Goal: Task Accomplishment & Management: Manage account settings

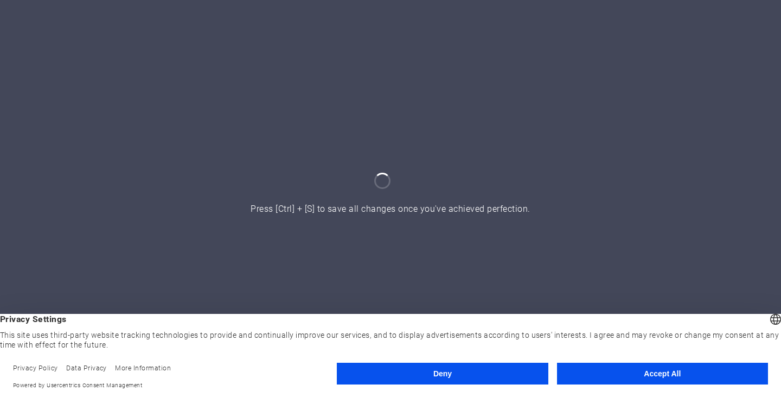
click at [629, 369] on button "Accept All" at bounding box center [662, 373] width 211 height 22
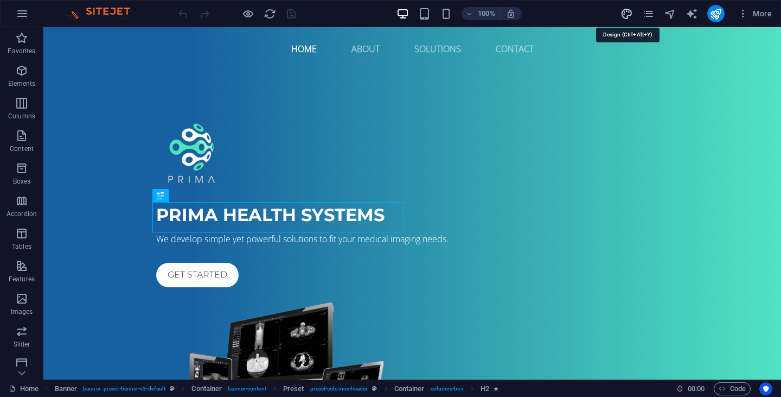
click at [628, 16] on icon "design" at bounding box center [627, 14] width 12 height 12
select select "px"
select select "400"
select select "px"
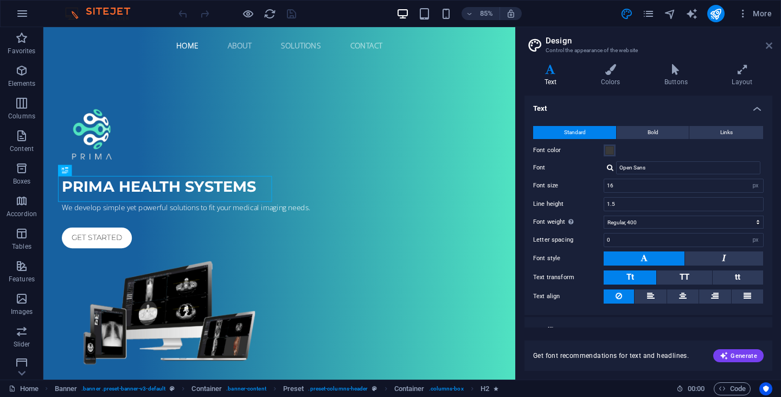
click at [772, 46] on icon at bounding box center [769, 45] width 7 height 9
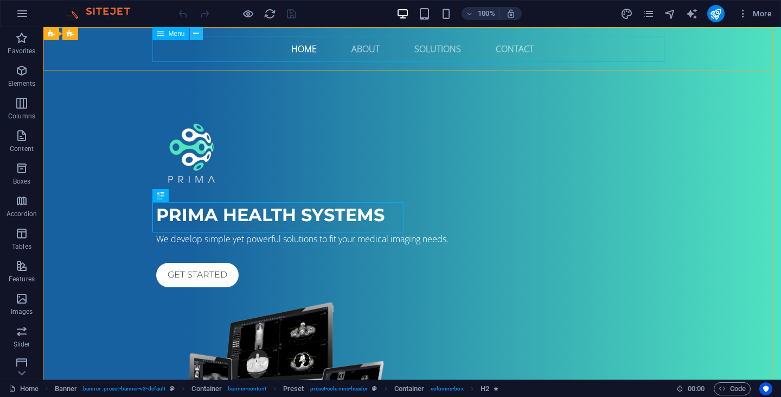
click at [194, 35] on icon at bounding box center [196, 33] width 6 height 11
click at [162, 36] on icon at bounding box center [161, 33] width 8 height 13
click at [173, 36] on span "Menu" at bounding box center [177, 33] width 16 height 7
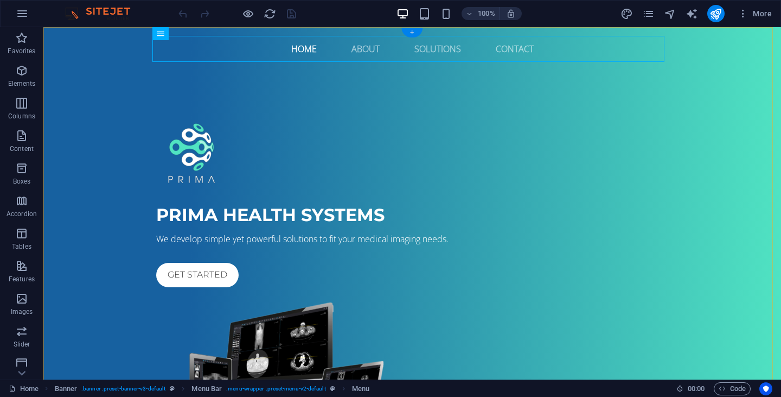
click at [416, 33] on div "+" at bounding box center [411, 33] width 21 height 10
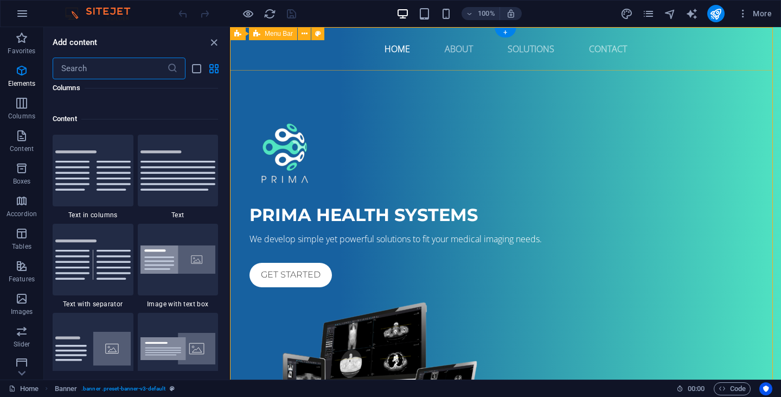
scroll to position [1898, 0]
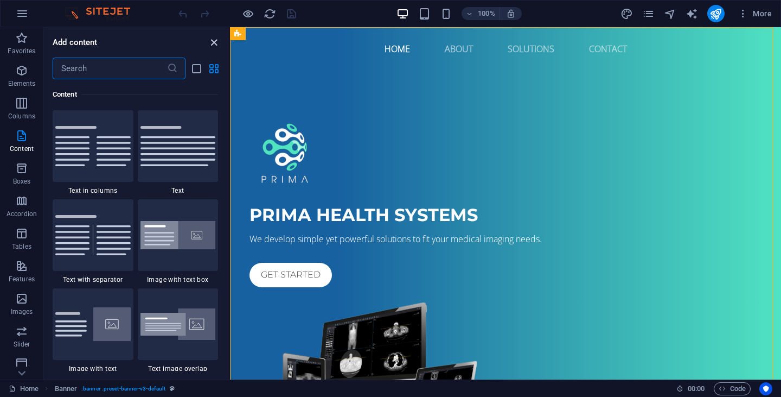
click at [212, 38] on icon "close panel" at bounding box center [214, 42] width 12 height 12
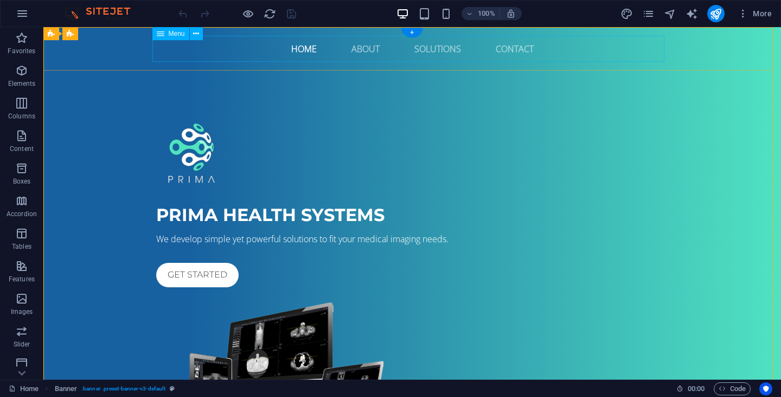
click at [509, 48] on nav "Home About Solutions Contact" at bounding box center [412, 49] width 512 height 26
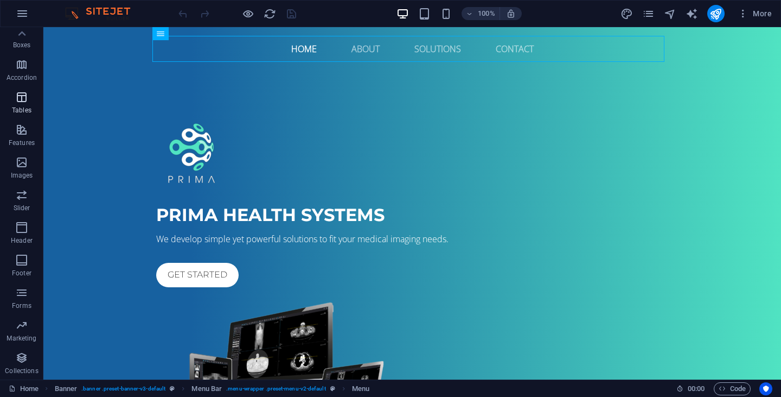
scroll to position [0, 0]
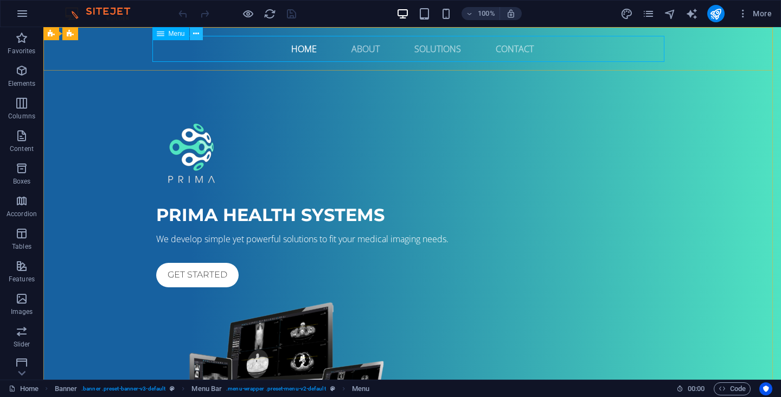
click at [200, 33] on button at bounding box center [196, 33] width 13 height 13
click at [510, 50] on nav "Home About Solutions Contact" at bounding box center [412, 49] width 512 height 26
click at [515, 50] on nav "Home About Solutions Contact" at bounding box center [412, 49] width 512 height 26
click at [409, 39] on nav "Home About Solutions Contact" at bounding box center [412, 49] width 512 height 26
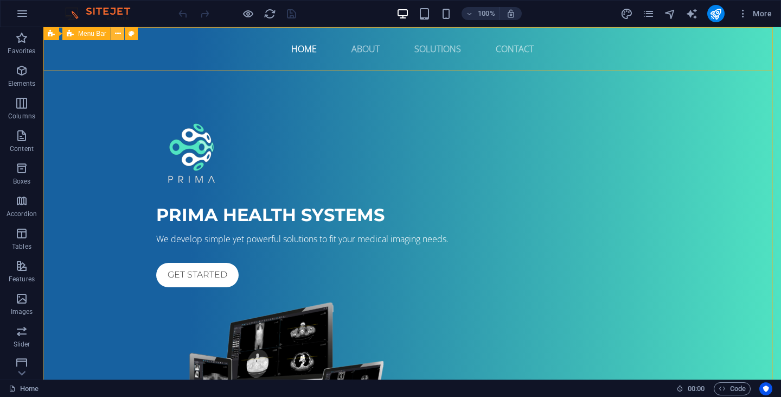
click at [85, 30] on span "Menu Bar" at bounding box center [92, 33] width 28 height 7
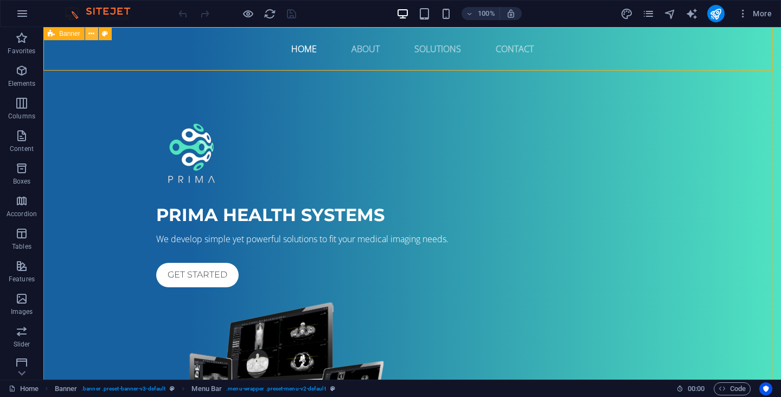
click at [0, 0] on button at bounding box center [0, 0] width 0 height 0
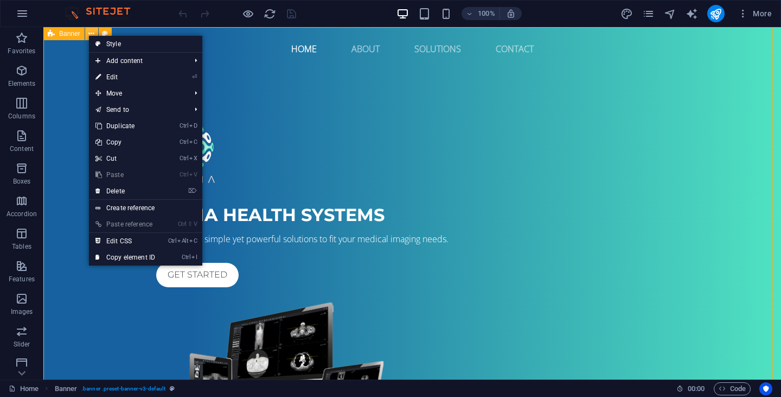
click at [0, 0] on button at bounding box center [0, 0] width 0 height 0
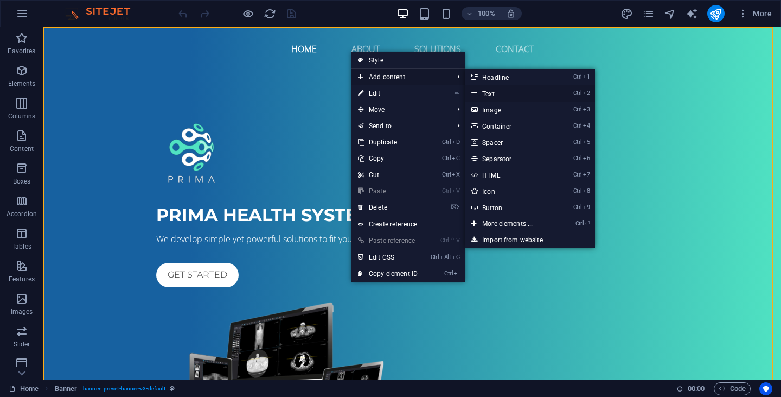
click at [508, 92] on link "Ctrl 2 Text" at bounding box center [510, 93] width 90 height 16
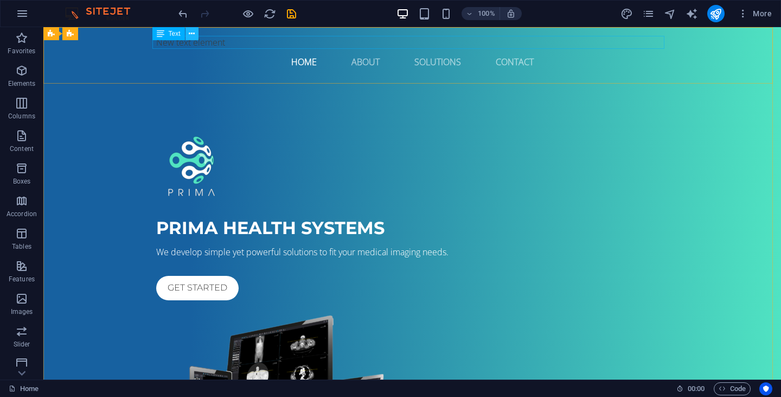
click at [193, 33] on icon at bounding box center [192, 33] width 6 height 11
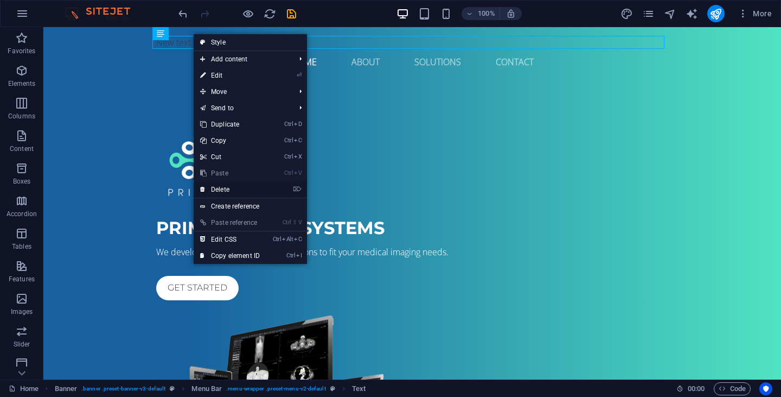
click at [235, 189] on link "⌦ Delete" at bounding box center [230, 189] width 73 height 16
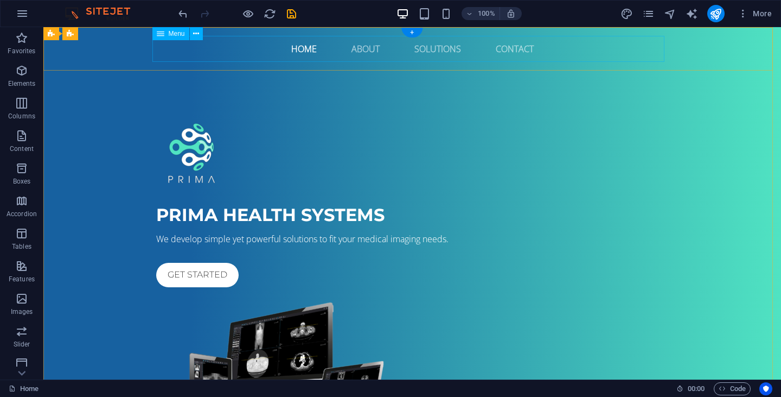
click at [561, 47] on nav "Home About Solutions Contact" at bounding box center [412, 49] width 512 height 26
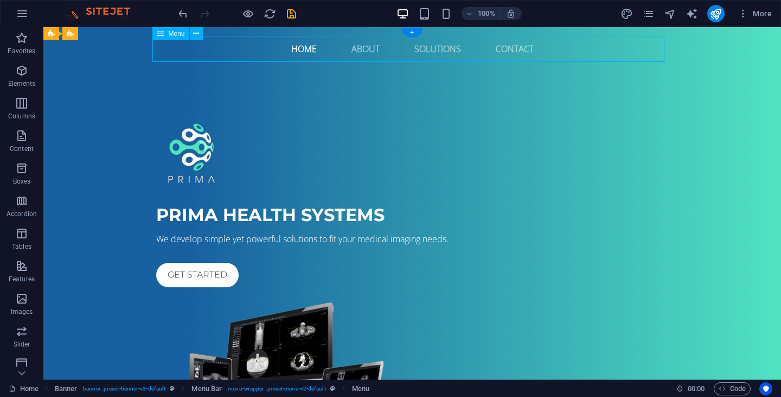
click at [543, 48] on nav "Home About Solutions Contact" at bounding box center [412, 49] width 512 height 26
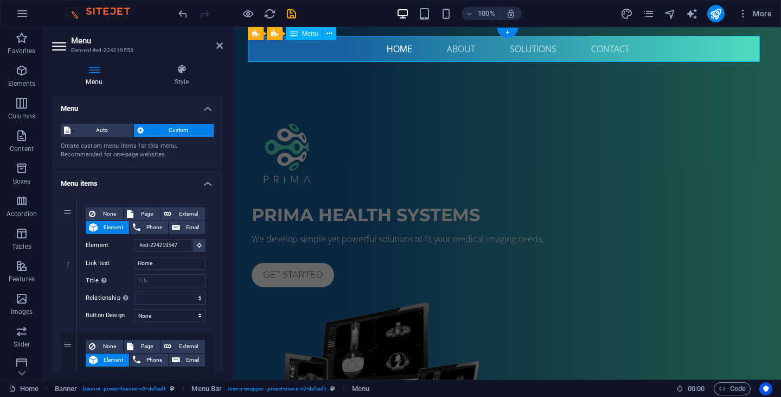
click at [591, 53] on nav "Home About Solutions Contact" at bounding box center [508, 49] width 512 height 26
click at [619, 53] on nav "Home About Solutions Contact" at bounding box center [508, 49] width 512 height 26
click at [638, 48] on nav "Home About Solutions Contact" at bounding box center [508, 49] width 512 height 26
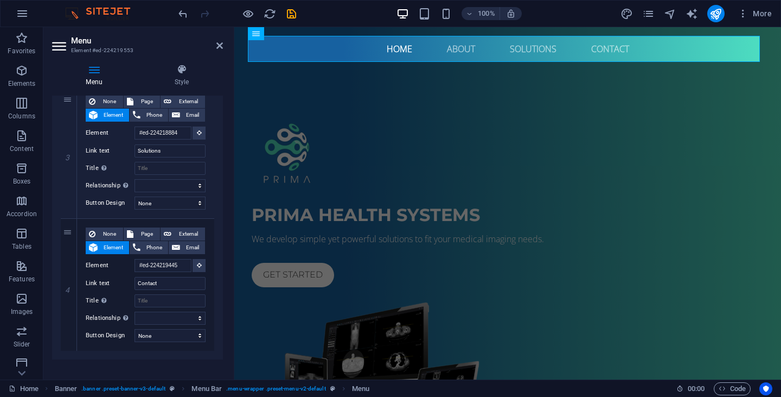
scroll to position [387, 0]
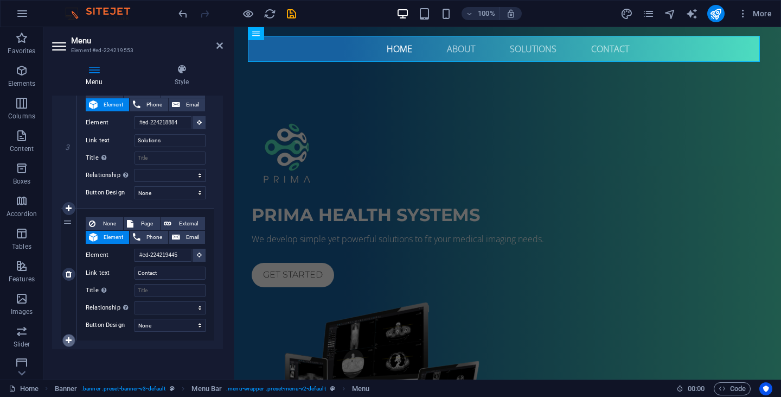
click at [68, 338] on icon at bounding box center [69, 340] width 6 height 8
select select
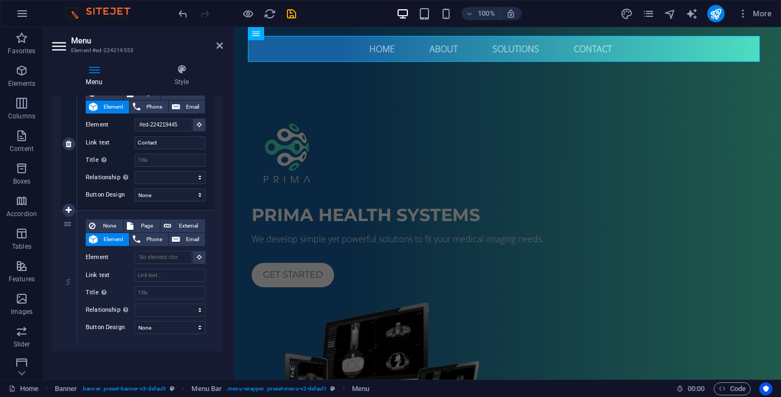
scroll to position [520, 0]
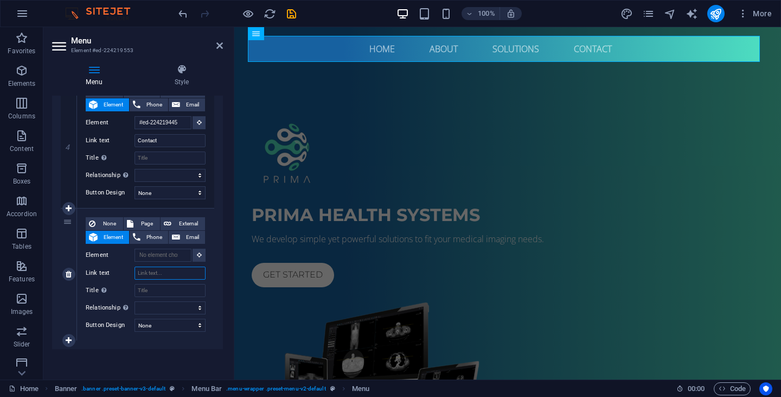
click at [155, 268] on input "Link text" at bounding box center [170, 272] width 71 height 13
click at [176, 271] on input "Link text" at bounding box center [170, 272] width 71 height 13
type input "Pr"
select select
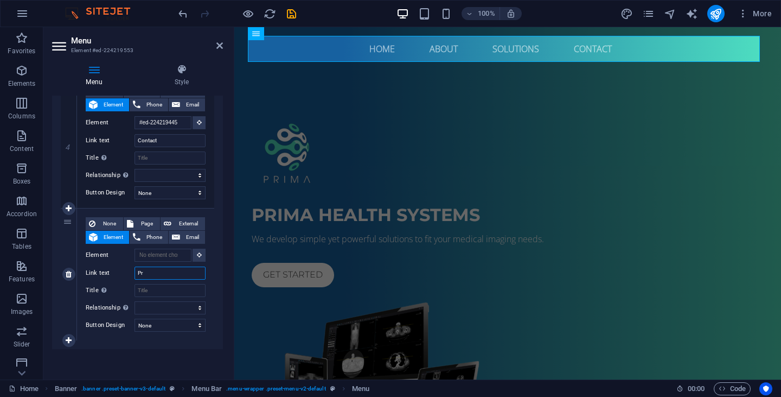
select select
type input "Privacy Statement"
select select
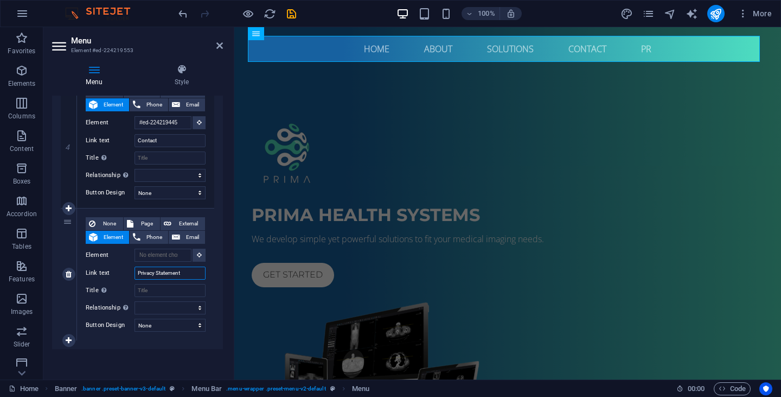
select select
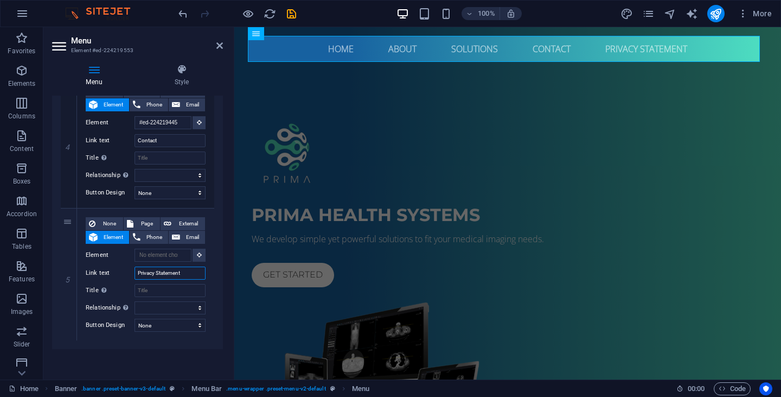
type input "Privacy Statement"
click at [137, 221] on span "Page" at bounding box center [147, 223] width 20 height 13
select select
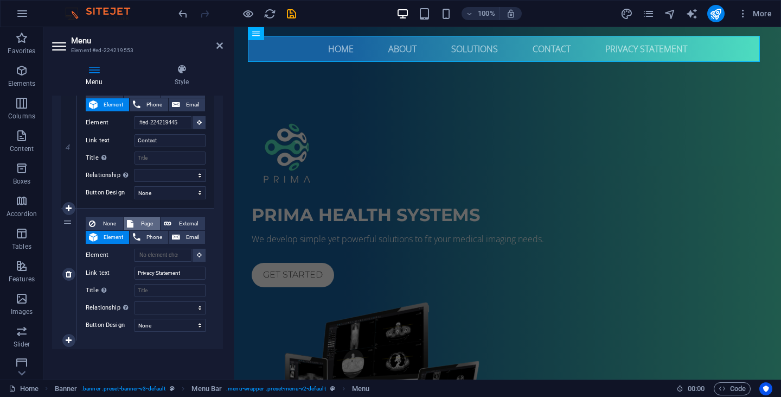
select select
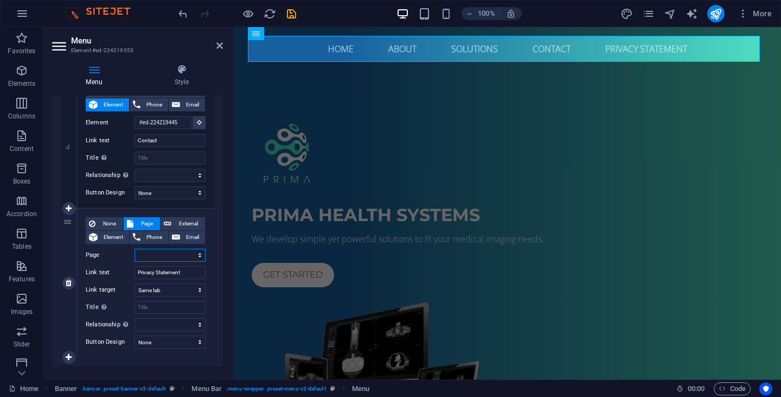
click at [159, 254] on select "Home Subpage Legal Notice Privacy" at bounding box center [170, 254] width 71 height 13
select select "3"
click at [135, 248] on select "Home Subpage Legal Notice Privacy" at bounding box center [170, 254] width 71 height 13
select select
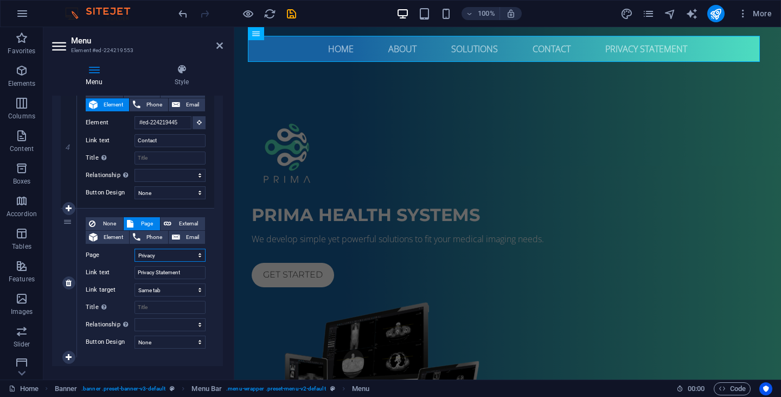
select select
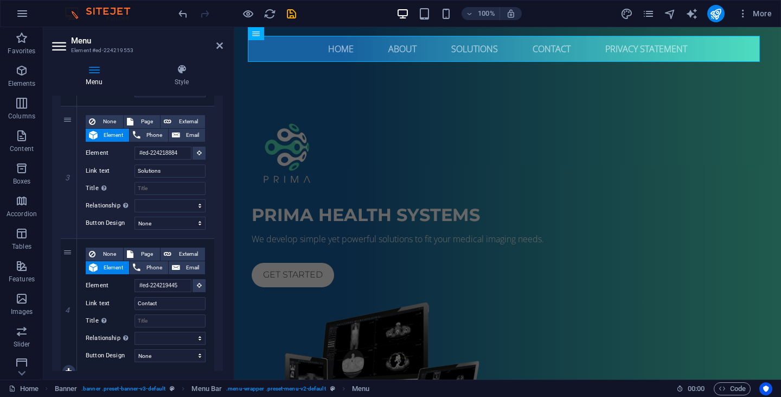
scroll to position [537, 0]
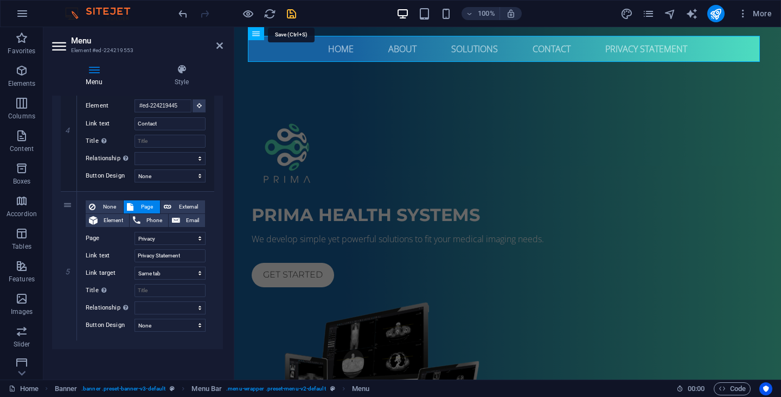
click at [0, 0] on icon "save" at bounding box center [0, 0] width 0 height 0
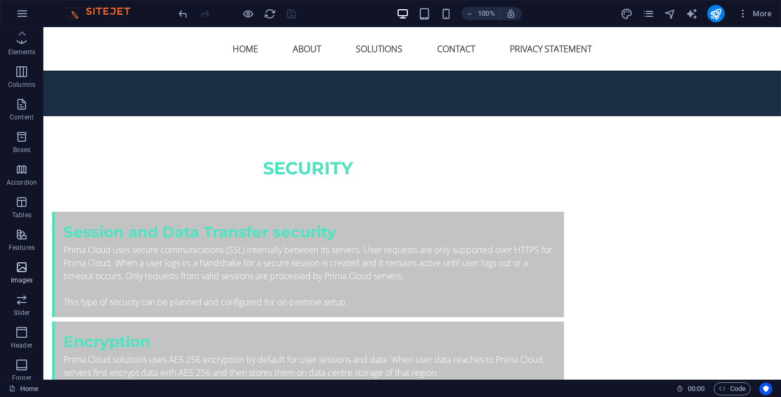
scroll to position [28, 0]
click at [21, 111] on icon "button" at bounding box center [21, 107] width 13 height 13
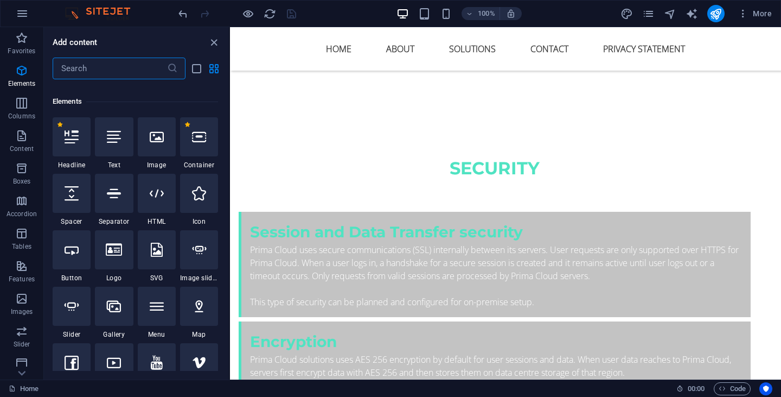
scroll to position [0, 0]
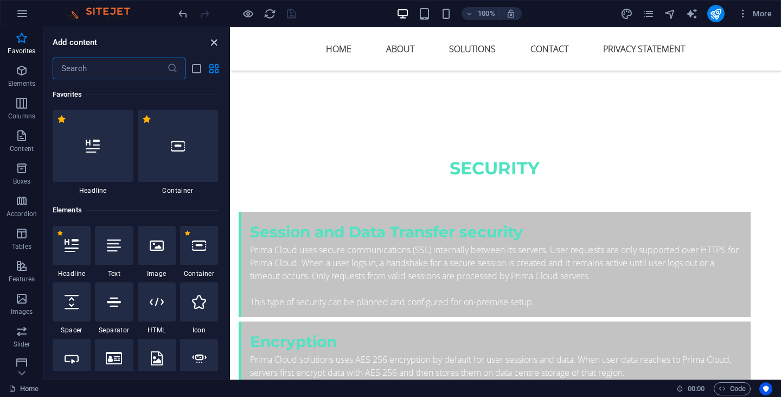
click at [213, 42] on icon "close panel" at bounding box center [214, 42] width 12 height 12
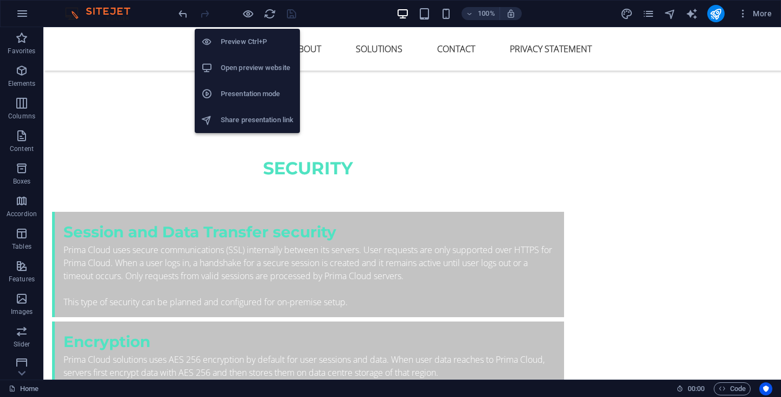
click at [242, 40] on h6 "Preview Ctrl+P" at bounding box center [257, 41] width 73 height 13
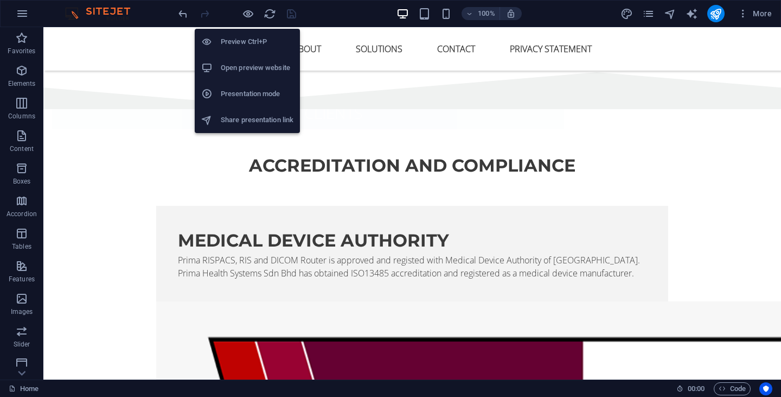
scroll to position [3223, 0]
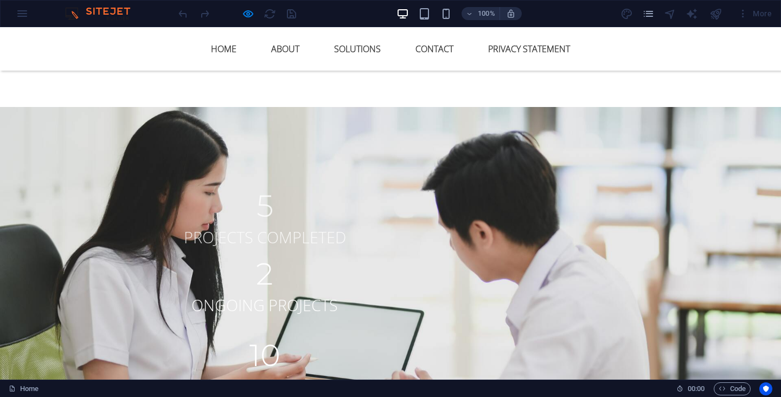
click at [547, 49] on link "Privacy Statement" at bounding box center [529, 49] width 99 height 26
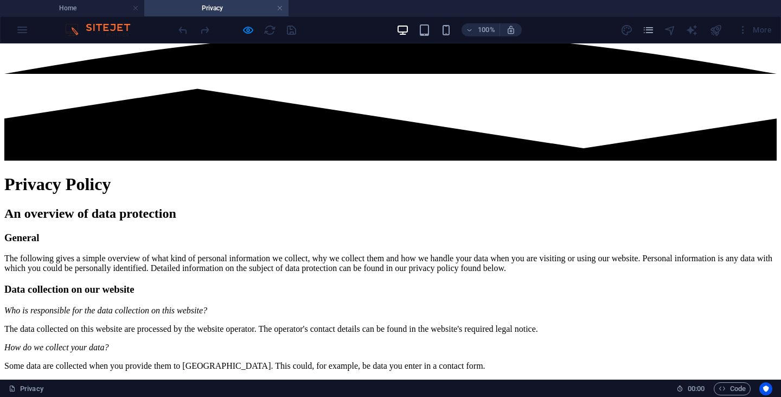
scroll to position [0, 0]
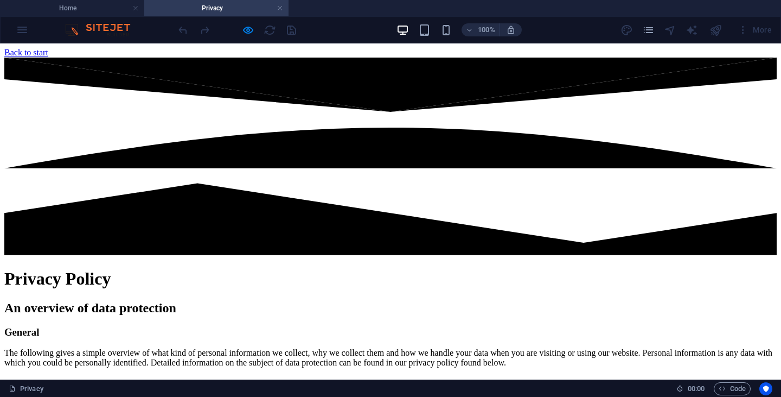
click at [175, 58] on div "Back to start" at bounding box center [390, 53] width 773 height 10
click at [79, 11] on h4 "Home" at bounding box center [72, 8] width 144 height 12
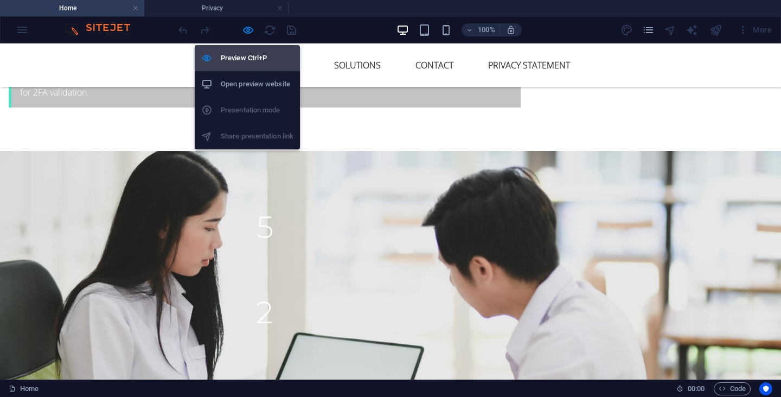
click at [245, 53] on h6 "Preview Ctrl+P" at bounding box center [257, 58] width 73 height 13
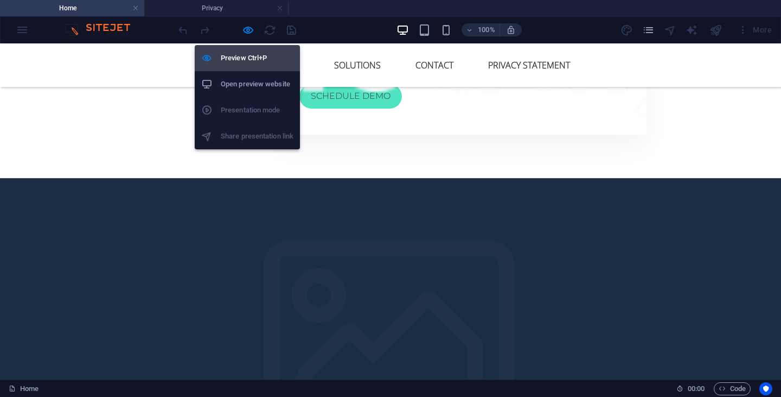
scroll to position [3659, 0]
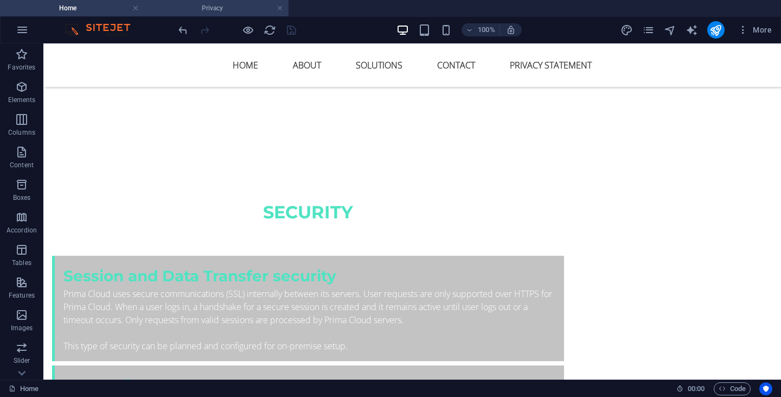
click at [222, 8] on h4 "Privacy" at bounding box center [216, 8] width 144 height 12
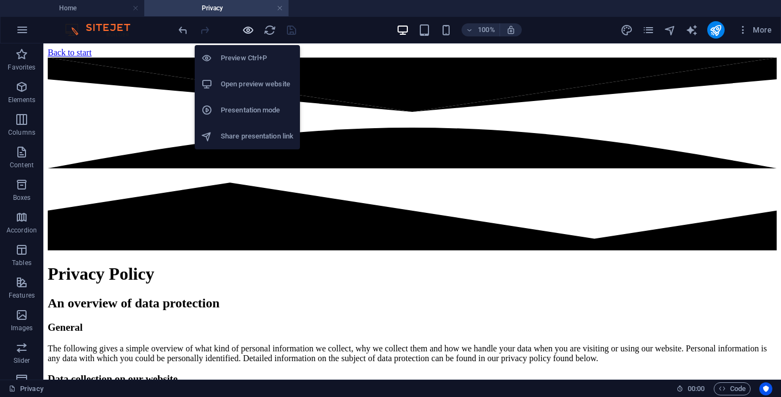
click at [250, 31] on icon "button" at bounding box center [248, 30] width 12 height 12
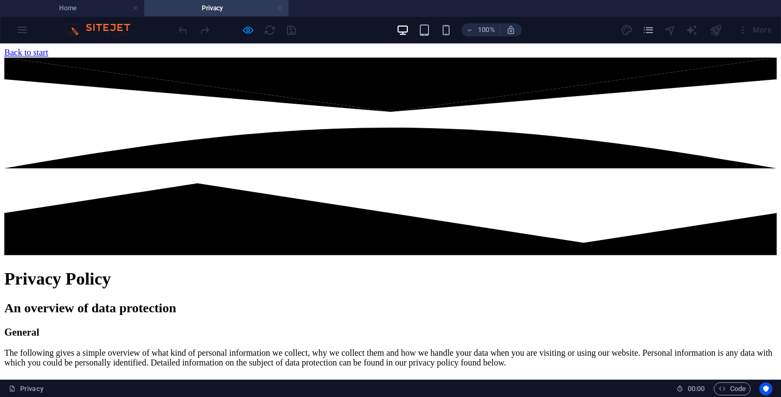
click at [279, 9] on link at bounding box center [280, 8] width 7 height 10
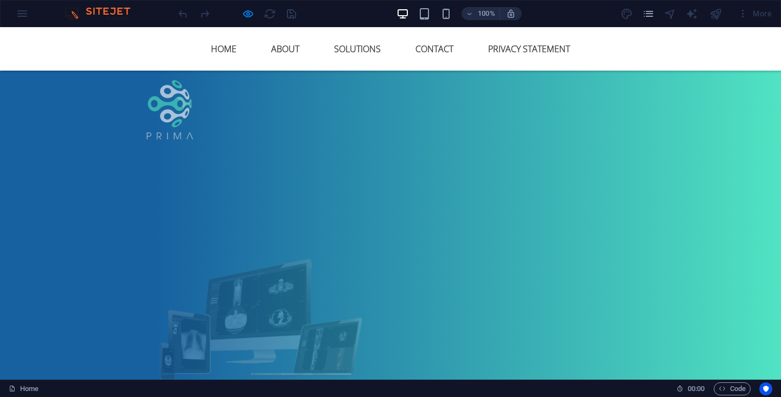
scroll to position [3223, 0]
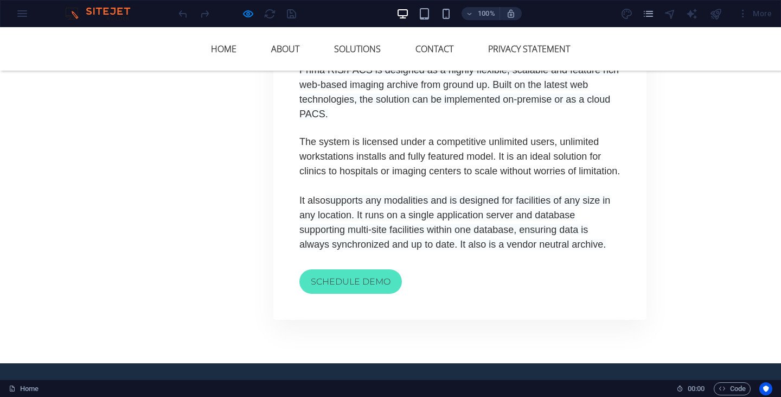
scroll to position [1704, 0]
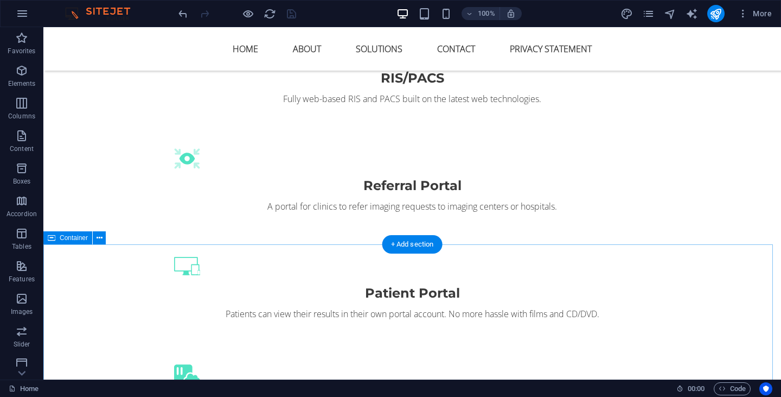
scroll to position [555, 0]
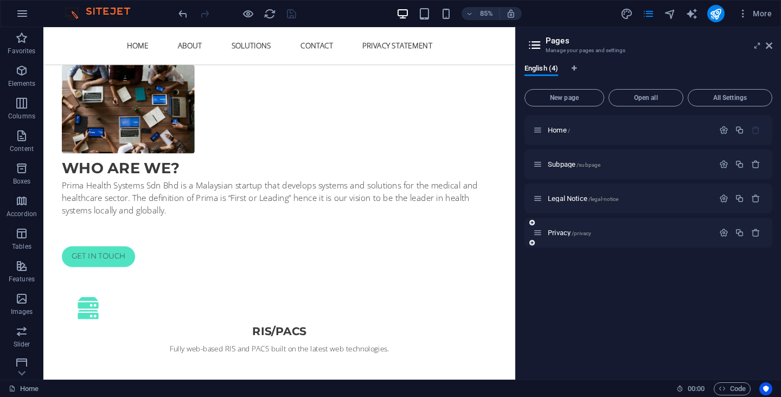
click at [630, 226] on div "Privacy /privacy" at bounding box center [649, 233] width 248 height 30
click at [726, 235] on icon "button" at bounding box center [723, 232] width 9 height 9
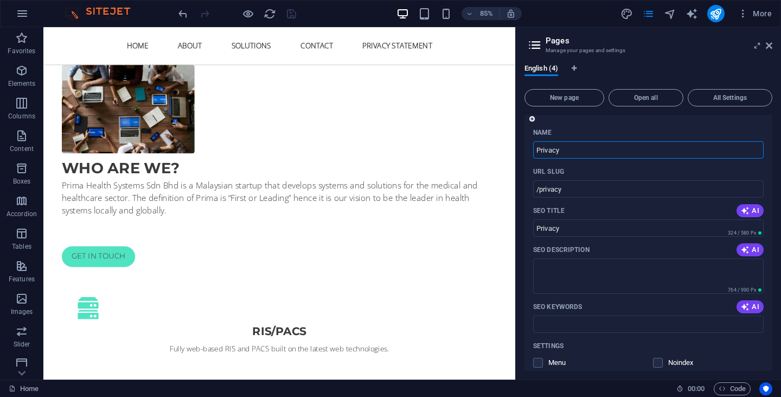
scroll to position [105, 0]
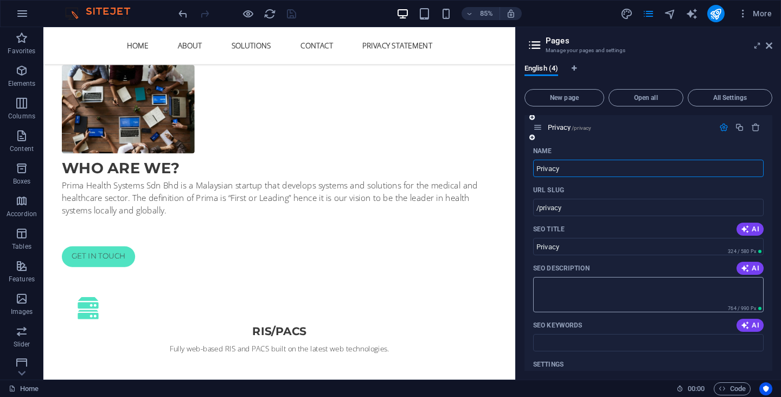
click at [613, 300] on textarea "SEO Description" at bounding box center [648, 294] width 231 height 35
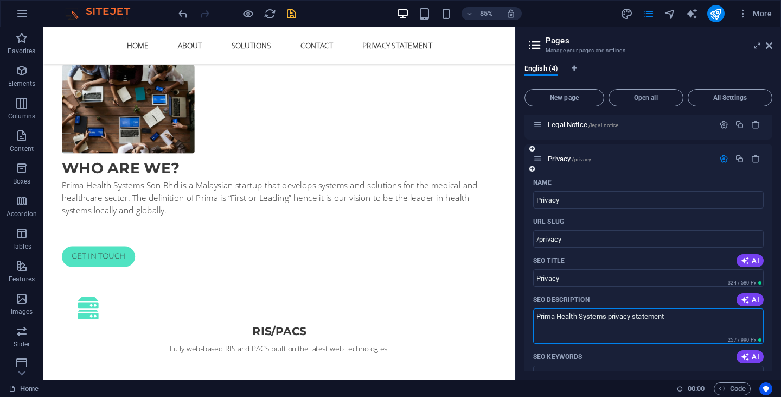
scroll to position [138, 0]
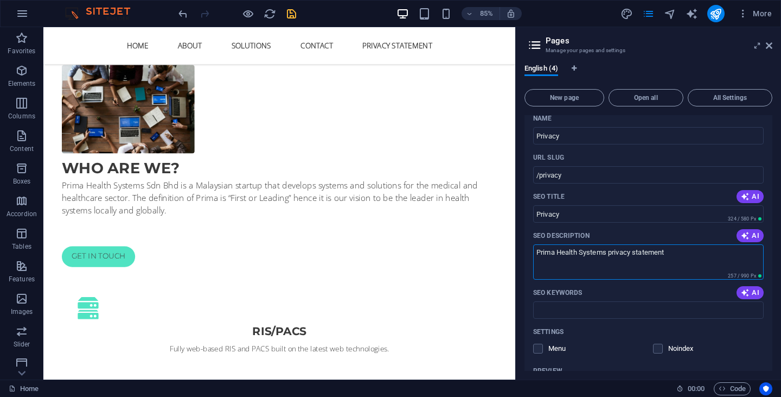
type textarea "Prima Health Systems privacy statement"
click at [685, 290] on div "SEO Keywords AI" at bounding box center [648, 292] width 231 height 17
click at [754, 238] on span "AI" at bounding box center [750, 235] width 18 height 9
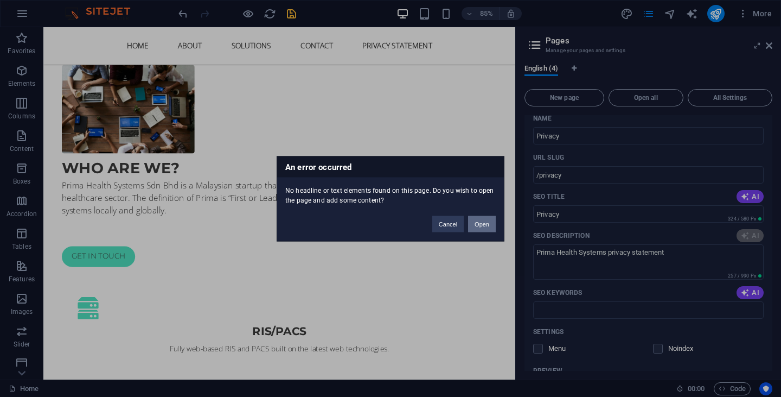
click at [482, 222] on button "Open" at bounding box center [482, 223] width 28 height 16
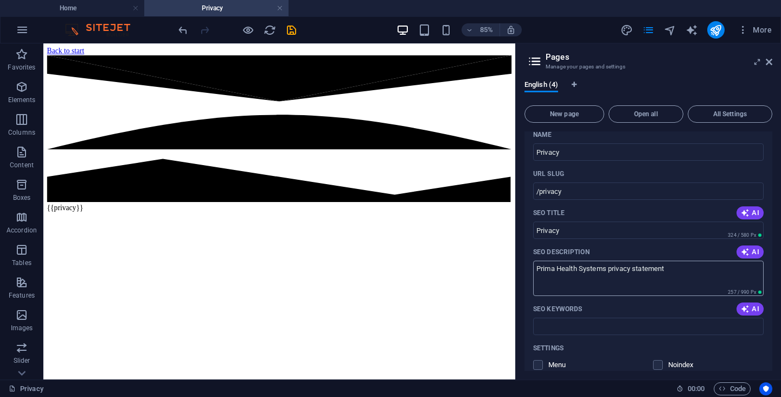
scroll to position [0, 0]
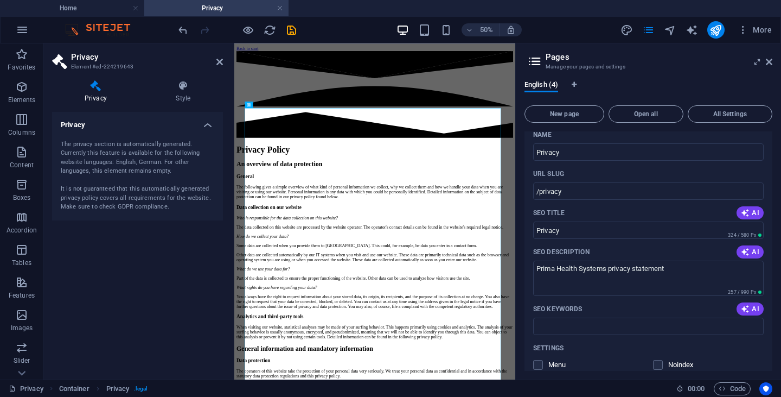
click at [108, 157] on div "The privacy section is automatically generated. Currently this feature is avail…" at bounding box center [138, 176] width 154 height 72
click at [768, 61] on icon at bounding box center [769, 62] width 7 height 9
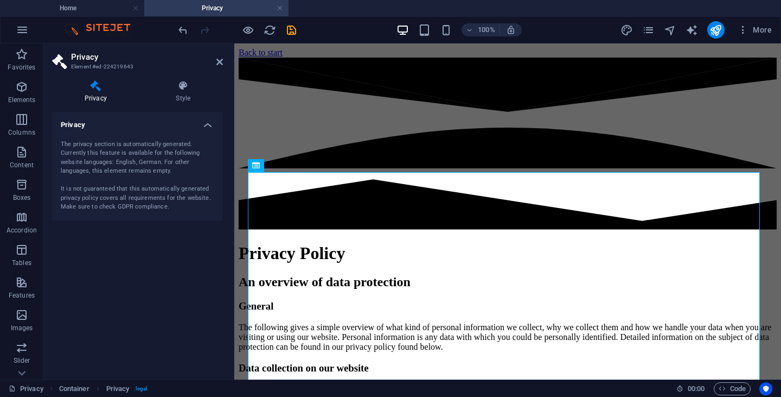
click at [97, 88] on icon at bounding box center [95, 85] width 87 height 11
click at [296, 167] on icon at bounding box center [296, 164] width 6 height 11
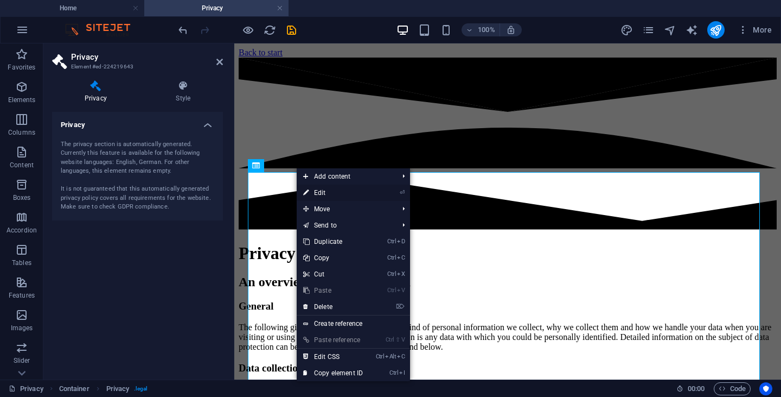
click at [328, 193] on link "⏎ Edit" at bounding box center [333, 192] width 73 height 16
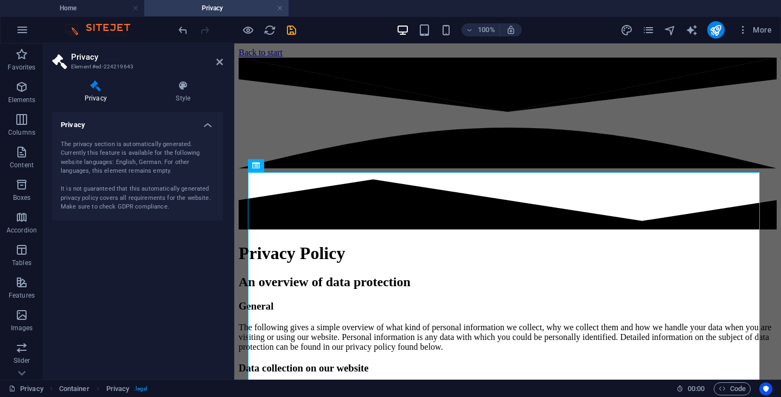
click at [119, 158] on div "The privacy section is automatically generated. Currently this feature is avail…" at bounding box center [138, 176] width 154 height 72
click at [104, 177] on div "The privacy section is automatically generated. Currently this feature is avail…" at bounding box center [138, 176] width 154 height 72
click at [220, 62] on icon at bounding box center [219, 62] width 7 height 9
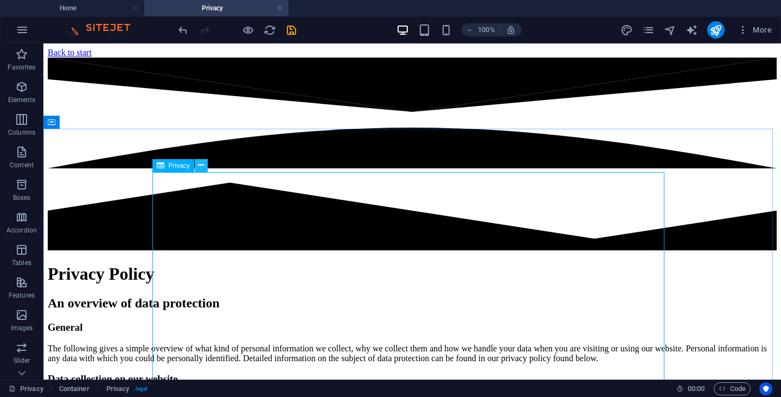
click at [202, 168] on icon at bounding box center [201, 164] width 6 height 11
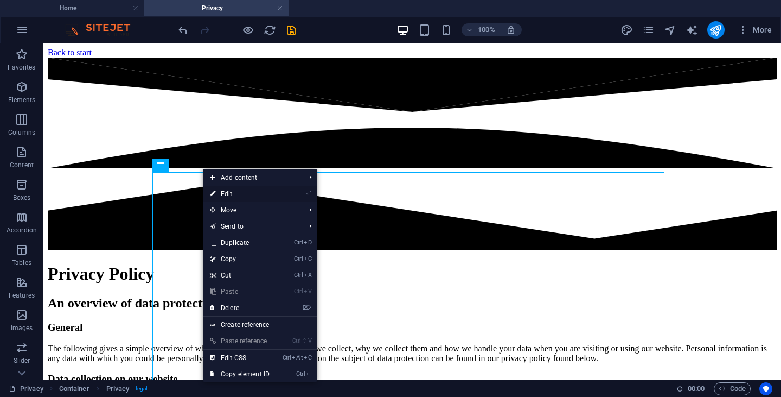
click at [221, 194] on link "⏎ Edit" at bounding box center [239, 194] width 73 height 16
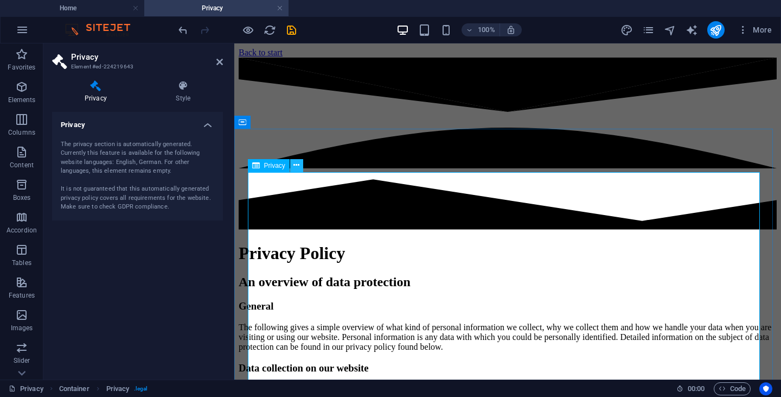
click at [298, 169] on icon at bounding box center [296, 164] width 6 height 11
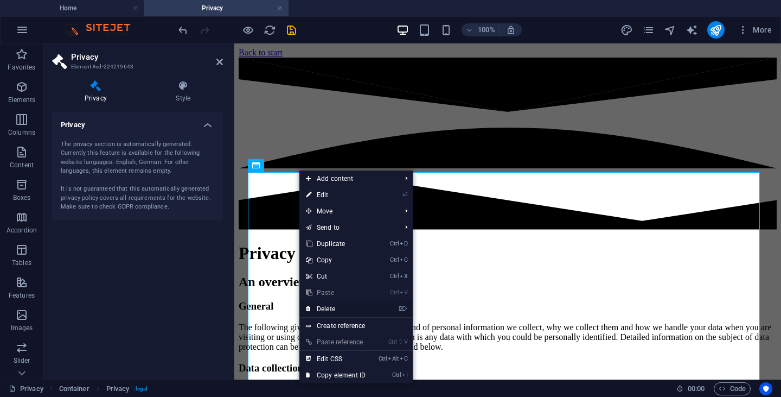
click at [374, 309] on li "⌦ Delete" at bounding box center [355, 309] width 113 height 17
drag, startPoint x: 332, startPoint y: 308, endPoint x: 289, endPoint y: 265, distance: 61.4
click at [332, 308] on link "⌦ Delete" at bounding box center [335, 309] width 73 height 16
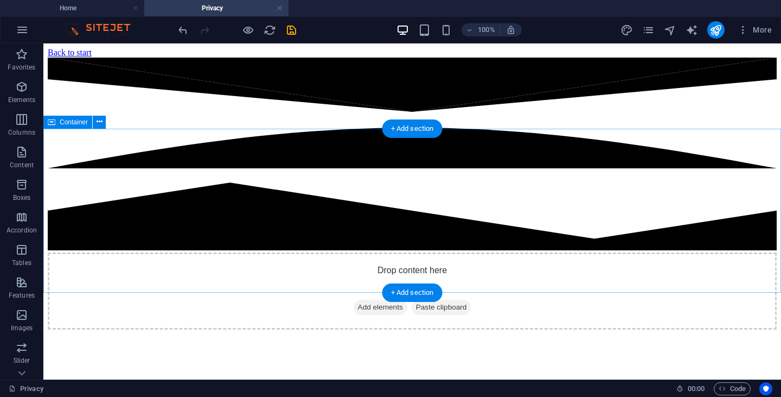
click at [383, 299] on span "Add elements" at bounding box center [381, 306] width 54 height 15
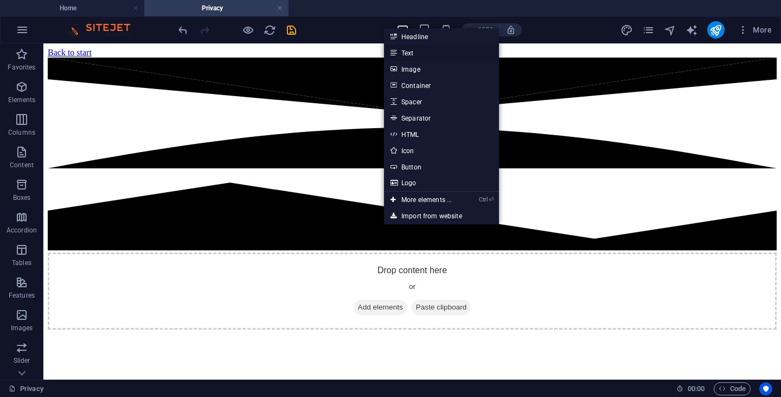
click at [426, 55] on link "Text" at bounding box center [441, 52] width 115 height 16
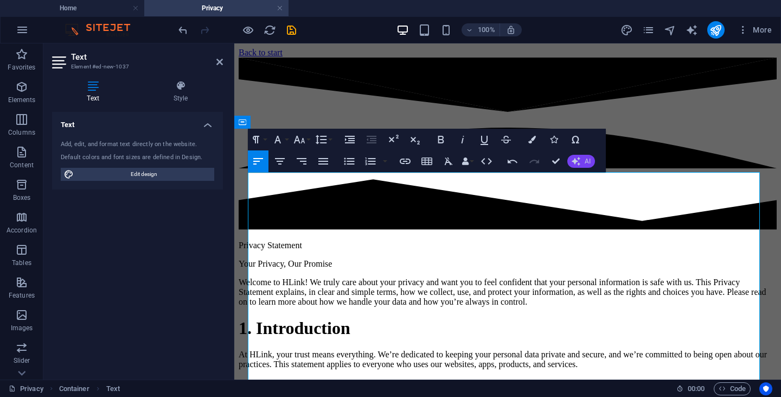
click at [580, 158] on button "AI" at bounding box center [581, 161] width 28 height 13
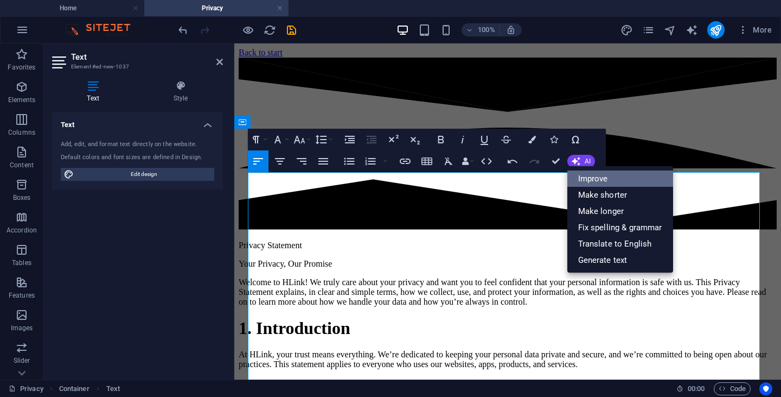
click at [644, 181] on link "Improve" at bounding box center [620, 178] width 106 height 16
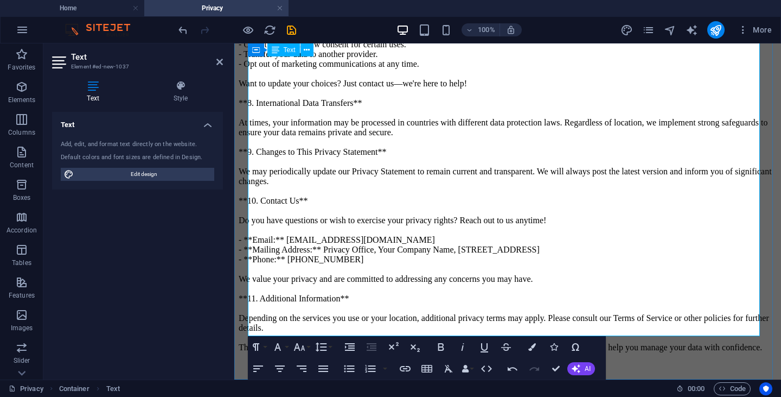
drag, startPoint x: 644, startPoint y: 172, endPoint x: 340, endPoint y: 169, distance: 304.4
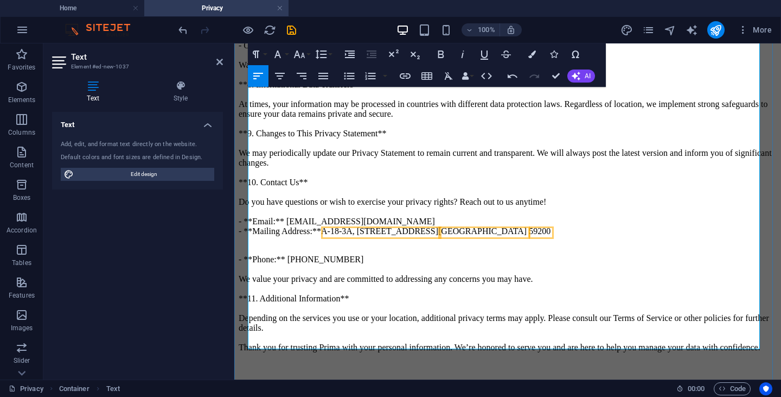
click at [584, 245] on p "- **Phone:** [PHONE_NUMBER] We value your privacy and are committed to addressi…" at bounding box center [508, 298] width 538 height 107
drag, startPoint x: 596, startPoint y: 174, endPoint x: 507, endPoint y: 182, distance: 89.3
click at [507, 245] on p "- **Phone:** [PHONE_NUMBER] We value your privacy and are committed to addressi…" at bounding box center [508, 298] width 538 height 107
click at [260, 245] on p "- **Phone:** [PHONE_NUMBER] We value your privacy and are committed to addressi…" at bounding box center [508, 298] width 538 height 107
click at [321, 245] on p "- **Phone:** [PHONE_NUMBER] We value your privacy and are committed to addressi…" at bounding box center [508, 298] width 538 height 107
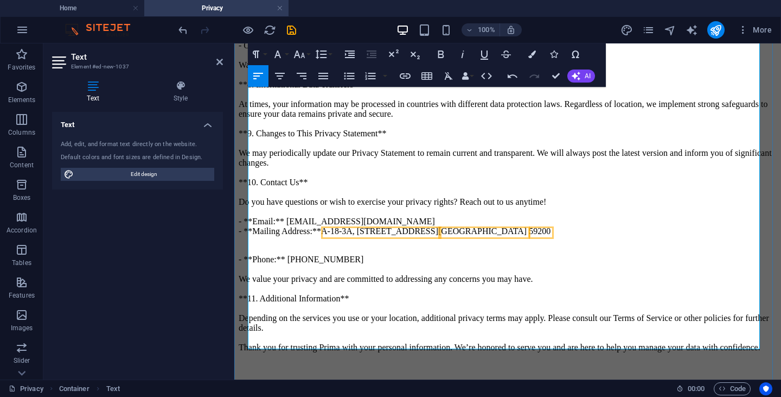
click at [305, 245] on p "- **Phone:** [PHONE_NUMBER] We value your privacy and are committed to addressi…" at bounding box center [508, 298] width 538 height 107
click at [307, 245] on p "- **Phone:** [PHONE_NUMBER] We value your privacy and are committed to addressi…" at bounding box center [508, 298] width 538 height 107
click at [308, 245] on p "- **Phone:** [PHONE_NUMBER] We value your privacy and are committed to addressi…" at bounding box center [508, 298] width 538 height 107
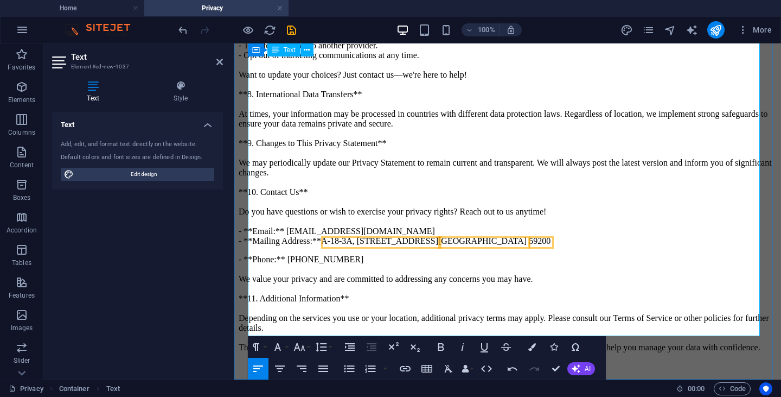
click at [397, 254] on p "- **Phone:** [PHONE_NUMBER] We value your privacy and are committed to addressi…" at bounding box center [508, 303] width 538 height 98
click at [380, 254] on p "- **Phone:** [PHONE_NUMBER] We value your privacy and are committed to addressi…" at bounding box center [508, 303] width 538 height 98
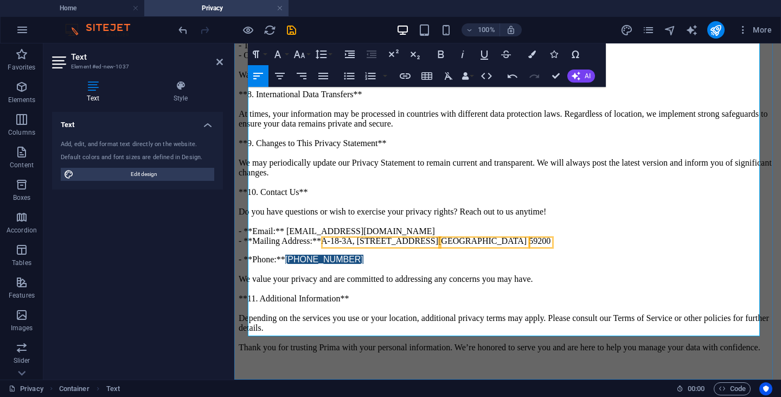
click at [481, 254] on p "- **Phone:** [PHONE_NUMBER] We value your privacy and are committed to addressi…" at bounding box center [508, 303] width 538 height 98
click at [360, 254] on link "[PHONE_NUMBER]" at bounding box center [324, 258] width 78 height 9
click at [355, 162] on icon "button" at bounding box center [352, 159] width 11 height 10
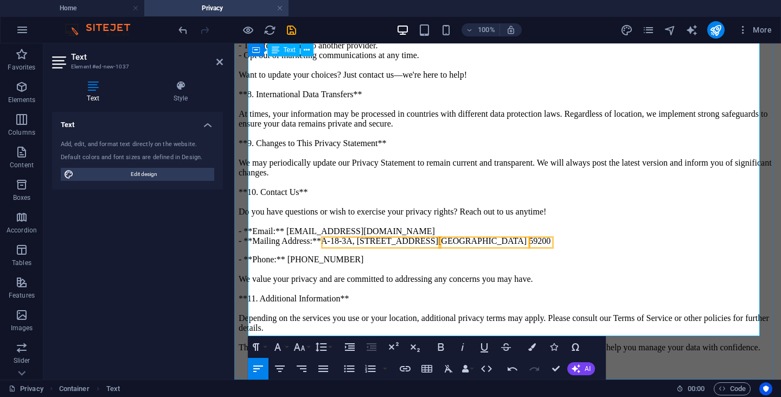
click at [406, 254] on p "- **Phone:** [PHONE_NUMBER] We value your privacy and are committed to addressi…" at bounding box center [508, 303] width 538 height 98
click at [375, 236] on span "A-18-3A, [STREET_ADDRESS]" at bounding box center [379, 240] width 117 height 9
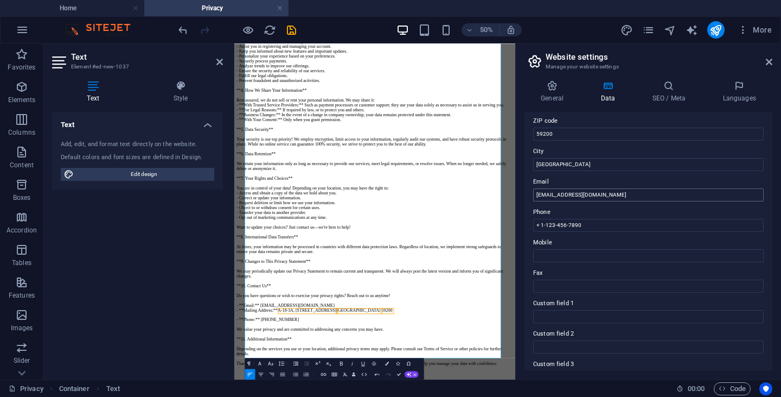
scroll to position [0, 0]
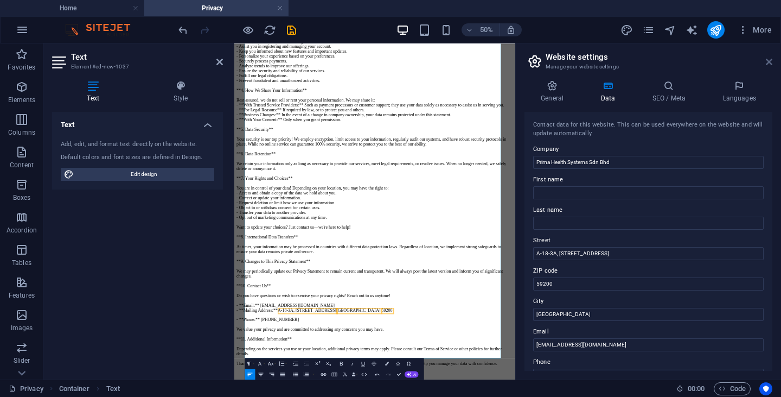
click at [771, 60] on icon at bounding box center [769, 62] width 7 height 9
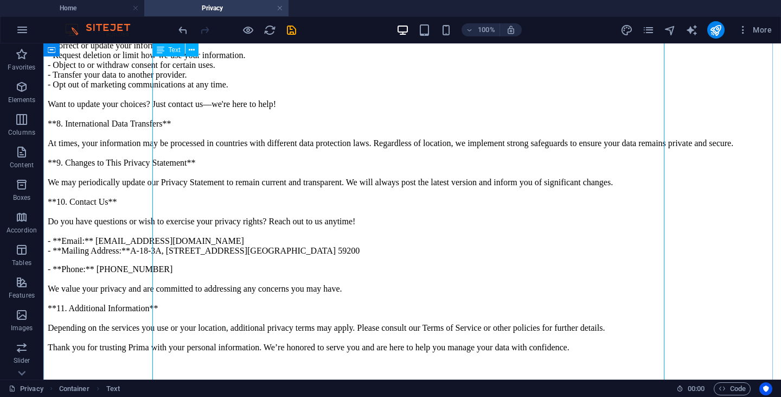
scroll to position [922, 0]
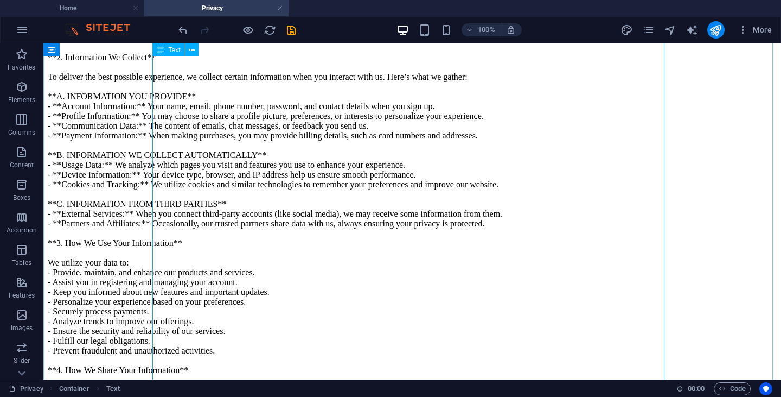
scroll to position [0, 0]
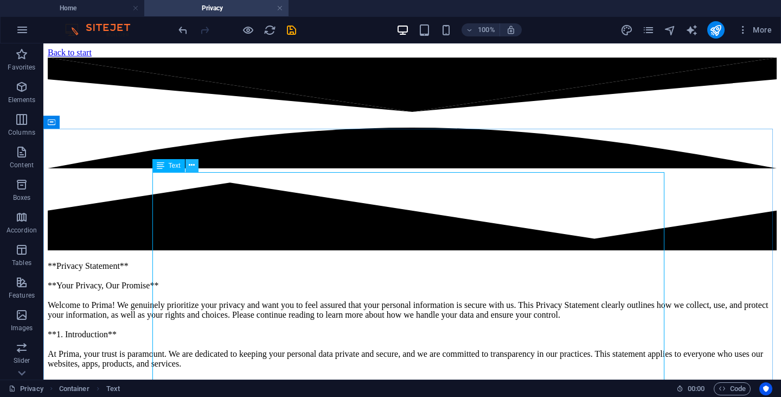
click at [193, 163] on icon at bounding box center [192, 164] width 6 height 11
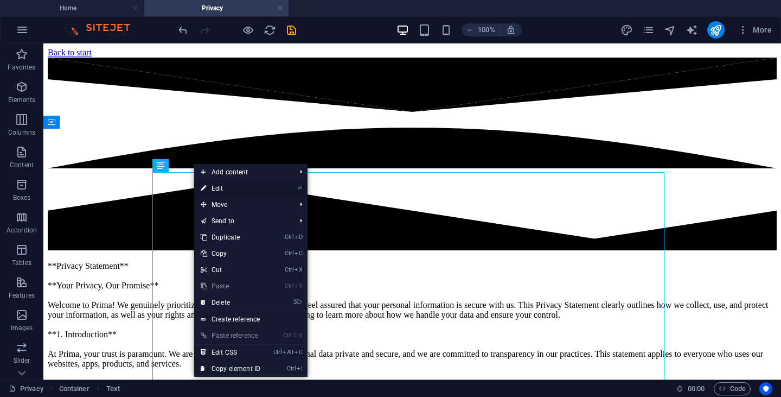
click at [211, 185] on link "⏎ Edit" at bounding box center [230, 188] width 73 height 16
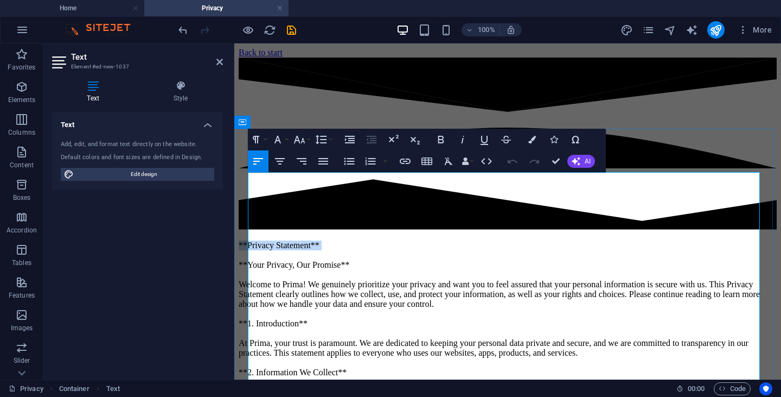
drag, startPoint x: 348, startPoint y: 188, endPoint x: 246, endPoint y: 178, distance: 102.5
click at [442, 141] on icon "button" at bounding box center [441, 139] width 13 height 13
drag, startPoint x: 325, startPoint y: 178, endPoint x: 228, endPoint y: 169, distance: 97.0
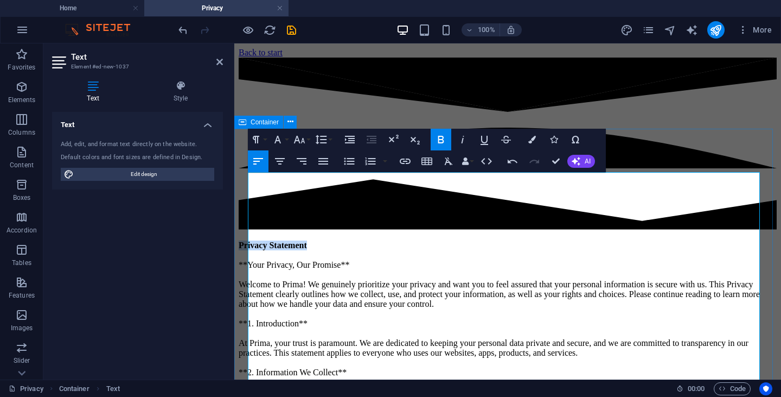
click at [275, 139] on icon "button" at bounding box center [277, 139] width 13 height 13
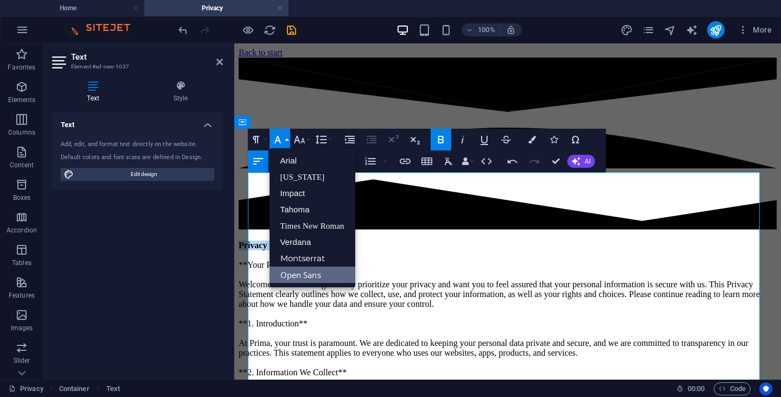
click at [398, 141] on icon "button" at bounding box center [393, 139] width 13 height 13
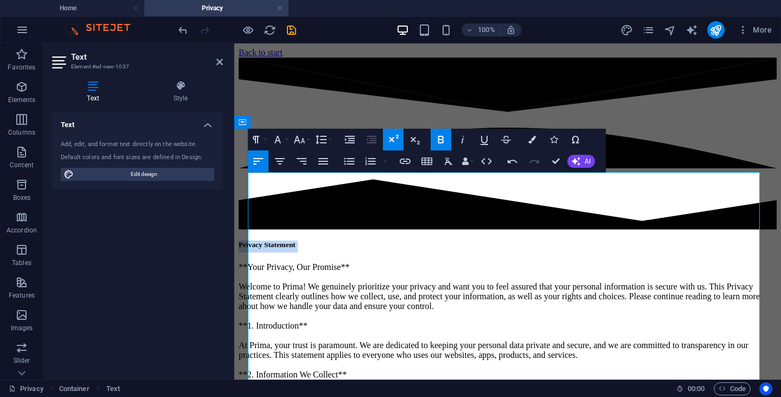
click at [398, 141] on icon "button" at bounding box center [393, 139] width 13 height 13
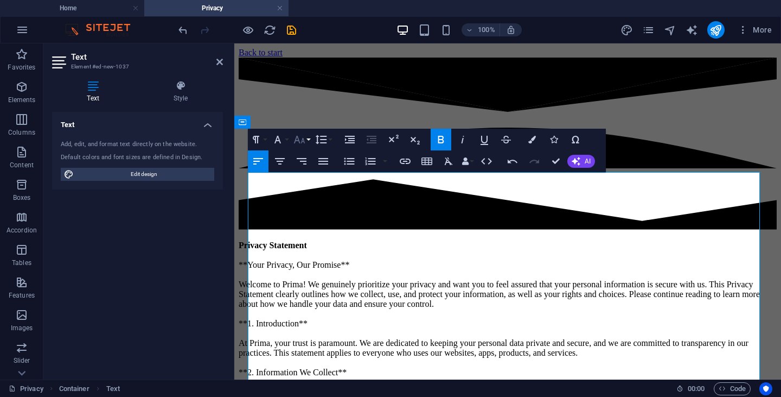
click at [308, 141] on button "Font Size" at bounding box center [301, 140] width 21 height 22
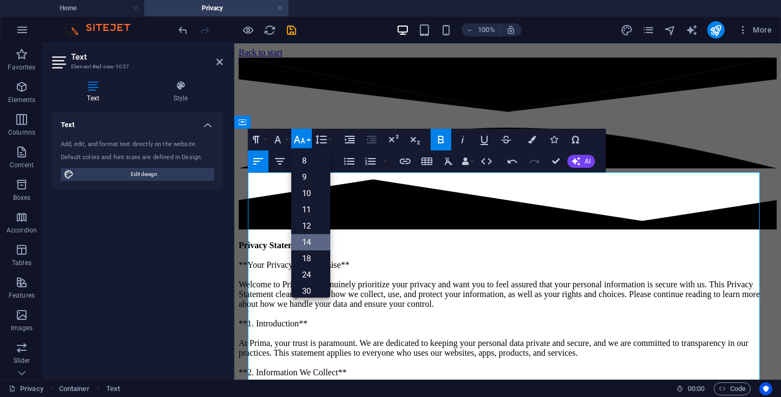
click at [308, 237] on link "14" at bounding box center [310, 242] width 39 height 16
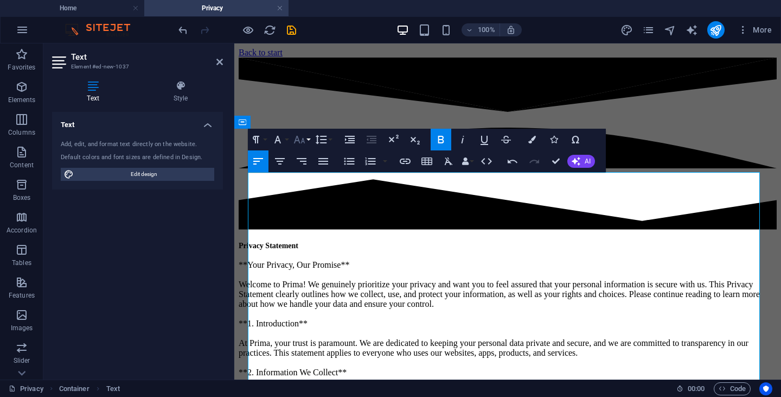
click at [306, 139] on button "Font Size" at bounding box center [301, 140] width 21 height 22
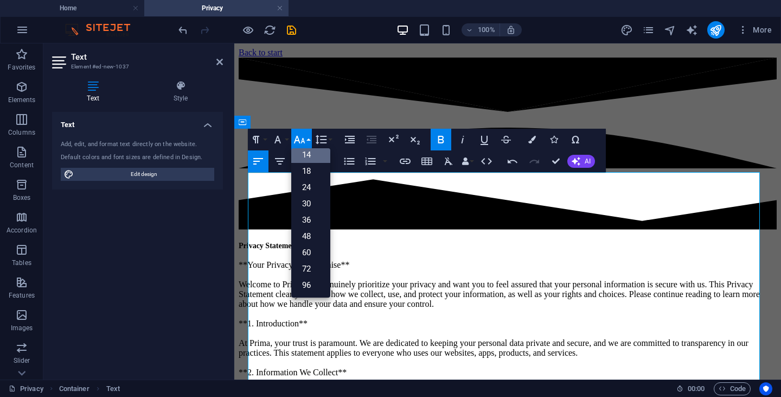
scroll to position [87, 0]
click at [314, 186] on link "24" at bounding box center [310, 187] width 39 height 16
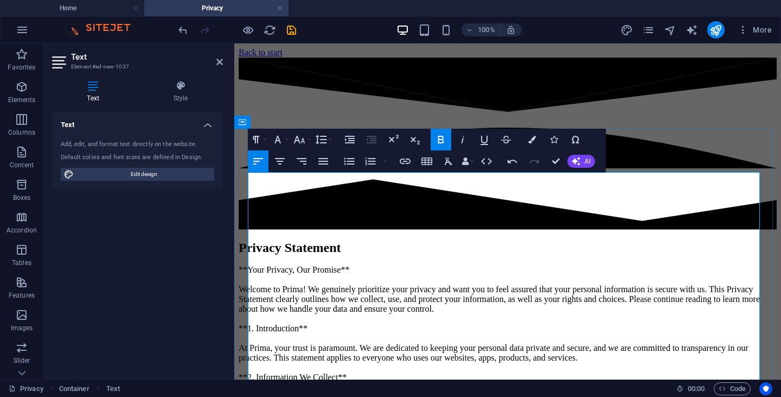
drag, startPoint x: 355, startPoint y: 210, endPoint x: 249, endPoint y: 206, distance: 106.4
click at [532, 141] on icon "button" at bounding box center [532, 140] width 8 height 8
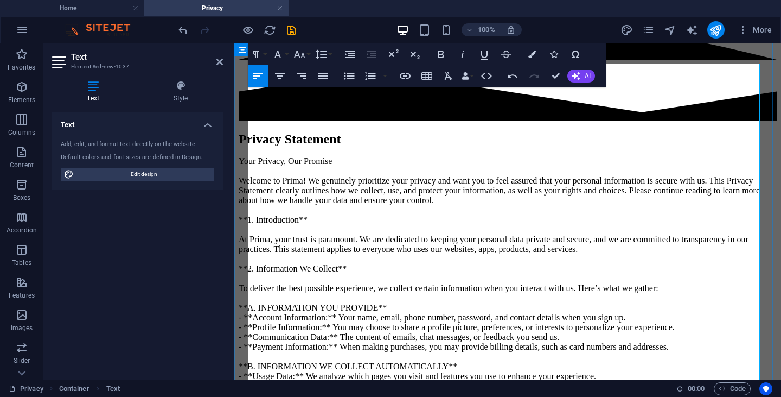
scroll to position [54, 0]
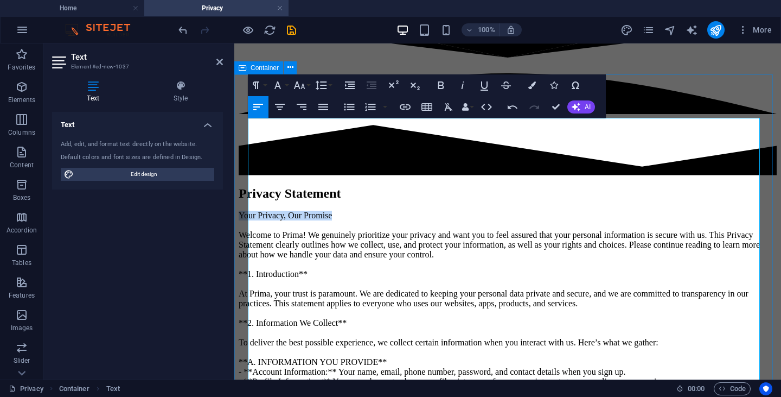
drag, startPoint x: 355, startPoint y: 156, endPoint x: 244, endPoint y: 153, distance: 111.3
click at [446, 87] on icon "button" at bounding box center [441, 85] width 13 height 13
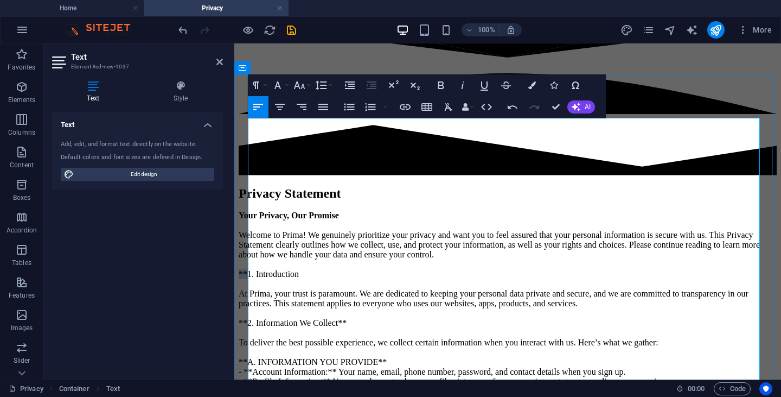
drag, startPoint x: 304, startPoint y: 234, endPoint x: 250, endPoint y: 233, distance: 54.3
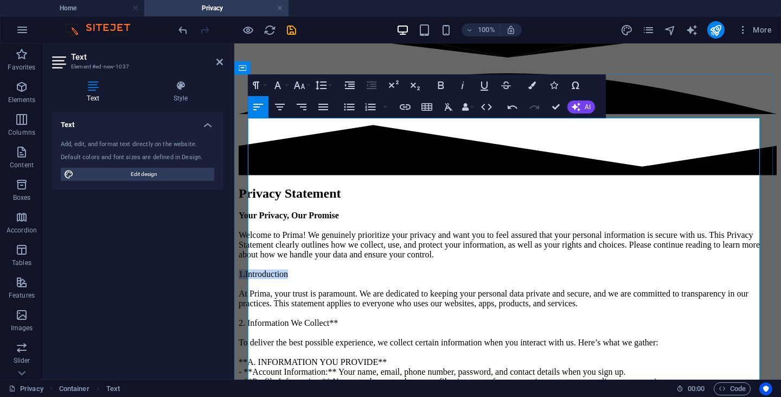
click at [444, 87] on icon "button" at bounding box center [441, 85] width 13 height 13
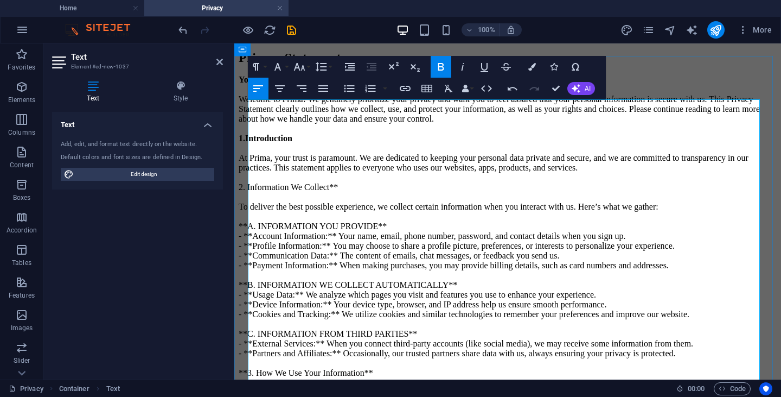
scroll to position [217, 0]
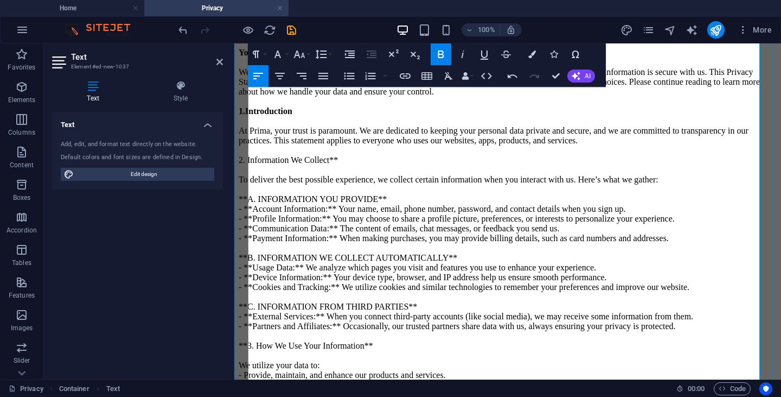
drag, startPoint x: 354, startPoint y: 136, endPoint x: 235, endPoint y: 132, distance: 118.9
click at [444, 54] on icon "button" at bounding box center [441, 54] width 13 height 13
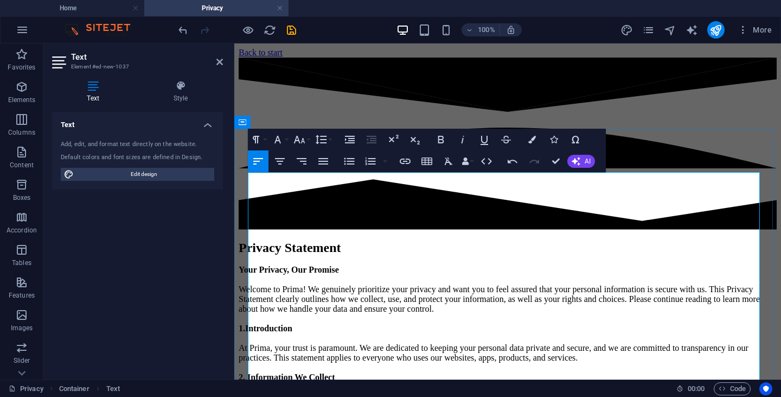
scroll to position [163, 0]
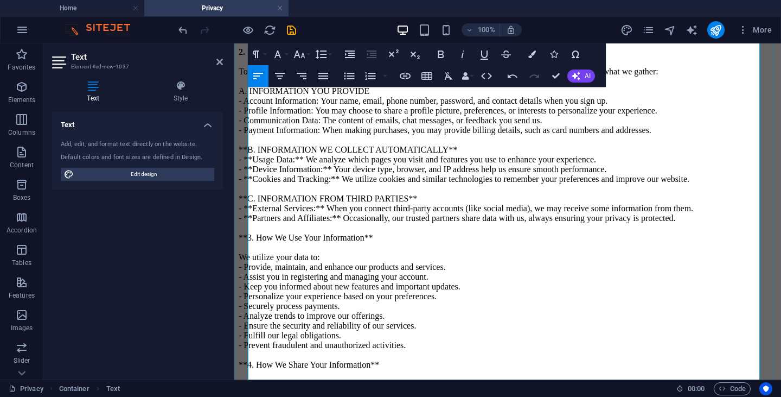
scroll to position [325, 0]
click at [255, 158] on p "Privacy Statement Your Privacy, Our Promise Welcome to [PERSON_NAME]! We genuin…" at bounding box center [508, 361] width 538 height 893
click at [514, 154] on p "Privacy Statement Your Privacy, Our Promise Welcome to [PERSON_NAME]! We genuin…" at bounding box center [508, 361] width 538 height 893
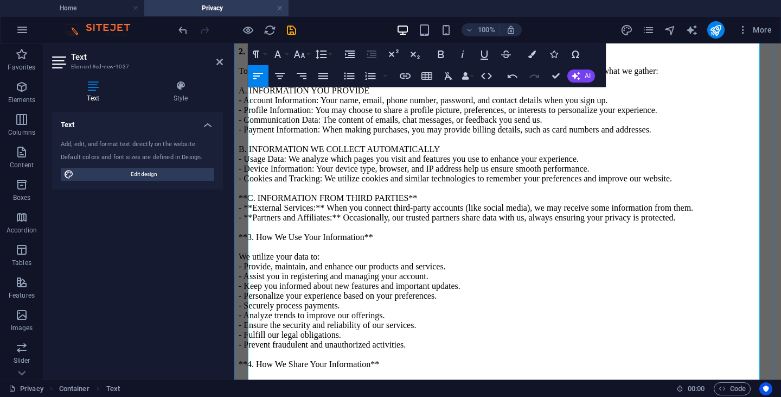
click at [258, 231] on p "Privacy Statement Your Privacy, Our Promise Welcome to [PERSON_NAME]! We genuin…" at bounding box center [508, 361] width 538 height 893
click at [418, 221] on p "Privacy Statement Your Privacy, Our Promise Welcome to [PERSON_NAME]! We genuin…" at bounding box center [508, 361] width 538 height 893
click at [262, 238] on p "Privacy Statement Your Privacy, Our Promise Welcome to [PERSON_NAME]! We genuin…" at bounding box center [508, 361] width 538 height 893
click at [414, 283] on p "Privacy Statement Your Privacy, Our Promise Welcome to [PERSON_NAME]! We genuin…" at bounding box center [508, 361] width 538 height 893
click at [409, 275] on p "Privacy Statement Your Privacy, Our Promise Welcome to [PERSON_NAME]! We genuin…" at bounding box center [508, 361] width 538 height 893
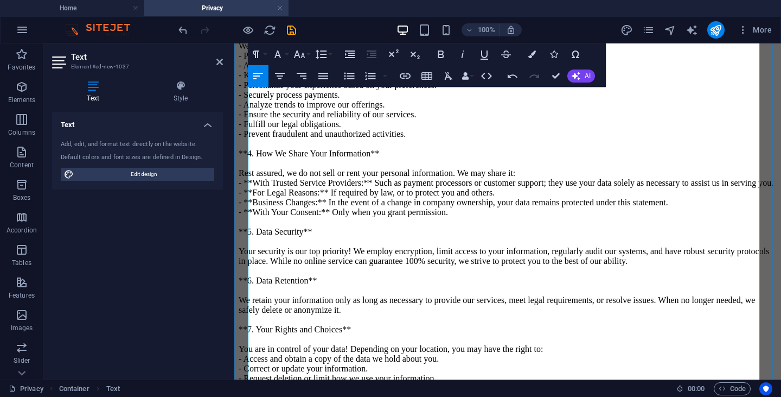
scroll to position [597, 0]
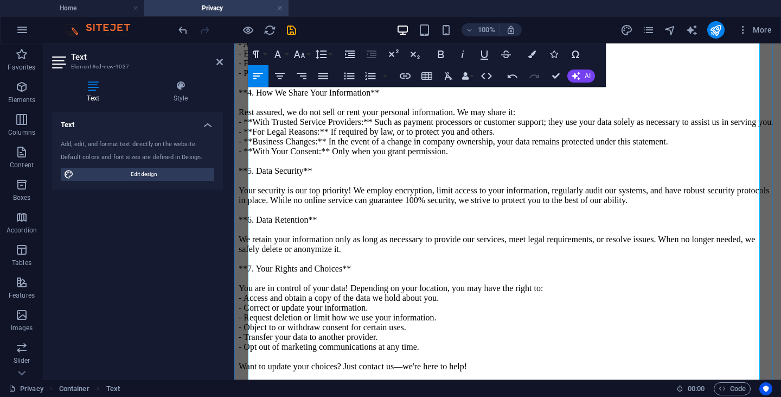
click at [407, 168] on p "Privacy Statement Your Privacy, Our Promise Welcome to [PERSON_NAME]! We genuin…" at bounding box center [508, 90] width 538 height 893
click at [387, 213] on p "Privacy Statement Your Privacy, Our Promise Welcome to [PERSON_NAME]! We genuin…" at bounding box center [508, 90] width 538 height 893
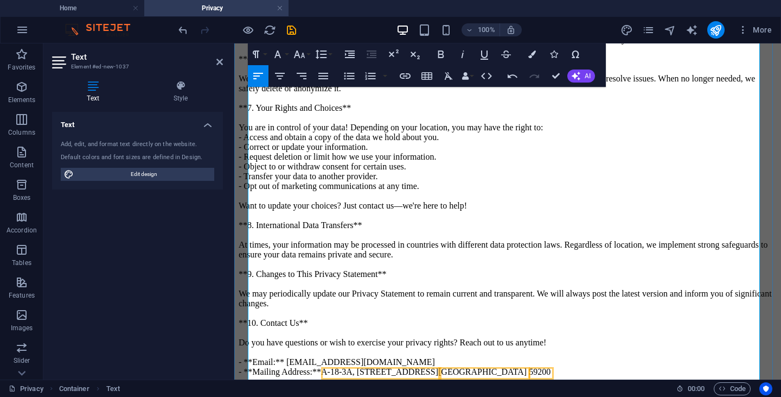
scroll to position [759, 0]
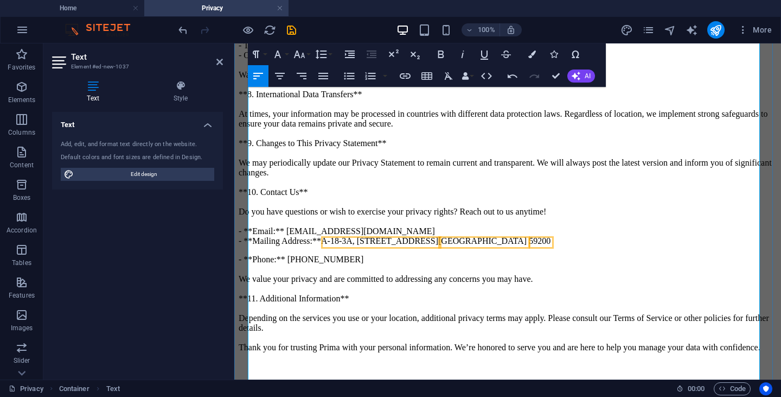
scroll to position [1031, 0]
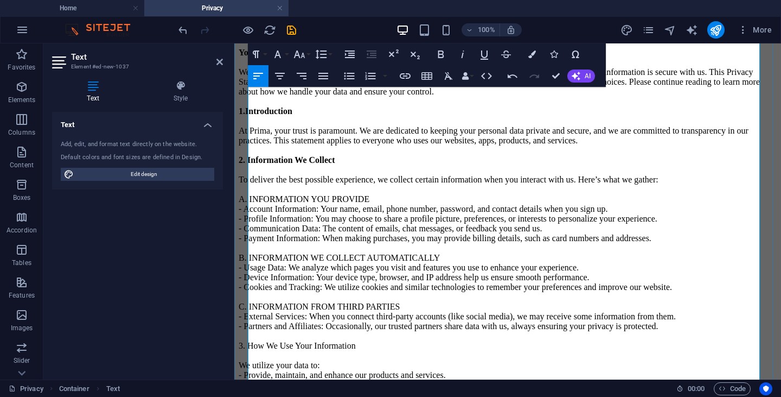
scroll to position [163, 0]
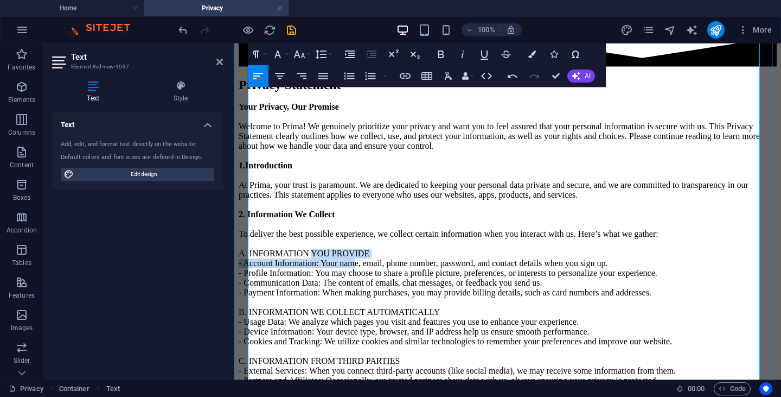
drag, startPoint x: 374, startPoint y: 250, endPoint x: 317, endPoint y: 243, distance: 56.9
drag, startPoint x: 379, startPoint y: 249, endPoint x: 261, endPoint y: 247, distance: 117.7
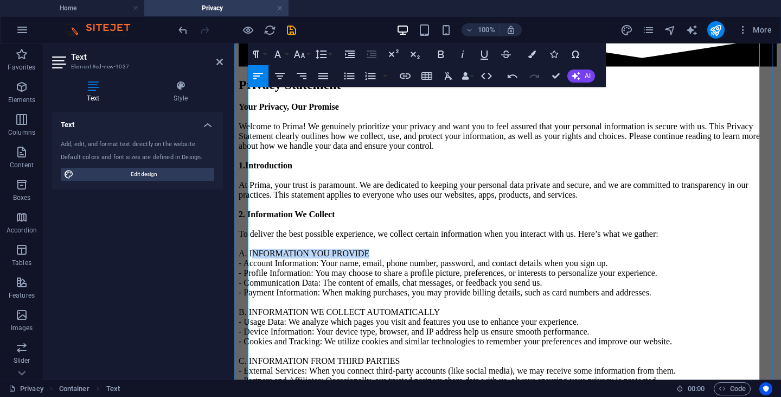
drag, startPoint x: 366, startPoint y: 245, endPoint x: 246, endPoint y: 246, distance: 119.4
click at [439, 52] on icon "button" at bounding box center [441, 54] width 6 height 8
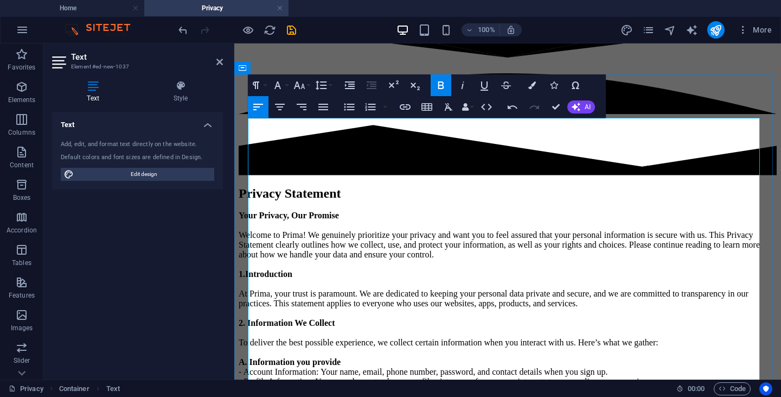
drag, startPoint x: 317, startPoint y: 237, endPoint x: 245, endPoint y: 232, distance: 71.8
click at [299, 85] on icon "button" at bounding box center [299, 85] width 13 height 13
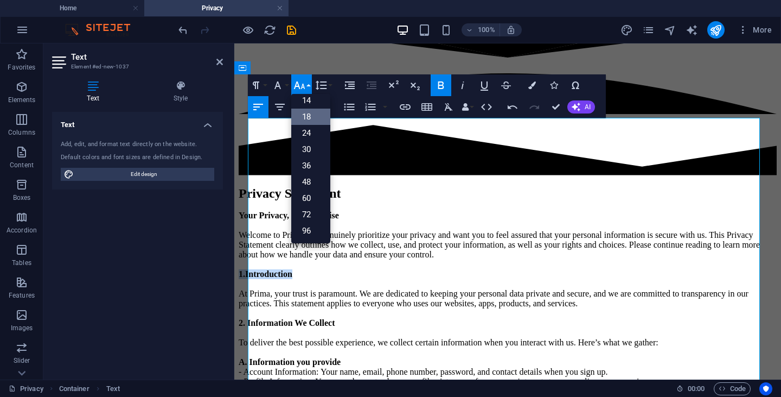
click at [311, 118] on link "18" at bounding box center [310, 116] width 39 height 16
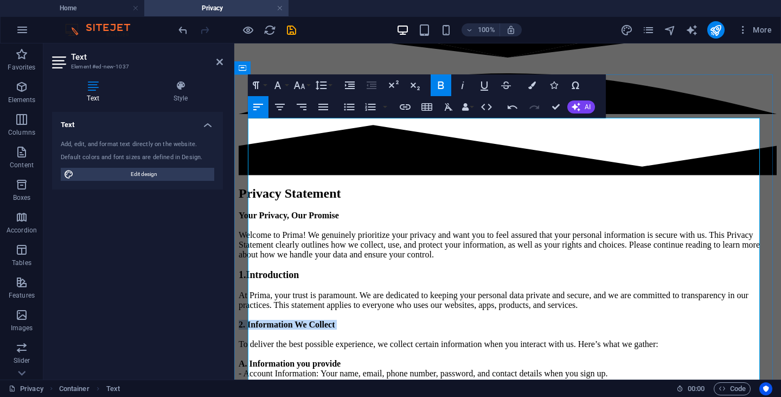
drag, startPoint x: 354, startPoint y: 311, endPoint x: 238, endPoint y: 289, distance: 118.1
click at [301, 82] on icon "button" at bounding box center [299, 85] width 13 height 13
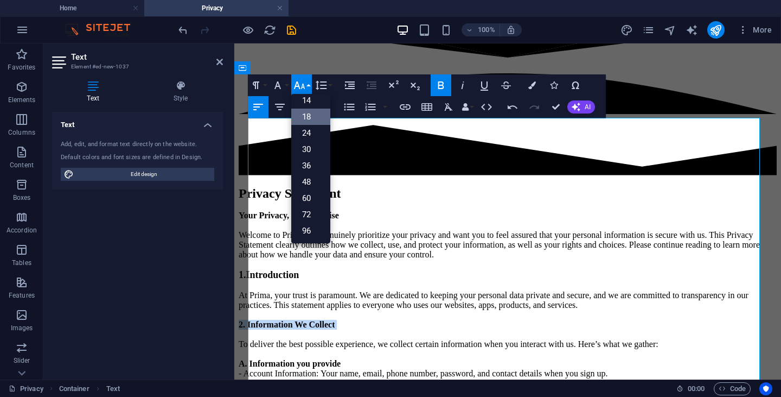
click at [311, 110] on link "18" at bounding box center [310, 116] width 39 height 16
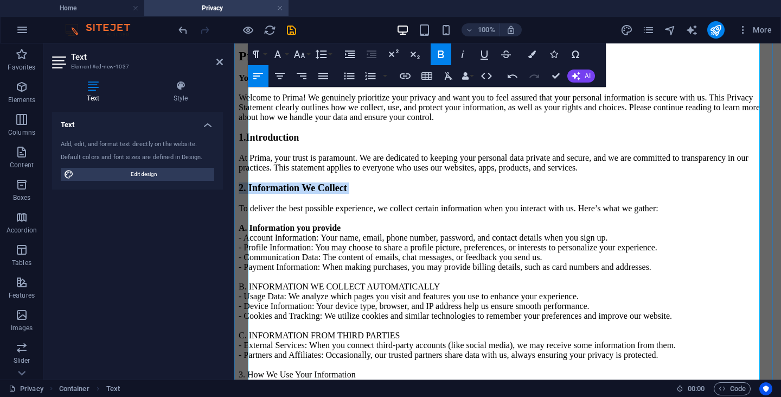
scroll to position [217, 0]
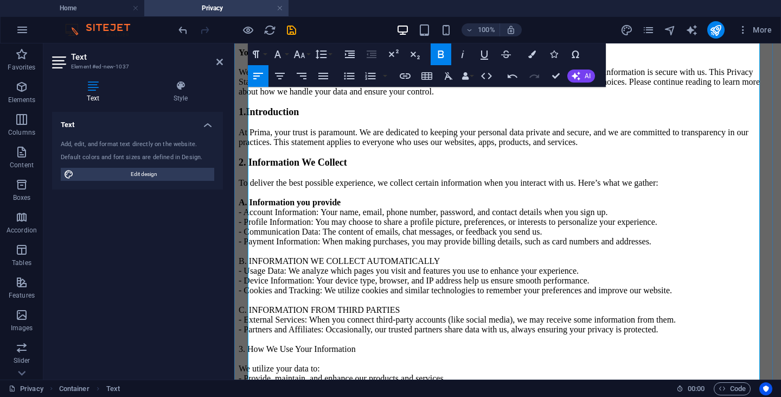
drag, startPoint x: 355, startPoint y: 194, endPoint x: 248, endPoint y: 185, distance: 107.3
drag, startPoint x: 325, startPoint y: 189, endPoint x: 249, endPoint y: 187, distance: 76.5
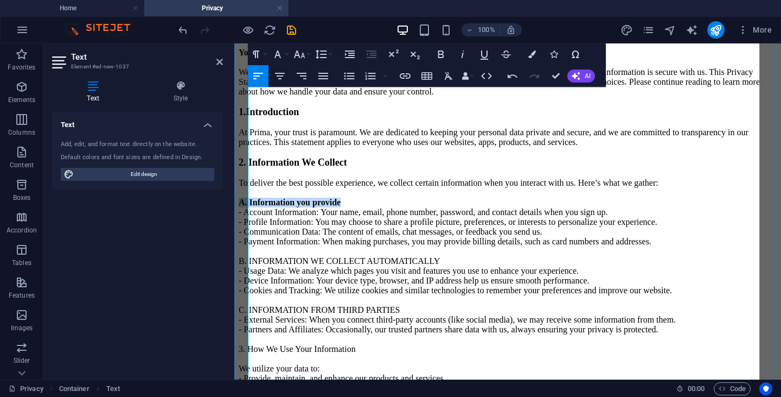
click at [305, 55] on icon "button" at bounding box center [299, 54] width 13 height 13
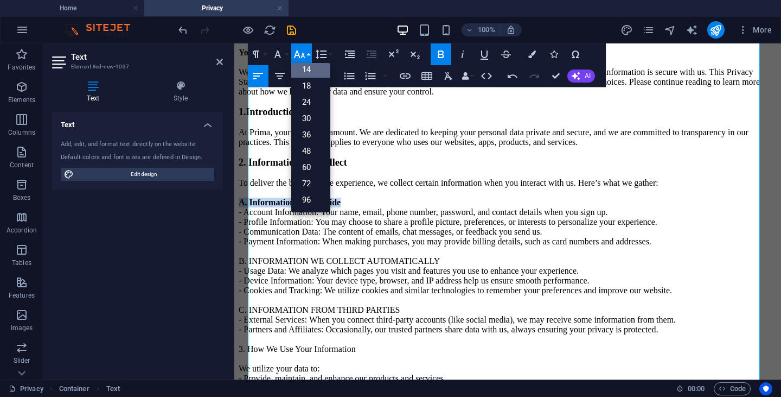
click at [310, 72] on link "14" at bounding box center [310, 69] width 39 height 16
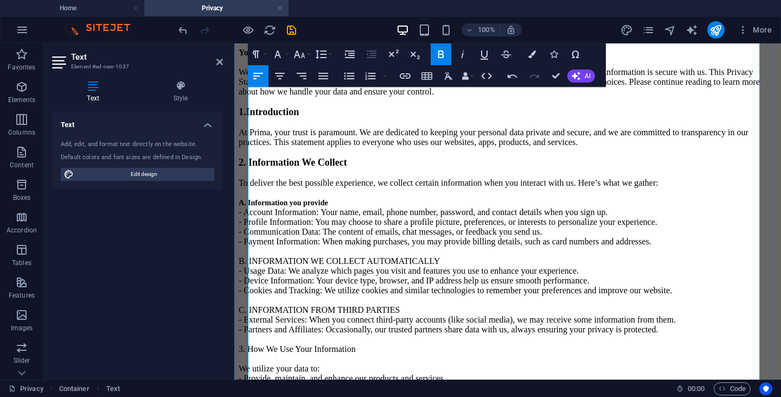
drag, startPoint x: 259, startPoint y: 206, endPoint x: 411, endPoint y: 234, distance: 154.5
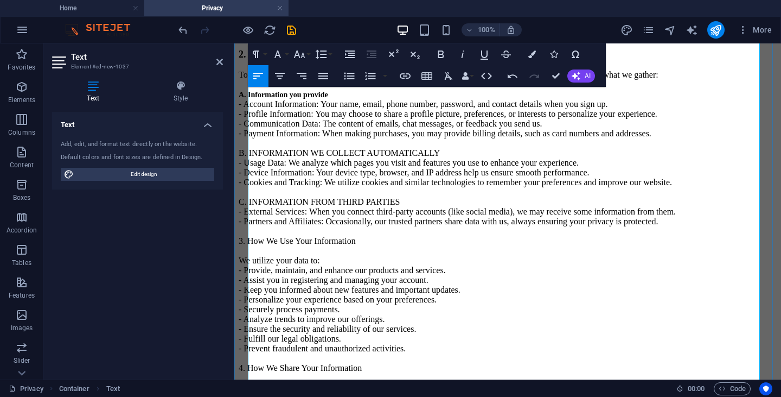
scroll to position [325, 0]
drag, startPoint x: 439, startPoint y: 159, endPoint x: 247, endPoint y: 158, distance: 192.0
click at [444, 55] on icon "button" at bounding box center [441, 54] width 13 height 13
click at [425, 190] on p "Privacy Statement Your Privacy, Our Promise Welcome to [PERSON_NAME]! We genuin…" at bounding box center [508, 363] width 538 height 897
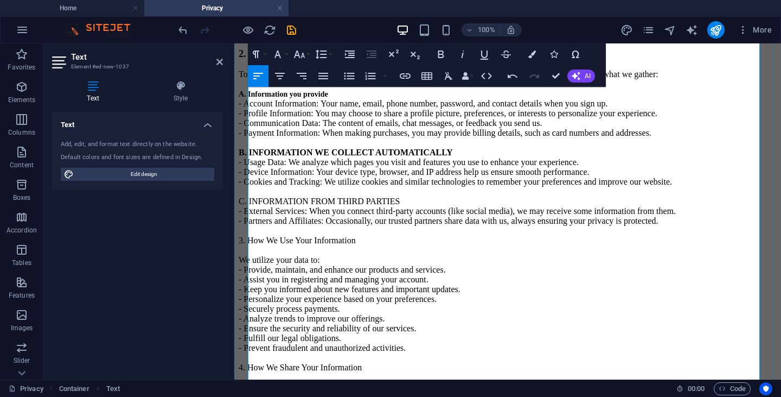
click at [449, 137] on p "Privacy Statement Your Privacy, Our Promise Welcome to [PERSON_NAME]! We genuin…" at bounding box center [508, 363] width 538 height 897
click at [431, 157] on strong "B. INFORMATION WE COLLECT AUTOMATICALLY" at bounding box center [346, 152] width 214 height 9
drag, startPoint x: 441, startPoint y: 162, endPoint x: 261, endPoint y: 160, distance: 179.0
click at [261, 160] on p "Privacy Statement Your Privacy, Our Promise Welcome to [PERSON_NAME]! We genuin…" at bounding box center [508, 363] width 538 height 897
click at [405, 150] on p "Privacy Statement Your Privacy, Our Promise Welcome to [PERSON_NAME]! We genuin…" at bounding box center [508, 363] width 538 height 897
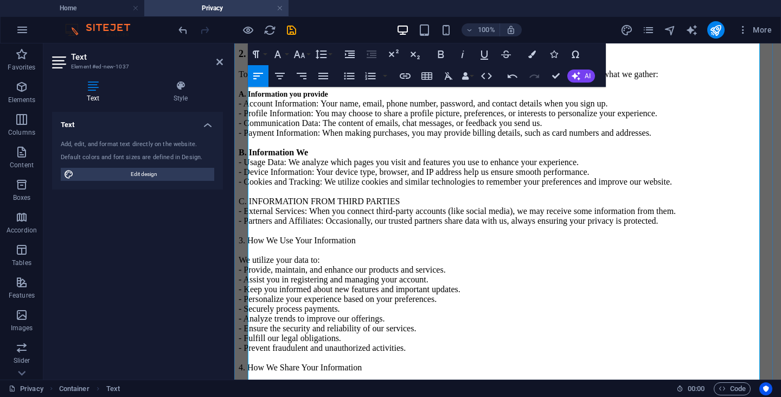
click at [366, 159] on p "Privacy Statement Your Privacy, Our Promise Welcome to [PERSON_NAME]! We genuin…" at bounding box center [508, 363] width 538 height 897
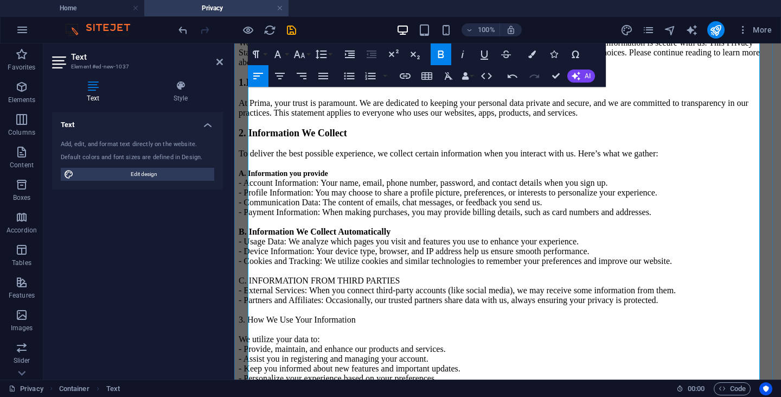
scroll to position [271, 0]
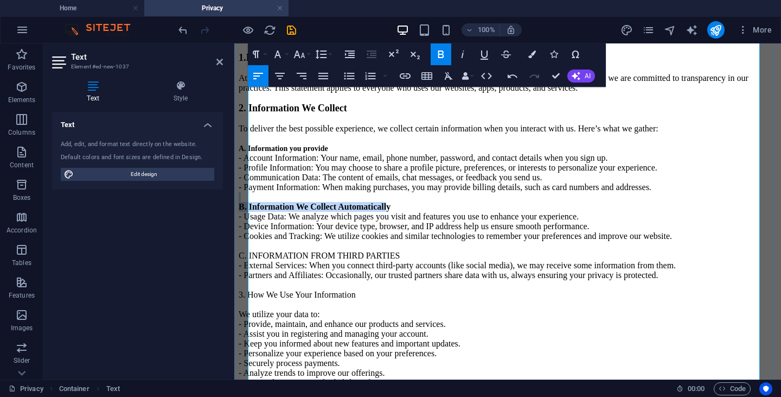
drag, startPoint x: 391, startPoint y: 212, endPoint x: 340, endPoint y: 208, distance: 50.6
drag, startPoint x: 435, startPoint y: 214, endPoint x: 245, endPoint y: 213, distance: 189.9
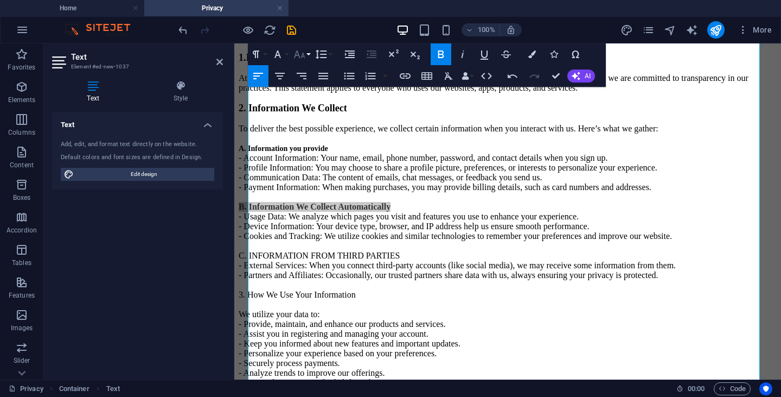
click at [307, 55] on button "Font Size" at bounding box center [301, 54] width 21 height 22
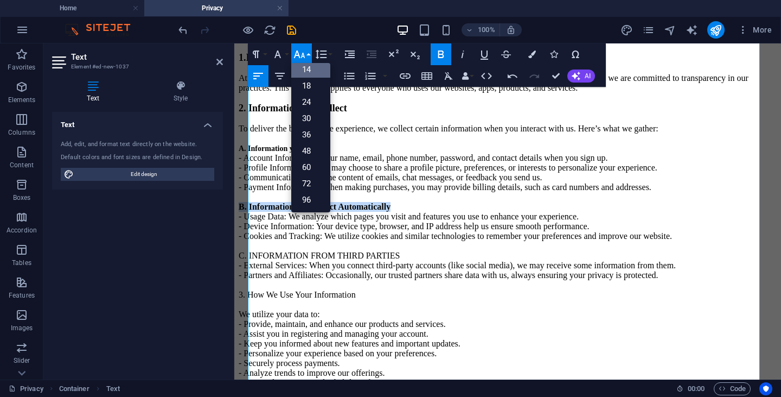
click at [313, 64] on link "14" at bounding box center [310, 69] width 39 height 16
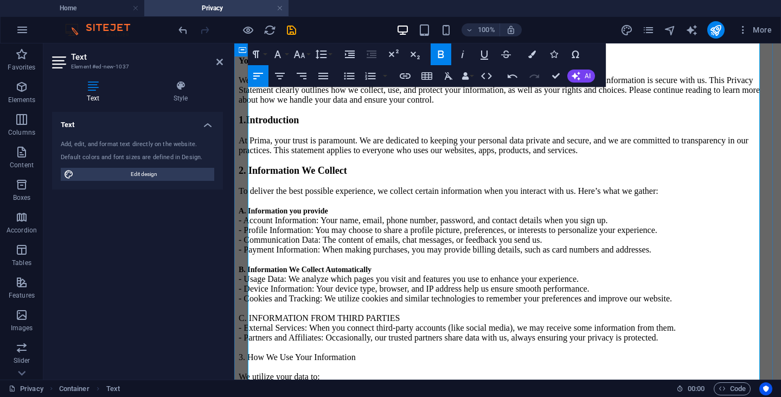
scroll to position [217, 0]
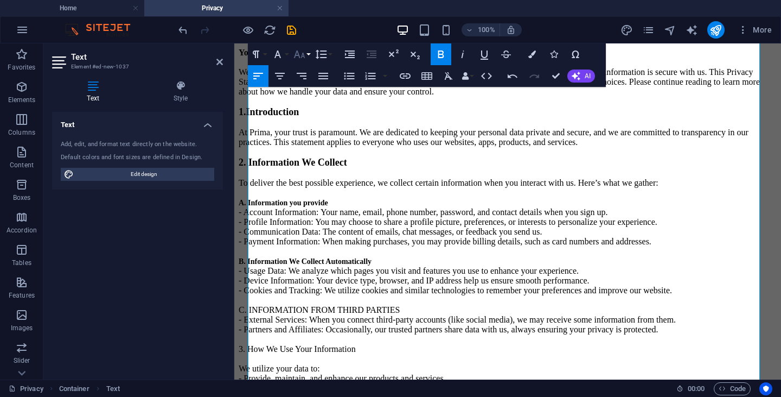
click at [304, 53] on icon "button" at bounding box center [299, 54] width 13 height 13
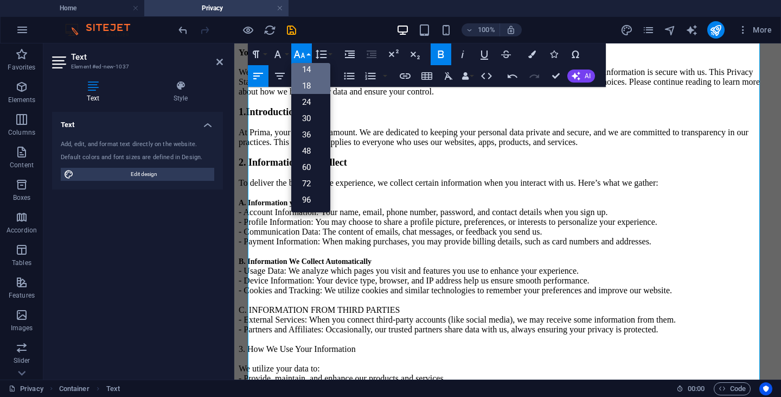
click at [309, 84] on link "18" at bounding box center [310, 86] width 39 height 16
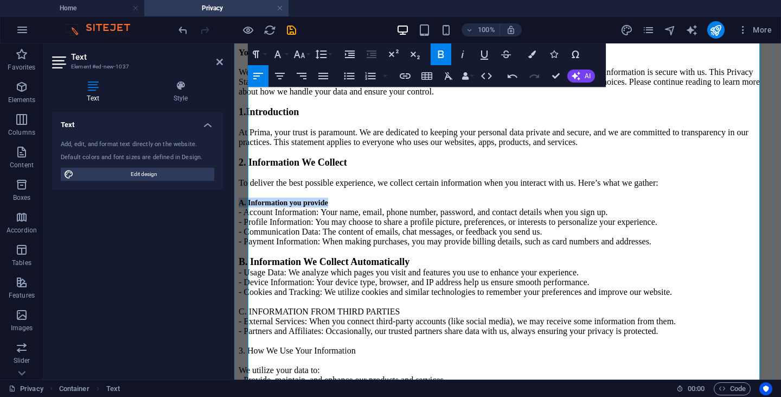
drag, startPoint x: 347, startPoint y: 195, endPoint x: 242, endPoint y: 188, distance: 104.4
click at [301, 49] on icon "button" at bounding box center [299, 54] width 13 height 13
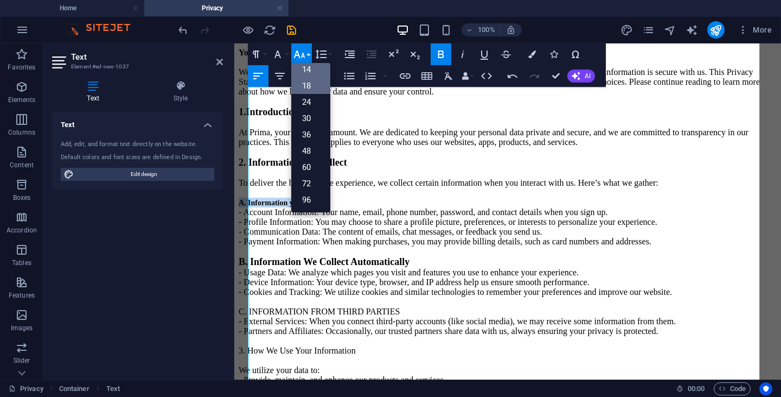
click at [310, 86] on link "18" at bounding box center [310, 86] width 39 height 16
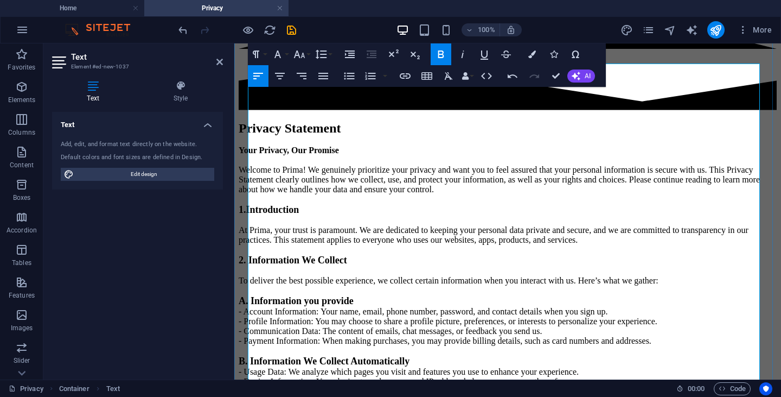
scroll to position [108, 0]
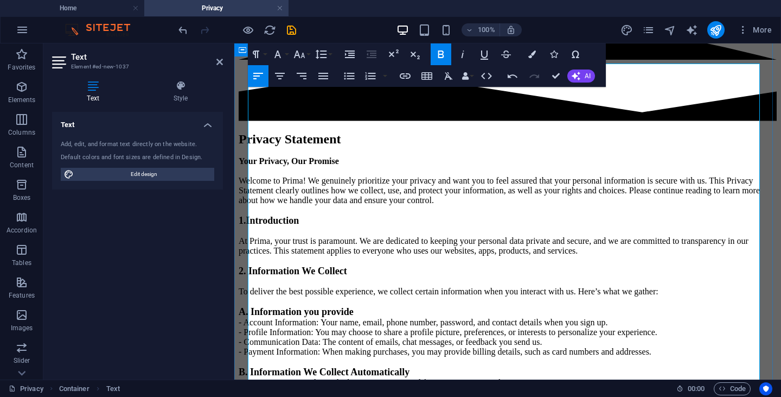
drag, startPoint x: 363, startPoint y: 256, endPoint x: 247, endPoint y: 249, distance: 116.8
click at [299, 52] on icon "button" at bounding box center [299, 54] width 13 height 13
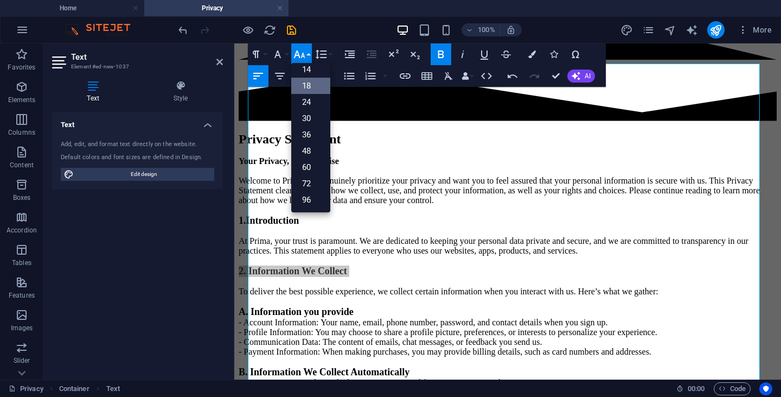
scroll to position [87, 0]
click at [312, 101] on link "24" at bounding box center [310, 102] width 39 height 16
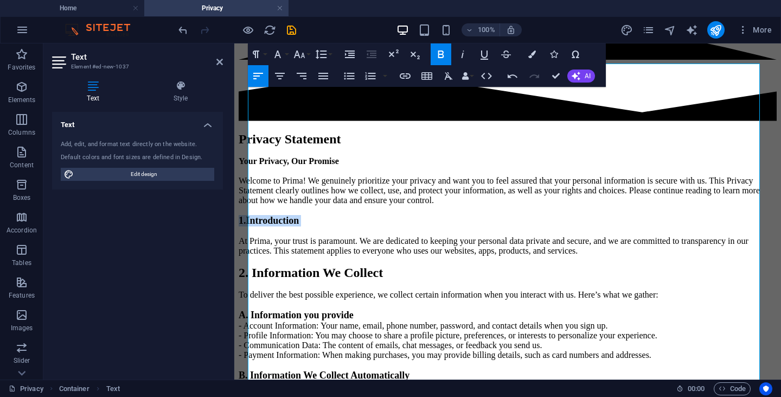
drag, startPoint x: 324, startPoint y: 190, endPoint x: 231, endPoint y: 184, distance: 93.5
click at [298, 49] on icon "button" at bounding box center [299, 54] width 13 height 13
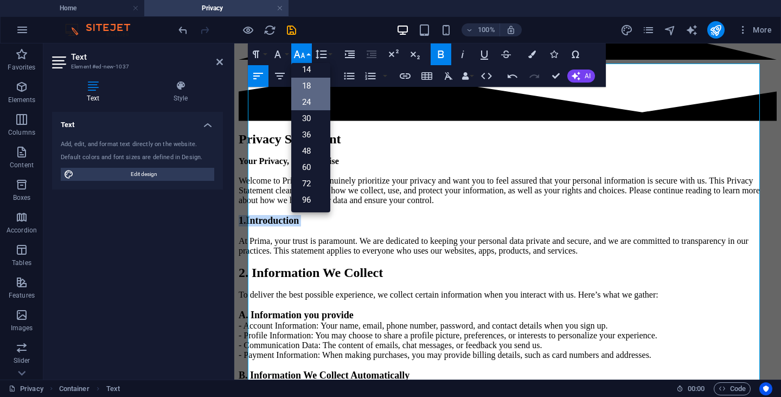
click at [310, 98] on link "24" at bounding box center [310, 102] width 39 height 16
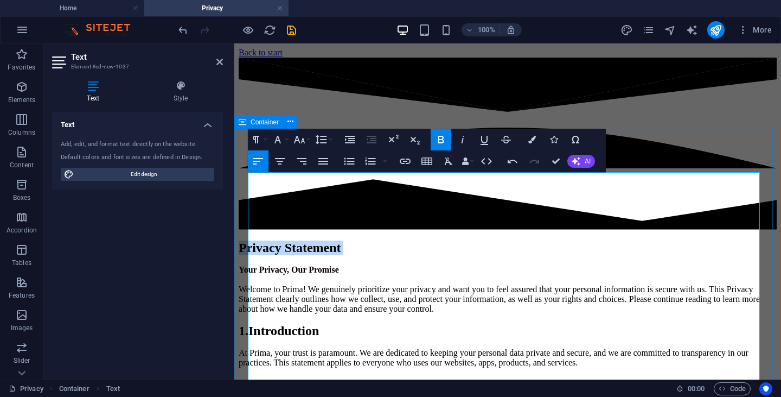
drag, startPoint x: 377, startPoint y: 195, endPoint x: 242, endPoint y: 182, distance: 135.7
click at [301, 135] on icon "button" at bounding box center [299, 139] width 13 height 13
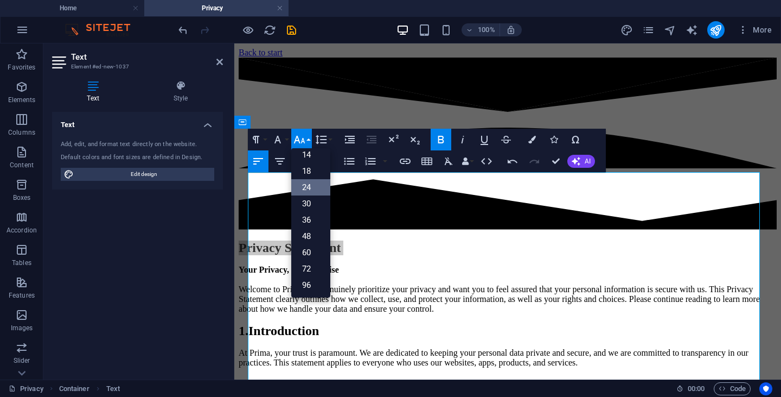
scroll to position [87, 0]
click at [311, 203] on link "30" at bounding box center [310, 203] width 39 height 16
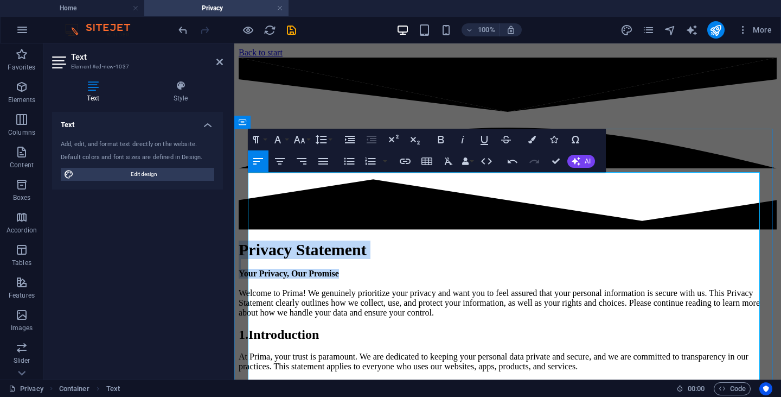
drag, startPoint x: 355, startPoint y: 215, endPoint x: 253, endPoint y: 209, distance: 102.2
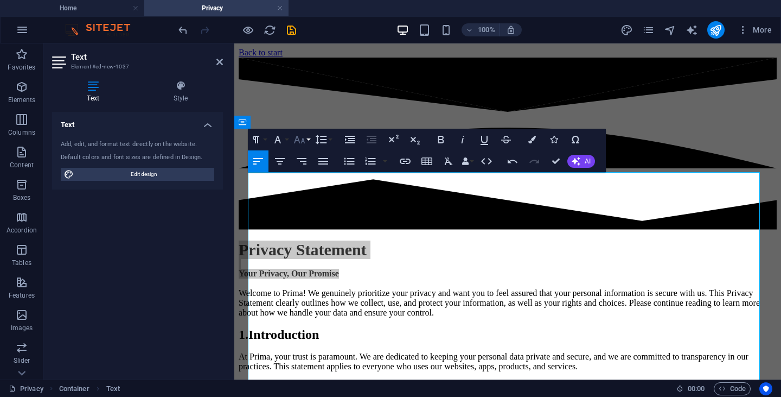
click at [298, 139] on icon "button" at bounding box center [298, 140] width 11 height 8
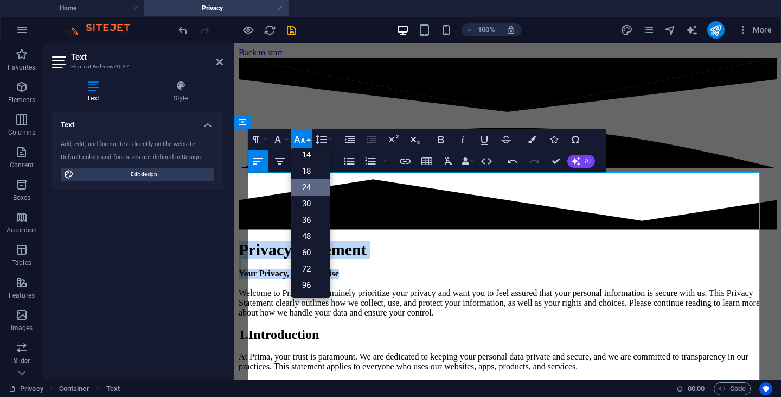
click at [307, 187] on link "24" at bounding box center [310, 187] width 39 height 16
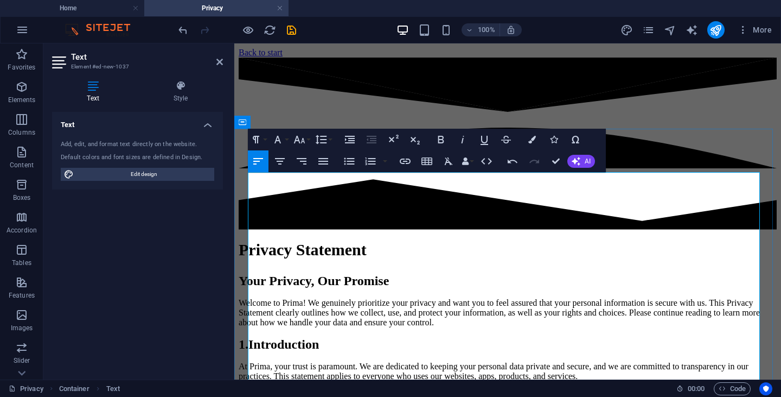
drag, startPoint x: 499, startPoint y: 335, endPoint x: 469, endPoint y: 333, distance: 30.5
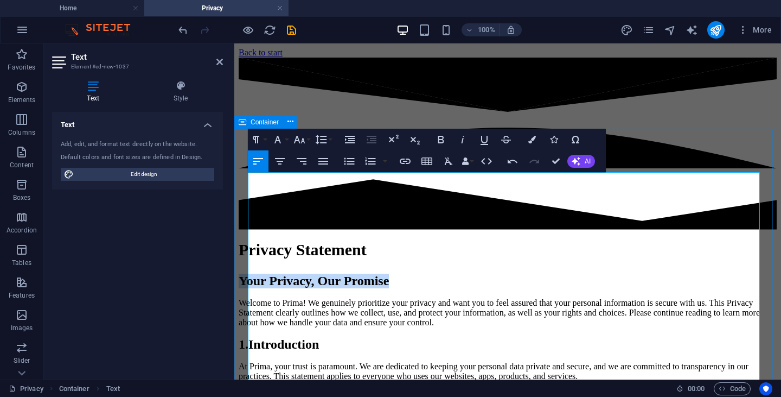
drag, startPoint x: 397, startPoint y: 224, endPoint x: 243, endPoint y: 220, distance: 153.6
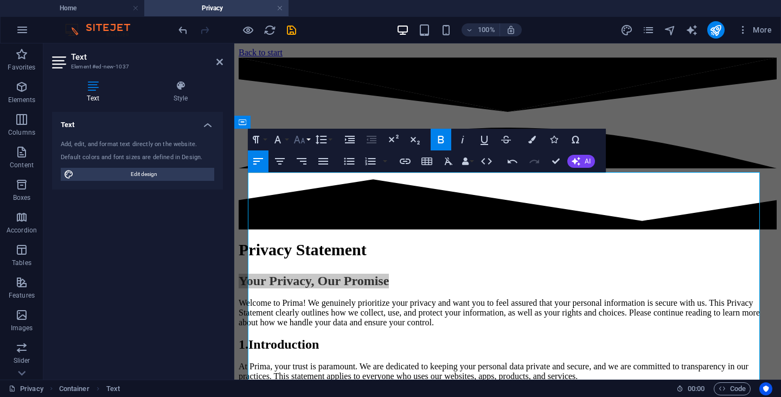
click at [302, 136] on icon "button" at bounding box center [299, 139] width 13 height 13
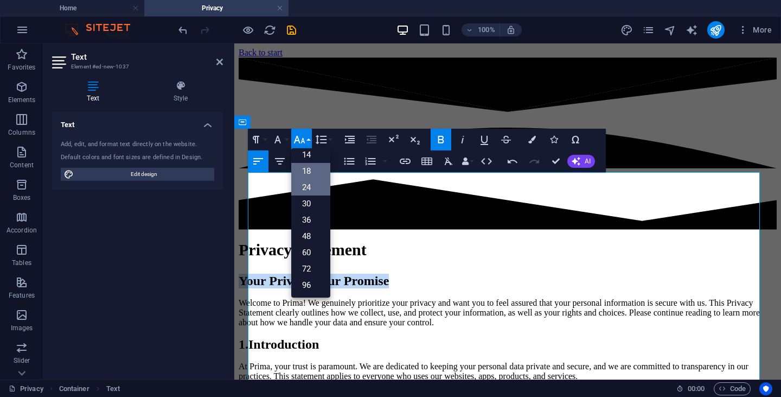
click at [312, 177] on link "18" at bounding box center [310, 171] width 39 height 16
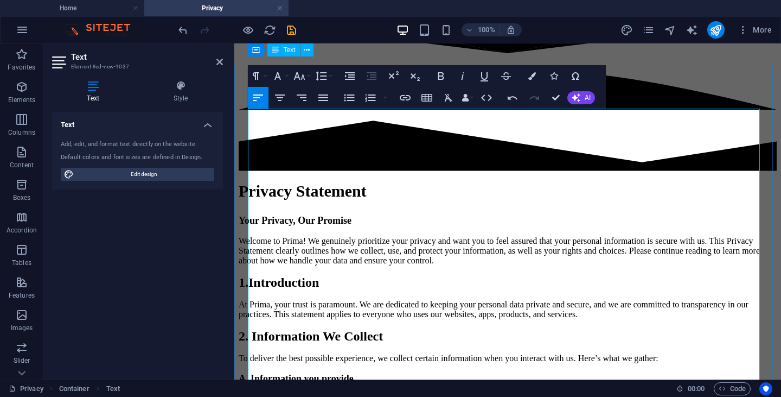
scroll to position [54, 0]
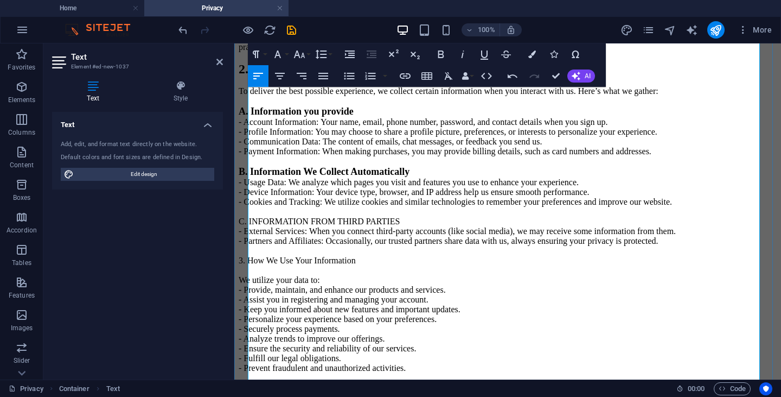
scroll to position [380, 0]
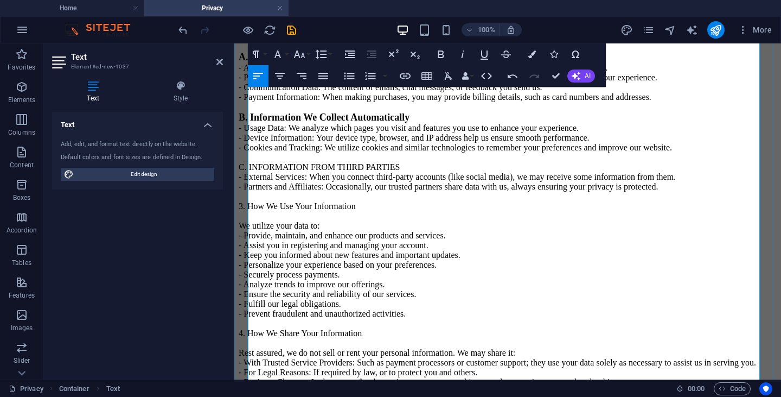
click at [331, 150] on p "Privacy Statement Your Privacy, Our Promise Welcome to [PERSON_NAME]! We genuin…" at bounding box center [508, 319] width 538 height 917
drag, startPoint x: 408, startPoint y: 199, endPoint x: 256, endPoint y: 196, distance: 153.0
click at [256, 196] on p "Privacy Statement Your Privacy, Our Promise Welcome to [PERSON_NAME]! We genuin…" at bounding box center [508, 319] width 538 height 917
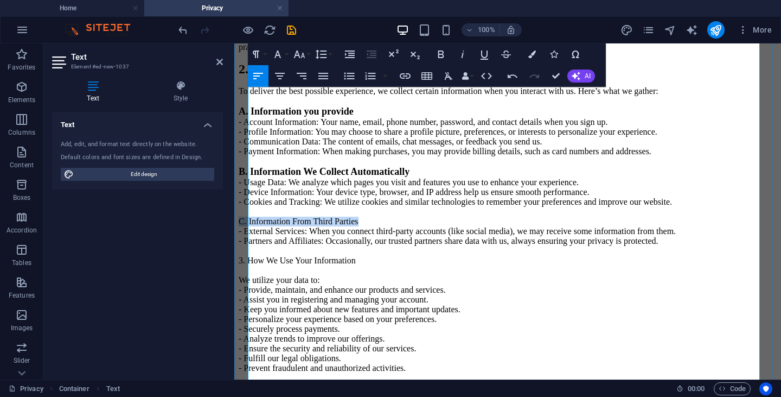
drag, startPoint x: 382, startPoint y: 251, endPoint x: 250, endPoint y: 253, distance: 132.9
click at [250, 253] on p "Privacy Statement Your Privacy, Our Promise Welcome to [PERSON_NAME]! We genuin…" at bounding box center [508, 373] width 538 height 917
click at [298, 61] on button "Font Size" at bounding box center [301, 54] width 21 height 22
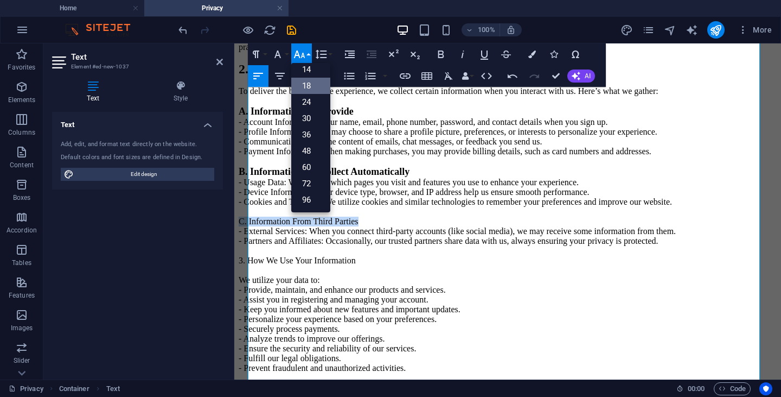
click at [305, 85] on link "18" at bounding box center [310, 86] width 39 height 16
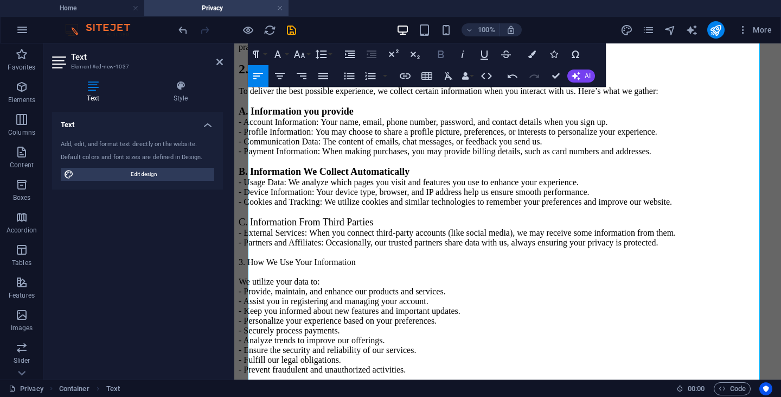
click at [441, 55] on icon "button" at bounding box center [441, 54] width 6 height 8
click at [471, 204] on p "Privacy Statement Your Privacy, Our Promise Welcome to [PERSON_NAME]! We genuin…" at bounding box center [508, 374] width 538 height 918
click at [337, 107] on span "A. Information you provide" at bounding box center [296, 111] width 115 height 11
drag, startPoint x: 369, startPoint y: 108, endPoint x: 248, endPoint y: 104, distance: 121.6
click at [248, 104] on p "Privacy Statement Your Privacy, Our Promise Welcome to [PERSON_NAME]! We genuin…" at bounding box center [508, 374] width 538 height 918
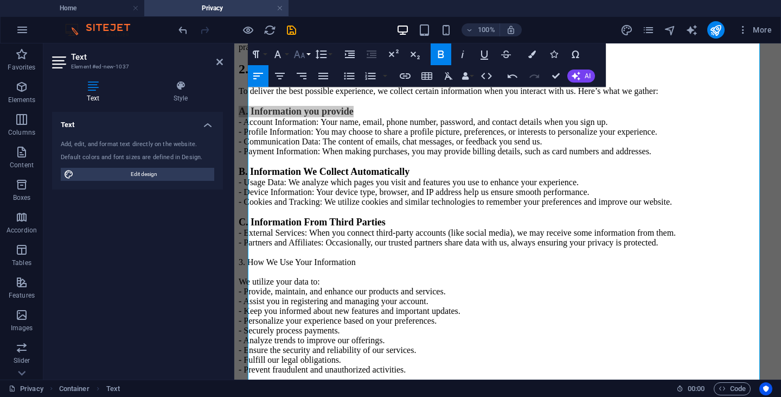
click at [300, 53] on icon "button" at bounding box center [299, 54] width 13 height 13
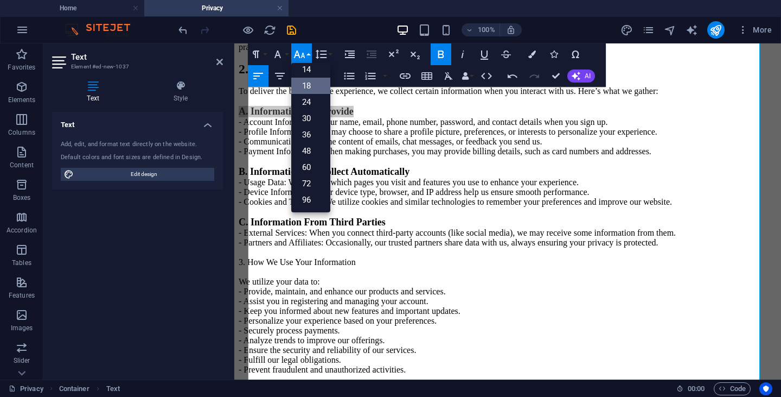
scroll to position [87, 0]
click at [491, 227] on p "Privacy Statement Your Privacy, Our Promise Welcome to [PERSON_NAME]! We genuin…" at bounding box center [508, 374] width 538 height 918
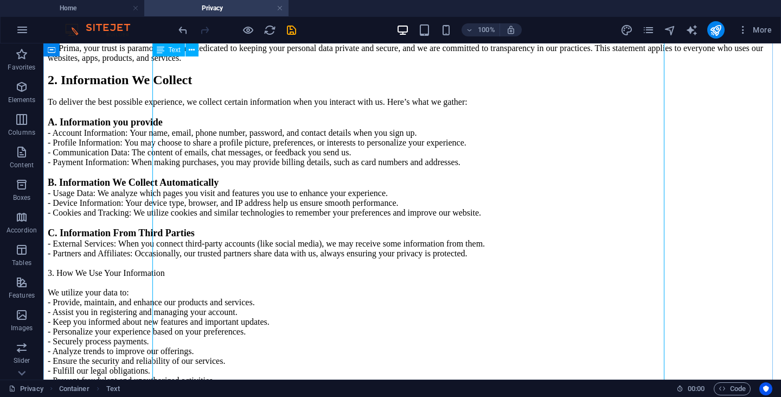
drag, startPoint x: 278, startPoint y: 308, endPoint x: 235, endPoint y: 305, distance: 42.4
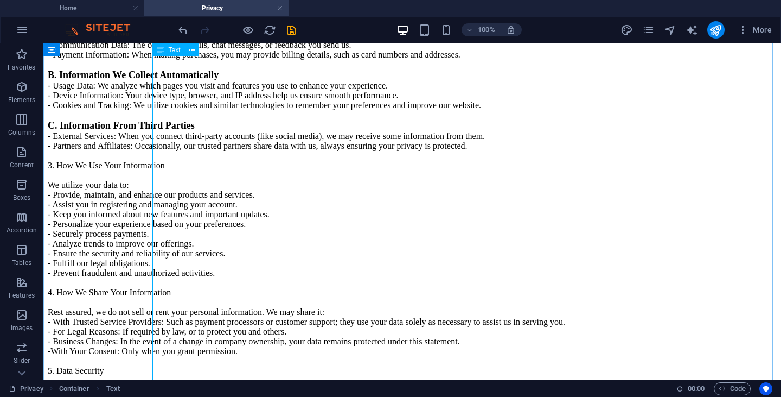
scroll to position [434, 0]
click at [164, 53] on icon at bounding box center [161, 49] width 8 height 13
click at [192, 52] on icon at bounding box center [192, 49] width 6 height 11
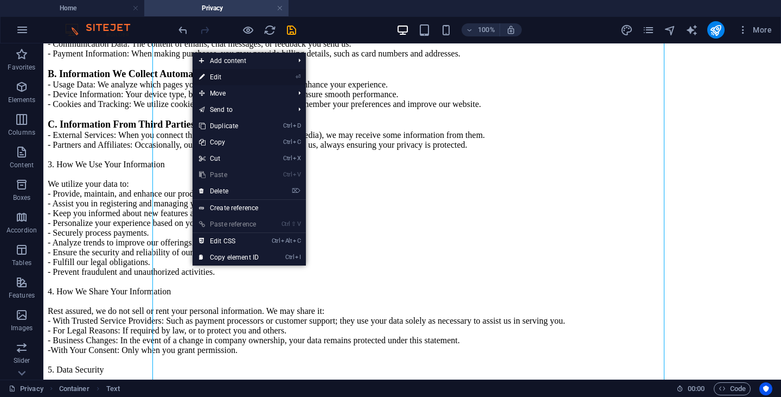
click at [222, 82] on link "⏎ Edit" at bounding box center [229, 77] width 73 height 16
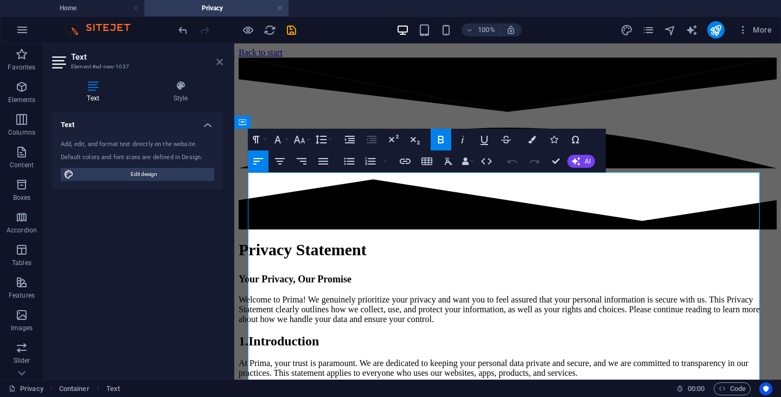
click at [220, 62] on icon at bounding box center [219, 62] width 7 height 9
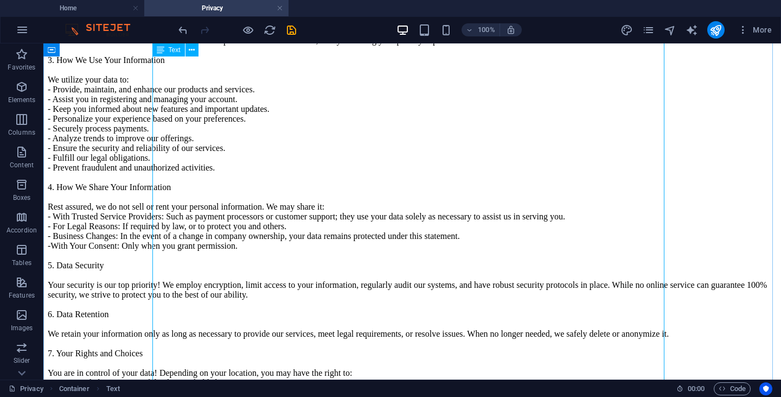
scroll to position [542, 0]
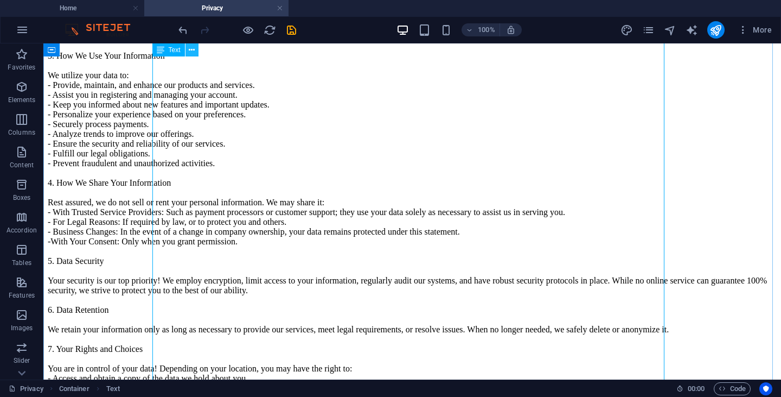
click at [194, 50] on icon at bounding box center [192, 49] width 6 height 11
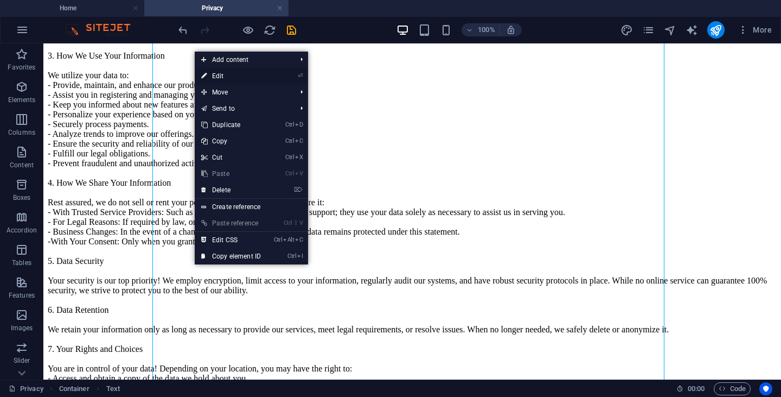
click at [214, 75] on link "⏎ Edit" at bounding box center [231, 76] width 73 height 16
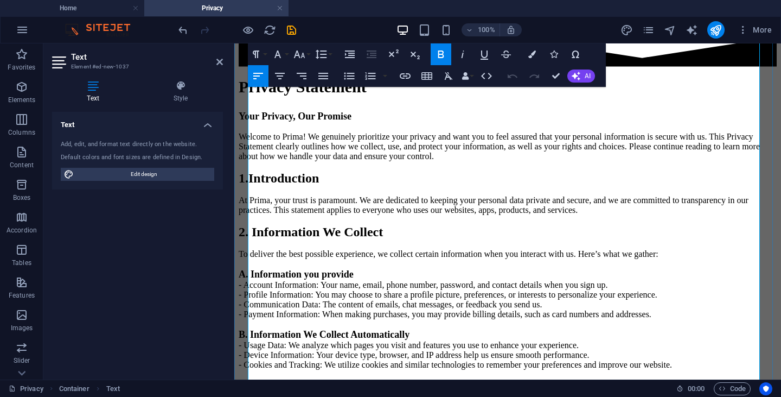
scroll to position [325, 0]
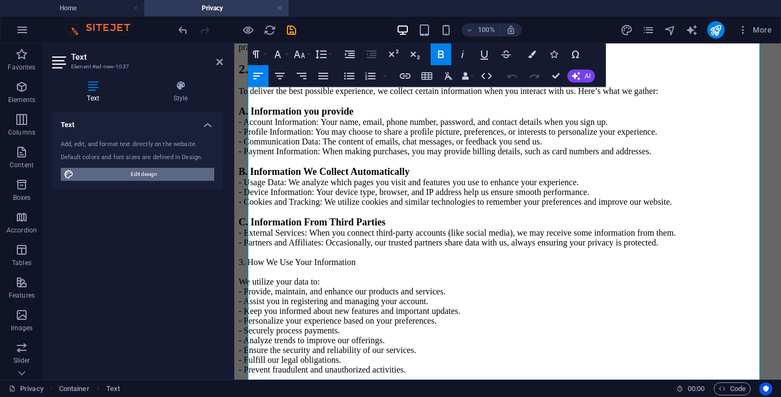
click at [97, 171] on span "Edit design" at bounding box center [144, 174] width 134 height 13
select select "px"
select select "400"
select select "px"
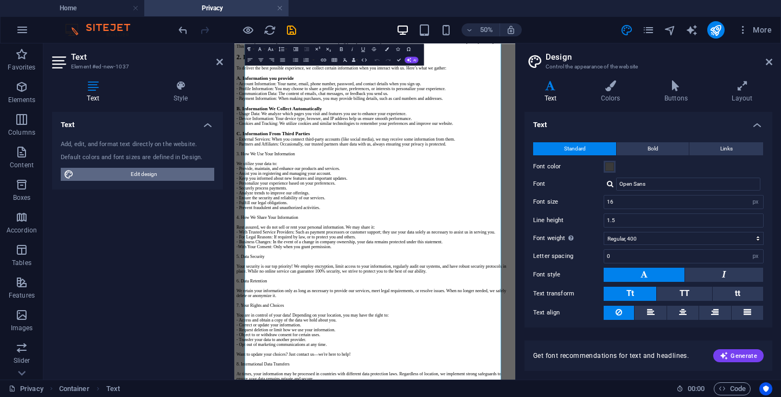
click at [97, 171] on span "Edit design" at bounding box center [144, 174] width 134 height 13
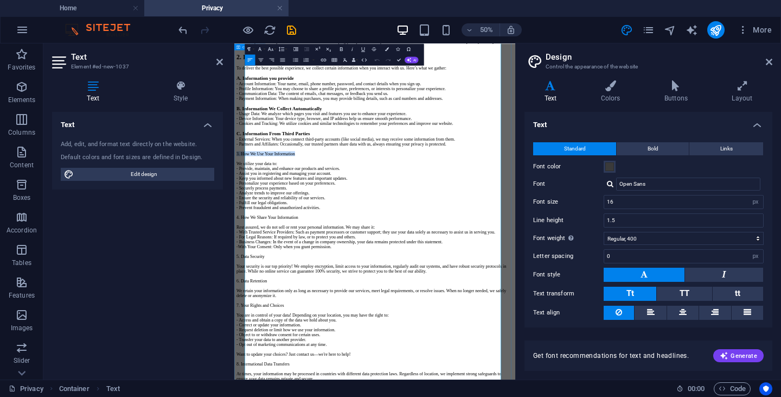
drag, startPoint x: 386, startPoint y: 310, endPoint x: 244, endPoint y: 301, distance: 143.0
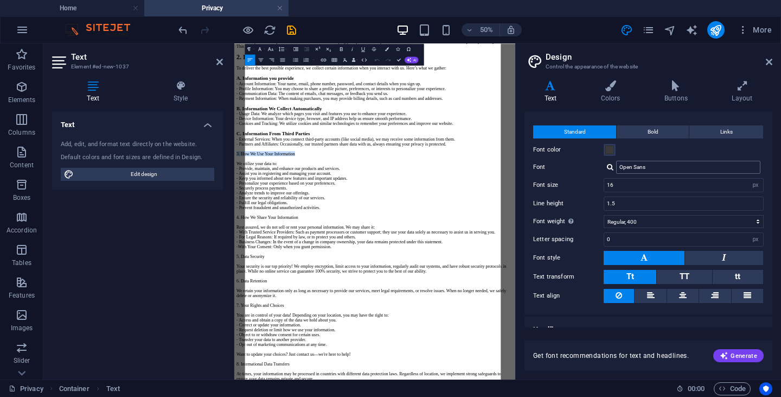
scroll to position [31, 0]
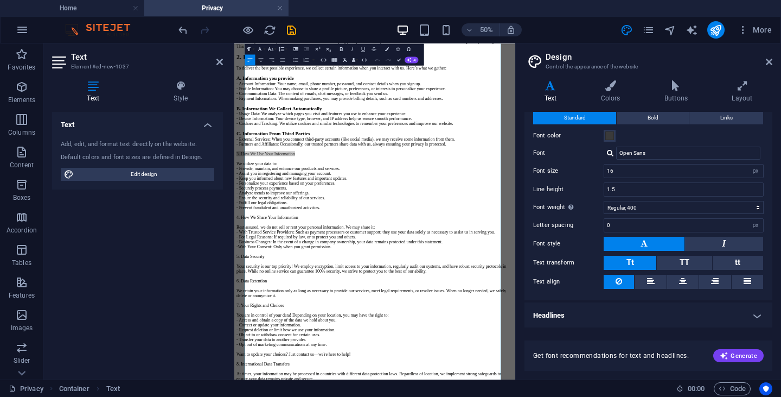
click at [755, 316] on h4 "Headlines" at bounding box center [649, 315] width 248 height 26
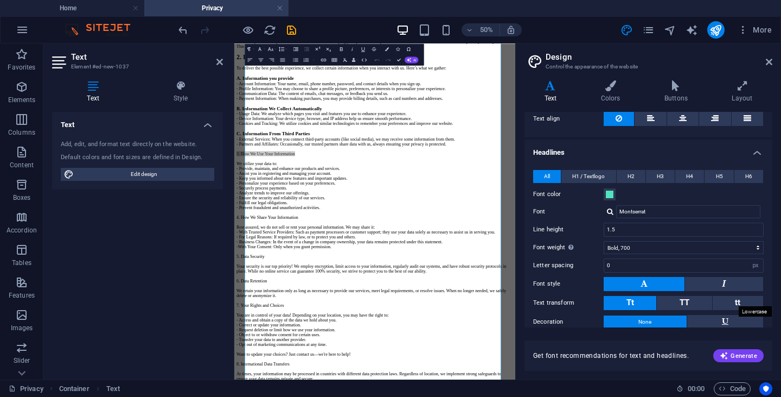
scroll to position [0, 0]
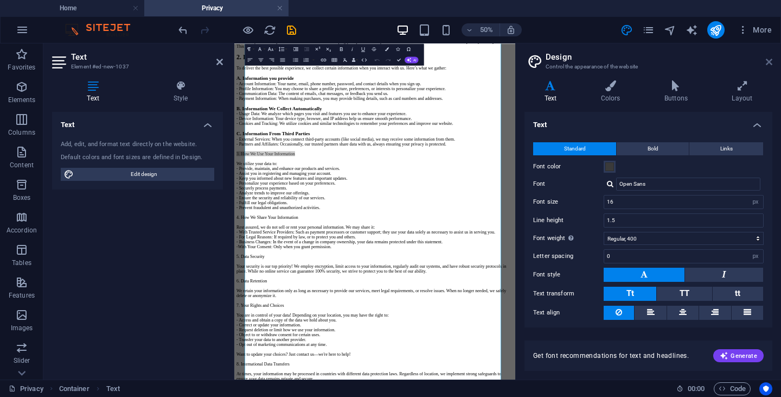
click at [769, 59] on icon at bounding box center [769, 62] width 7 height 9
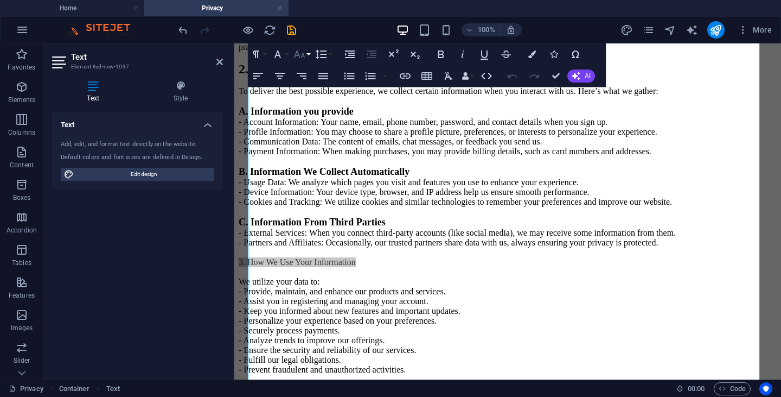
click at [302, 54] on icon "button" at bounding box center [298, 54] width 11 height 8
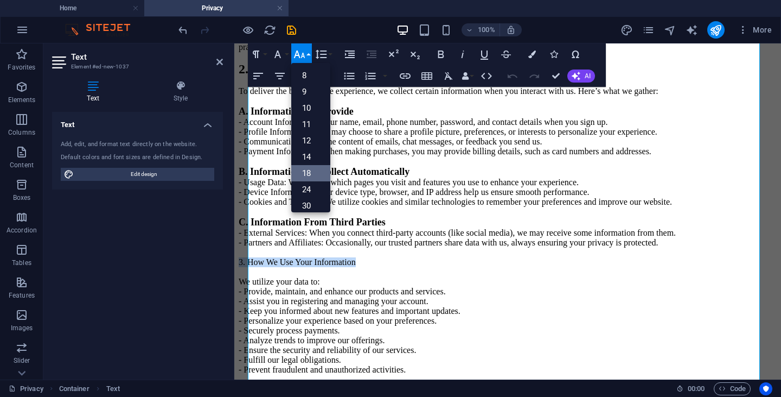
click at [309, 170] on link "18" at bounding box center [310, 173] width 39 height 16
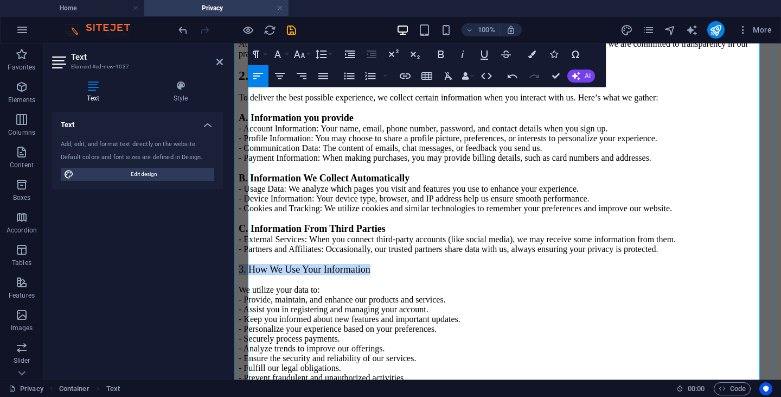
scroll to position [380, 0]
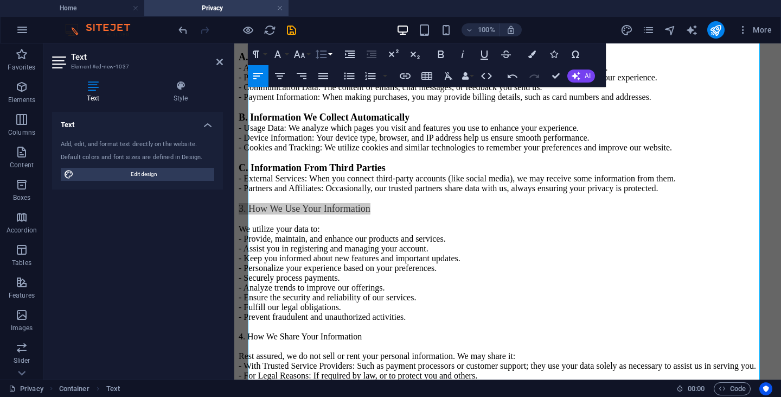
click at [323, 53] on icon "button" at bounding box center [321, 54] width 13 height 13
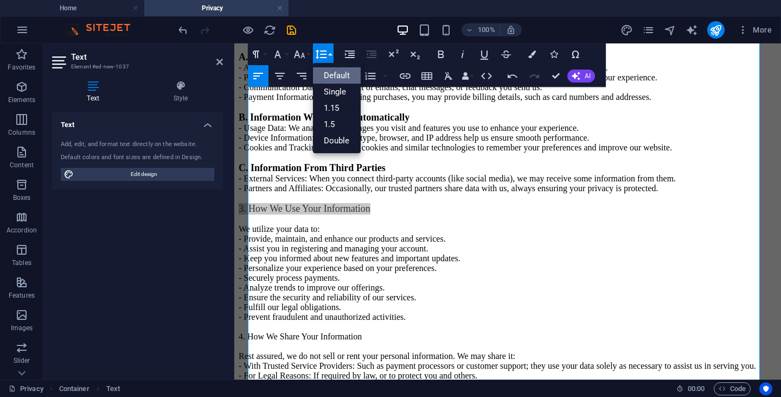
scroll to position [0, 0]
click at [299, 49] on icon "button" at bounding box center [299, 54] width 13 height 13
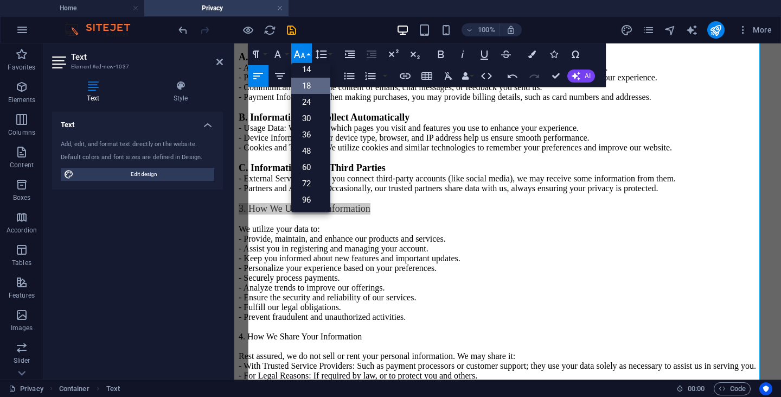
scroll to position [87, 0]
click at [302, 100] on link "24" at bounding box center [310, 102] width 39 height 16
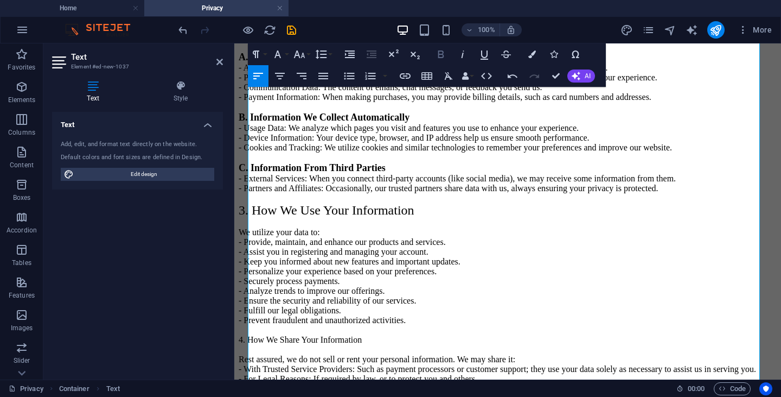
click at [438, 56] on icon "button" at bounding box center [441, 54] width 6 height 8
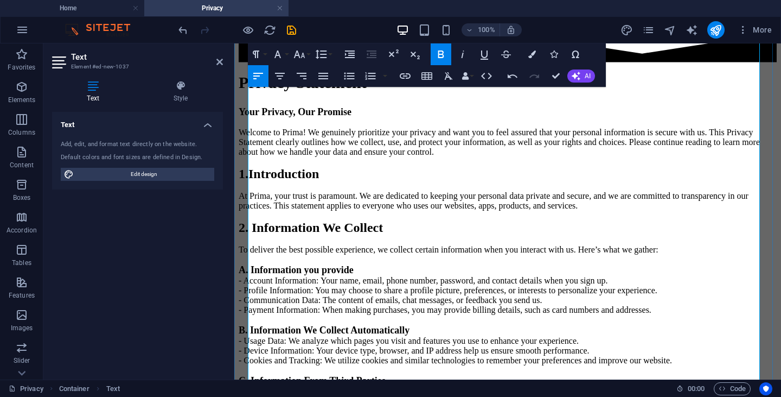
scroll to position [163, 0]
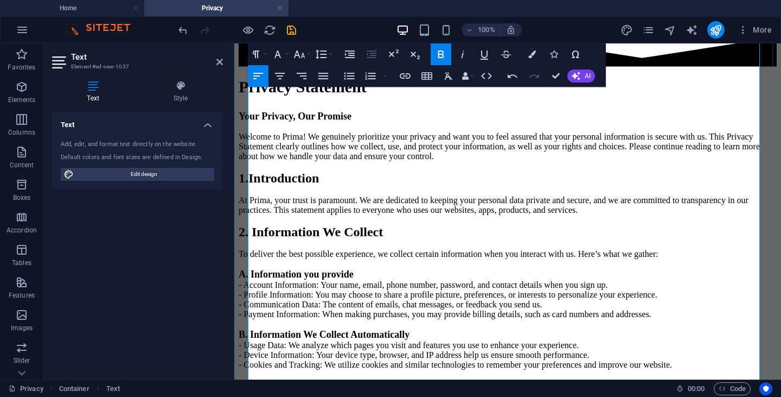
click at [374, 225] on span "2. Information We Collect" at bounding box center [311, 232] width 144 height 14
drag, startPoint x: 398, startPoint y: 224, endPoint x: 242, endPoint y: 211, distance: 156.2
click at [298, 54] on icon "button" at bounding box center [298, 54] width 11 height 8
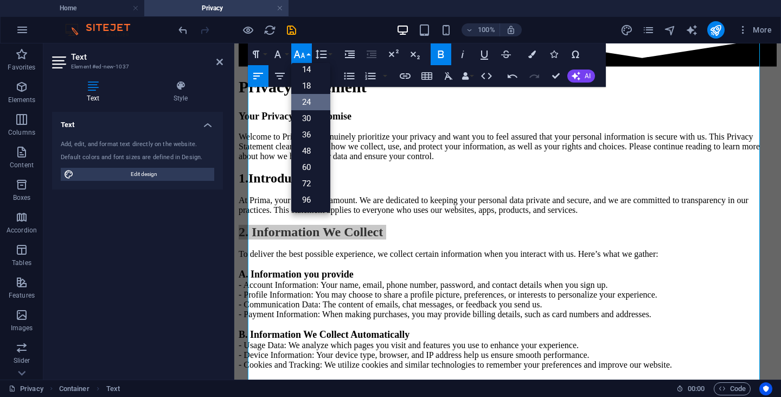
scroll to position [87, 0]
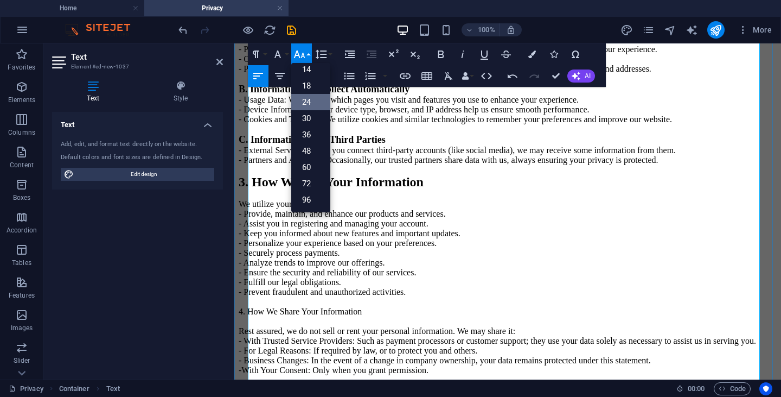
scroll to position [434, 0]
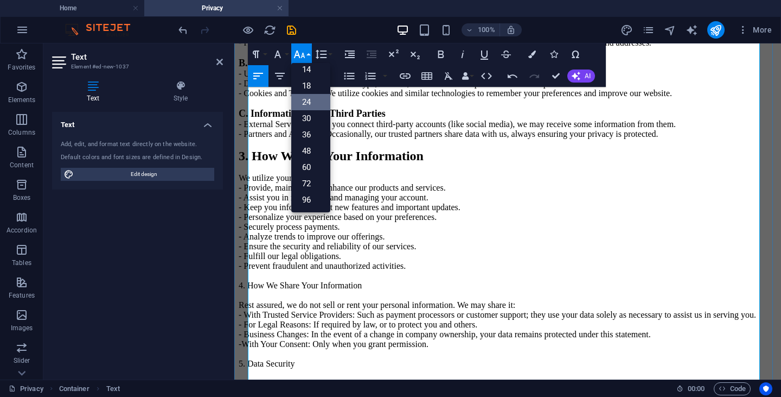
click at [417, 359] on p "Privacy Statement Your Privacy, Our Promise Welcome to [PERSON_NAME]! We genuin…" at bounding box center [508, 267] width 538 height 923
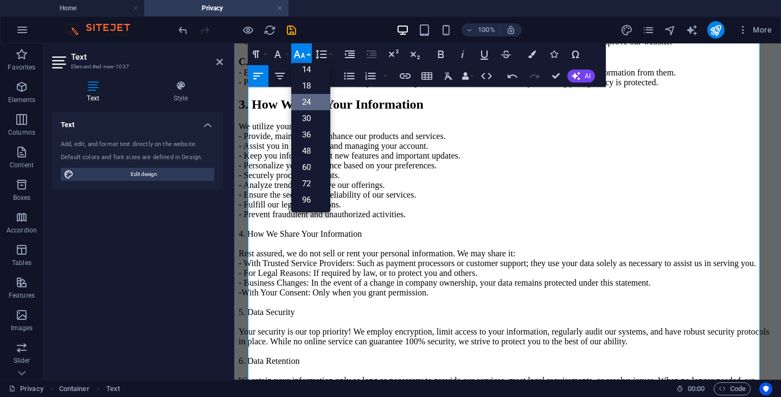
scroll to position [488, 0]
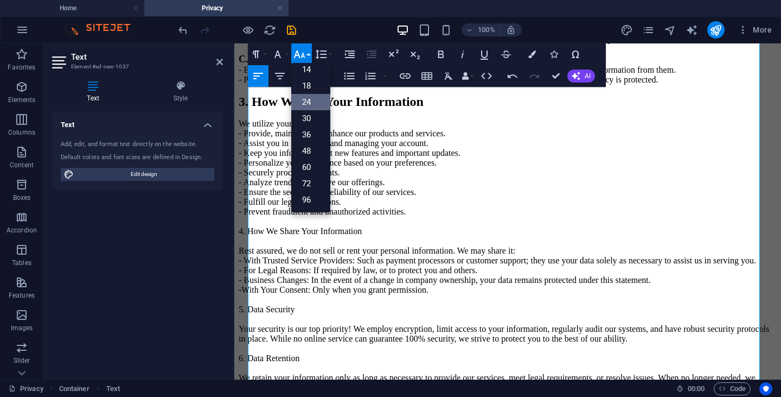
click at [297, 50] on icon "button" at bounding box center [298, 54] width 11 height 8
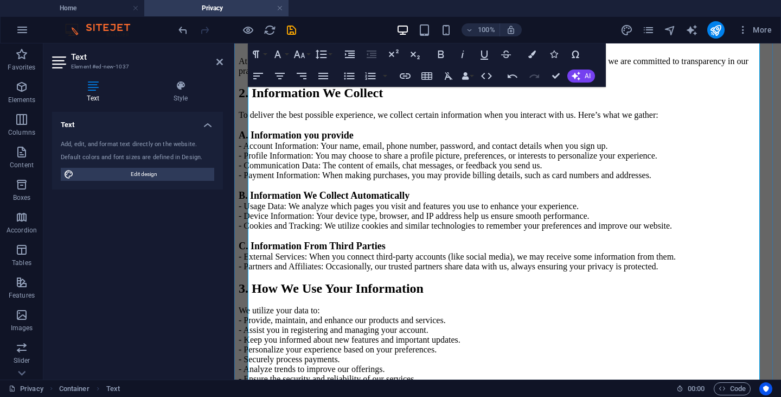
scroll to position [325, 0]
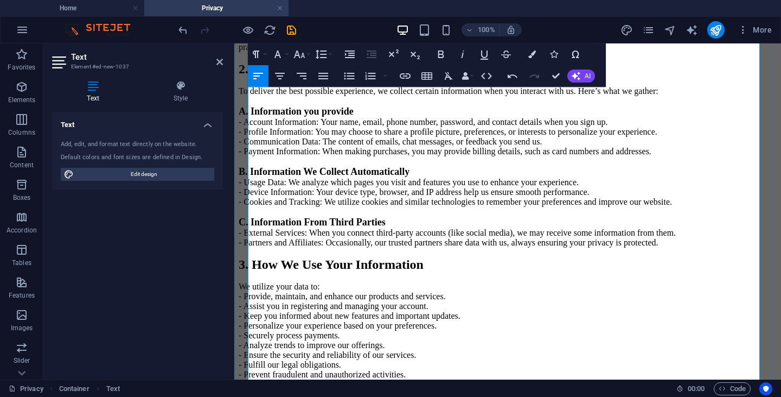
click at [273, 201] on p "Privacy Statement Your Privacy, Our Promise Welcome to [PERSON_NAME]! We genuin…" at bounding box center [508, 376] width 538 height 923
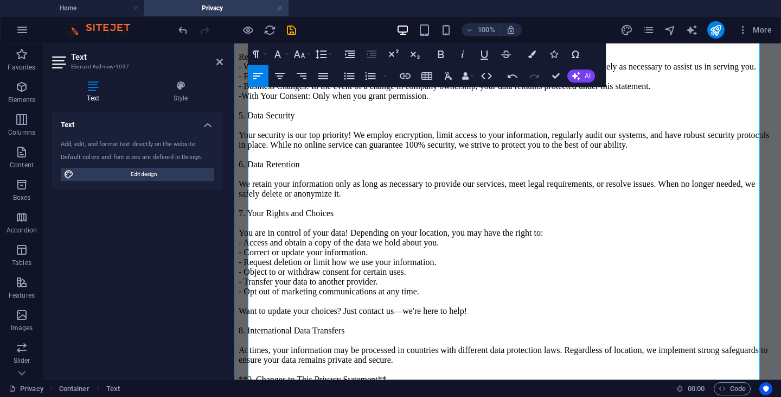
scroll to position [519, 0]
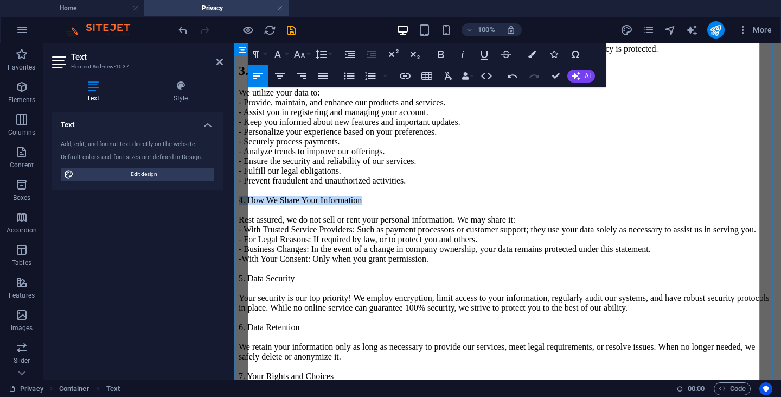
drag, startPoint x: 387, startPoint y: 288, endPoint x: 239, endPoint y: 284, distance: 148.1
click at [239, 284] on div "Privacy Statement Your Privacy, Our Promise Welcome to [PERSON_NAME]! We genuin…" at bounding box center [508, 245] width 538 height 1048
click at [301, 54] on icon "button" at bounding box center [299, 54] width 13 height 13
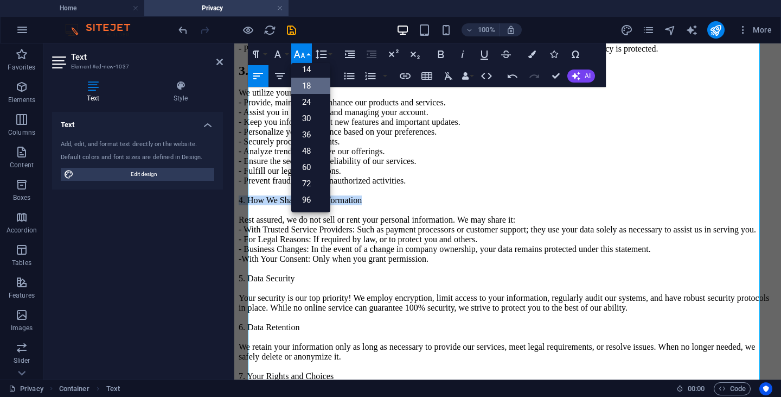
click at [302, 89] on link "18" at bounding box center [310, 86] width 39 height 16
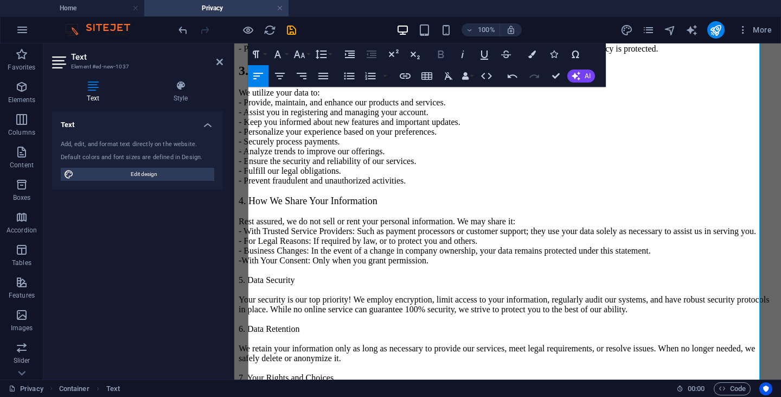
click at [439, 55] on icon "button" at bounding box center [441, 54] width 13 height 13
click at [480, 220] on p "Privacy Statement Your Privacy, Our Promise Welcome to [PERSON_NAME]! We genuin…" at bounding box center [508, 183] width 538 height 925
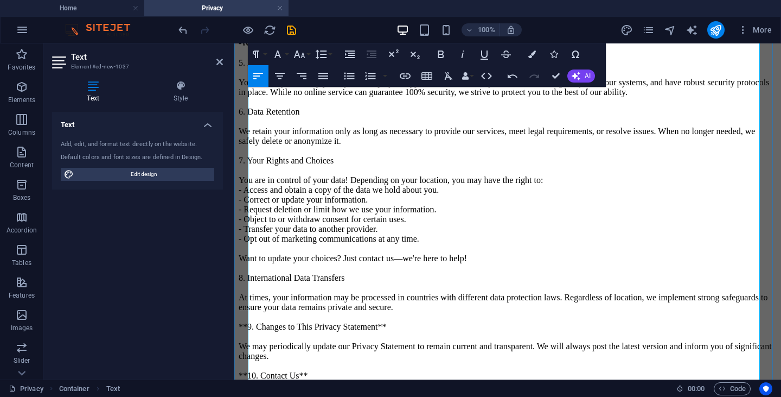
scroll to position [682, 0]
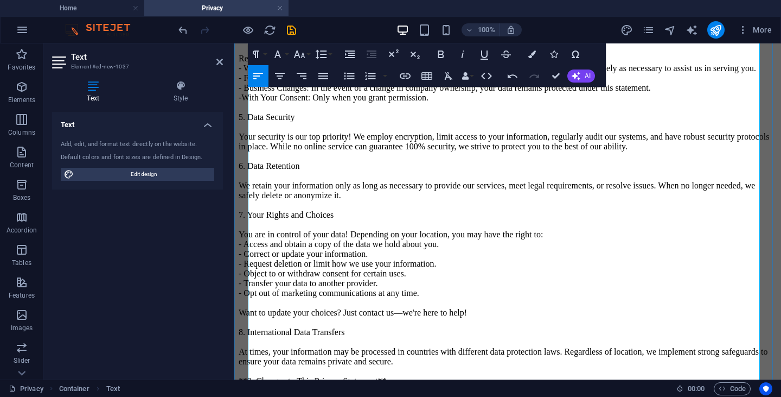
click at [292, 309] on p "Privacy Statement Your Privacy, Our Promise Welcome to [PERSON_NAME]! We genuin…" at bounding box center [508, 20] width 538 height 925
drag, startPoint x: 314, startPoint y: 245, endPoint x: 467, endPoint y: 284, distance: 158.6
click at [304, 56] on icon "button" at bounding box center [298, 54] width 11 height 8
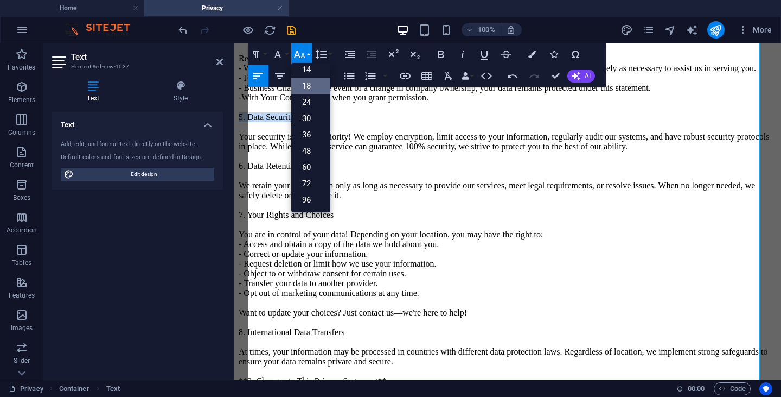
click at [306, 84] on link "18" at bounding box center [310, 86] width 39 height 16
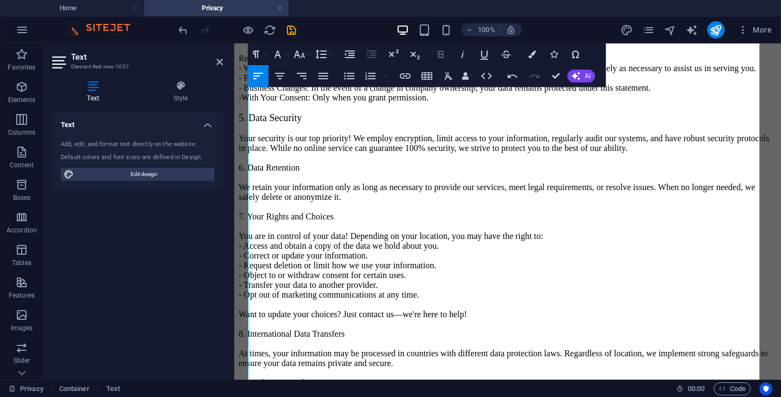
click at [440, 56] on icon "button" at bounding box center [441, 54] width 13 height 13
click at [304, 343] on p "Privacy Statement Your Privacy, Our Promise Welcome to [PERSON_NAME]! We genuin…" at bounding box center [508, 21] width 538 height 927
drag, startPoint x: 310, startPoint y: 331, endPoint x: 250, endPoint y: 330, distance: 59.7
click at [250, 330] on p "Privacy Statement Your Privacy, Our Promise Welcome to [PERSON_NAME]! We genuin…" at bounding box center [508, 21] width 538 height 927
click at [328, 331] on p "Privacy Statement Your Privacy, Our Promise Welcome to [PERSON_NAME]! We genuin…" at bounding box center [508, 21] width 538 height 927
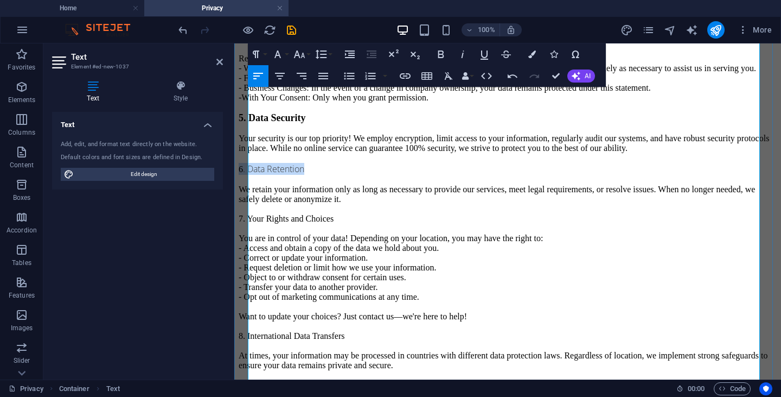
drag, startPoint x: 322, startPoint y: 324, endPoint x: 240, endPoint y: 319, distance: 81.6
click at [240, 319] on div "Privacy Statement Your Privacy, Our Promise Welcome to [PERSON_NAME]! We genuin…" at bounding box center [508, 85] width 538 height 1054
click at [301, 54] on icon "button" at bounding box center [299, 54] width 13 height 13
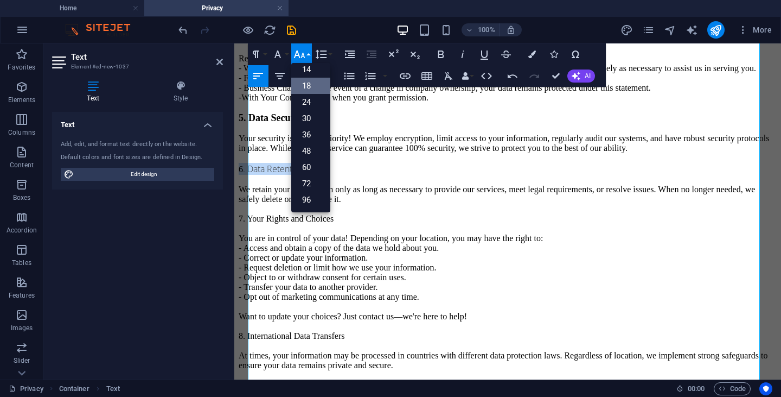
click at [306, 84] on link "18" at bounding box center [310, 86] width 39 height 16
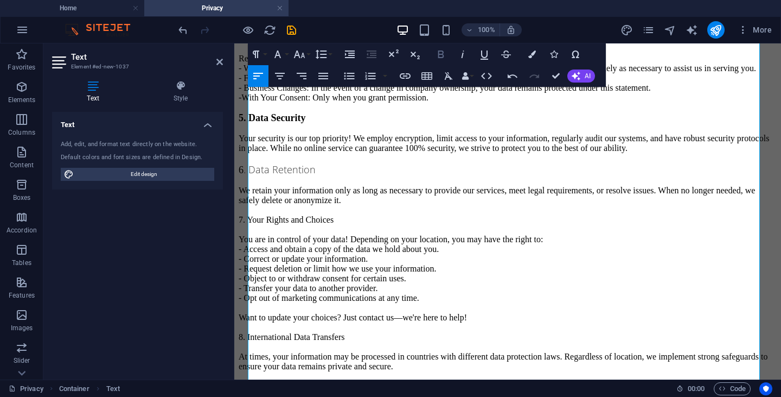
click at [443, 56] on icon "button" at bounding box center [441, 54] width 6 height 8
click at [385, 325] on p "Privacy Statement Your Privacy, Our Promise Welcome to [PERSON_NAME]! We genuin…" at bounding box center [508, 23] width 538 height 930
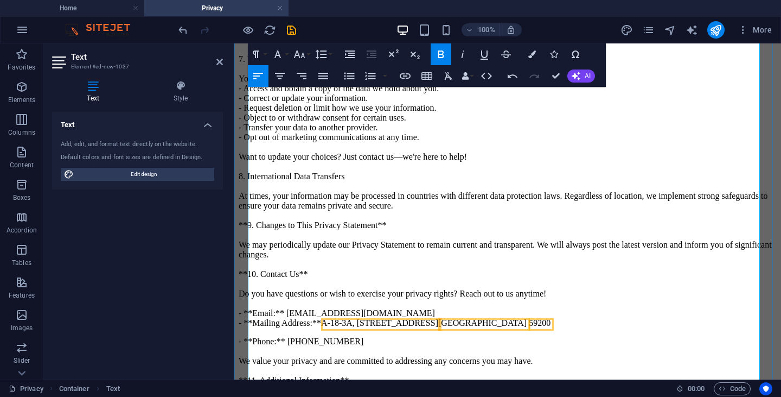
scroll to position [845, 0]
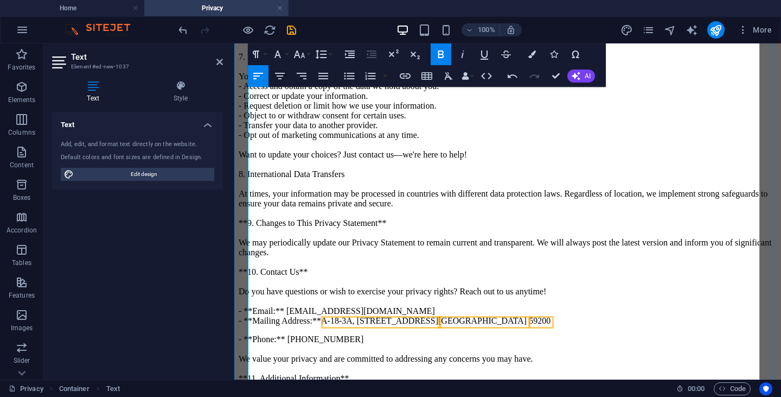
drag, startPoint x: 353, startPoint y: 225, endPoint x: 244, endPoint y: 221, distance: 109.1
click at [302, 55] on icon "button" at bounding box center [298, 54] width 11 height 8
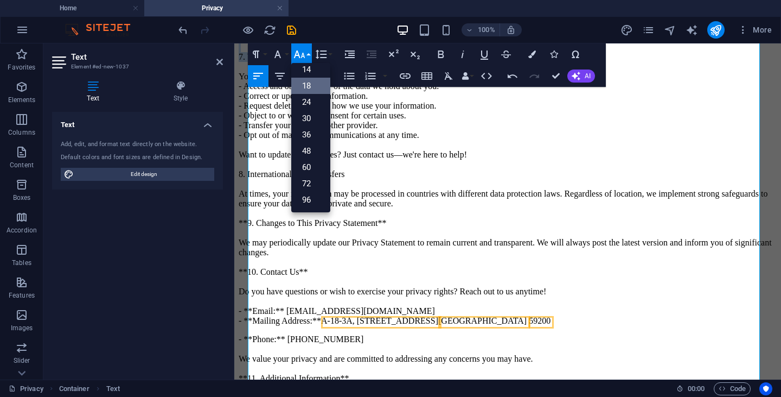
click at [304, 82] on link "18" at bounding box center [310, 86] width 39 height 16
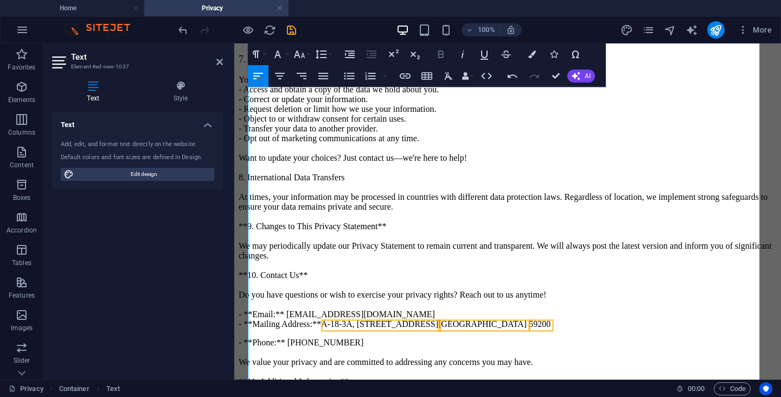
click at [444, 51] on icon "button" at bounding box center [441, 54] width 13 height 13
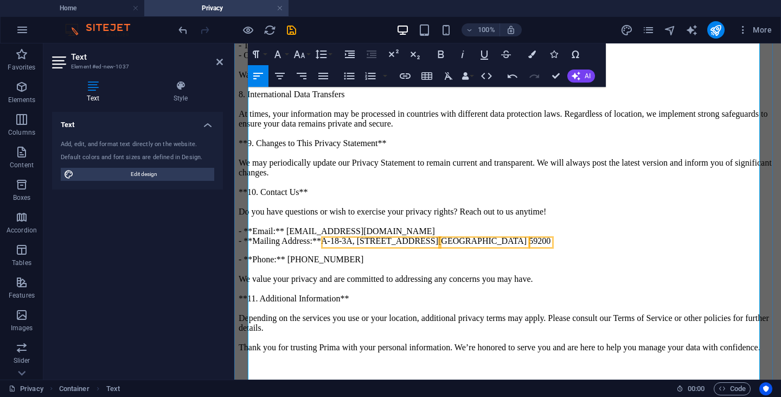
scroll to position [953, 0]
drag, startPoint x: 511, startPoint y: 145, endPoint x: 365, endPoint y: 149, distance: 146.5
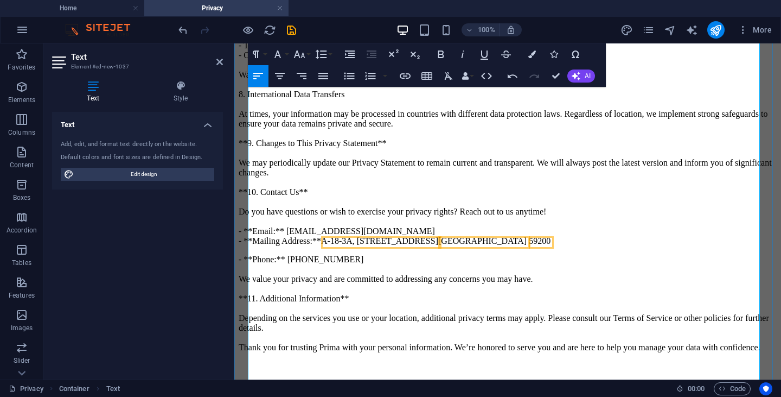
click at [457, 53] on icon "button" at bounding box center [462, 54] width 13 height 13
drag, startPoint x: 366, startPoint y: 171, endPoint x: 250, endPoint y: 169, distance: 116.6
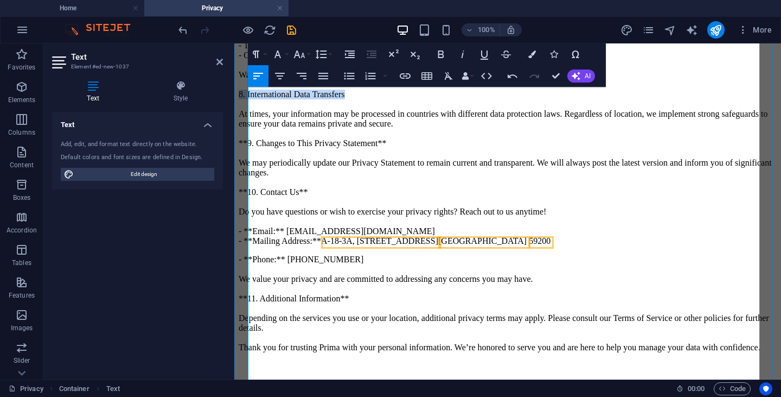
click at [299, 53] on icon "button" at bounding box center [299, 54] width 13 height 13
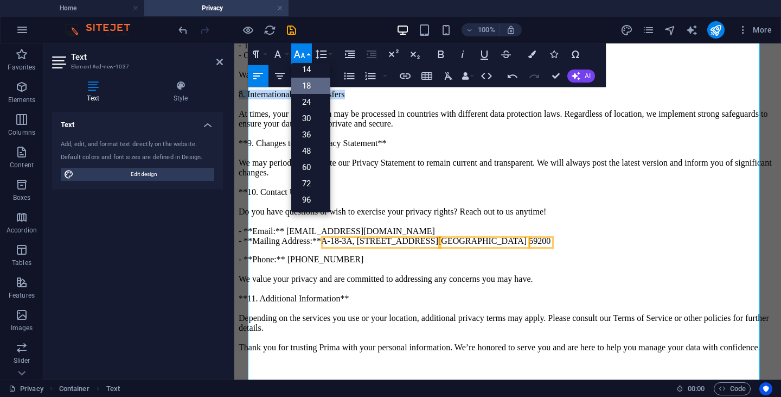
click at [307, 83] on link "18" at bounding box center [310, 86] width 39 height 16
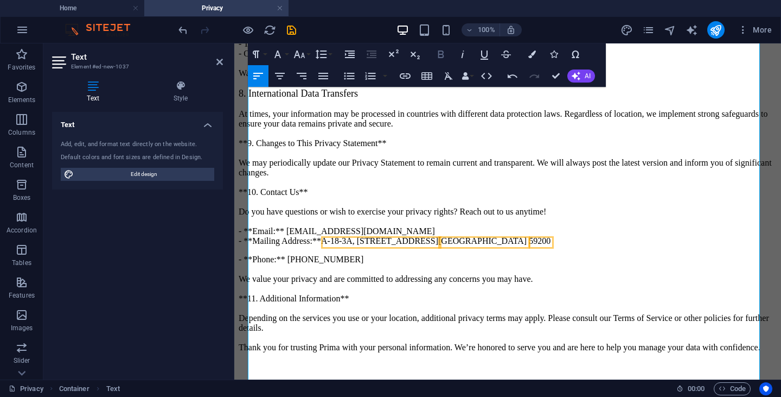
click at [445, 57] on icon "button" at bounding box center [441, 54] width 13 height 13
drag, startPoint x: 396, startPoint y: 236, endPoint x: 248, endPoint y: 234, distance: 148.1
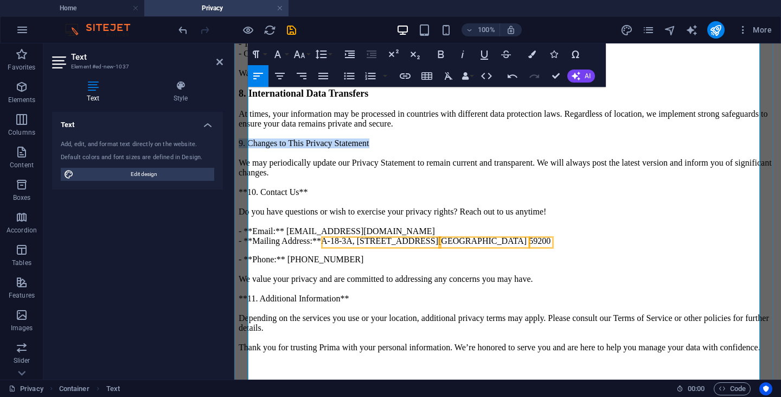
click at [444, 49] on icon "button" at bounding box center [441, 54] width 13 height 13
click at [298, 54] on icon "button" at bounding box center [298, 54] width 11 height 8
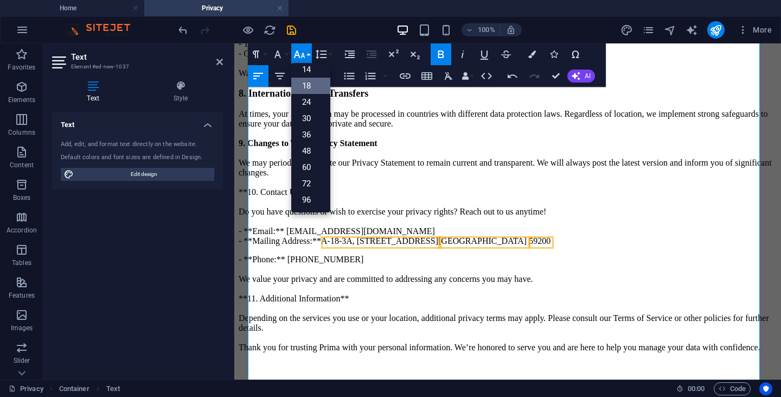
click at [303, 82] on link "18" at bounding box center [310, 86] width 39 height 16
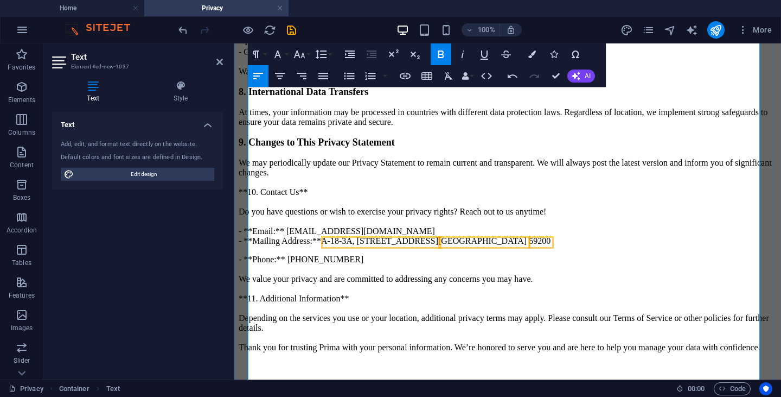
drag, startPoint x: 317, startPoint y: 197, endPoint x: 257, endPoint y: 194, distance: 60.3
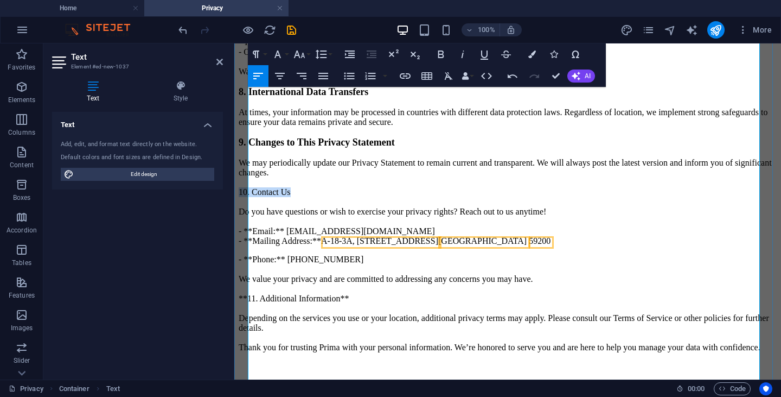
click at [444, 56] on icon "button" at bounding box center [441, 54] width 13 height 13
click at [301, 53] on icon "button" at bounding box center [299, 54] width 13 height 13
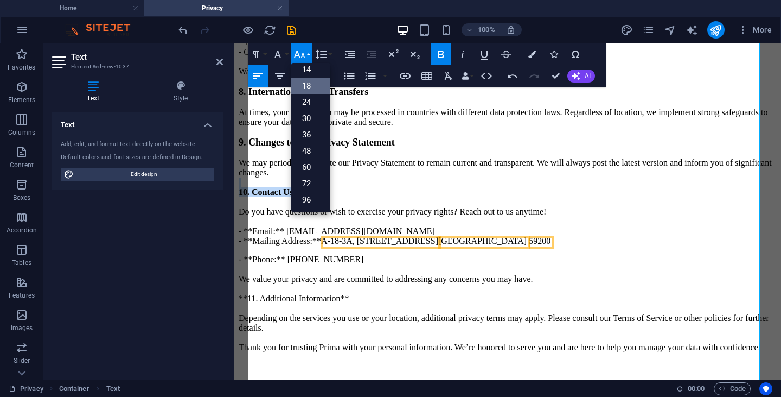
click at [305, 82] on link "18" at bounding box center [310, 86] width 39 height 16
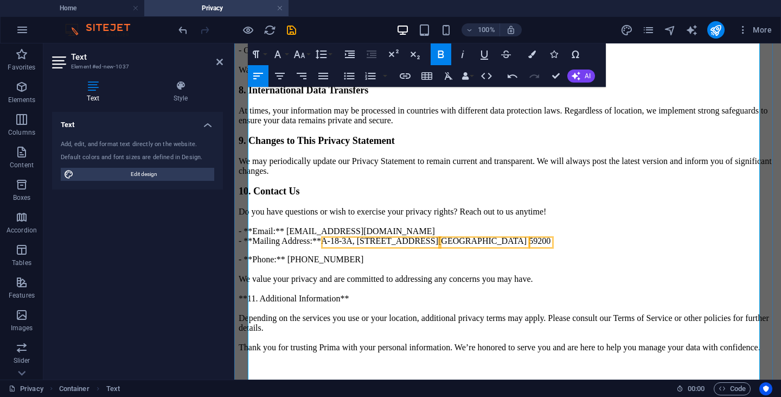
click at [362, 303] on p "- **Phone:** [PHONE_NUMBER] We value your privacy and are committed to addressi…" at bounding box center [508, 303] width 538 height 98
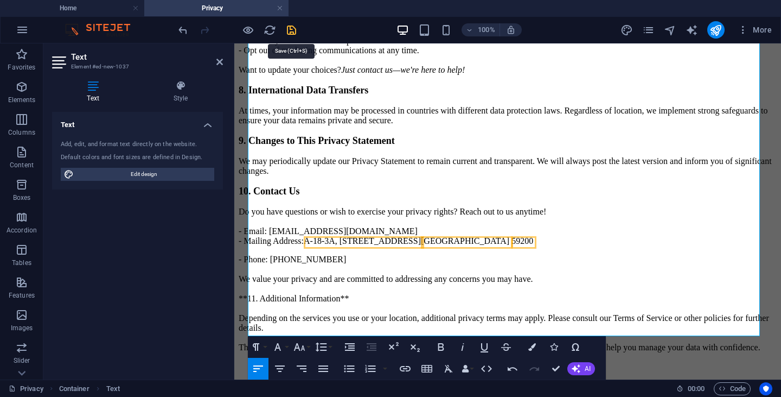
click at [291, 33] on icon "save" at bounding box center [291, 30] width 12 height 12
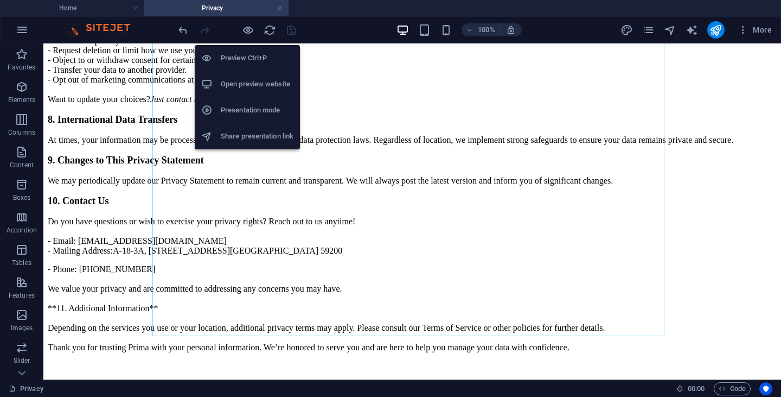
click at [250, 55] on h6 "Preview Ctrl+P" at bounding box center [257, 58] width 73 height 13
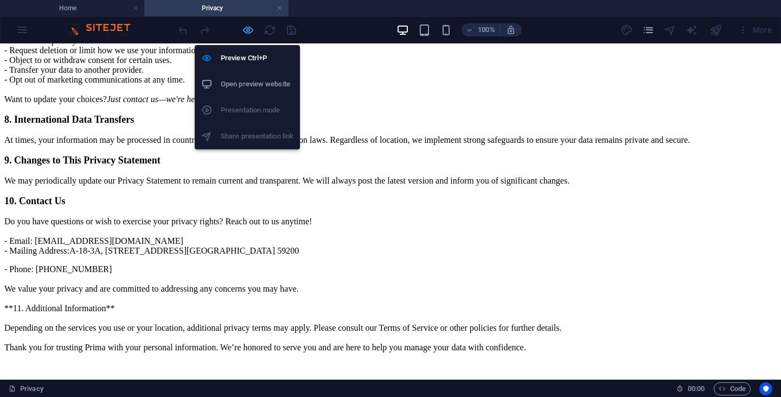
click at [247, 28] on icon "button" at bounding box center [248, 30] width 12 height 12
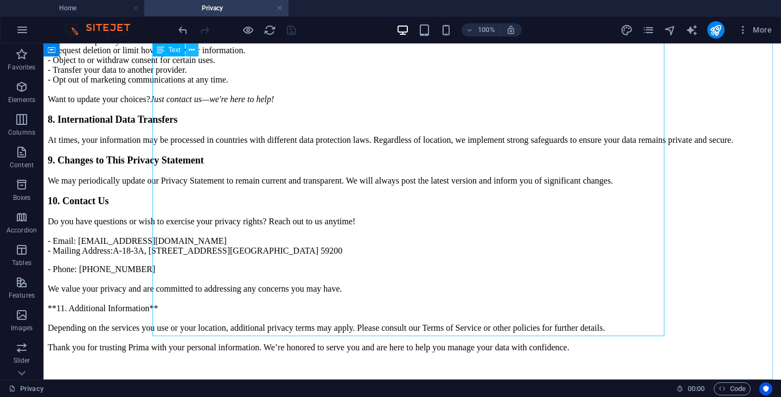
click at [190, 46] on icon at bounding box center [192, 49] width 6 height 11
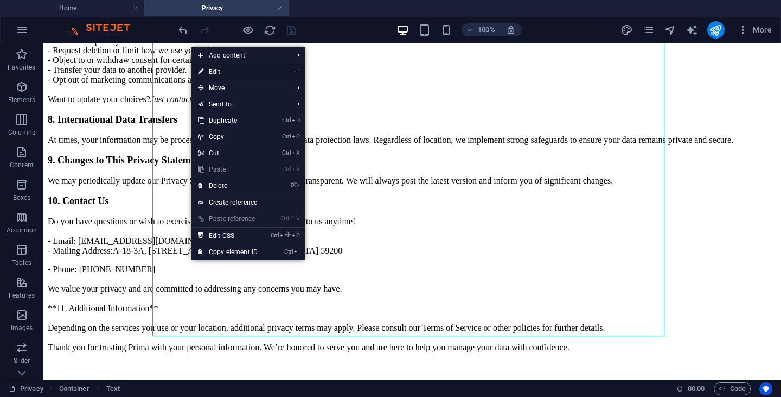
click at [218, 70] on link "⏎ Edit" at bounding box center [228, 71] width 73 height 16
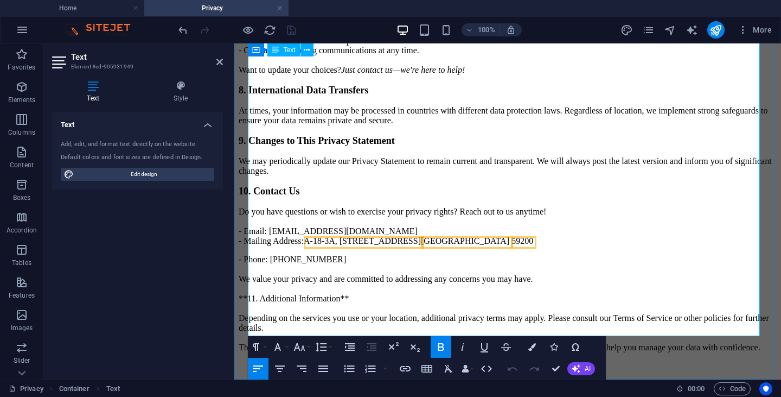
click at [407, 254] on p "- Phone: [PHONE_NUMBER] We value your privacy and are committed to addressing a…" at bounding box center [508, 303] width 538 height 98
drag, startPoint x: 353, startPoint y: 239, endPoint x: 241, endPoint y: 234, distance: 112.4
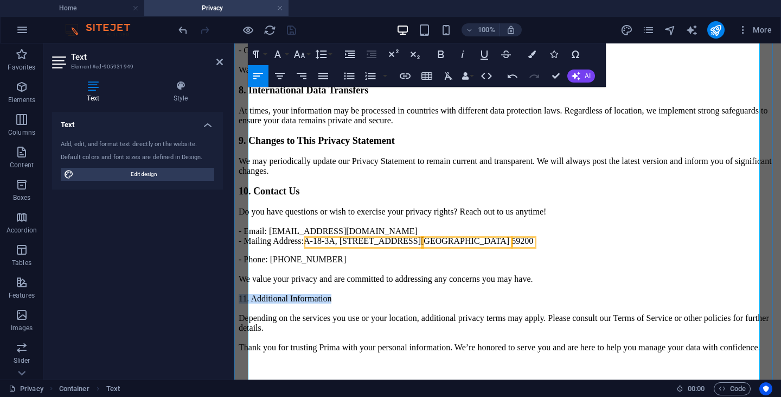
scroll to position [1206, 0]
click at [437, 55] on icon "button" at bounding box center [441, 54] width 13 height 13
click at [297, 53] on icon "button" at bounding box center [299, 54] width 13 height 13
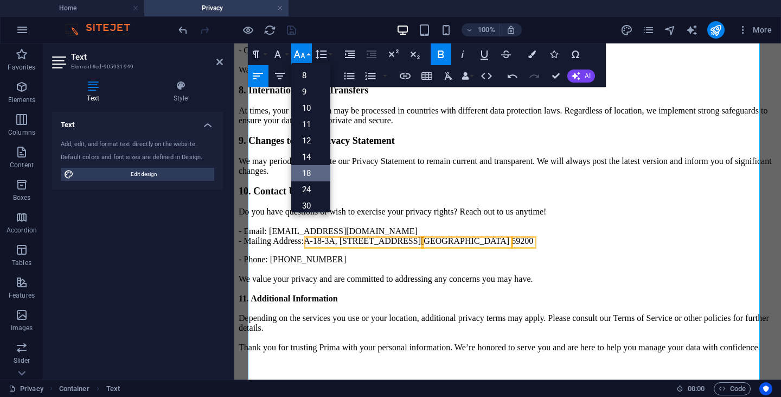
click at [307, 169] on link "18" at bounding box center [310, 173] width 39 height 16
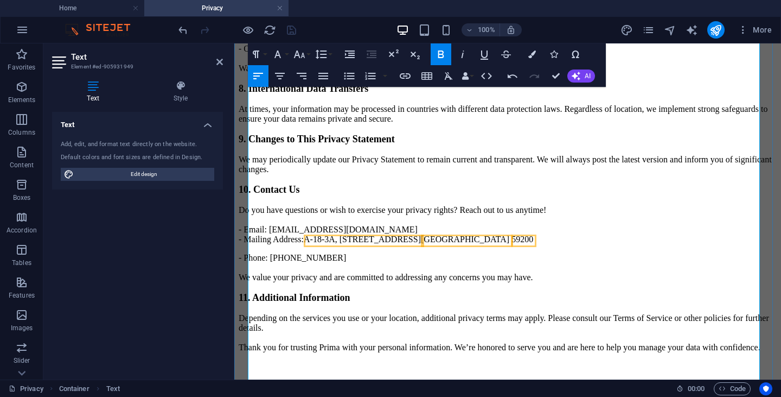
click at [516, 320] on p "- Phone: [PHONE_NUMBER] We value your privacy and are committed to addressing a…" at bounding box center [508, 302] width 538 height 99
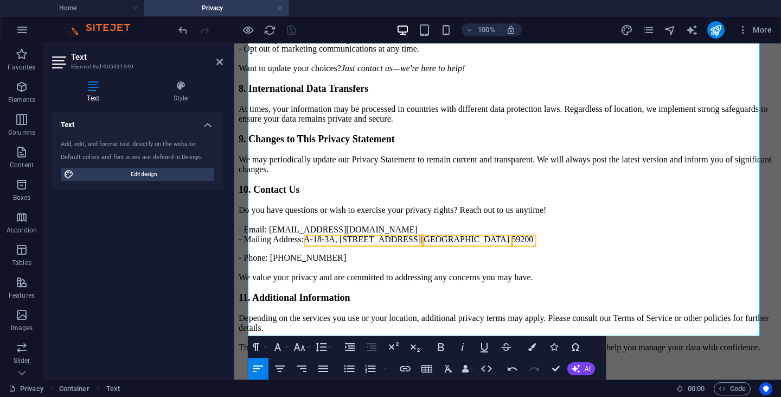
click at [293, 32] on div at bounding box center [237, 29] width 122 height 17
click at [459, 316] on p "- Phone: [PHONE_NUMBER] We value your privacy and are committed to addressing a…" at bounding box center [508, 302] width 538 height 99
click at [551, 276] on p "- Phone: [PHONE_NUMBER] We value your privacy and are committed to addressing a…" at bounding box center [508, 302] width 538 height 99
click at [295, 32] on div at bounding box center [237, 29] width 122 height 17
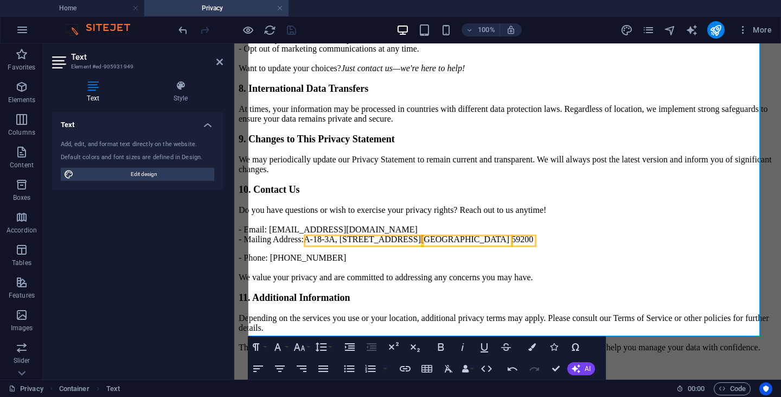
click at [290, 28] on div at bounding box center [237, 29] width 122 height 17
click at [272, 29] on icon "reload" at bounding box center [270, 30] width 12 height 12
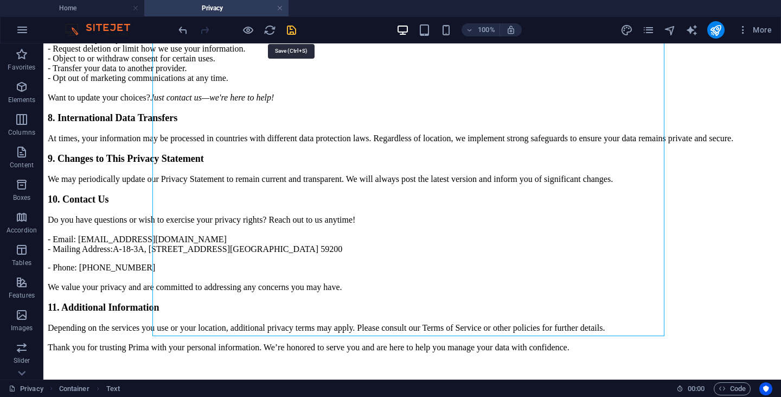
click at [291, 31] on icon "save" at bounding box center [291, 30] width 12 height 12
drag, startPoint x: 281, startPoint y: 7, endPoint x: 282, endPoint y: 15, distance: 8.2
click at [281, 7] on link at bounding box center [280, 8] width 7 height 10
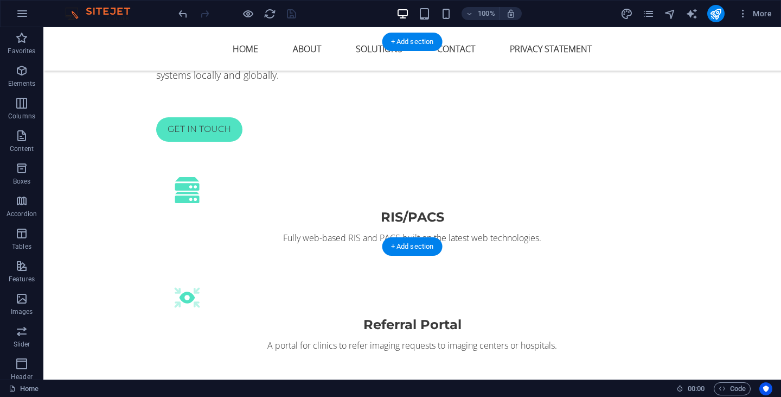
scroll to position [880, 0]
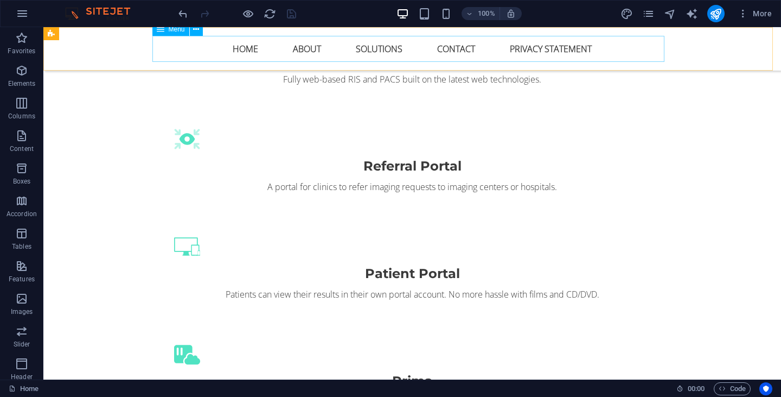
click at [413, 49] on nav "Home About Solutions Contact Privacy Statement" at bounding box center [412, 49] width 512 height 26
select select "3"
select select
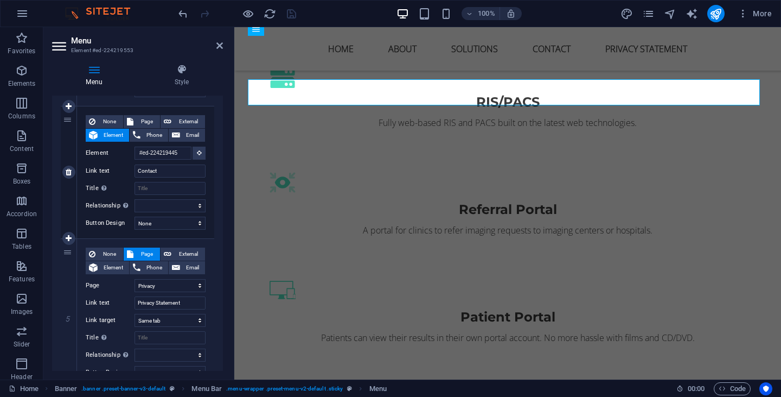
scroll to position [537, 0]
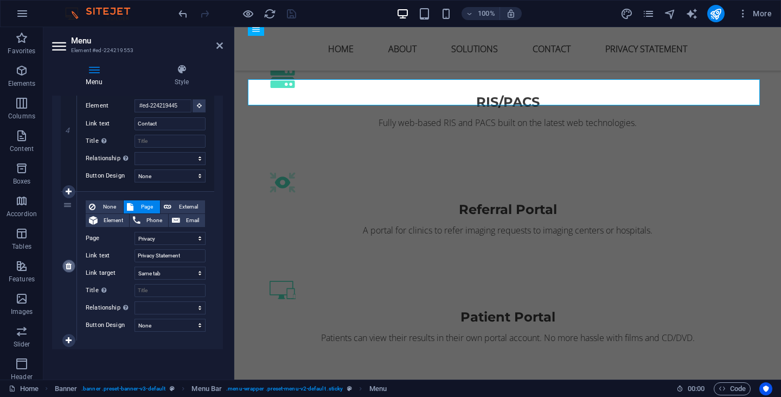
click at [68, 271] on link at bounding box center [68, 265] width 13 height 13
select select
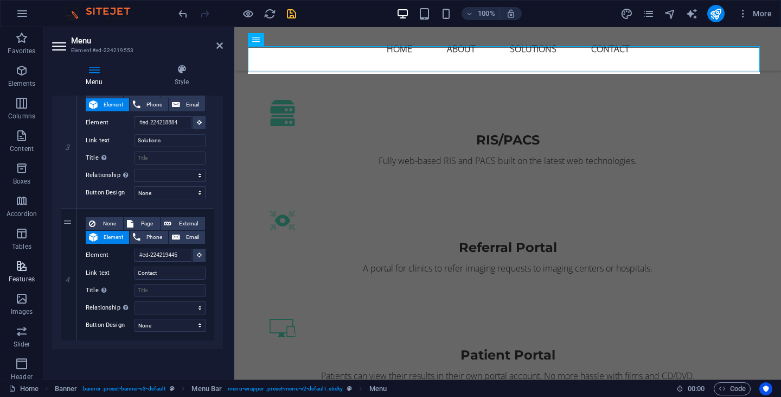
scroll to position [794, 0]
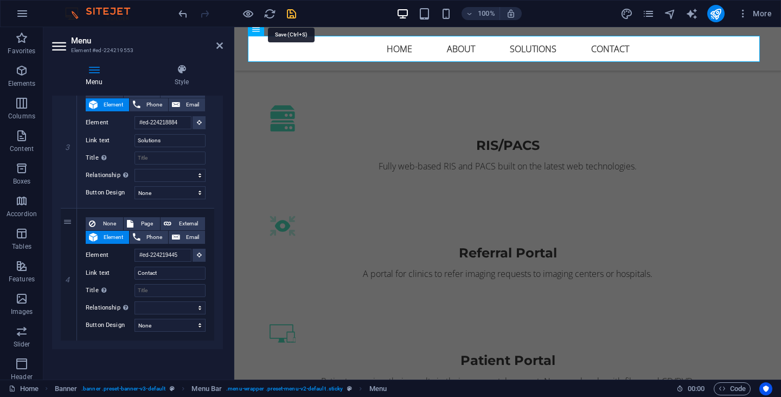
click at [291, 12] on icon "save" at bounding box center [291, 14] width 12 height 12
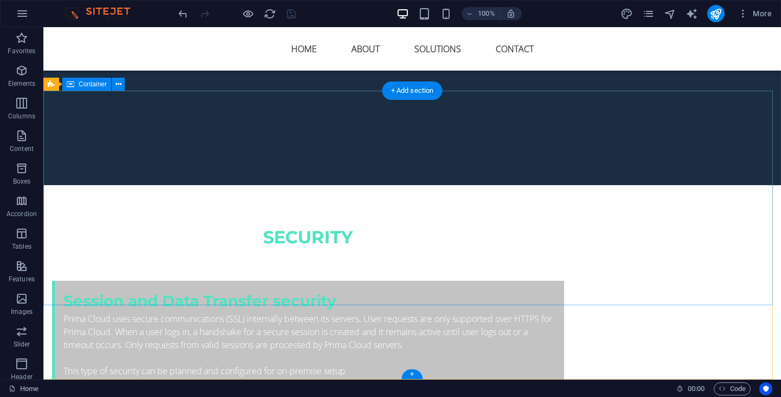
scroll to position [3687, 0]
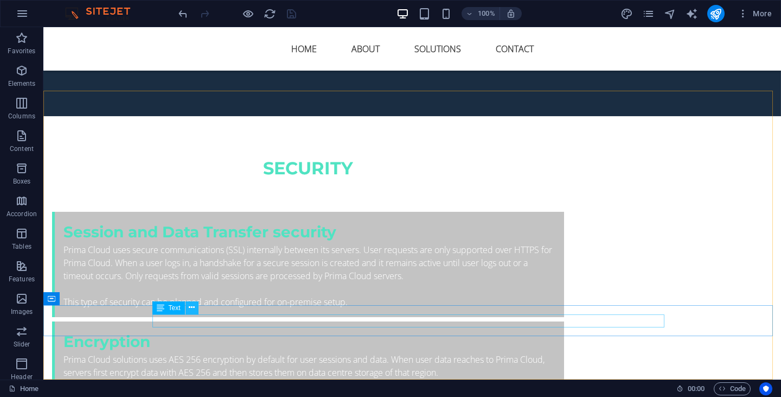
click at [193, 310] on icon at bounding box center [192, 307] width 6 height 11
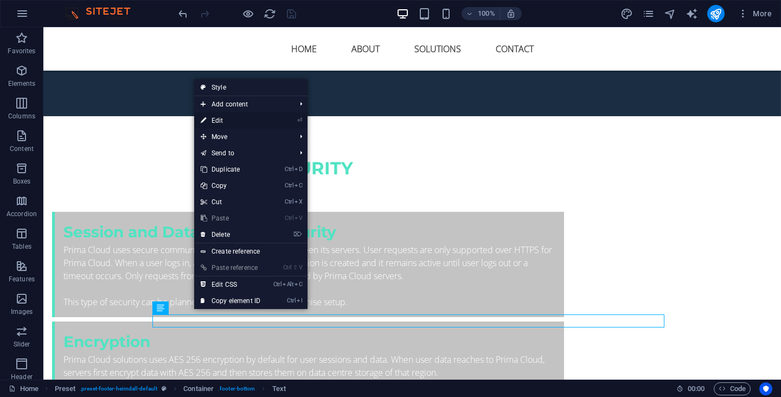
click at [229, 120] on link "⏎ Edit" at bounding box center [230, 120] width 73 height 16
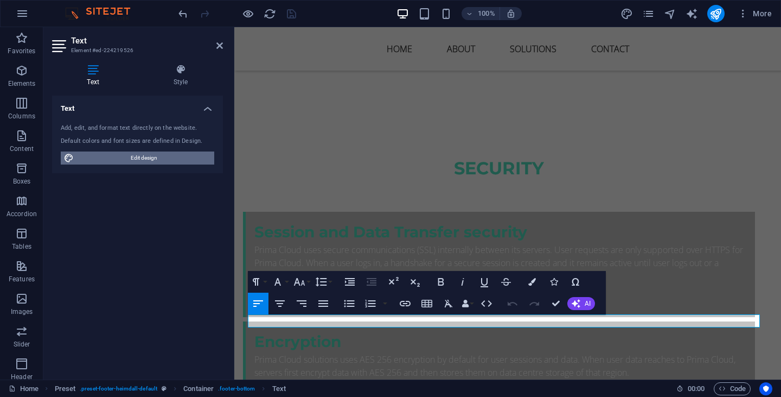
click at [152, 154] on span "Edit design" at bounding box center [144, 157] width 134 height 13
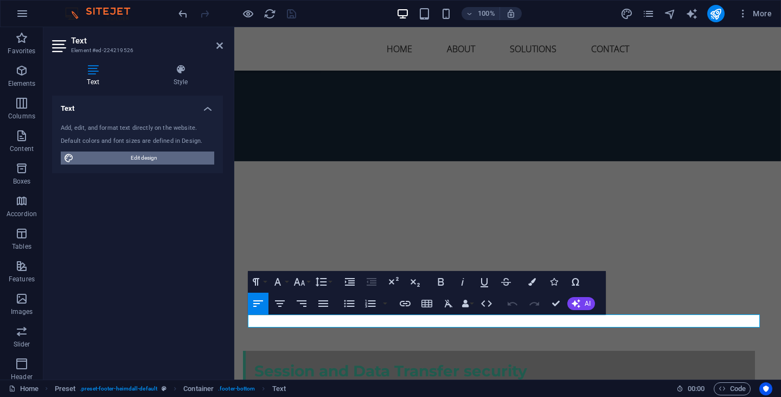
select select "px"
select select "400"
select select "px"
select select "700"
select select "px"
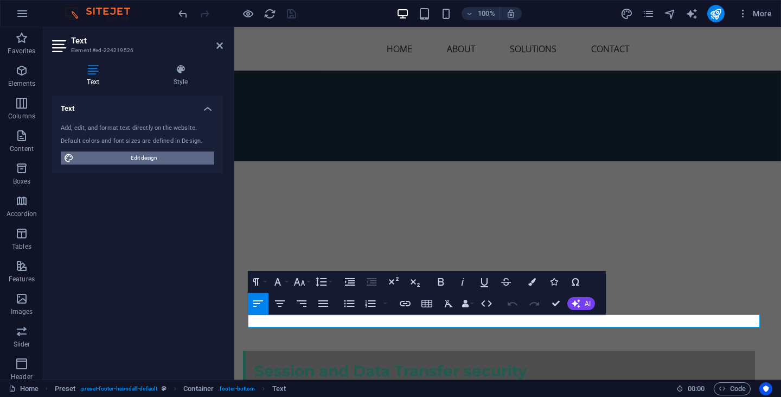
select select "rem"
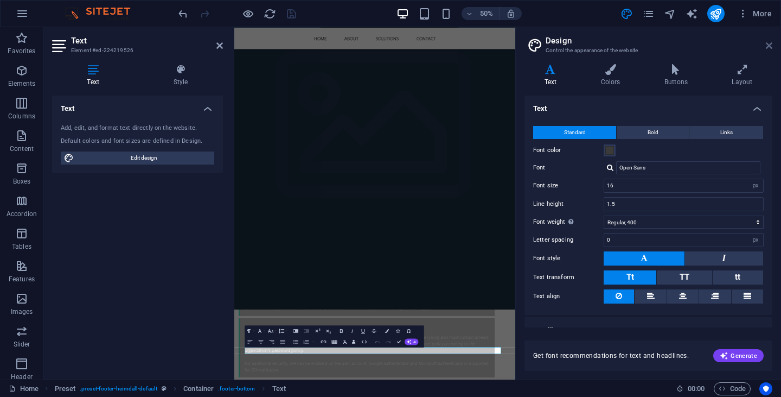
drag, startPoint x: 767, startPoint y: 45, endPoint x: 532, endPoint y: 18, distance: 236.5
click at [767, 45] on icon at bounding box center [769, 45] width 7 height 9
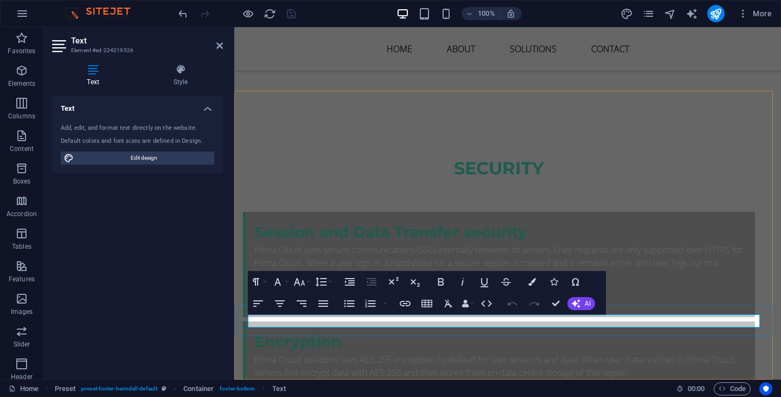
drag, startPoint x: 614, startPoint y: 322, endPoint x: 528, endPoint y: 322, distance: 85.7
click at [406, 304] on icon "button" at bounding box center [405, 303] width 13 height 13
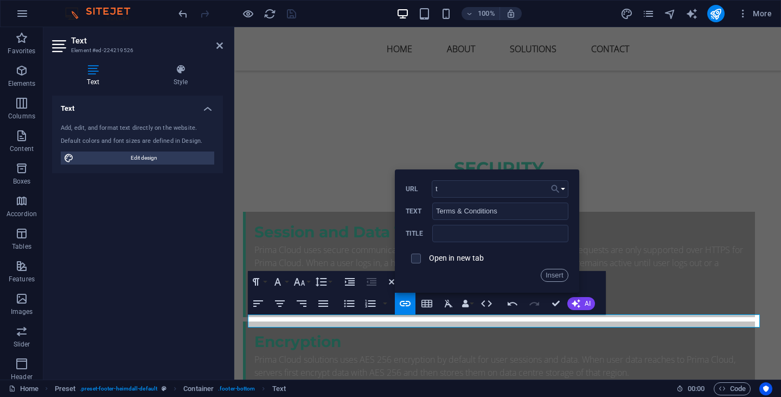
type input "t"
click at [561, 192] on button "Choose Link" at bounding box center [558, 188] width 21 height 17
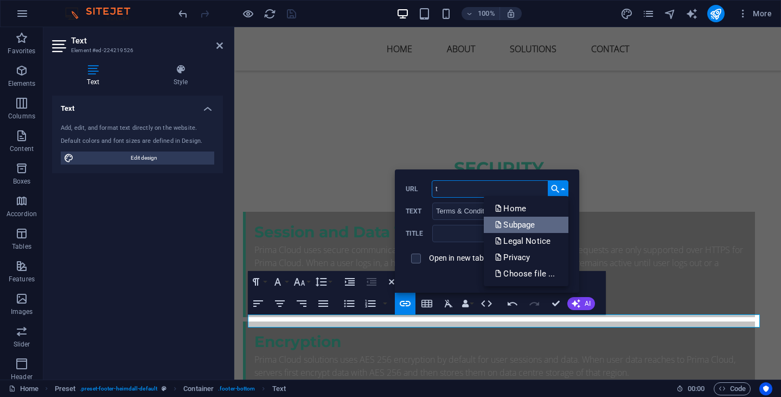
click at [530, 225] on p "Subpage" at bounding box center [516, 224] width 42 height 16
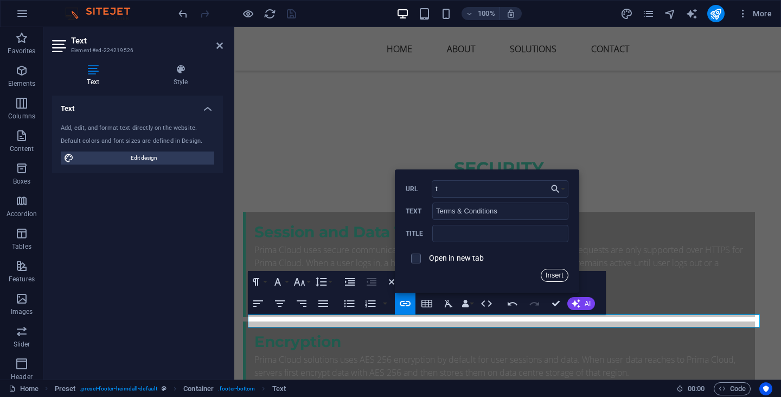
click at [559, 276] on button "Insert" at bounding box center [555, 275] width 28 height 13
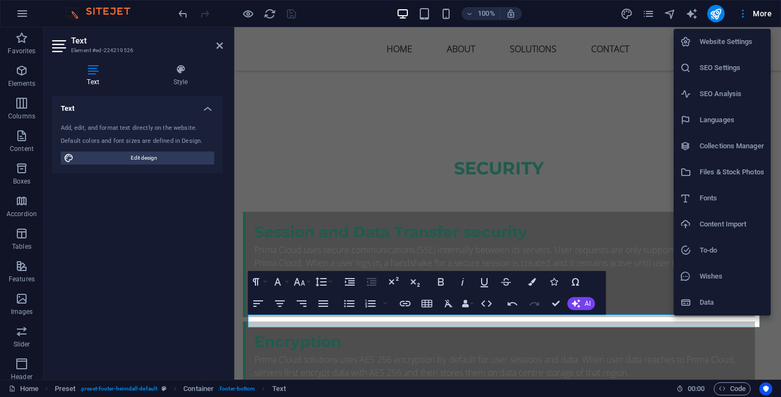
click at [745, 42] on h6 "Website Settings" at bounding box center [732, 41] width 65 height 13
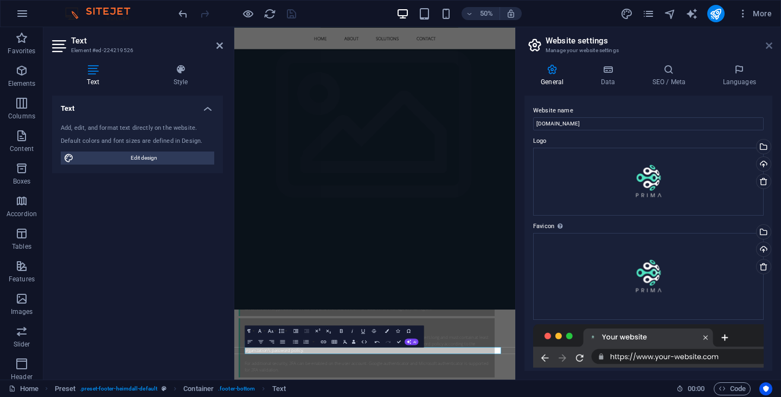
click at [770, 44] on icon at bounding box center [769, 45] width 7 height 9
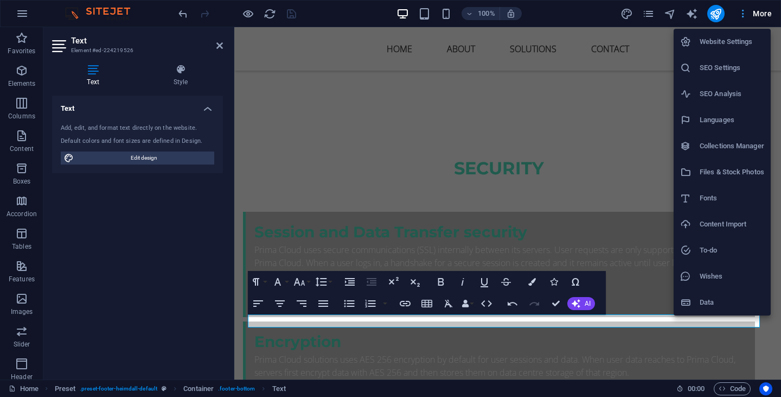
click at [765, 16] on div at bounding box center [390, 198] width 781 height 397
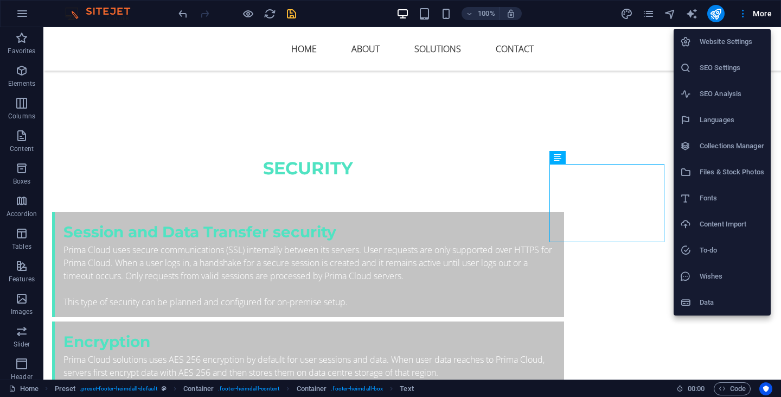
click at [752, 14] on div at bounding box center [390, 198] width 781 height 397
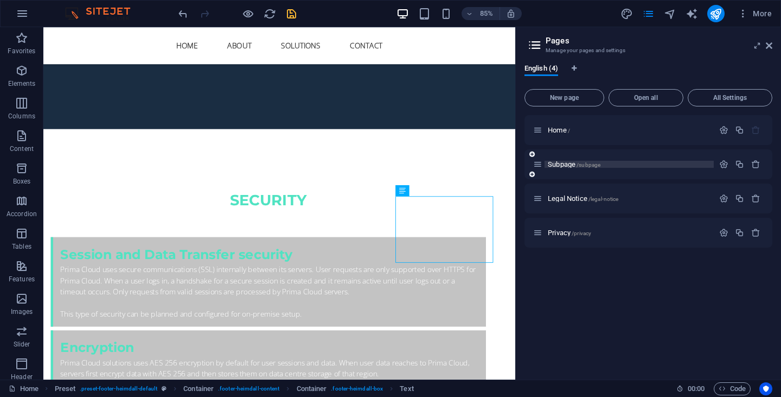
click at [601, 164] on p "Subpage /subpage" at bounding box center [629, 164] width 163 height 7
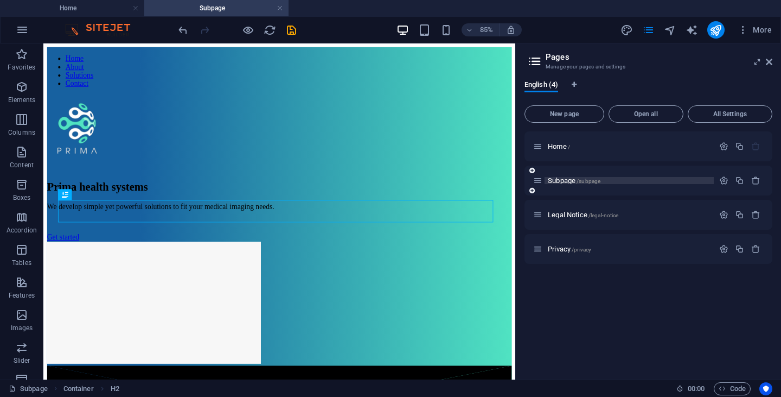
scroll to position [279, 0]
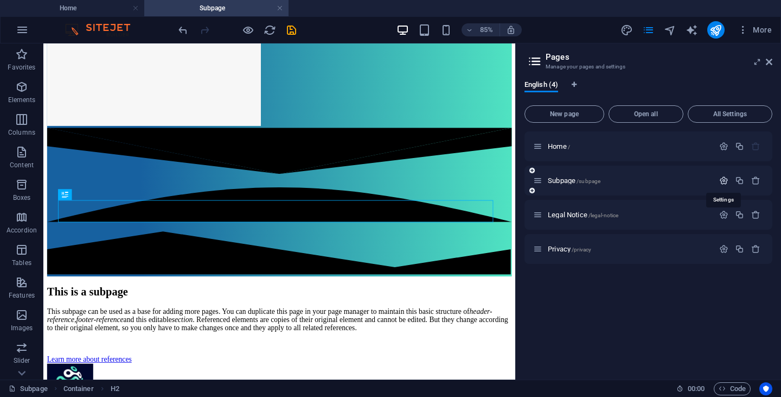
click at [725, 180] on icon "button" at bounding box center [723, 180] width 9 height 9
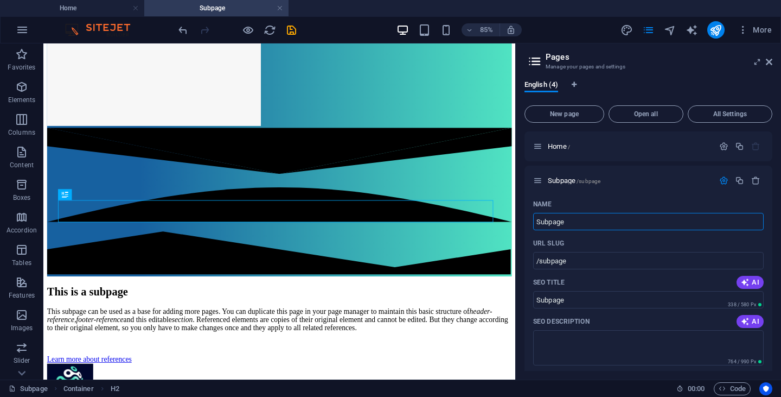
drag, startPoint x: 647, startPoint y: 268, endPoint x: 507, endPoint y: 238, distance: 143.1
click at [613, 221] on input "Subpage" at bounding box center [648, 221] width 231 height 17
type input "S"
type input "Ter"
type input "/"
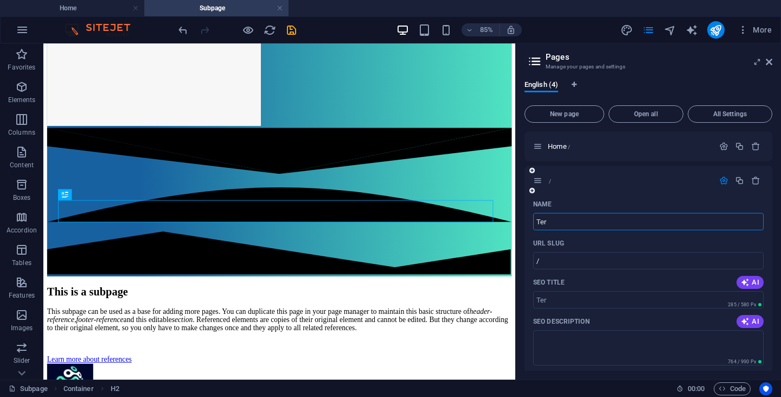
type input "Ter"
type input "/ter"
type input "Ter"
type input "Terms"
type input "/terms"
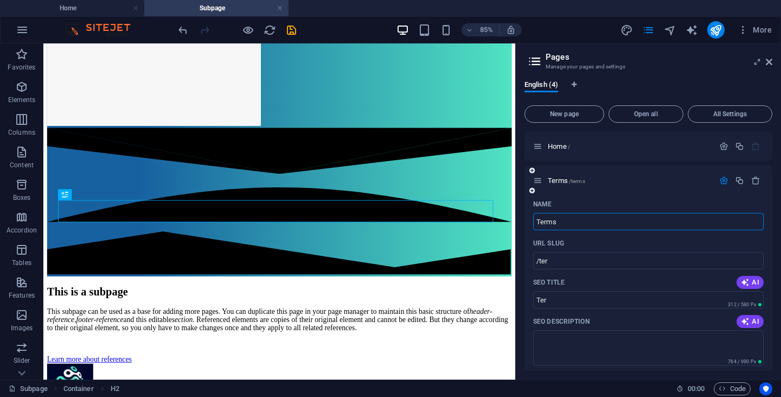
type input "Terms"
type input "Terms & Conditions"
type input "/terms-conditions"
type input "Terms & Conditions"
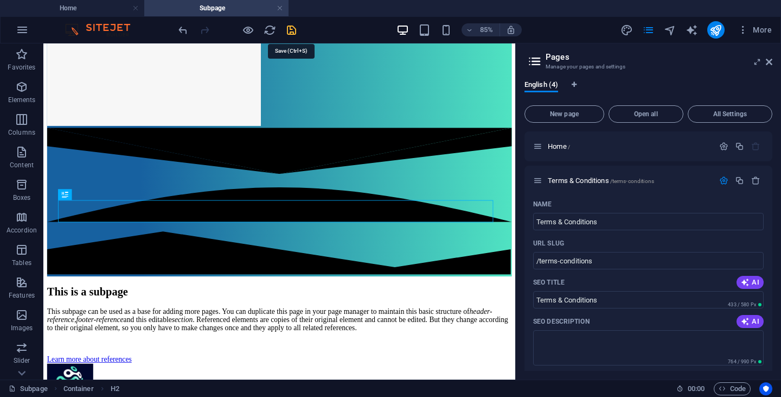
click at [291, 30] on icon "save" at bounding box center [291, 30] width 12 height 12
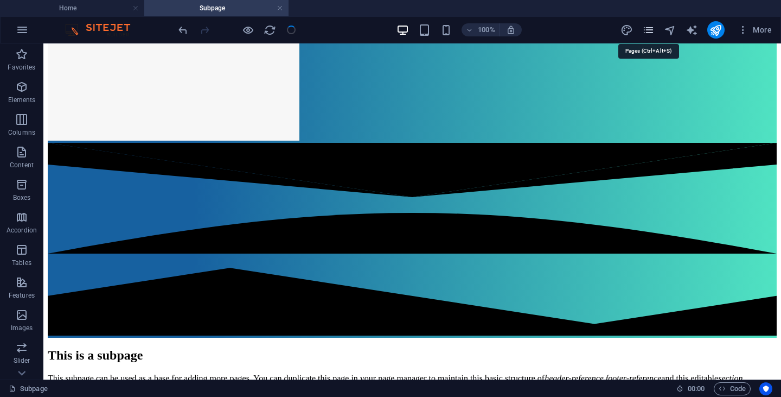
click at [651, 32] on icon "pages" at bounding box center [648, 30] width 12 height 12
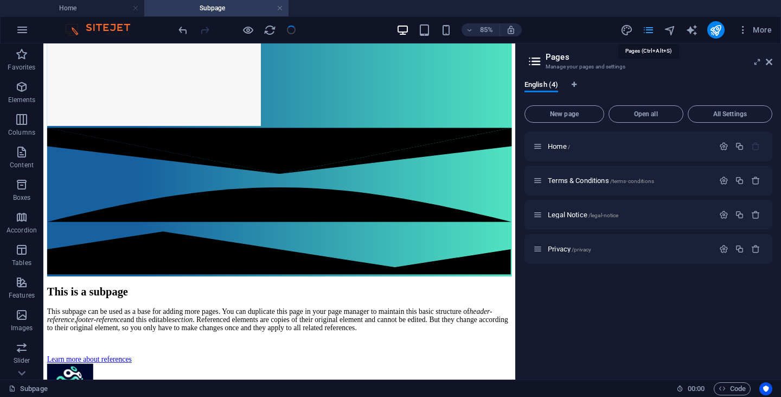
click at [651, 32] on icon "pages" at bounding box center [648, 30] width 12 height 12
click at [769, 59] on icon at bounding box center [769, 62] width 7 height 9
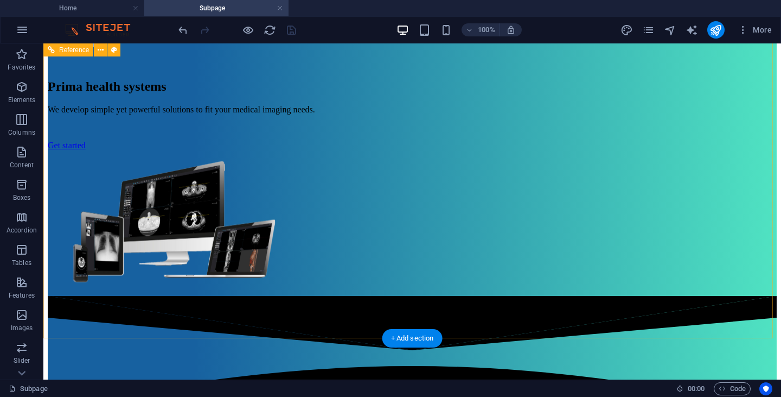
scroll to position [0, 0]
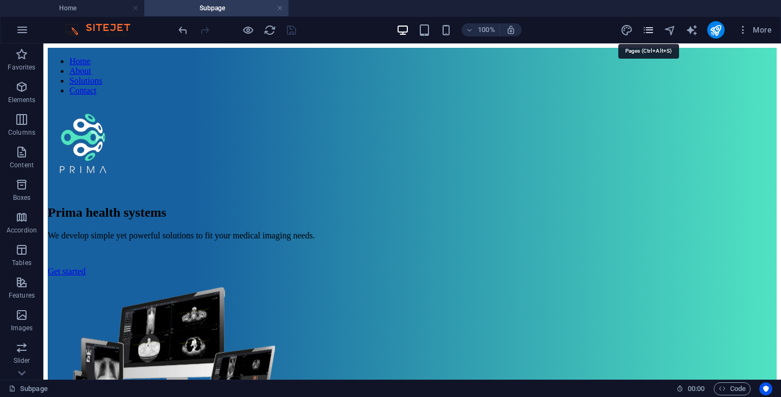
click at [649, 31] on icon "pages" at bounding box center [648, 30] width 12 height 12
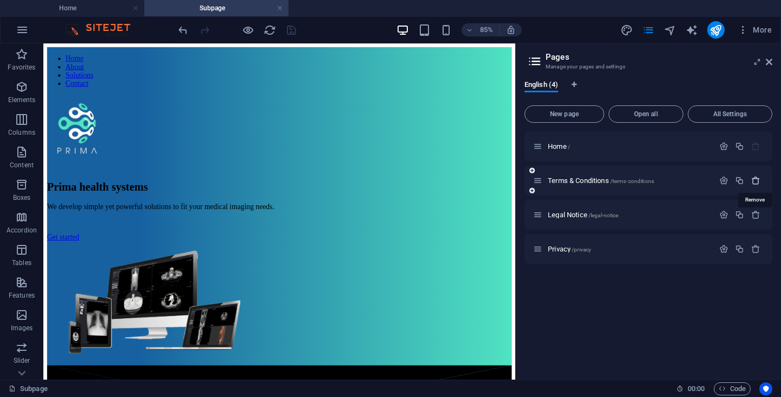
click at [758, 182] on icon "button" at bounding box center [755, 180] width 9 height 9
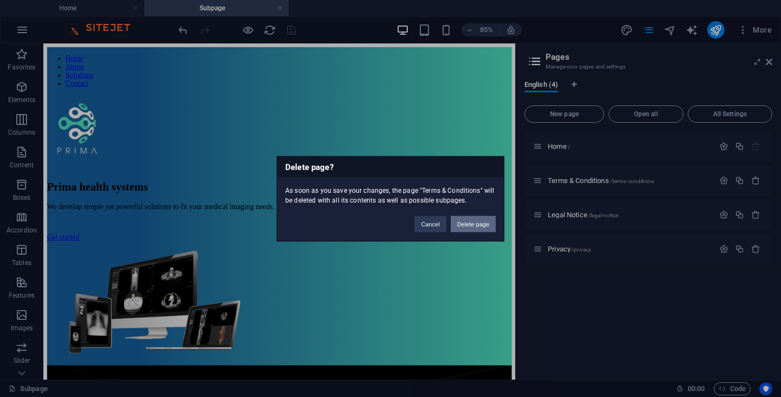
click at [468, 225] on button "Delete page" at bounding box center [473, 223] width 45 height 16
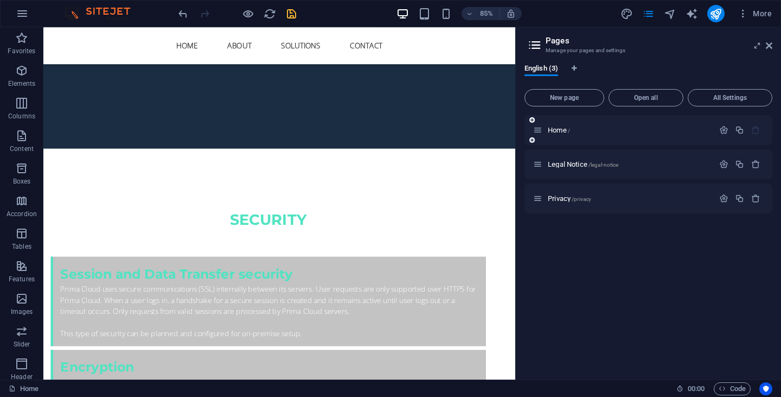
scroll to position [3516, 0]
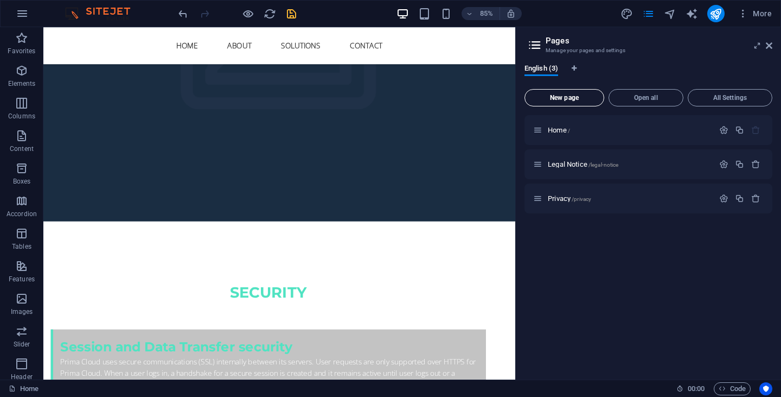
click at [579, 100] on span "New page" at bounding box center [564, 97] width 70 height 7
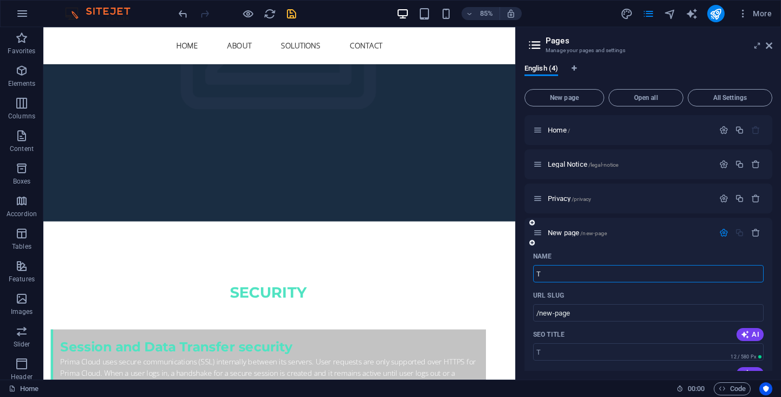
type input "T"
type input "/t"
type input "Ter"
type input "/ter"
type input "Terms & Conditions"
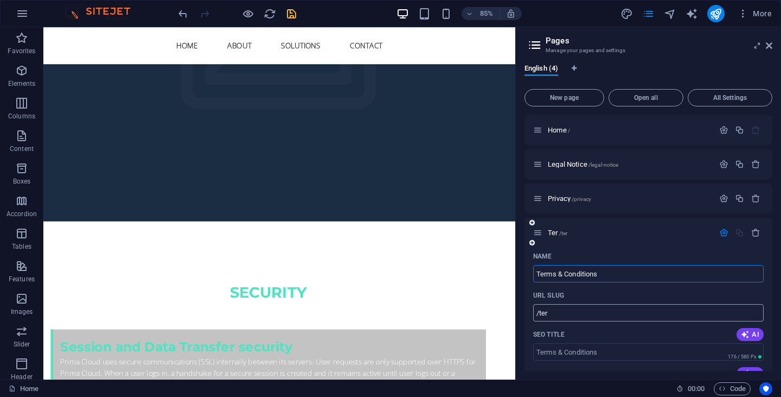
type input "/terms-conditions"
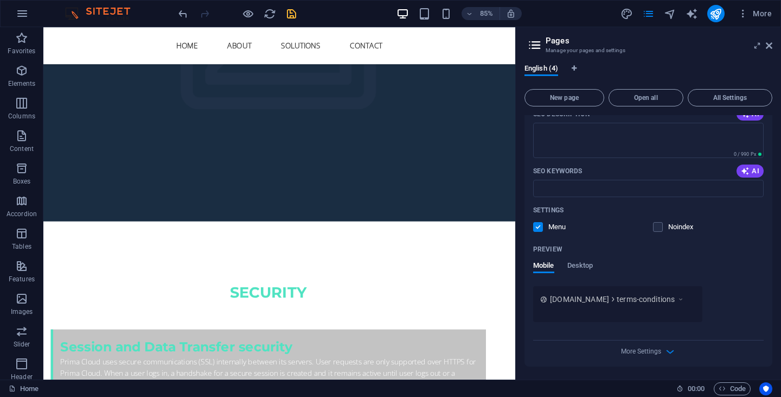
scroll to position [0, 0]
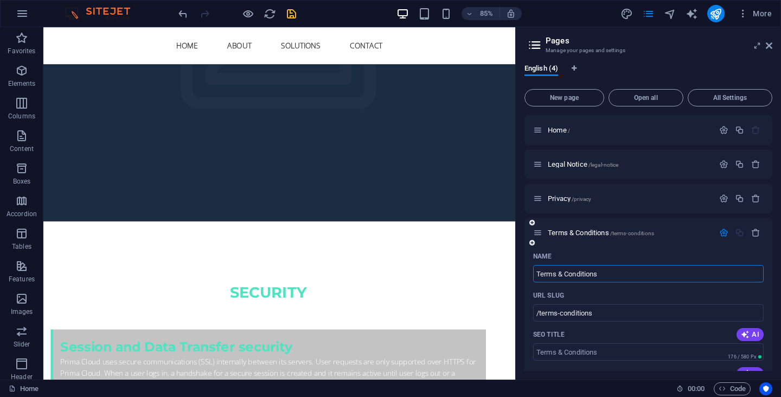
click at [690, 252] on div "Name" at bounding box center [648, 255] width 231 height 17
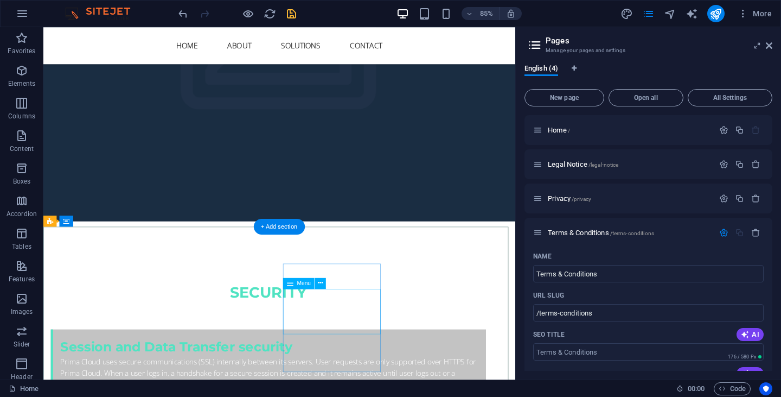
scroll to position [3625, 0]
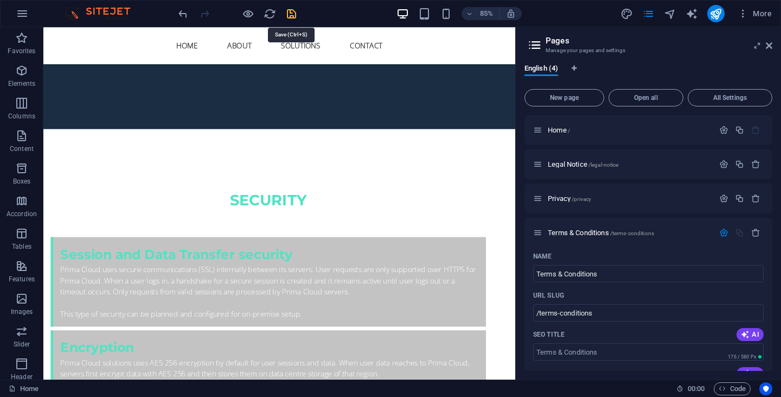
click at [293, 14] on icon "save" at bounding box center [291, 14] width 12 height 12
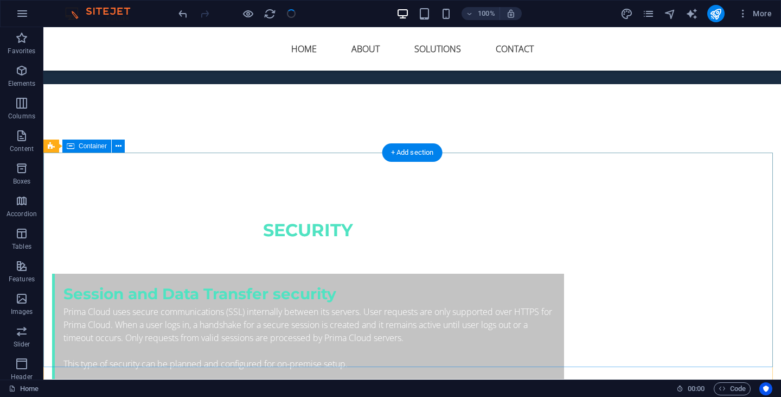
scroll to position [3687, 0]
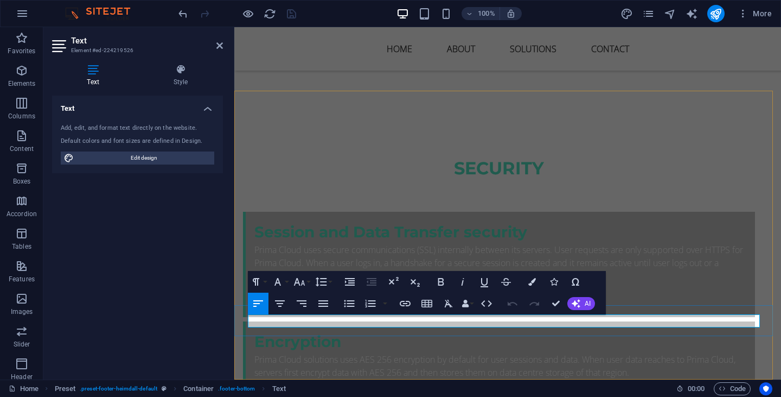
click at [565, 292] on icon "button" at bounding box center [567, 292] width 13 height 13
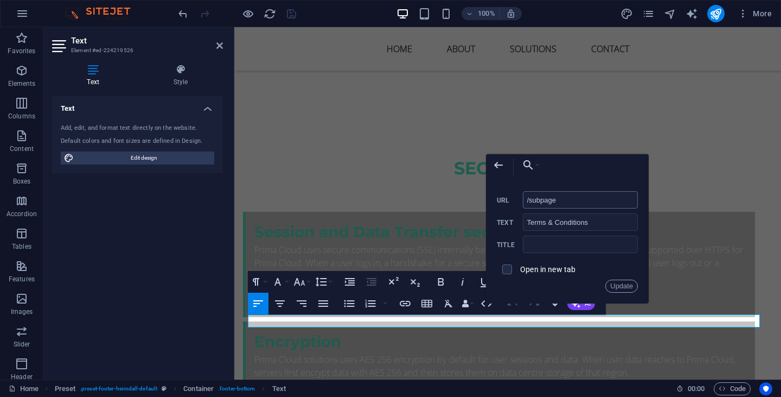
click at [611, 202] on input "/subpage" at bounding box center [580, 199] width 115 height 17
drag, startPoint x: 611, startPoint y: 200, endPoint x: 498, endPoint y: 194, distance: 113.5
click at [499, 194] on div "/subpage URL" at bounding box center [567, 200] width 141 height 18
click at [625, 201] on input "URL" at bounding box center [580, 199] width 115 height 17
click at [609, 197] on input "URL" at bounding box center [580, 199] width 115 height 17
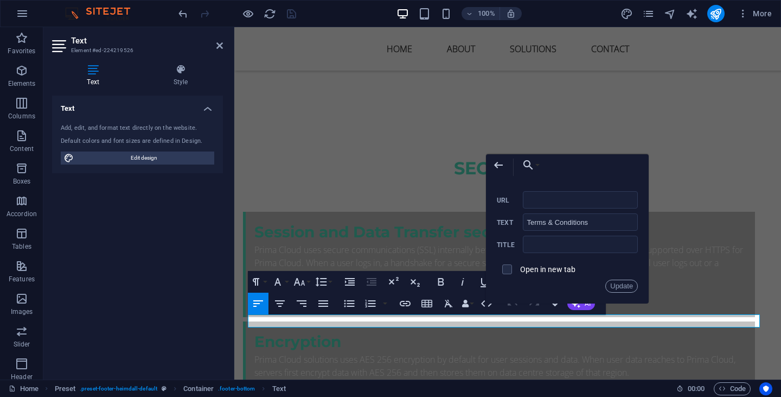
click at [542, 165] on div "Back Choose Link Home Legal Notice Privacy Terms & Conditions Choose file ..." at bounding box center [567, 167] width 163 height 26
click at [540, 165] on button "Choose Link" at bounding box center [528, 165] width 25 height 22
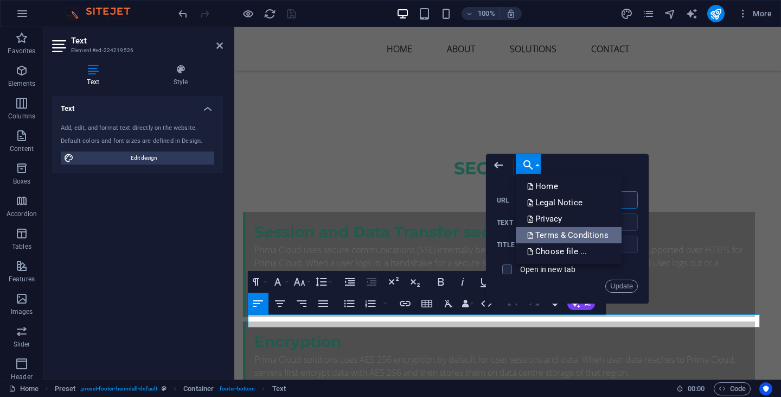
click at [565, 236] on p "Terms & Conditions" at bounding box center [569, 235] width 84 height 16
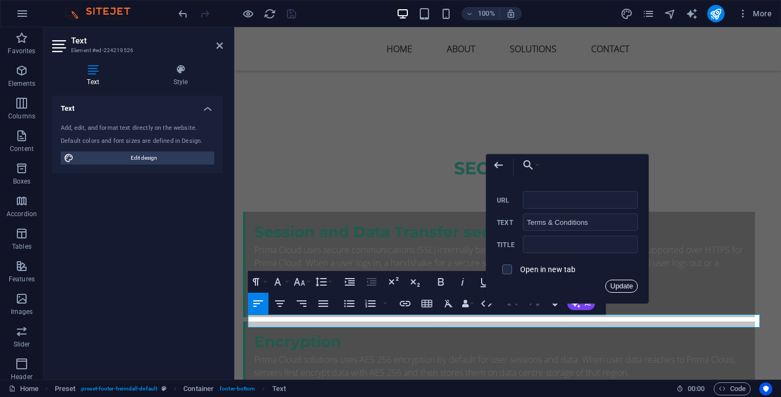
click at [619, 284] on button "Update" at bounding box center [621, 285] width 33 height 13
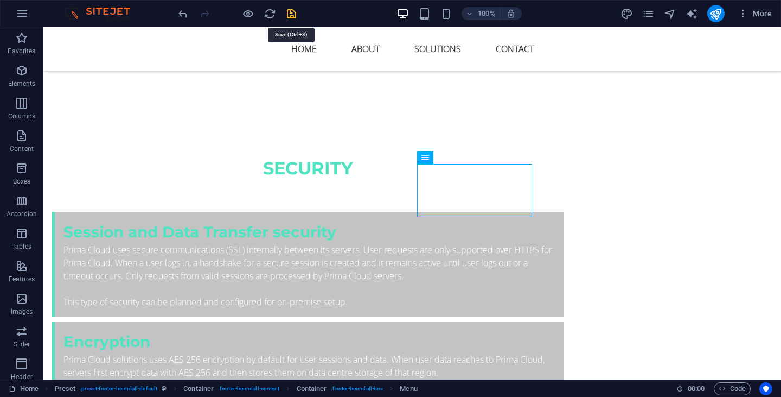
click at [294, 13] on icon "save" at bounding box center [291, 14] width 12 height 12
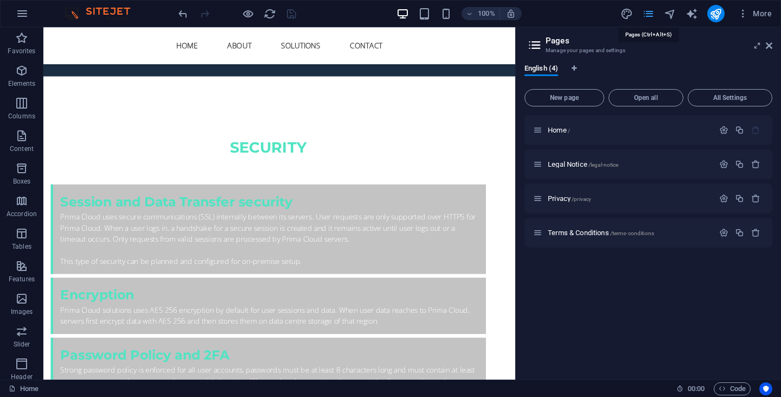
scroll to position [3625, 0]
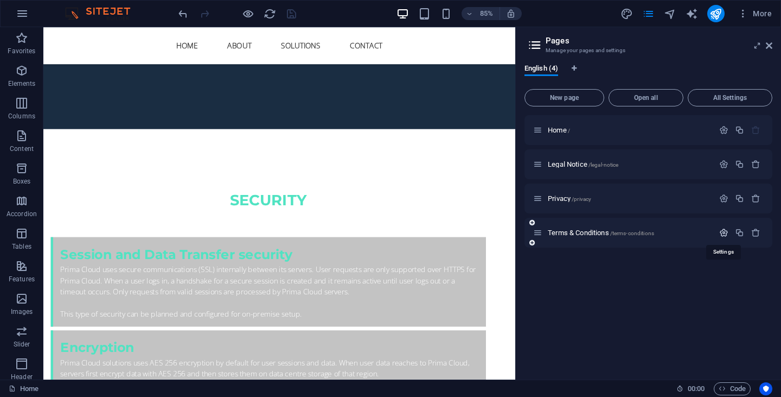
click at [724, 236] on icon "button" at bounding box center [723, 232] width 9 height 9
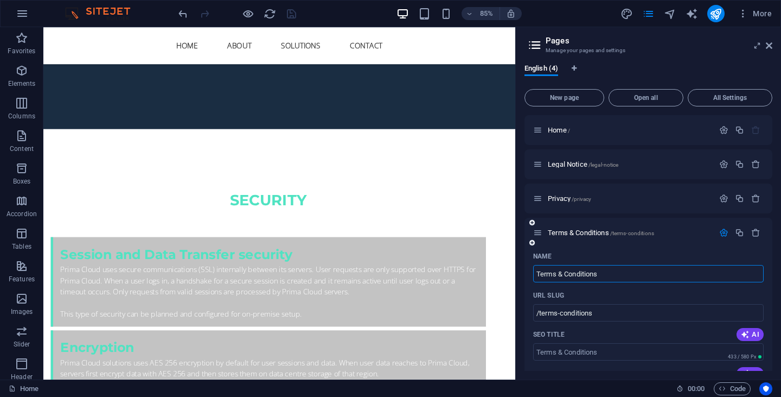
click at [722, 231] on icon "button" at bounding box center [723, 232] width 9 height 9
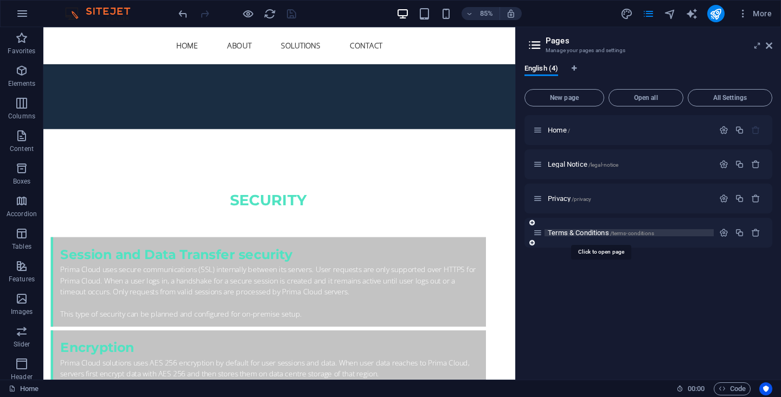
click at [592, 231] on span "Terms & Conditions /terms-conditions" at bounding box center [601, 232] width 106 height 8
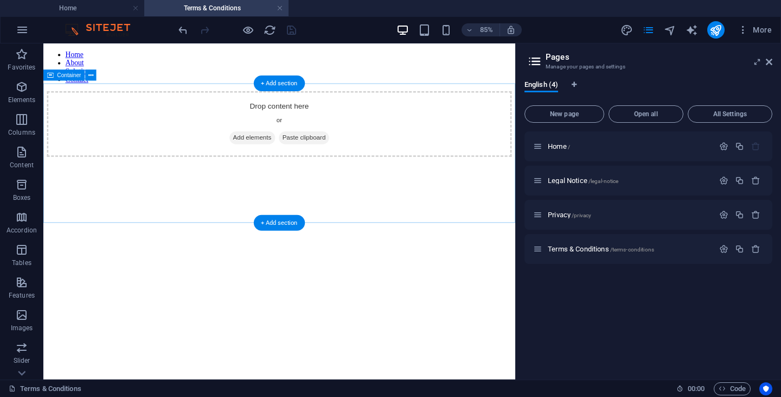
scroll to position [0, 0]
click at [769, 62] on icon at bounding box center [769, 62] width 7 height 9
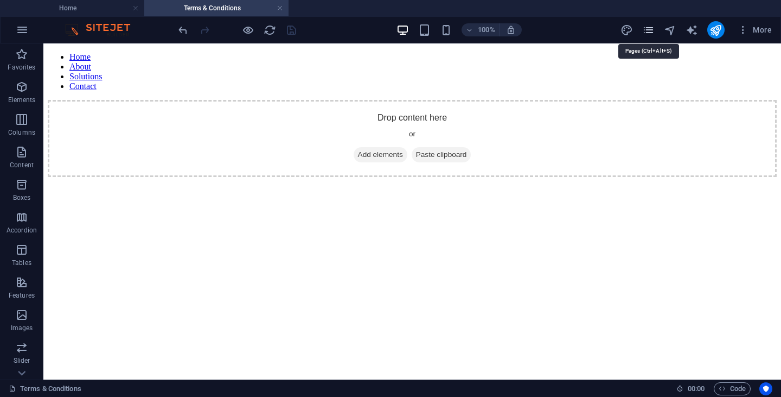
click at [652, 31] on icon "pages" at bounding box center [648, 30] width 12 height 12
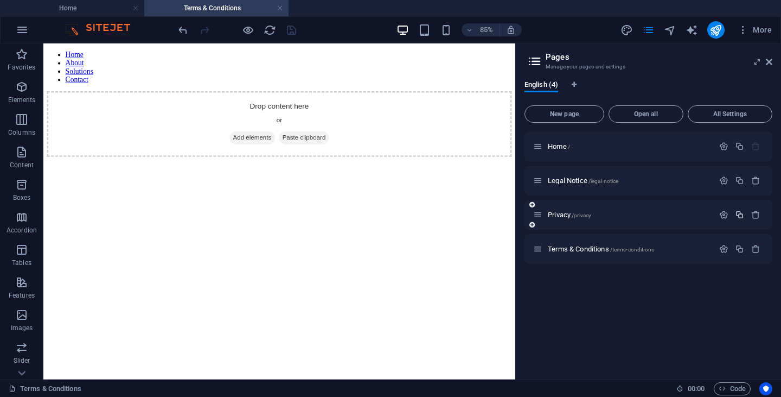
click at [740, 217] on icon "button" at bounding box center [739, 214] width 9 height 9
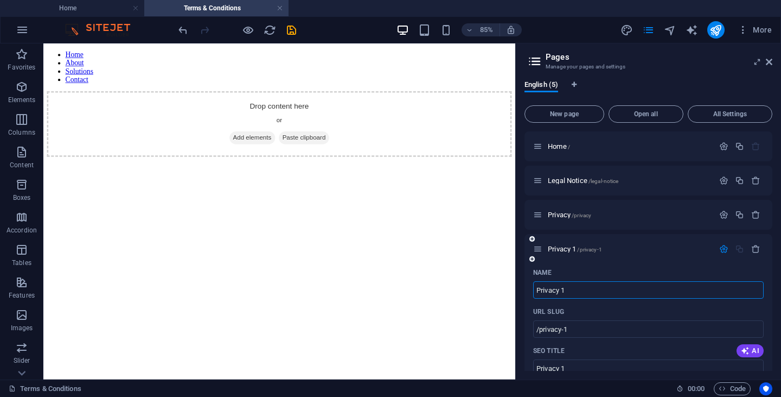
scroll to position [54, 0]
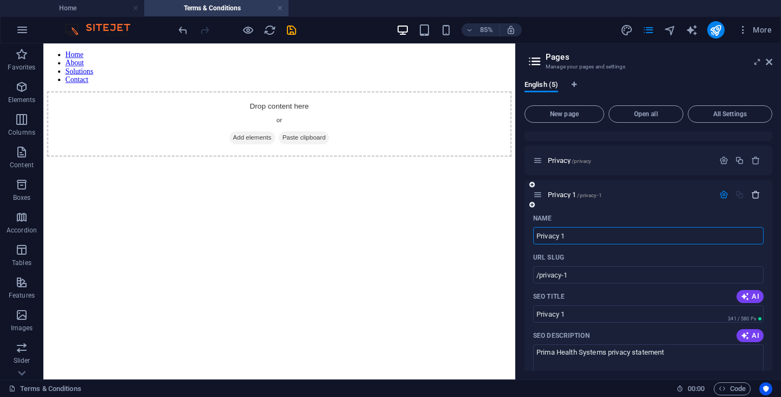
click at [756, 196] on icon "button" at bounding box center [755, 194] width 9 height 9
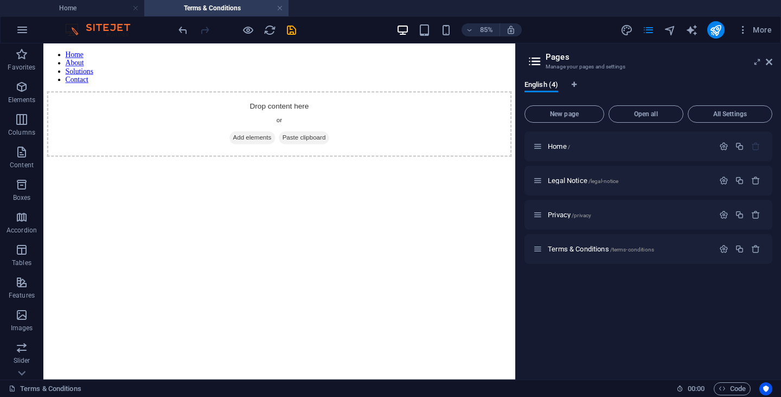
scroll to position [0, 0]
click at [758, 251] on icon "button" at bounding box center [755, 248] width 9 height 9
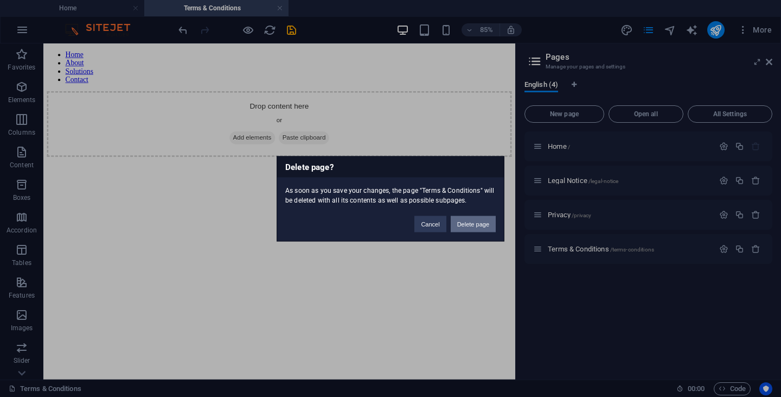
click at [472, 222] on button "Delete page" at bounding box center [473, 223] width 45 height 16
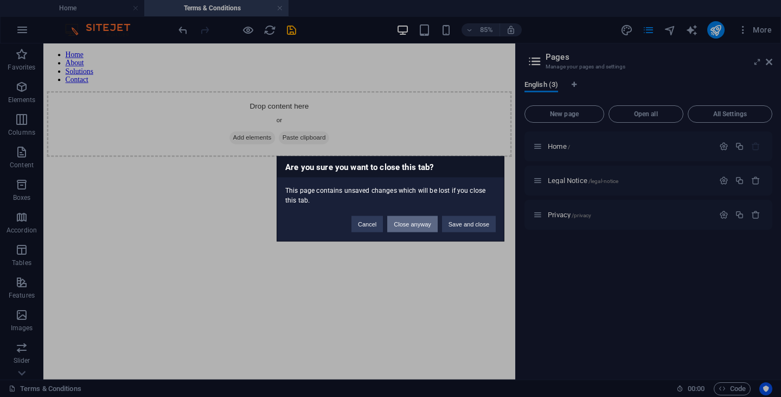
click at [423, 224] on button "Close anyway" at bounding box center [412, 223] width 50 height 16
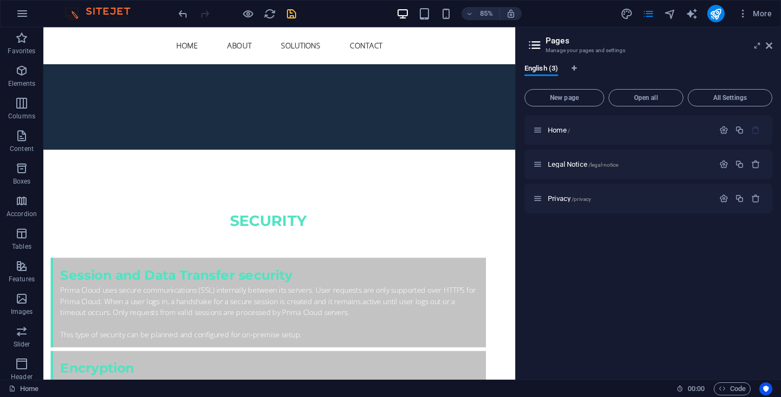
scroll to position [3515, 0]
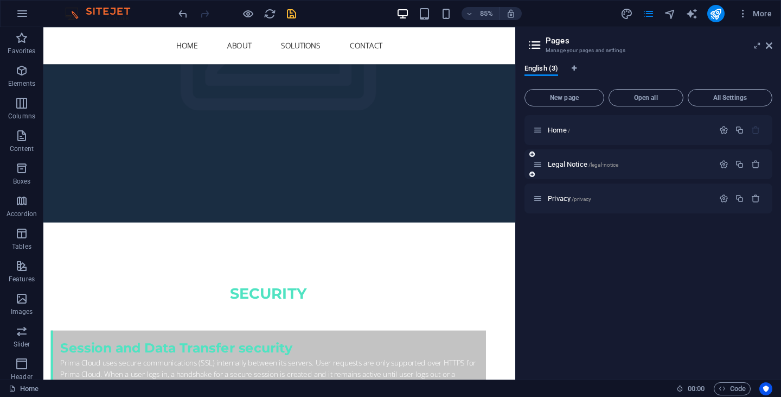
click at [613, 175] on div "Legal Notice /legal-notice" at bounding box center [649, 164] width 248 height 30
click at [617, 165] on span "/legal-notice" at bounding box center [604, 165] width 30 height 6
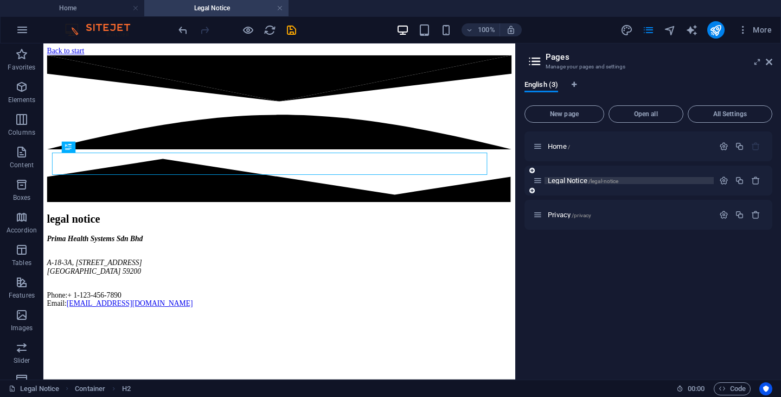
scroll to position [0, 0]
drag, startPoint x: 278, startPoint y: 8, endPoint x: 416, endPoint y: 56, distance: 146.0
click at [278, 8] on link at bounding box center [280, 8] width 7 height 10
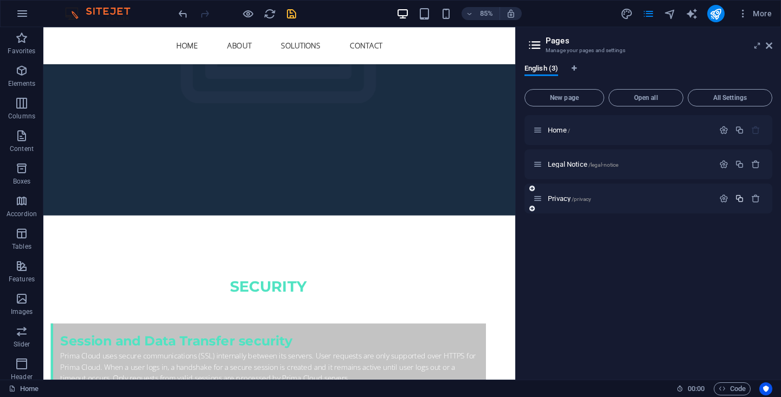
scroll to position [3437, 0]
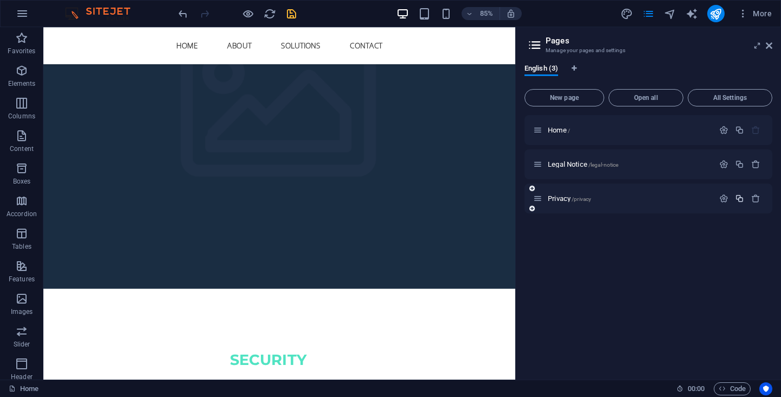
click at [739, 197] on icon "button" at bounding box center [739, 198] width 9 height 9
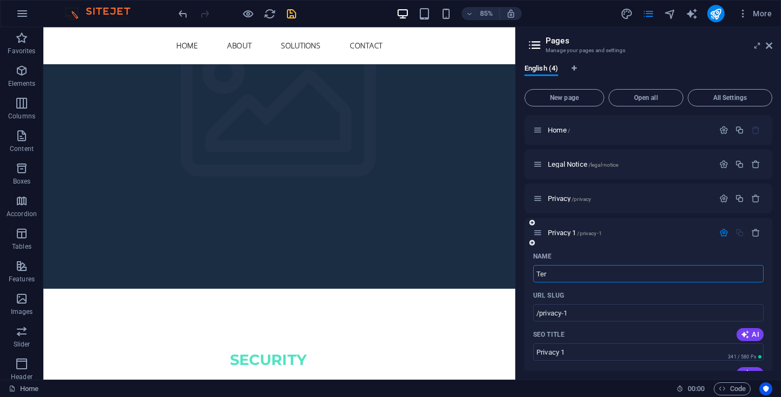
type input "Ter"
type input "/ter"
type input "Ter"
type input "Terms & Conditions"
type input "/terms-conditions"
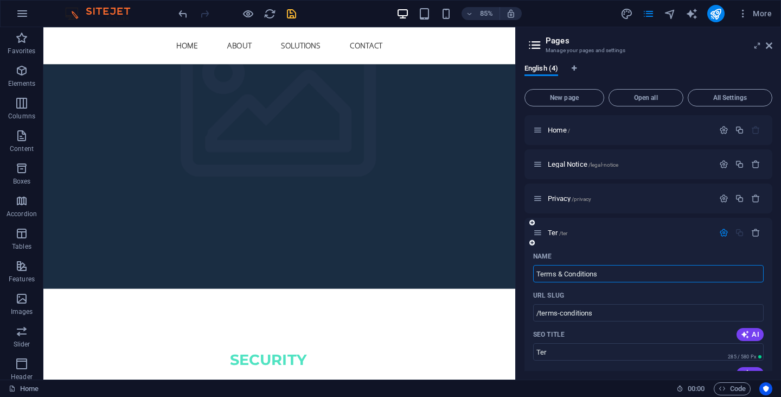
type input "Terms & Conditions"
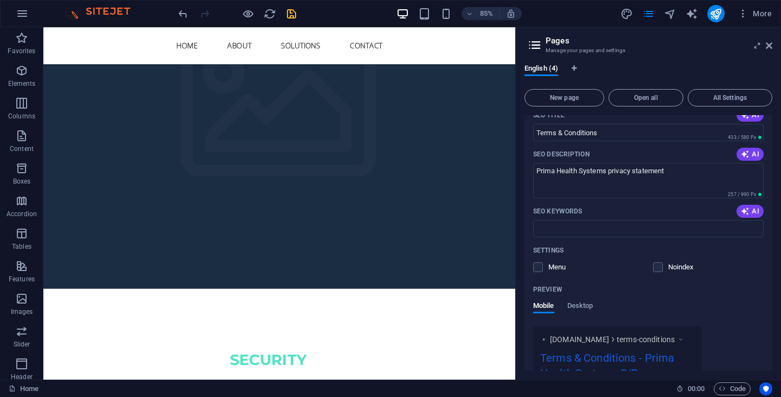
scroll to position [271, 0]
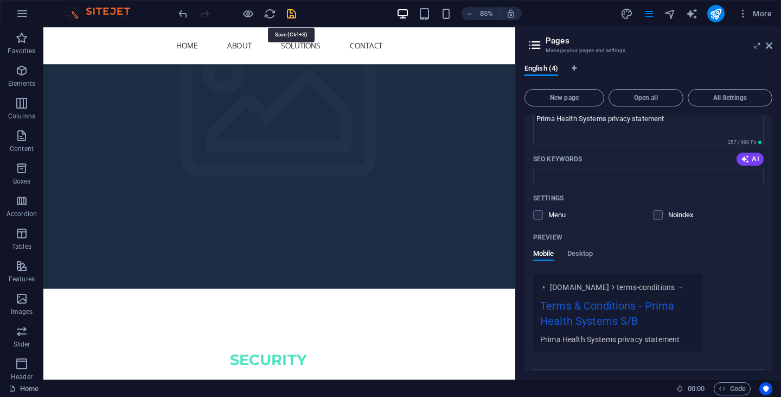
click at [291, 12] on icon "save" at bounding box center [291, 14] width 12 height 12
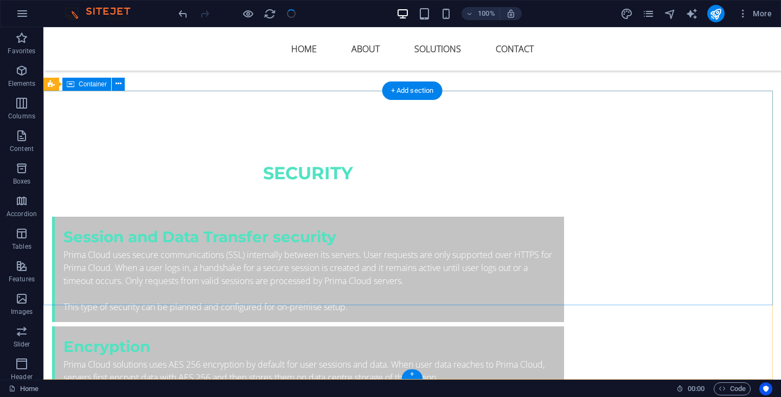
scroll to position [3687, 0]
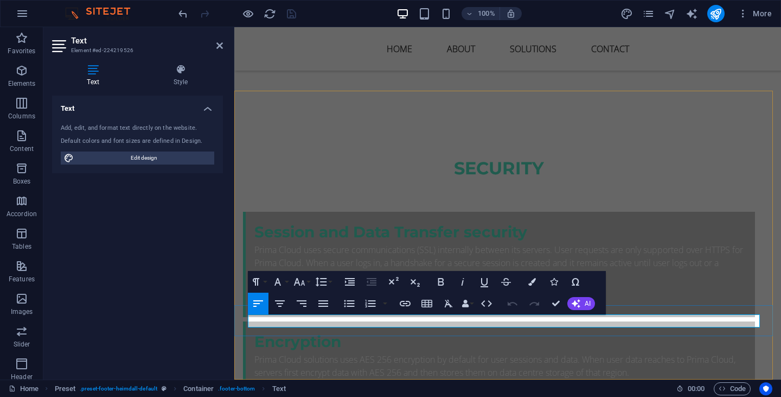
click at [550, 289] on icon "button" at bounding box center [545, 292] width 13 height 13
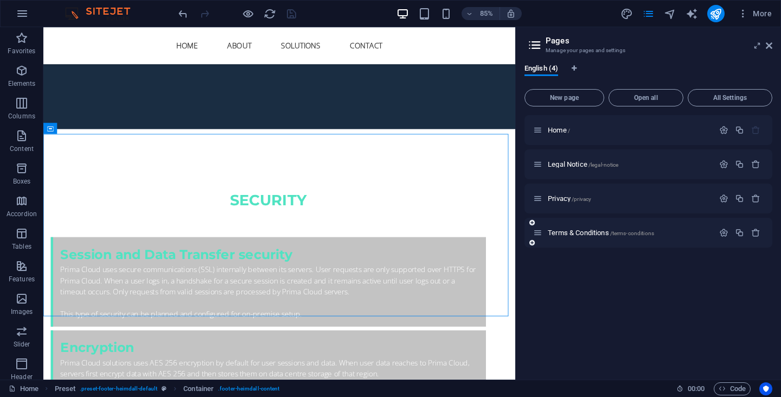
click at [657, 239] on div "Terms & Conditions /terms-conditions" at bounding box center [649, 233] width 248 height 30
click at [663, 232] on p "Terms & Conditions /terms-conditions" at bounding box center [629, 232] width 163 height 7
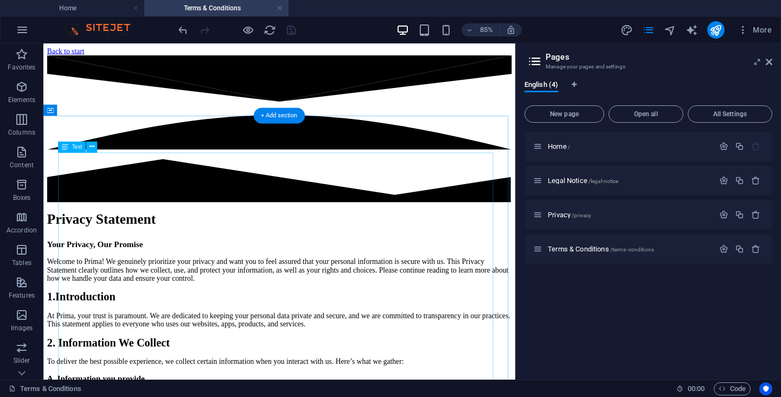
scroll to position [0, 0]
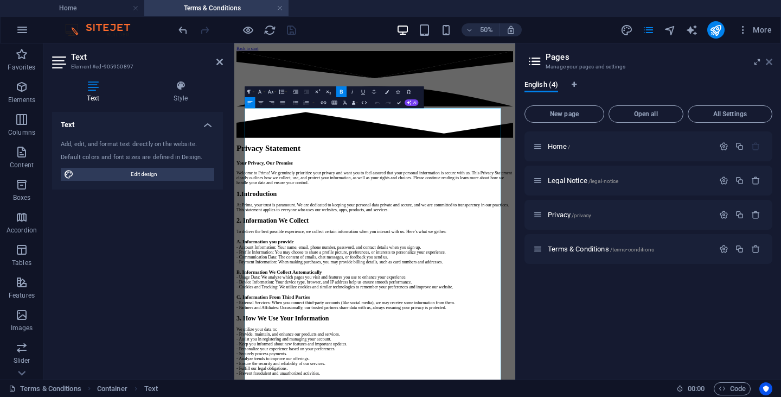
click at [771, 61] on icon at bounding box center [769, 62] width 7 height 9
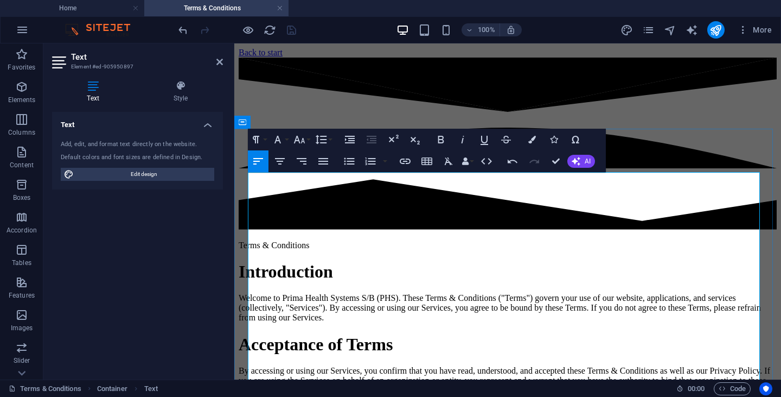
click at [324, 240] on p "Terms & Conditions" at bounding box center [508, 245] width 538 height 10
drag, startPoint x: 332, startPoint y: 180, endPoint x: 245, endPoint y: 177, distance: 87.4
click at [302, 261] on h1 "Introduction" at bounding box center [508, 271] width 538 height 20
click at [325, 240] on p "Terms & Conditions" at bounding box center [508, 245] width 538 height 10
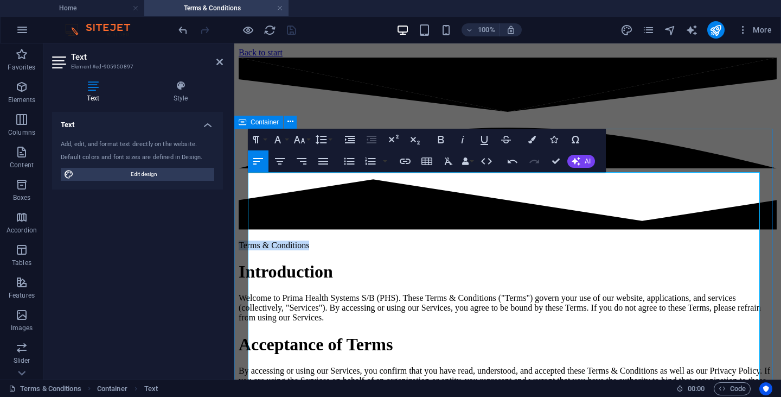
drag, startPoint x: 328, startPoint y: 181, endPoint x: 245, endPoint y: 178, distance: 82.5
click at [333, 261] on h1 "Introduction" at bounding box center [508, 271] width 538 height 20
drag, startPoint x: 333, startPoint y: 208, endPoint x: 315, endPoint y: 208, distance: 18.4
click at [315, 261] on h1 "Introduction" at bounding box center [508, 271] width 538 height 20
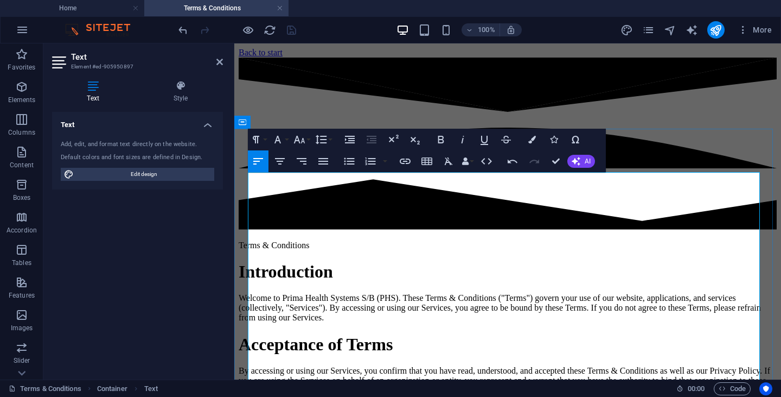
click at [328, 240] on p "Terms & Conditions" at bounding box center [508, 245] width 538 height 10
drag, startPoint x: 336, startPoint y: 181, endPoint x: 246, endPoint y: 180, distance: 90.1
click at [286, 137] on button "Font Family" at bounding box center [280, 140] width 21 height 22
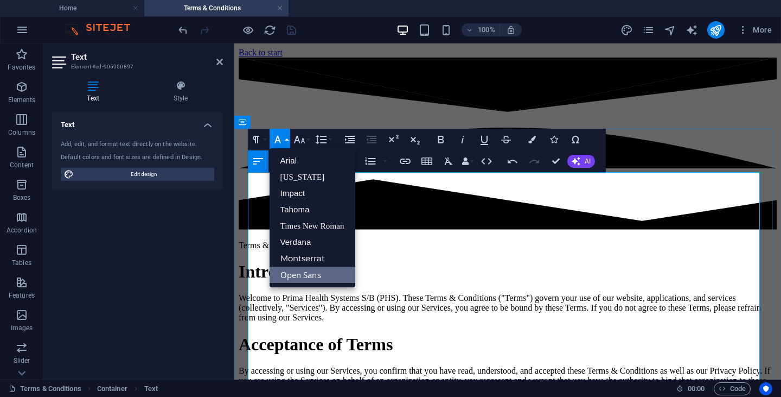
click at [494, 293] on p "Welcome to Prima Health Systems S/B (PHS). These Terms & Conditions ("Terms") g…" at bounding box center [508, 307] width 538 height 29
click at [438, 293] on p "Welcome to Prima Health Systems S/B (PHS). These Terms & Conditions ("Terms") g…" at bounding box center [508, 307] width 538 height 29
click at [289, 141] on button "Font Family" at bounding box center [280, 140] width 21 height 22
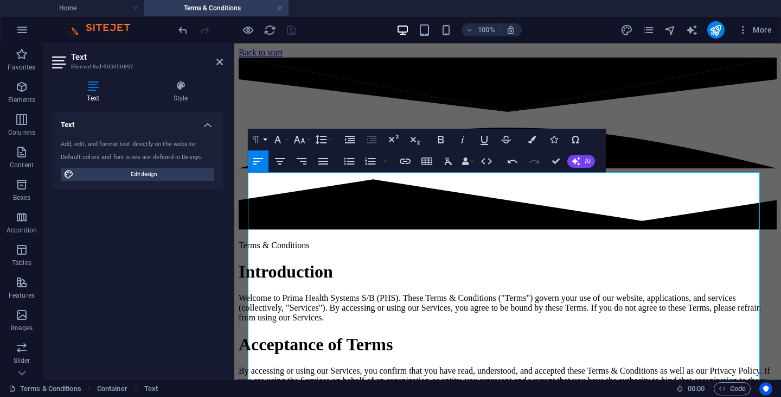
click at [265, 137] on button "Paragraph Format" at bounding box center [258, 140] width 21 height 22
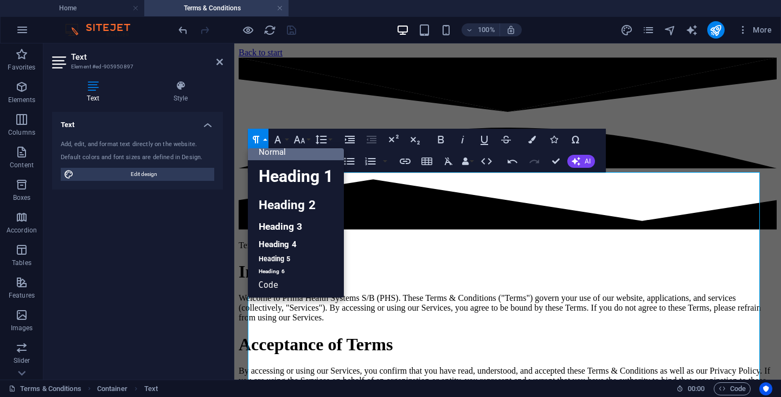
scroll to position [9, 0]
click at [265, 137] on button "Paragraph Format" at bounding box center [258, 140] width 21 height 22
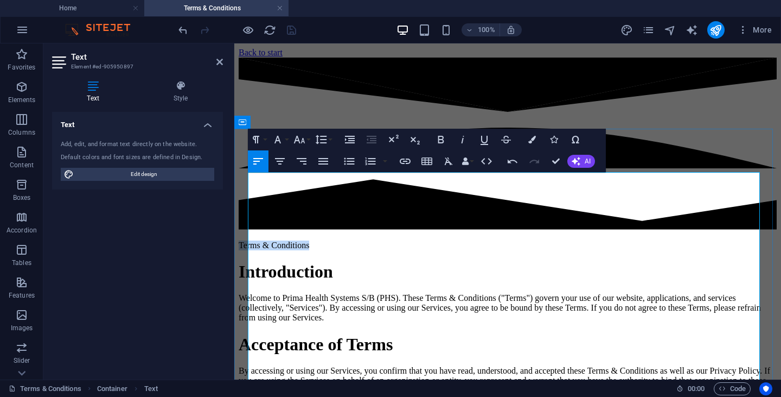
drag, startPoint x: 329, startPoint y: 182, endPoint x: 246, endPoint y: 173, distance: 83.5
click at [247, 240] on p "Terms & Conditions" at bounding box center [508, 245] width 538 height 10
click at [262, 138] on icon "button" at bounding box center [256, 139] width 13 height 13
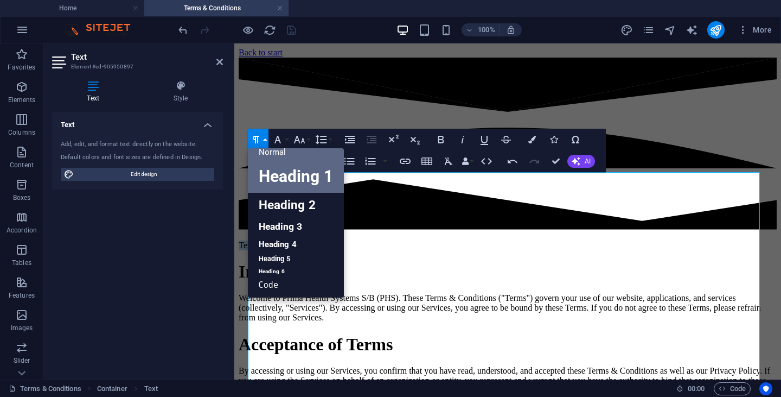
click at [291, 182] on link "Heading 1" at bounding box center [296, 176] width 96 height 33
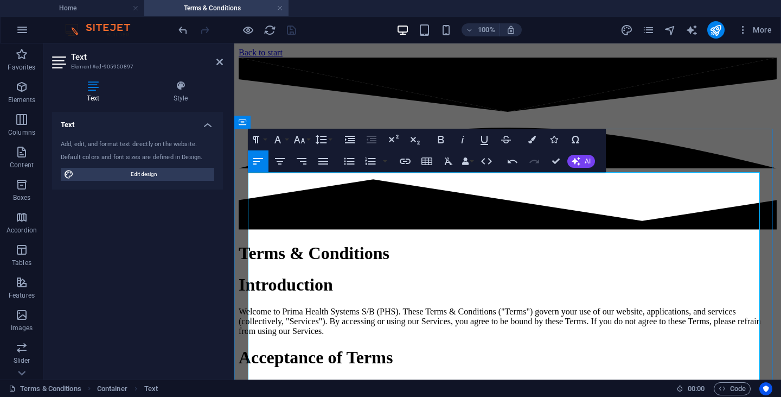
click at [468, 275] on h1 "Introduction" at bounding box center [508, 285] width 538 height 20
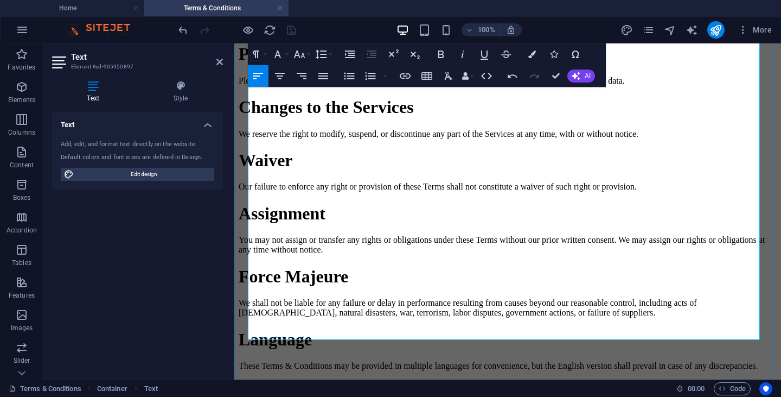
scroll to position [1523, 0]
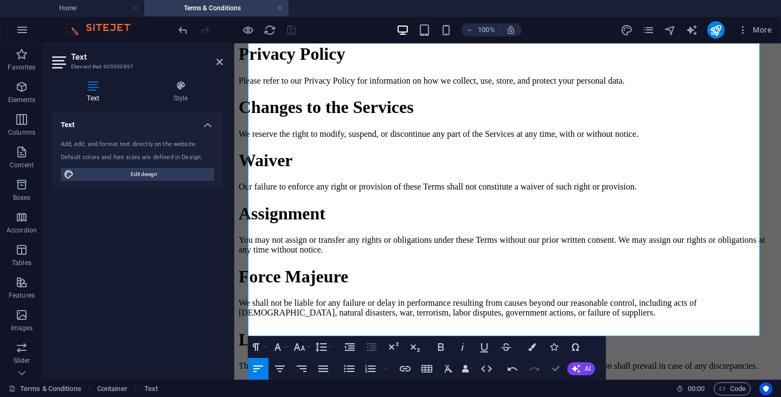
drag, startPoint x: 560, startPoint y: 367, endPoint x: 515, endPoint y: 322, distance: 63.7
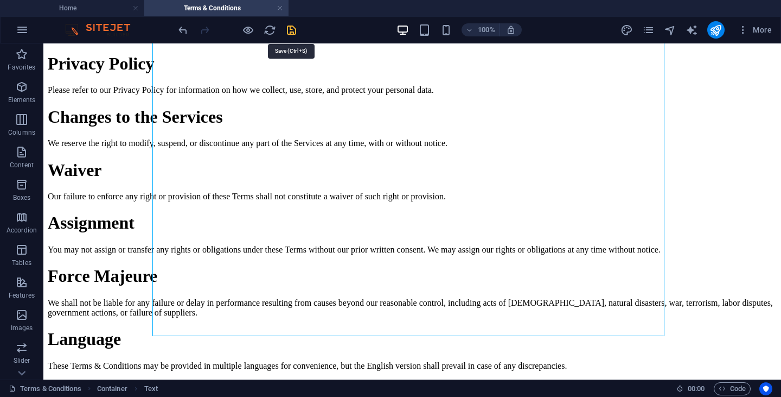
click at [292, 28] on icon "save" at bounding box center [291, 30] width 12 height 12
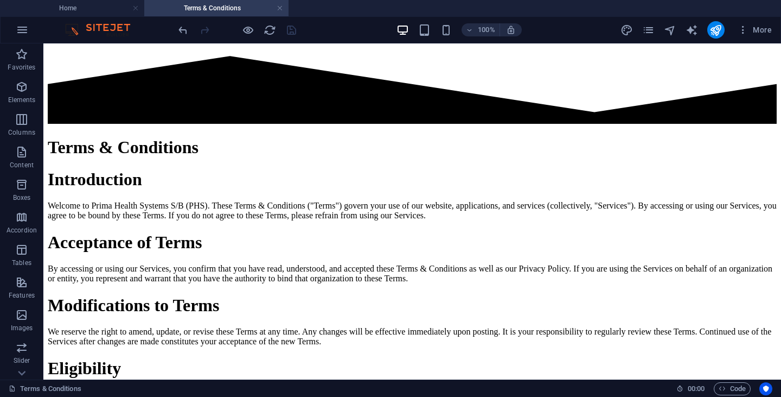
scroll to position [0, 0]
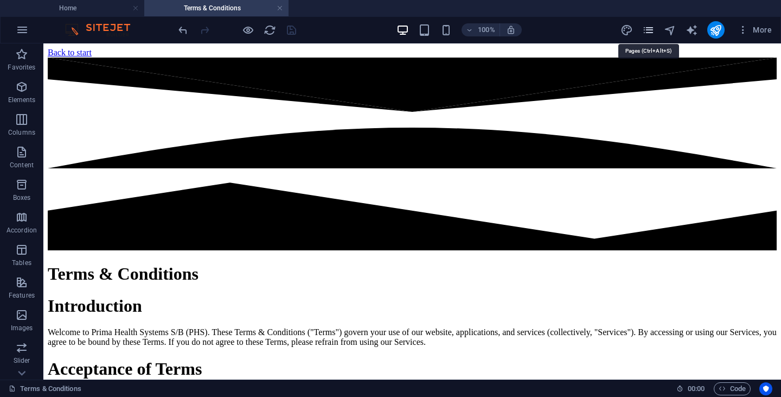
click at [651, 30] on icon "pages" at bounding box center [648, 30] width 12 height 12
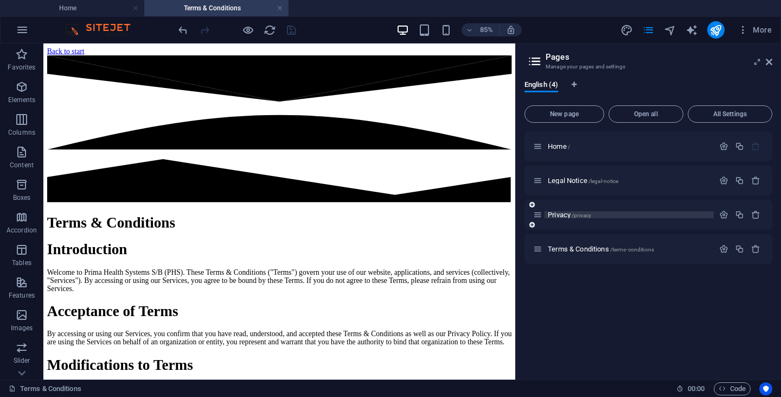
click at [653, 215] on p "Privacy /privacy" at bounding box center [629, 214] width 163 height 7
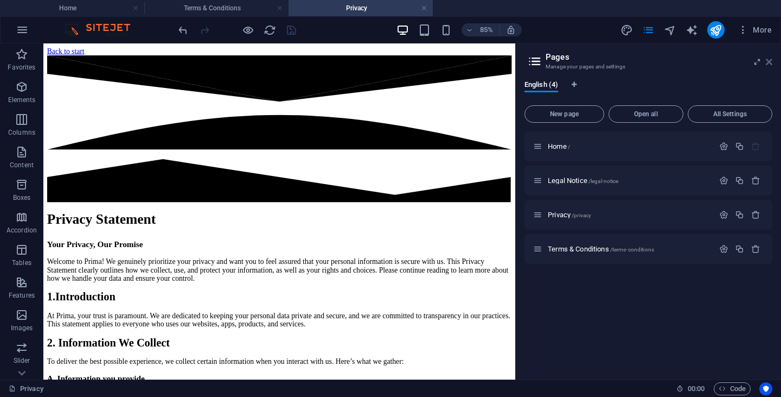
click at [770, 63] on icon at bounding box center [769, 62] width 7 height 9
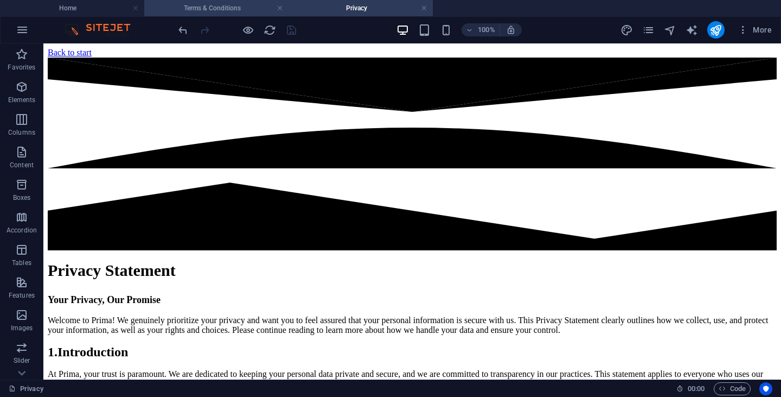
click at [216, 7] on h4 "Terms & Conditions" at bounding box center [216, 8] width 144 height 12
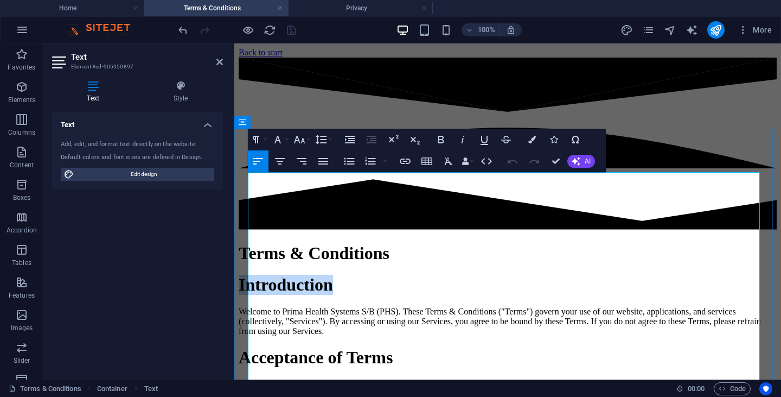
drag, startPoint x: 393, startPoint y: 226, endPoint x: 250, endPoint y: 214, distance: 143.7
click at [250, 275] on h1 "Introduction" at bounding box center [508, 285] width 538 height 20
click at [259, 138] on icon "button" at bounding box center [256, 139] width 13 height 13
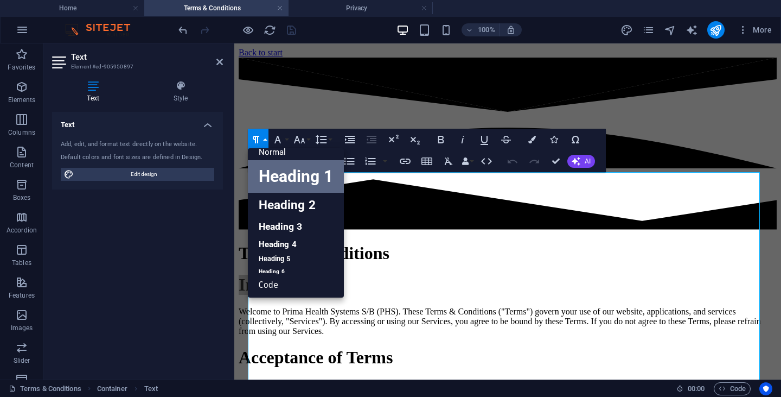
scroll to position [9, 0]
click at [284, 206] on link "Heading 2" at bounding box center [296, 205] width 96 height 24
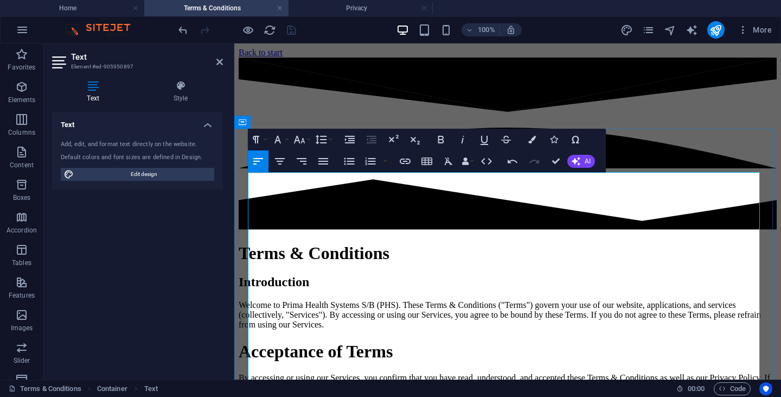
click at [458, 341] on h1 "Acceptance of Terms" at bounding box center [508, 351] width 538 height 20
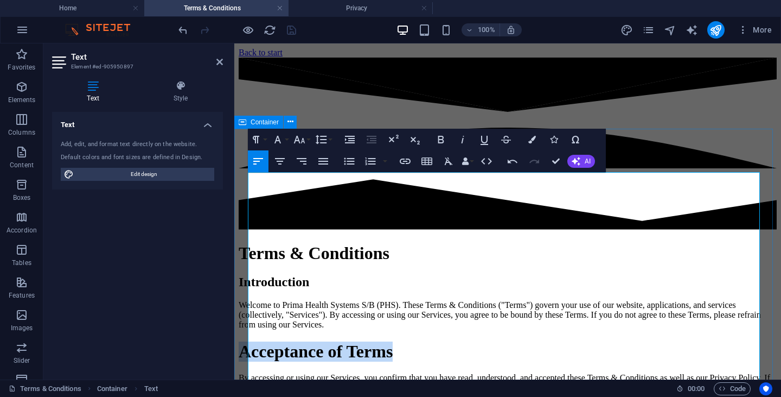
drag, startPoint x: 487, startPoint y: 289, endPoint x: 244, endPoint y: 274, distance: 244.1
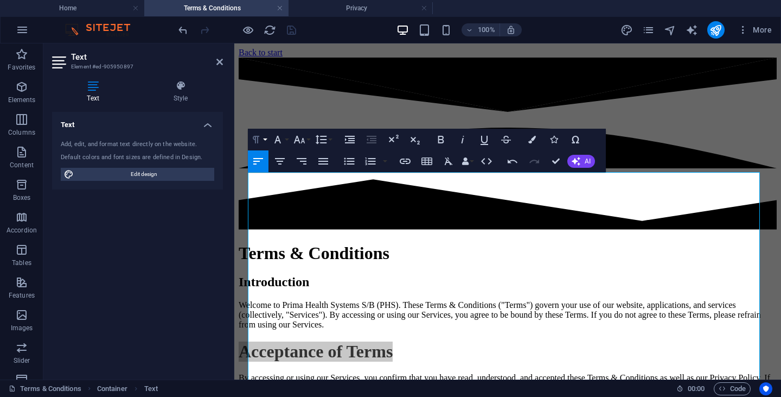
click at [256, 133] on icon "button" at bounding box center [256, 139] width 13 height 13
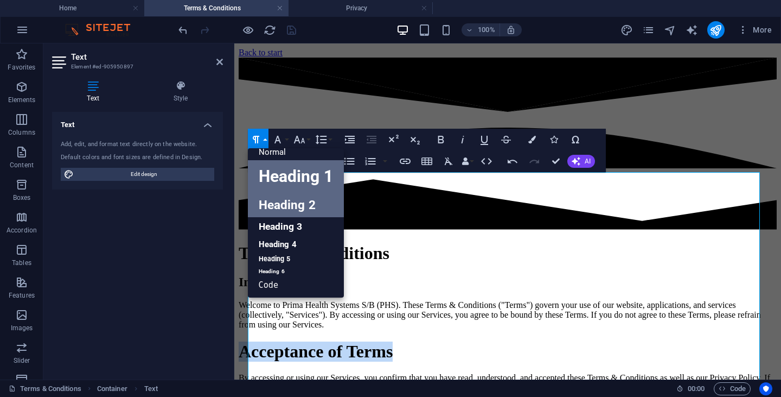
click at [271, 207] on link "Heading 2" at bounding box center [296, 205] width 96 height 24
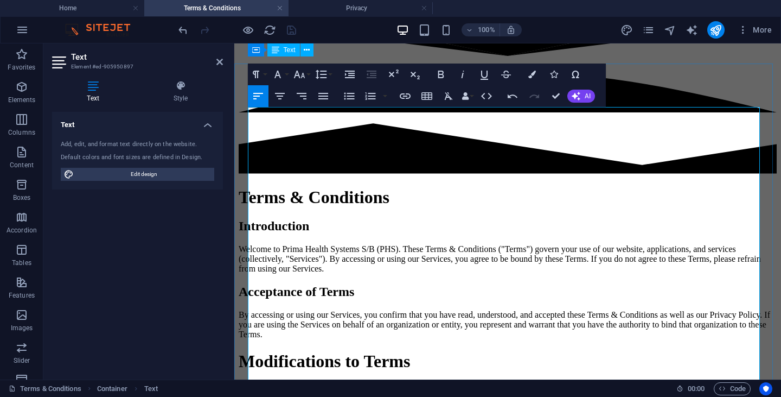
scroll to position [54, 0]
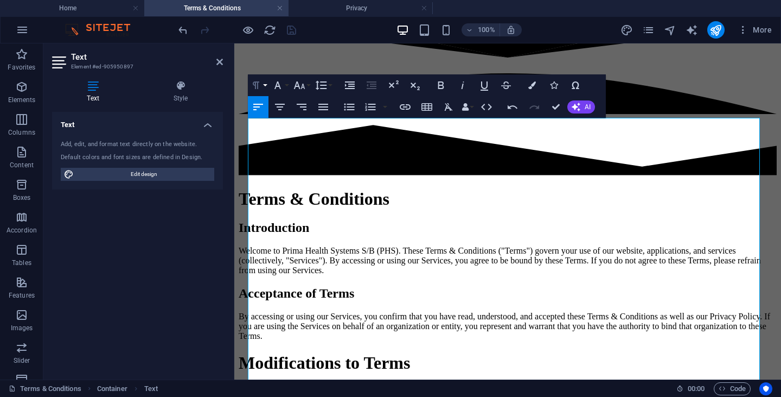
click at [263, 90] on button "Paragraph Format" at bounding box center [258, 85] width 21 height 22
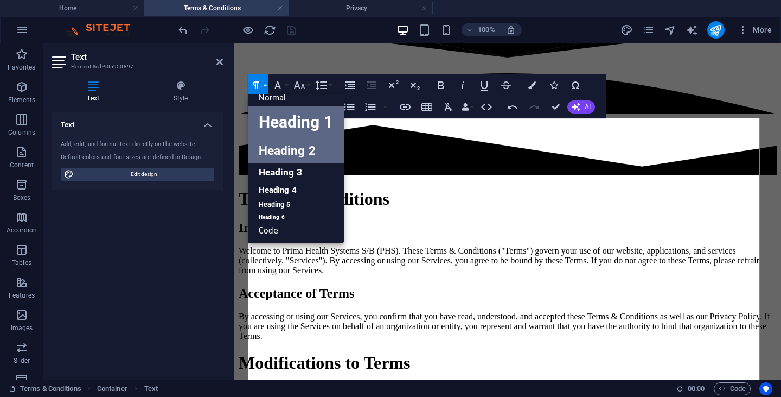
scroll to position [9, 0]
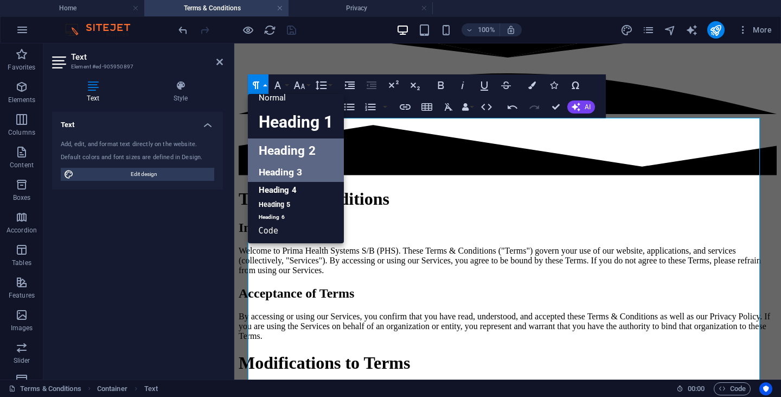
click at [280, 175] on link "Heading 3" at bounding box center [296, 172] width 96 height 19
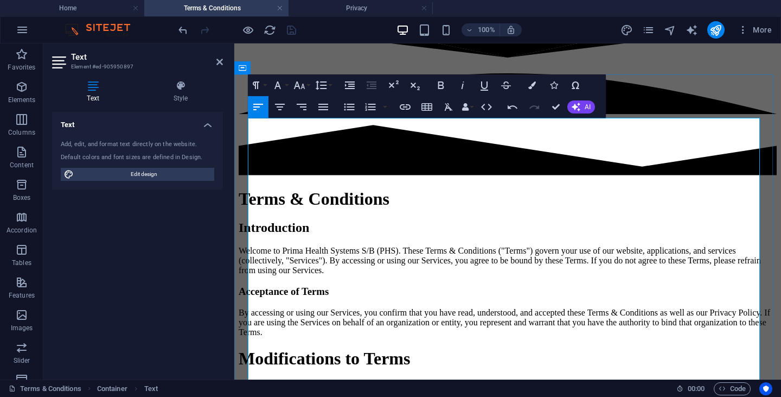
click at [389, 220] on h2 "Introduction" at bounding box center [508, 227] width 538 height 15
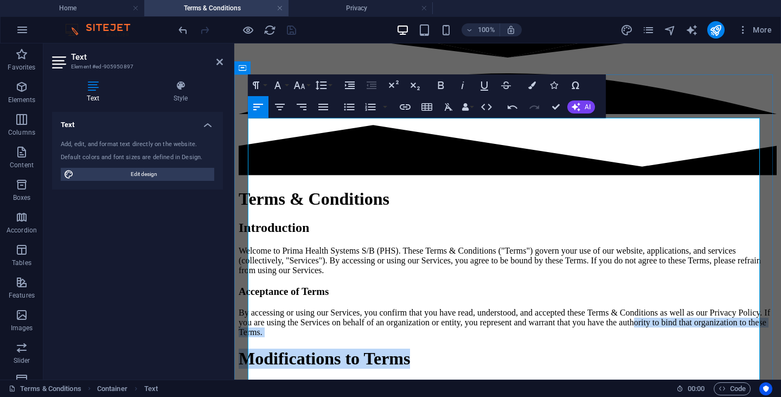
drag, startPoint x: 518, startPoint y: 298, endPoint x: 265, endPoint y: 273, distance: 254.0
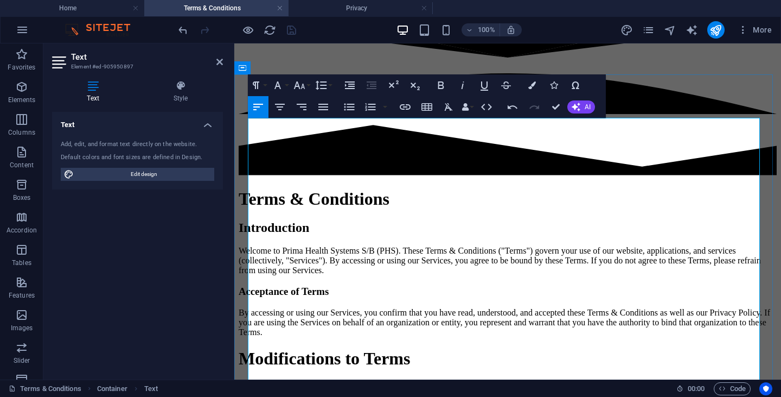
click at [265, 308] on p "By accessing or using our Services, you confirm that you have read, understood,…" at bounding box center [508, 322] width 538 height 29
click at [531, 348] on h1 "Modifications to Terms" at bounding box center [508, 358] width 538 height 20
drag, startPoint x: 534, startPoint y: 295, endPoint x: 248, endPoint y: 279, distance: 286.3
click at [248, 348] on h1 "Modifications to Terms" at bounding box center [508, 358] width 538 height 20
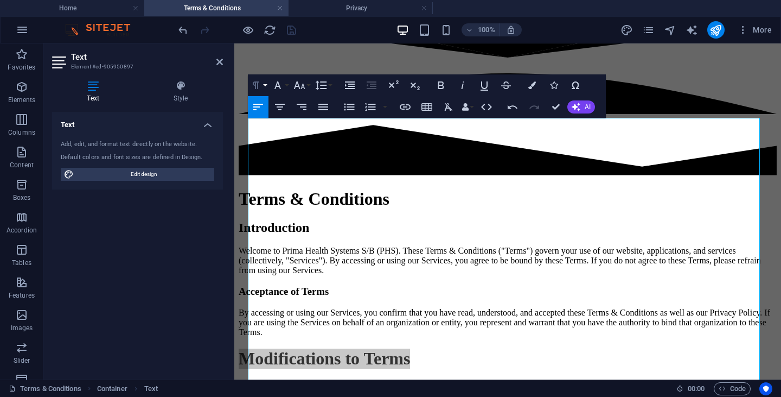
click at [260, 84] on icon "button" at bounding box center [256, 85] width 13 height 13
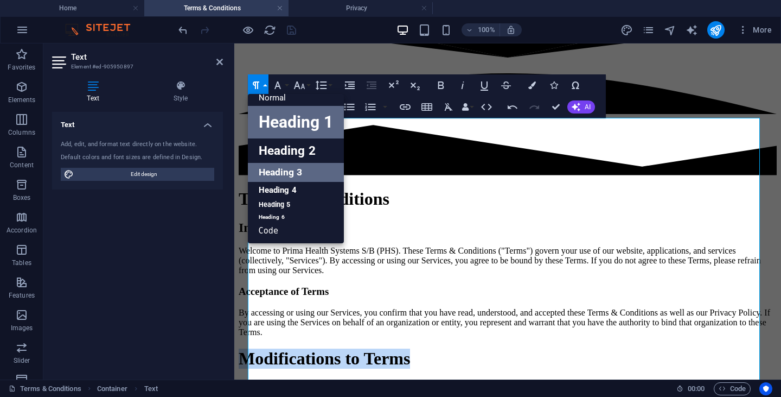
click at [270, 176] on link "Heading 3" at bounding box center [296, 172] width 96 height 19
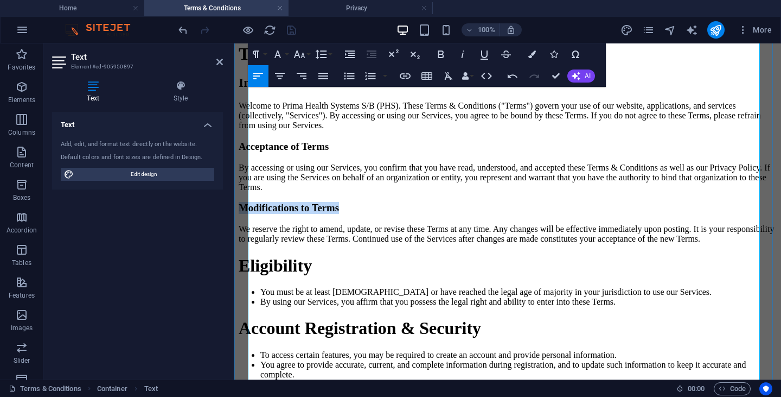
scroll to position [217, 0]
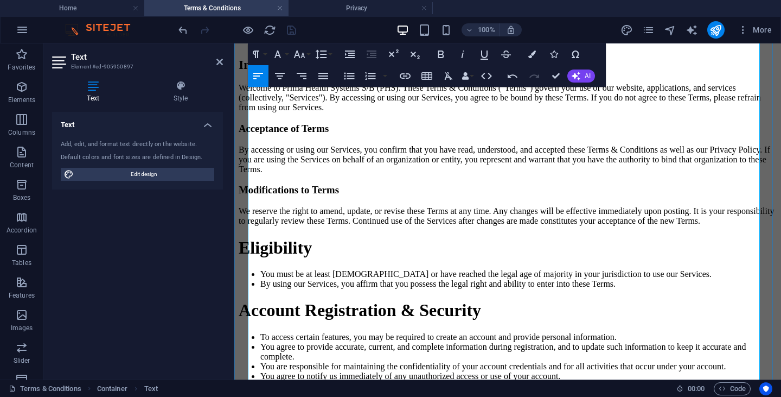
click at [602, 238] on h1 "Eligibility" at bounding box center [508, 248] width 538 height 20
click at [251, 206] on p "We reserve the right to amend, update, or revise these Terms at any time. Any c…" at bounding box center [508, 216] width 538 height 20
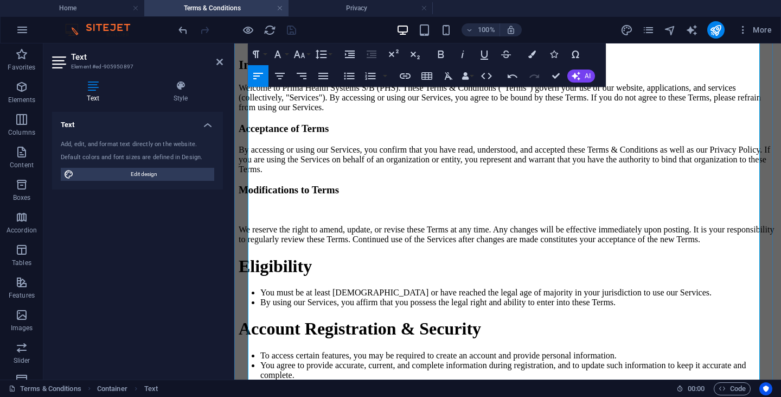
scroll to position [163, 0]
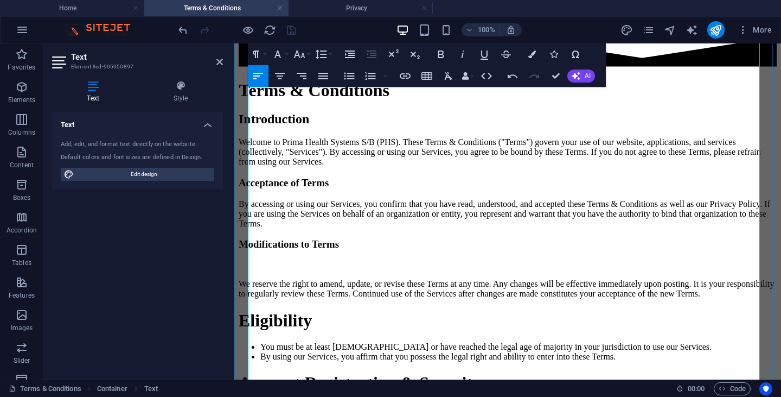
click at [254, 199] on p "By accessing or using our Services, you confirm that you have read, understood,…" at bounding box center [508, 213] width 538 height 29
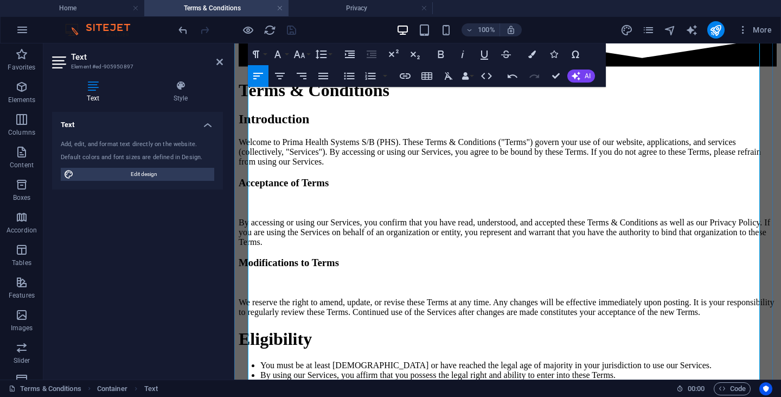
scroll to position [0, 0]
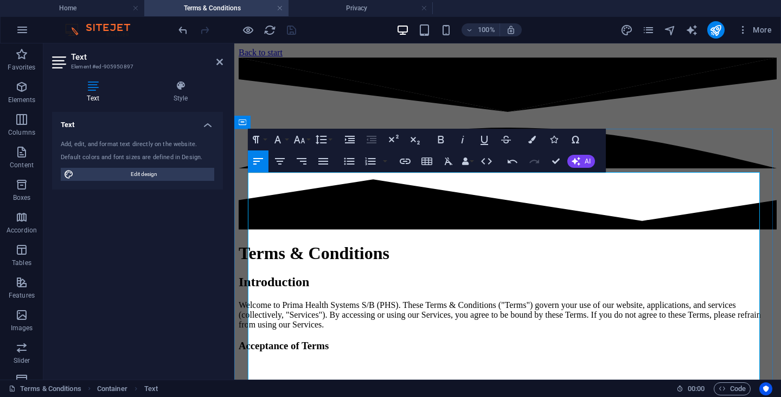
click at [251, 300] on p "Welcome to Prima Health Systems S/B (PHS). These Terms & Conditions ("Terms") g…" at bounding box center [508, 314] width 538 height 29
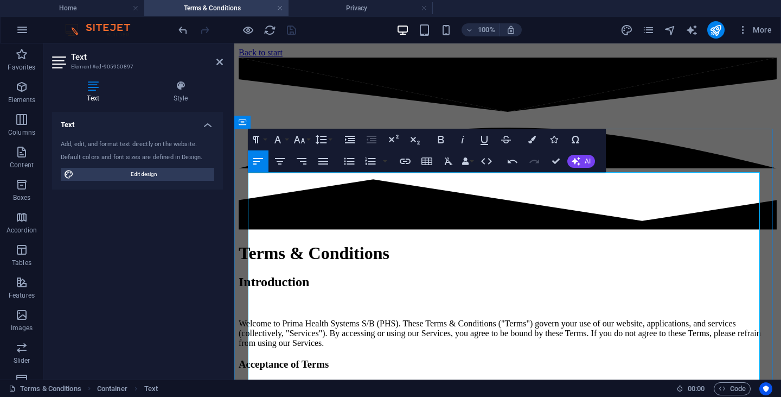
click at [394, 275] on h2 "Introduction" at bounding box center [508, 282] width 538 height 15
drag, startPoint x: 399, startPoint y: 215, endPoint x: 468, endPoint y: 251, distance: 77.4
click at [264, 141] on button "Paragraph Format" at bounding box center [258, 140] width 21 height 22
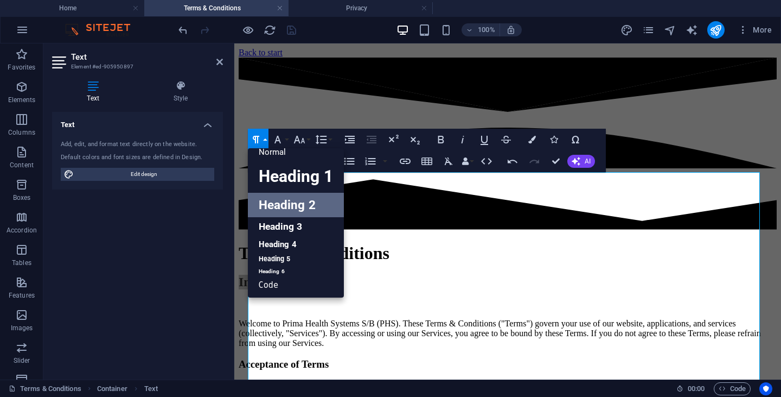
scroll to position [9, 0]
click at [284, 229] on link "Heading 3" at bounding box center [296, 226] width 96 height 19
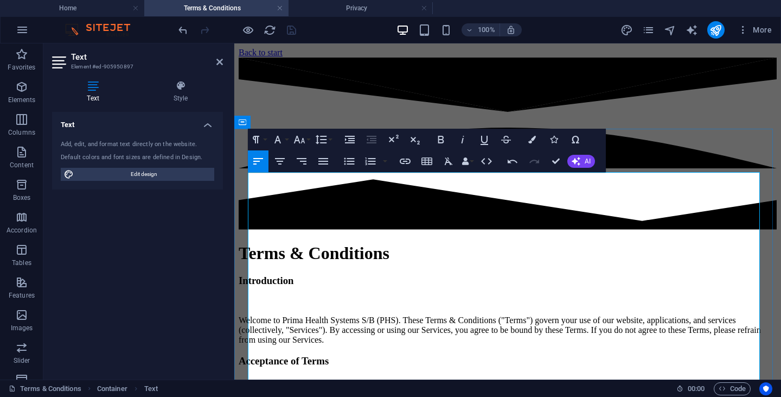
click at [476, 355] on h3 "Acceptance of Terms" at bounding box center [508, 361] width 538 height 12
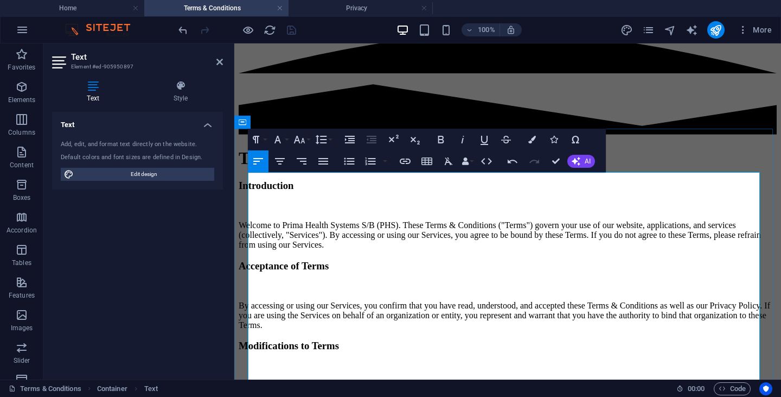
scroll to position [163, 0]
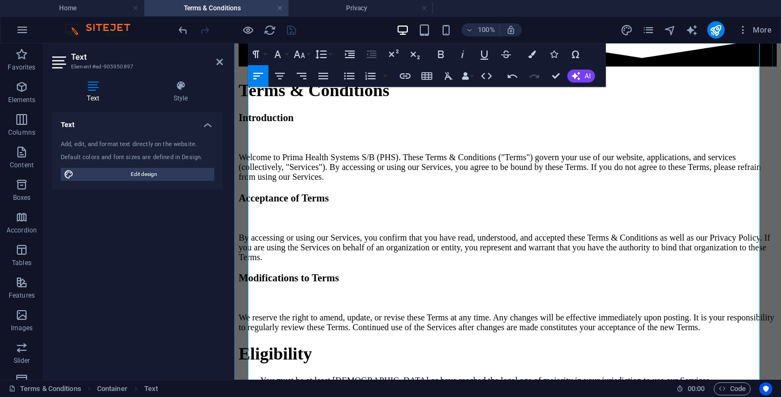
click at [547, 233] on p "By accessing or using our Services, you confirm that you have read, understood,…" at bounding box center [508, 247] width 538 height 29
click at [458, 152] on p "Welcome to Prima Health Systems S/B (PHS). These Terms & Conditions ("Terms") g…" at bounding box center [508, 166] width 538 height 29
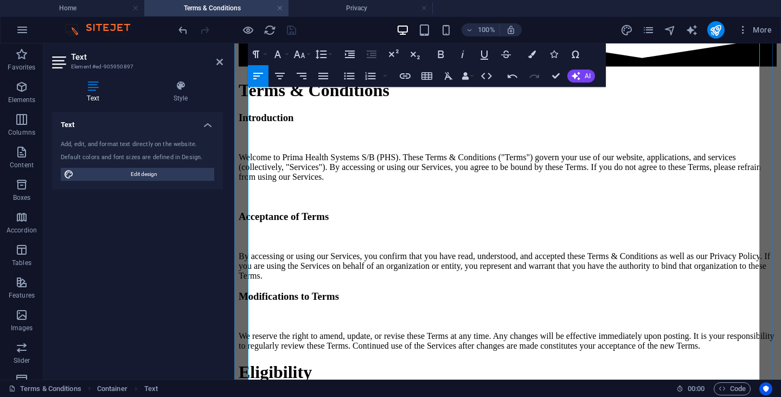
click at [267, 233] on p at bounding box center [508, 238] width 538 height 10
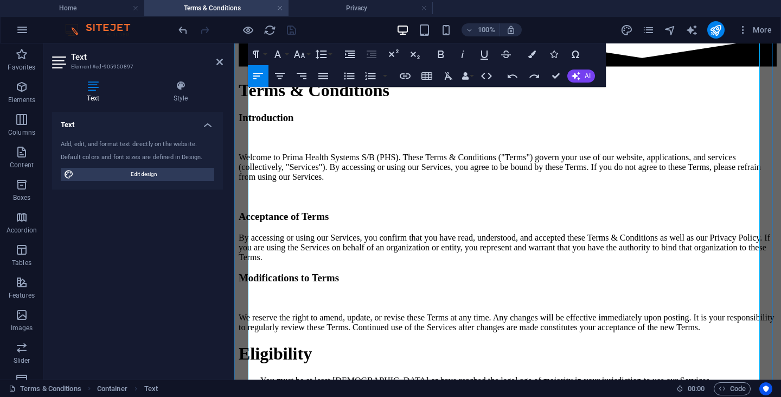
click at [450, 233] on p "By accessing or using our Services, you confirm that you have read, understood,…" at bounding box center [508, 247] width 538 height 29
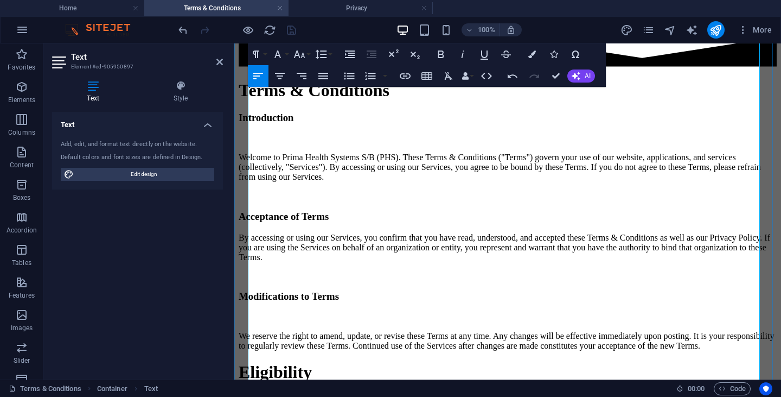
click at [301, 312] on p at bounding box center [508, 317] width 538 height 10
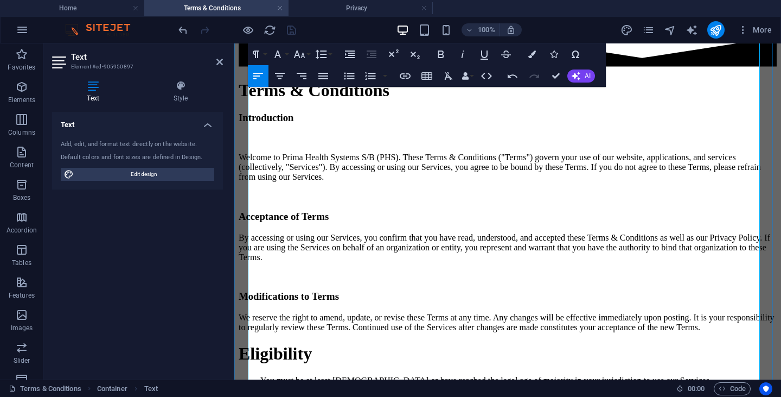
click at [394, 312] on p "We reserve the right to amend, update, or revise these Terms at any time. Any c…" at bounding box center [508, 322] width 538 height 20
click at [387, 312] on p "We reserve the right to amend, update, or revise these Terms at any time. Any c…" at bounding box center [508, 322] width 538 height 20
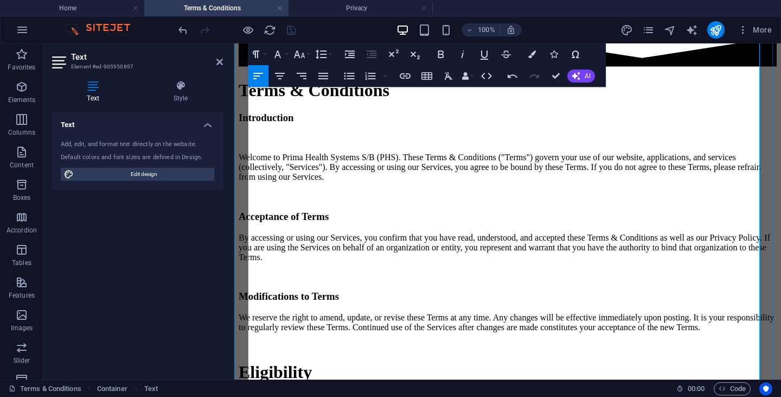
scroll to position [271, 0]
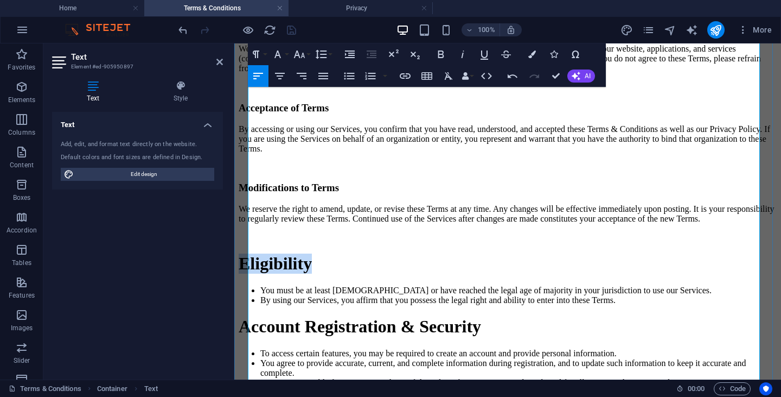
drag, startPoint x: 365, startPoint y: 192, endPoint x: 249, endPoint y: 184, distance: 116.4
click at [249, 253] on h1 "Eligibility" at bounding box center [508, 263] width 538 height 20
click at [265, 55] on button "Paragraph Format" at bounding box center [258, 54] width 21 height 22
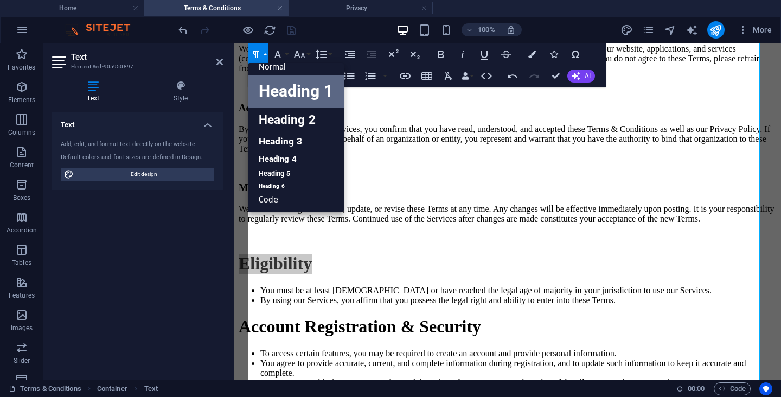
scroll to position [9, 0]
click at [276, 147] on link "Heading 3" at bounding box center [296, 141] width 96 height 19
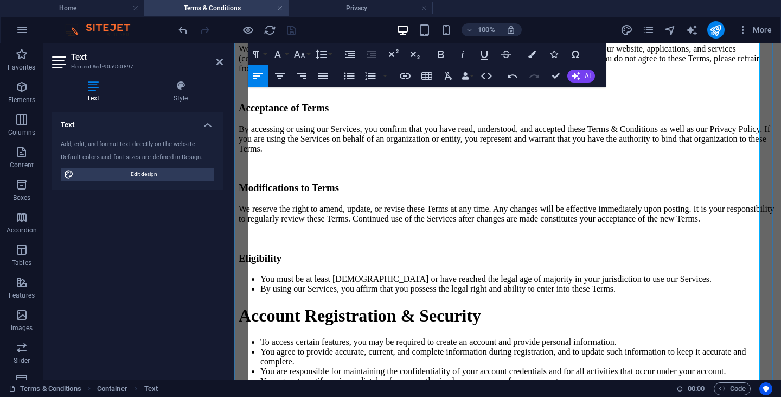
click at [591, 305] on h1 "Account Registration & Security" at bounding box center [508, 315] width 538 height 20
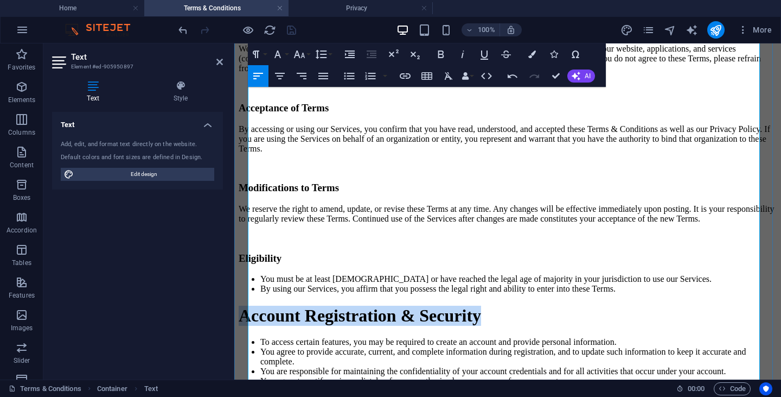
drag, startPoint x: 618, startPoint y: 237, endPoint x: 252, endPoint y: 231, distance: 366.2
click at [252, 305] on h1 "Account Registration & Security" at bounding box center [508, 315] width 538 height 20
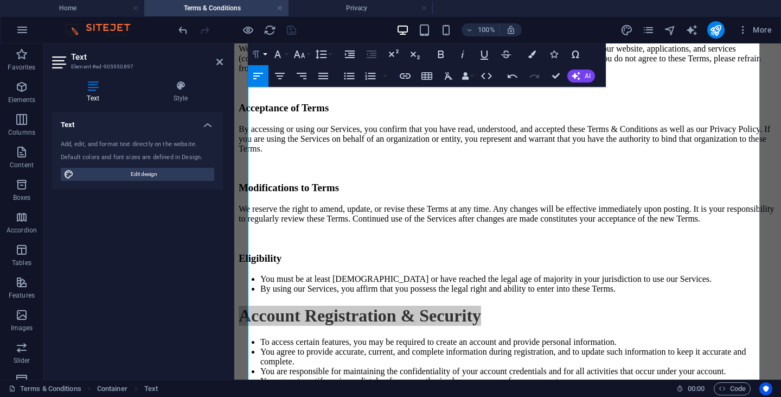
click at [258, 52] on icon "button" at bounding box center [256, 54] width 13 height 13
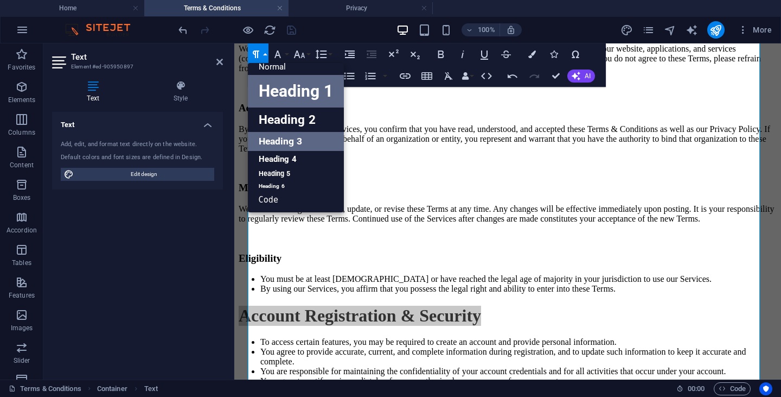
drag, startPoint x: 278, startPoint y: 139, endPoint x: 226, endPoint y: 174, distance: 63.0
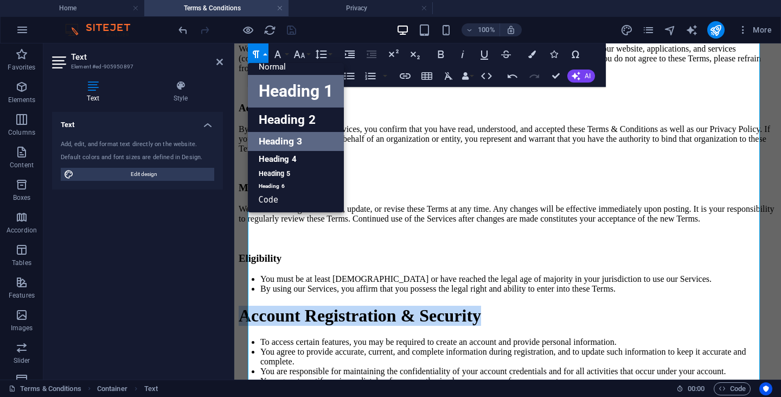
click at [278, 139] on link "Heading 3" at bounding box center [296, 141] width 96 height 19
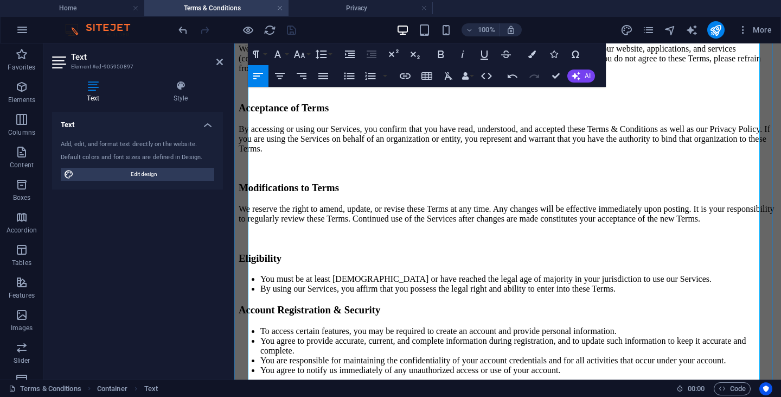
click at [684, 326] on li "To access certain features, you may be required to create an account and provid…" at bounding box center [518, 331] width 516 height 10
click at [676, 284] on li "By using our Services, you affirm that you possess the legal right and ability …" at bounding box center [518, 289] width 516 height 10
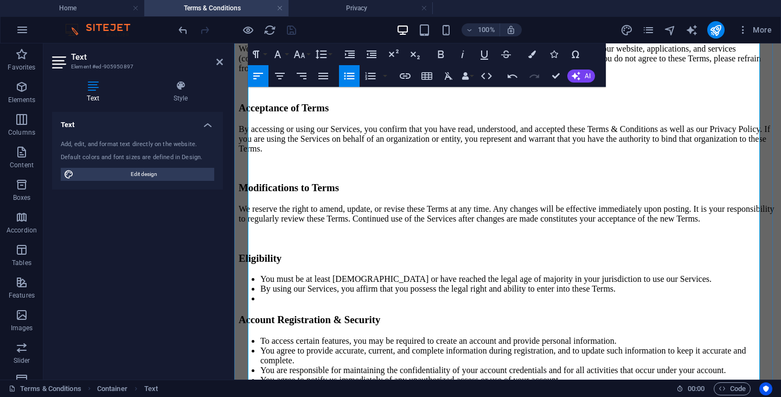
click at [481, 346] on li "You agree to provide accurate, current, and complete information during registr…" at bounding box center [518, 356] width 516 height 20
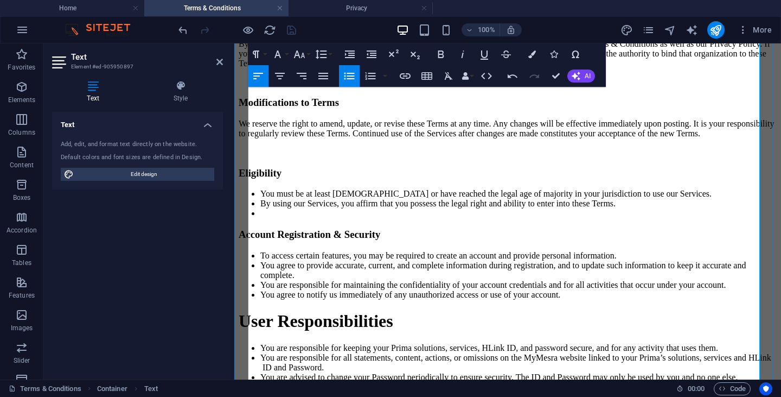
scroll to position [380, 0]
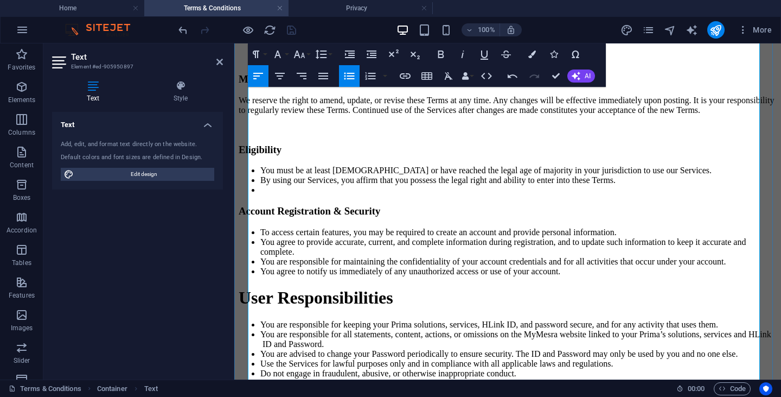
click at [261, 185] on li at bounding box center [518, 190] width 516 height 10
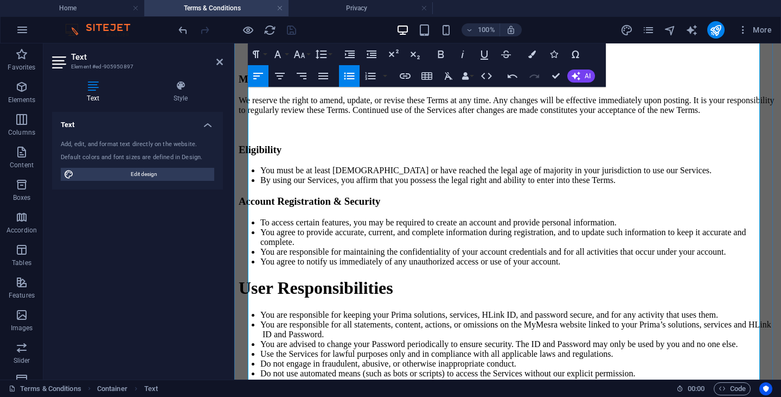
click at [250, 195] on h3 "Account Registration & Security" at bounding box center [508, 201] width 538 height 12
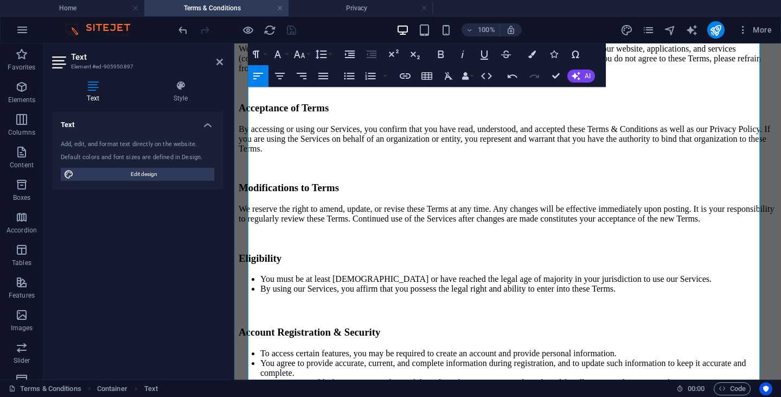
scroll to position [325, 0]
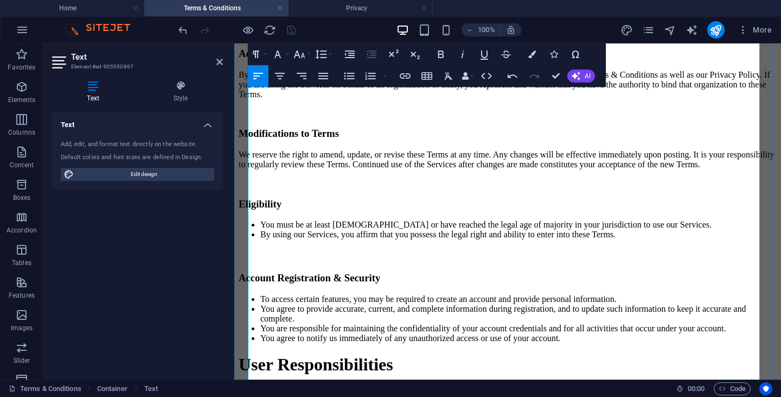
click at [253, 354] on h1 "User Responsibilities" at bounding box center [508, 364] width 538 height 20
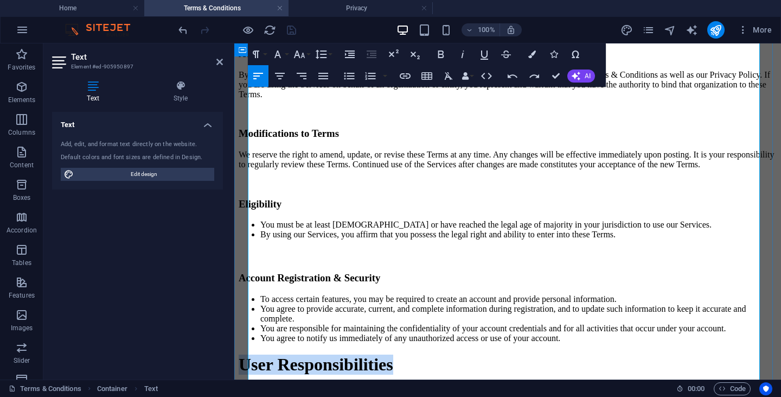
drag, startPoint x: 487, startPoint y: 309, endPoint x: 234, endPoint y: 302, distance: 252.9
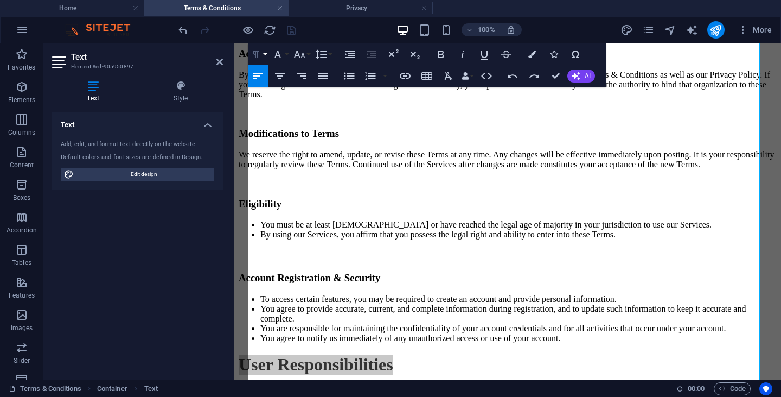
click at [260, 50] on icon "button" at bounding box center [256, 54] width 13 height 13
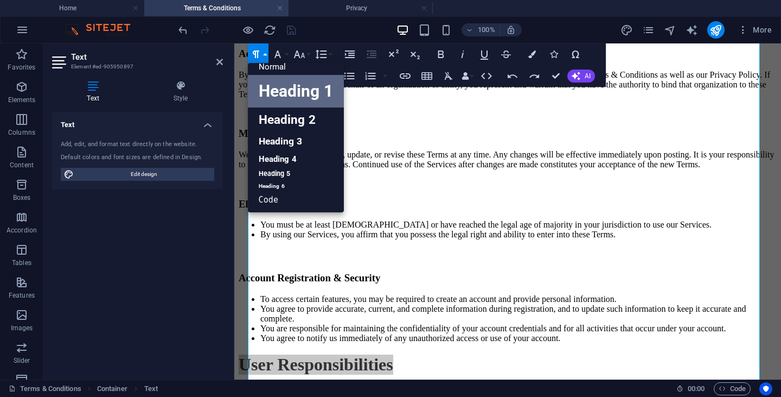
scroll to position [9, 0]
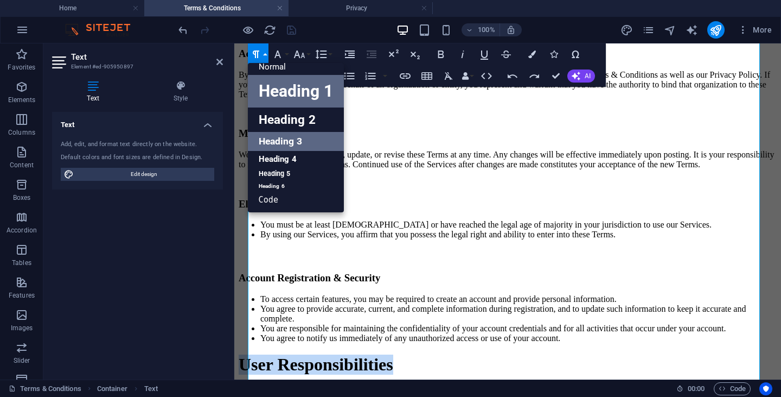
click at [281, 143] on link "Heading 3" at bounding box center [296, 141] width 96 height 19
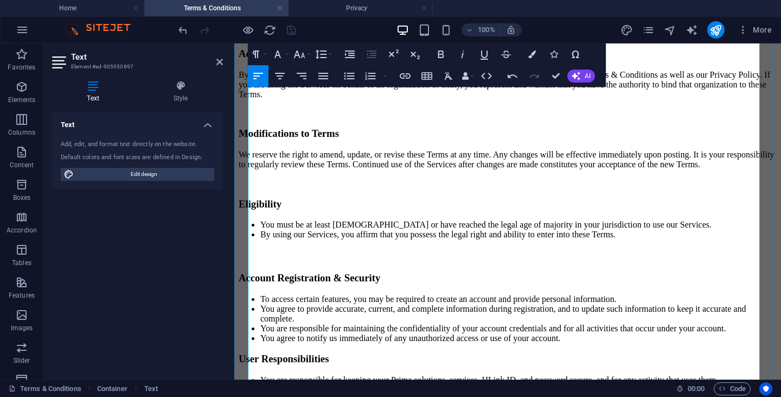
click at [302, 375] on li "You are responsible for keeping your Prima solutions, services, HLink ID, and p…" at bounding box center [518, 380] width 516 height 10
click at [261, 353] on h3 "User Responsibilities" at bounding box center [508, 359] width 538 height 12
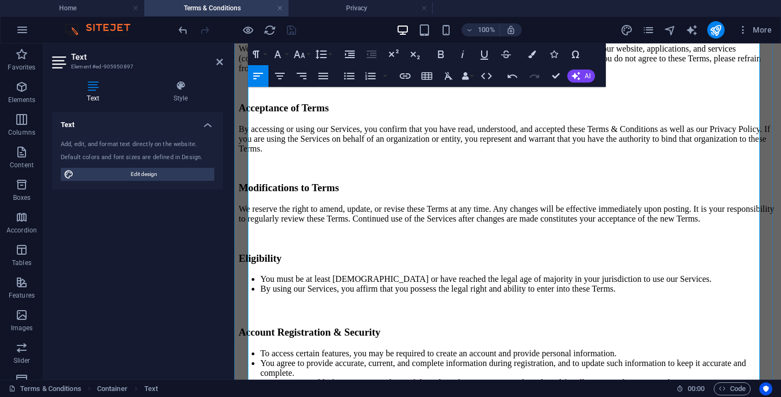
scroll to position [163, 0]
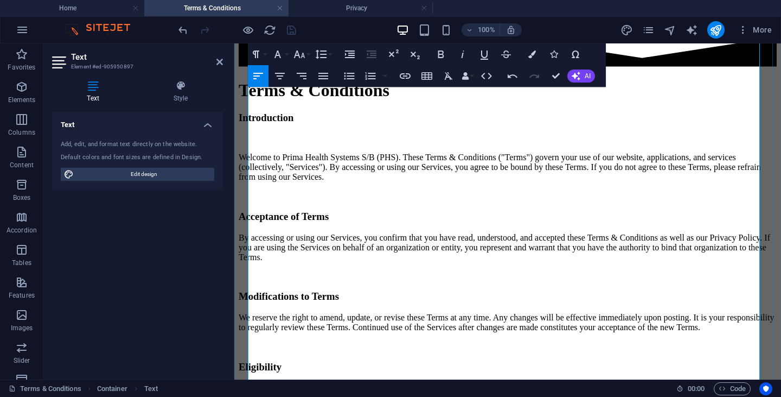
click at [380, 271] on p at bounding box center [508, 276] width 538 height 10
click at [342, 341] on p at bounding box center [508, 346] width 538 height 10
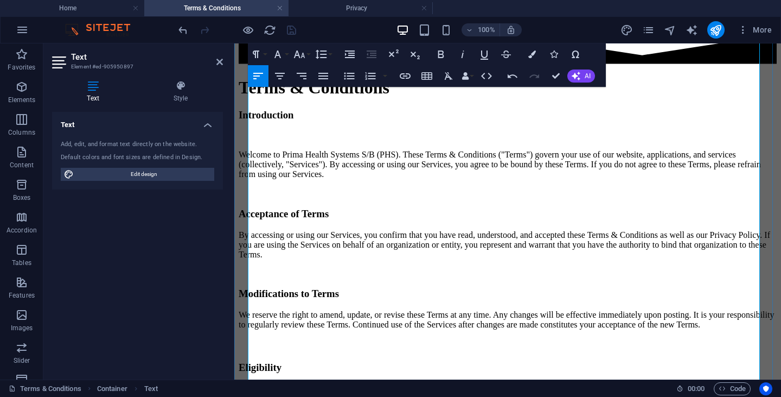
scroll to position [180, 0]
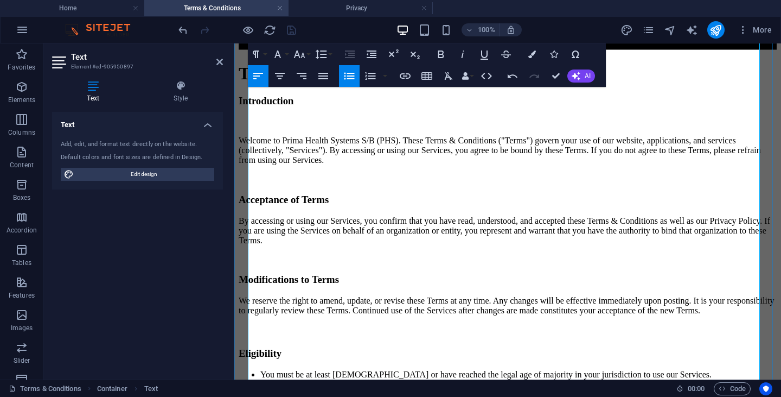
click at [291, 254] on p at bounding box center [508, 259] width 538 height 10
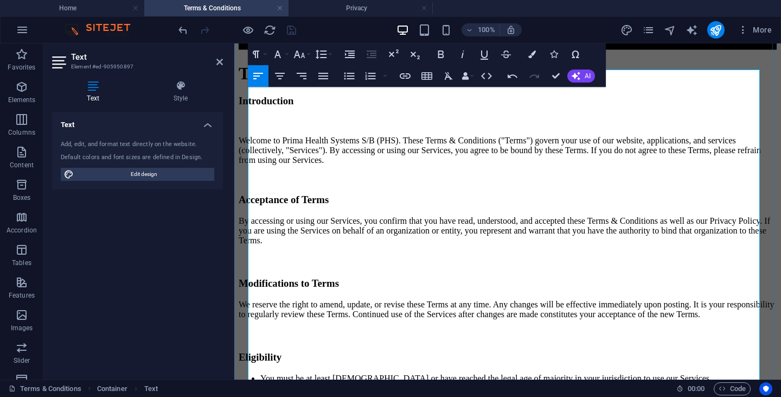
scroll to position [17, 0]
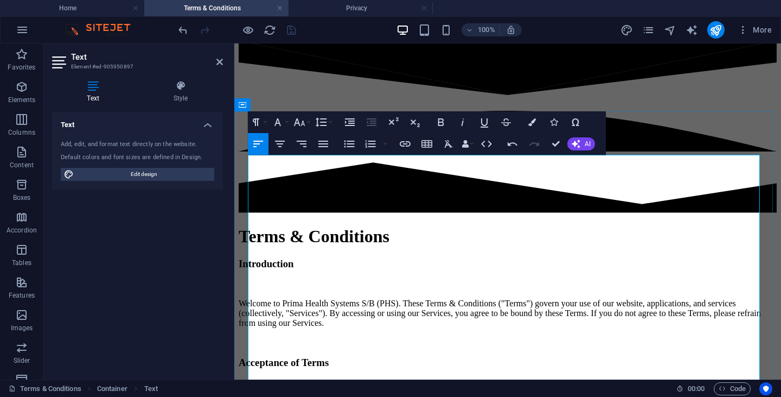
click at [343, 379] on p "By accessing or using our Services, you confirm that you have read, understood,…" at bounding box center [508, 393] width 538 height 29
click at [339, 336] on p at bounding box center [508, 341] width 538 height 10
click at [330, 336] on p at bounding box center [508, 341] width 538 height 10
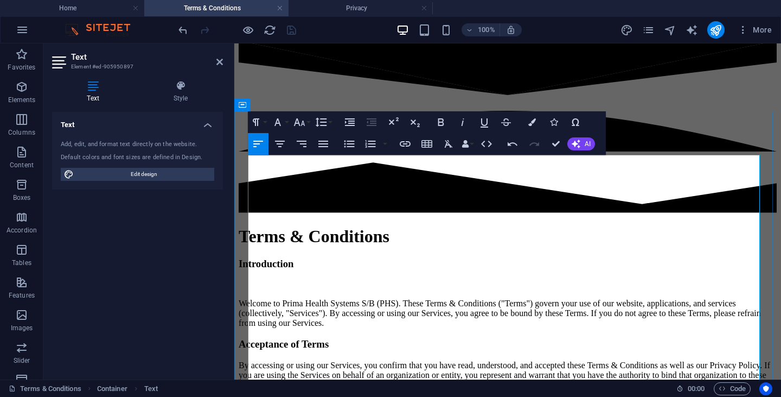
click at [254, 338] on h3 "Acceptance of Terms" at bounding box center [508, 344] width 538 height 12
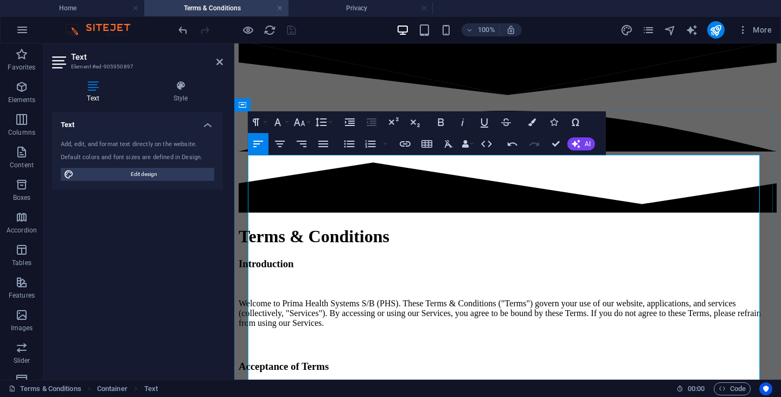
click at [253, 258] on h3 "Introduction" at bounding box center [508, 264] width 538 height 12
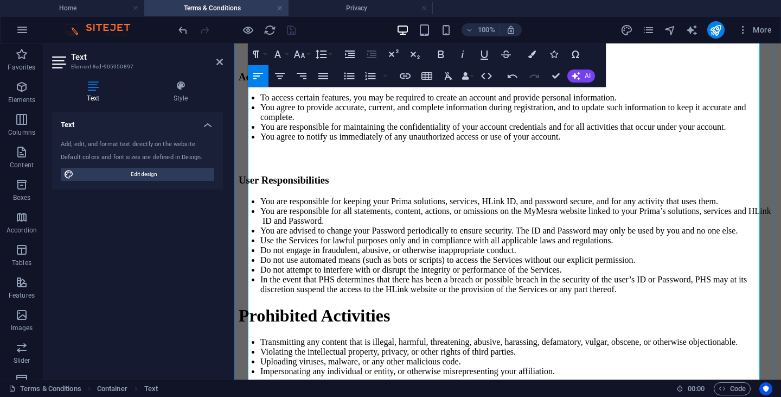
scroll to position [668, 0]
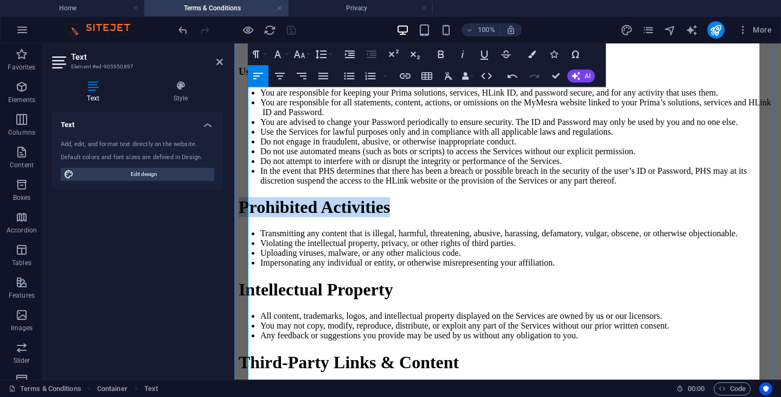
drag, startPoint x: 497, startPoint y: 228, endPoint x: 248, endPoint y: 220, distance: 248.6
click at [248, 217] on h1 "Prohibited Activities" at bounding box center [508, 207] width 538 height 20
click at [260, 52] on icon "button" at bounding box center [256, 54] width 13 height 13
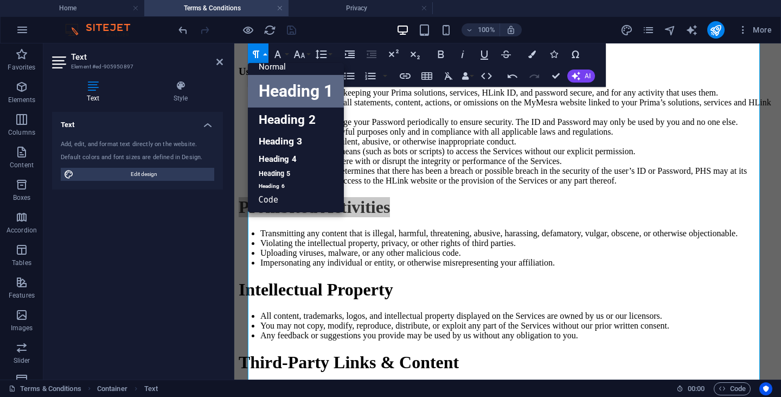
scroll to position [9, 0]
drag, startPoint x: 273, startPoint y: 149, endPoint x: 39, endPoint y: 108, distance: 237.9
click at [273, 149] on link "Heading 3" at bounding box center [296, 141] width 96 height 19
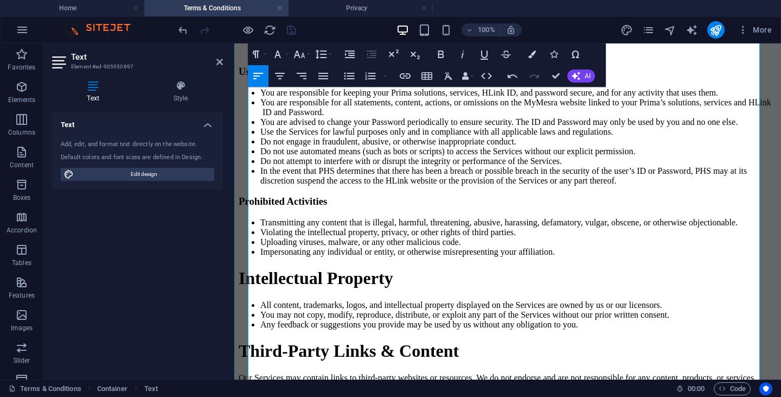
click at [259, 207] on h3 "Prohibited Activities" at bounding box center [508, 201] width 538 height 12
click at [251, 207] on h3 "Prohibited Activities" at bounding box center [508, 201] width 538 height 12
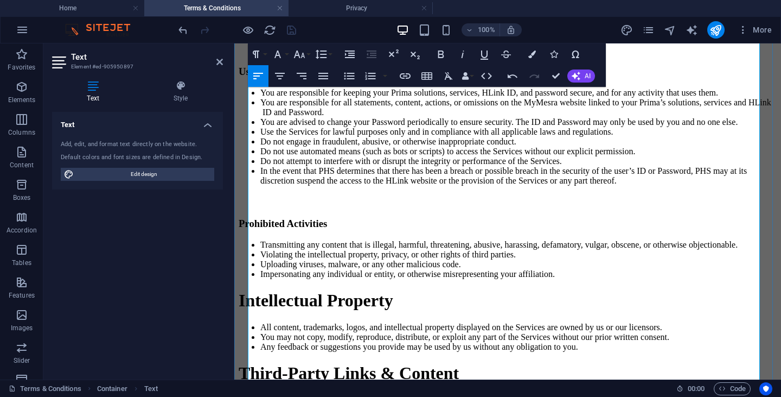
scroll to position [776, 0]
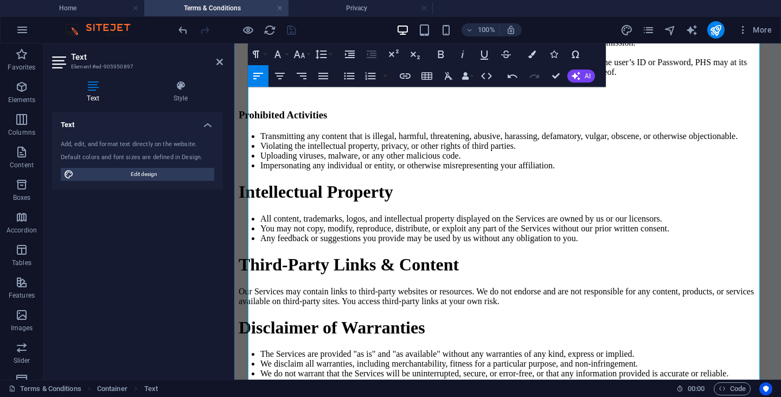
click at [524, 202] on h1 "Intellectual Property" at bounding box center [508, 192] width 538 height 20
drag, startPoint x: 504, startPoint y: 221, endPoint x: 246, endPoint y: 220, distance: 258.2
click at [246, 220] on div "Terms & Conditions Introduction Welcome to Prima Health Systems S/B (PHS). Thes…" at bounding box center [508, 321] width 538 height 1708
click at [258, 54] on icon "button" at bounding box center [255, 54] width 7 height 8
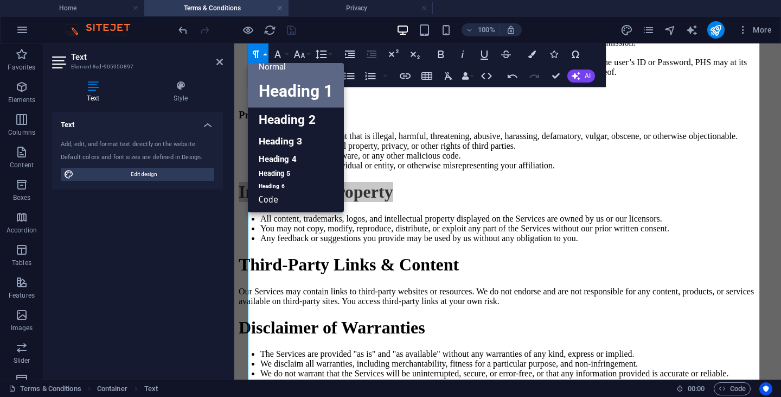
scroll to position [9, 0]
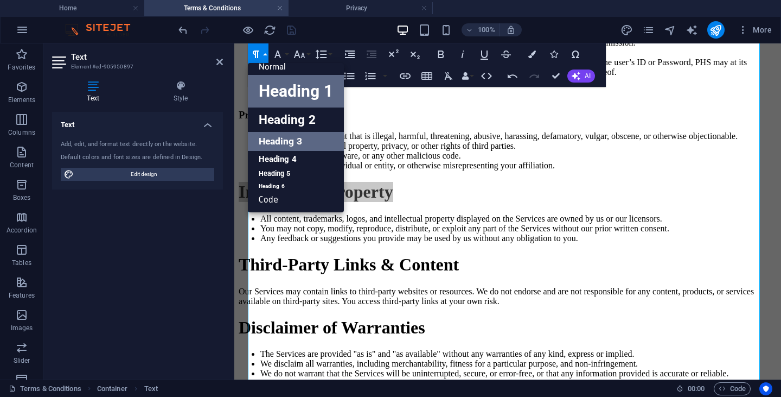
drag, startPoint x: 274, startPoint y: 146, endPoint x: 36, endPoint y: 148, distance: 237.6
click at [274, 146] on link "Heading 3" at bounding box center [296, 141] width 96 height 19
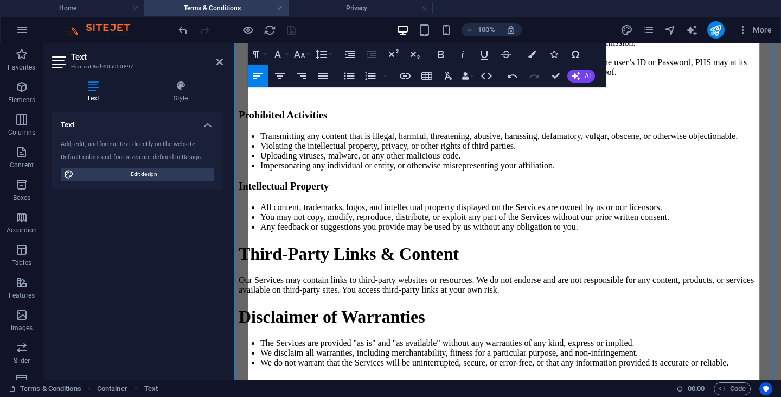
click at [279, 232] on li "Any feedback or suggestions you provide may be used by us without any obligatio…" at bounding box center [518, 227] width 516 height 10
click at [252, 192] on h3 "Intellectual Property" at bounding box center [508, 186] width 538 height 12
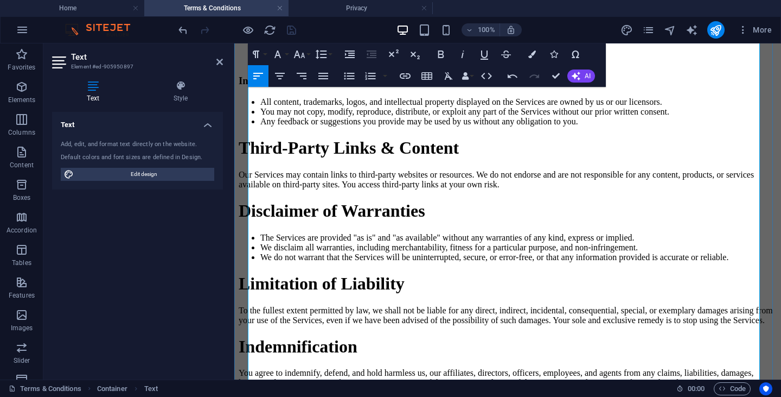
scroll to position [939, 0]
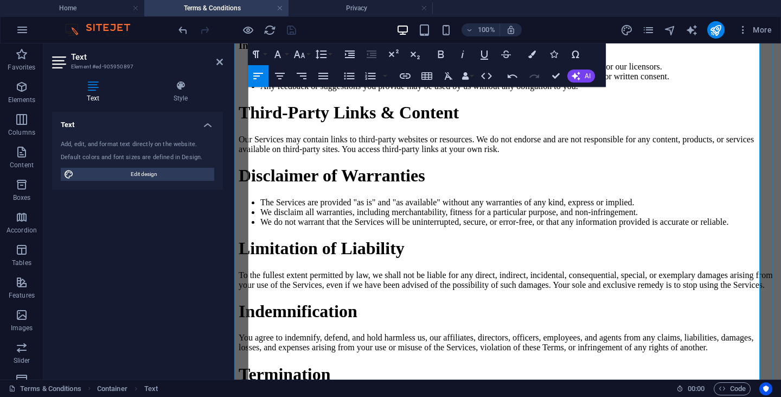
click at [582, 186] on h1 "Disclaimer of Warranties" at bounding box center [508, 175] width 538 height 20
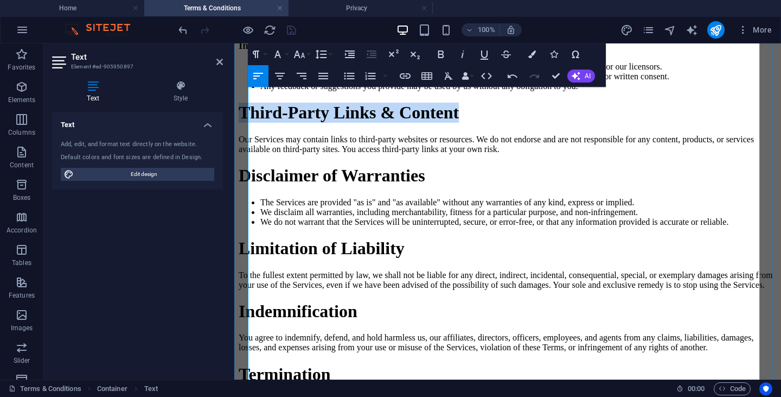
drag, startPoint x: 570, startPoint y: 145, endPoint x: 247, endPoint y: 142, distance: 322.3
click at [247, 123] on h1 "Third-Party Links & Content" at bounding box center [508, 113] width 538 height 20
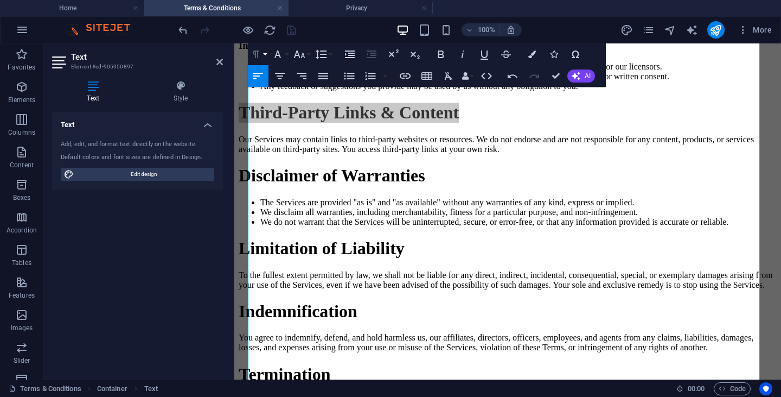
click at [257, 58] on icon "button" at bounding box center [255, 54] width 7 height 8
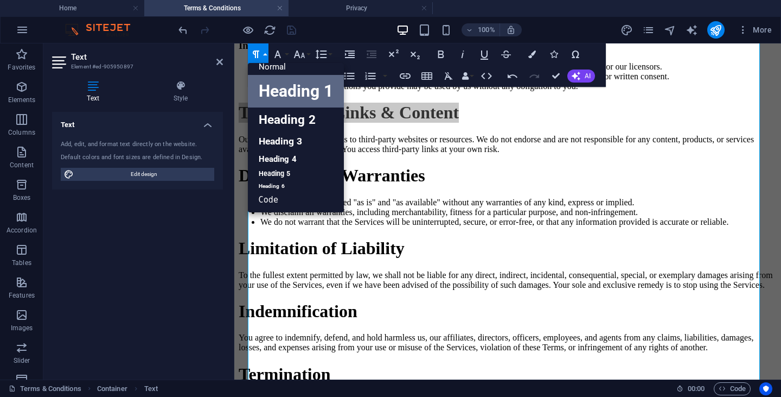
scroll to position [9, 0]
drag, startPoint x: 268, startPoint y: 136, endPoint x: 46, endPoint y: 129, distance: 222.5
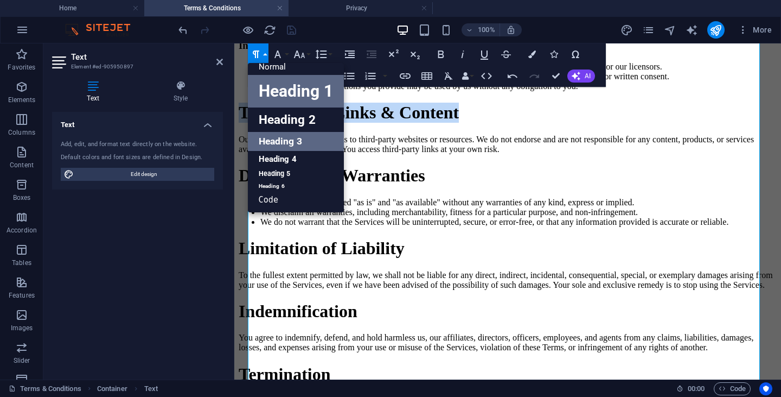
click at [268, 136] on link "Heading 3" at bounding box center [296, 141] width 96 height 19
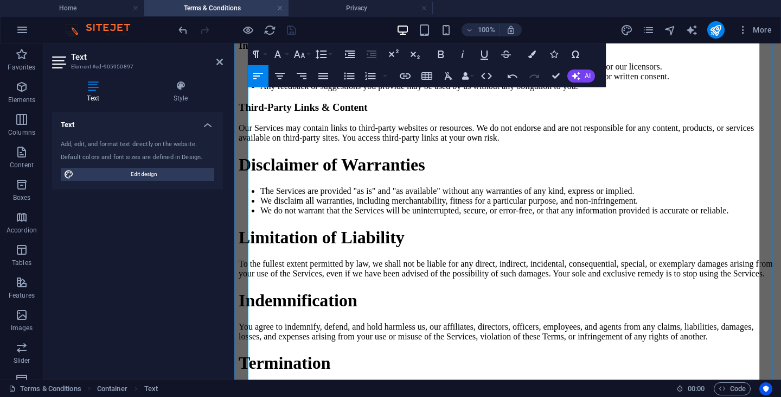
click at [286, 113] on h3 "Third-Party Links & Content" at bounding box center [508, 107] width 538 height 12
click at [251, 113] on h3 "Third-Party Links & Content" at bounding box center [508, 107] width 538 height 12
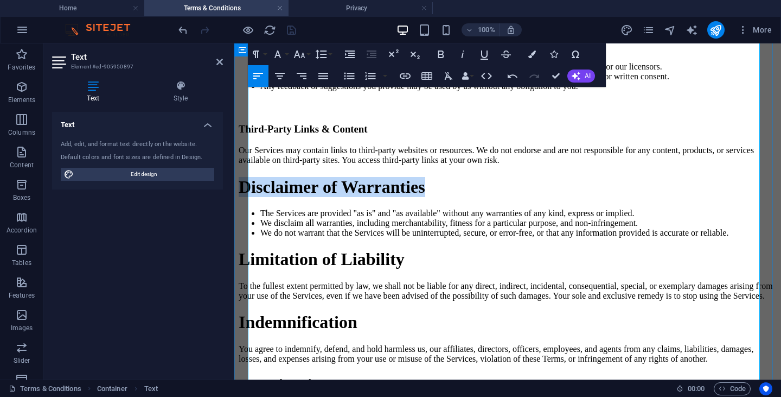
drag, startPoint x: 533, startPoint y: 219, endPoint x: 236, endPoint y: 207, distance: 297.0
click at [239, 207] on div "Terms & Conditions Introduction Welcome to Prima Health Systems S/B (PHS). Thes…" at bounding box center [508, 169] width 538 height 1730
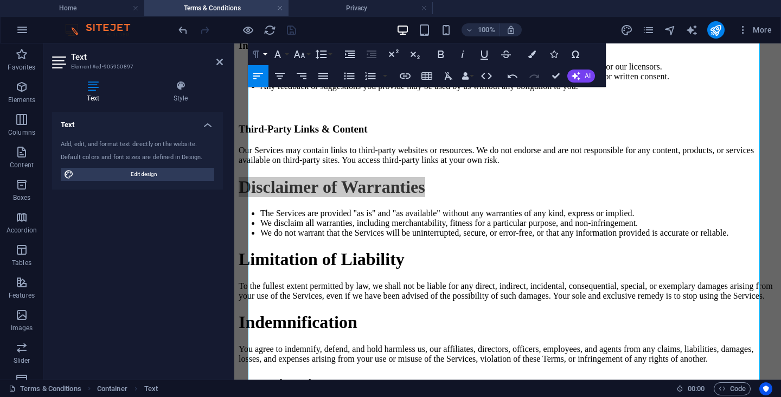
click at [257, 53] on icon "button" at bounding box center [256, 54] width 13 height 13
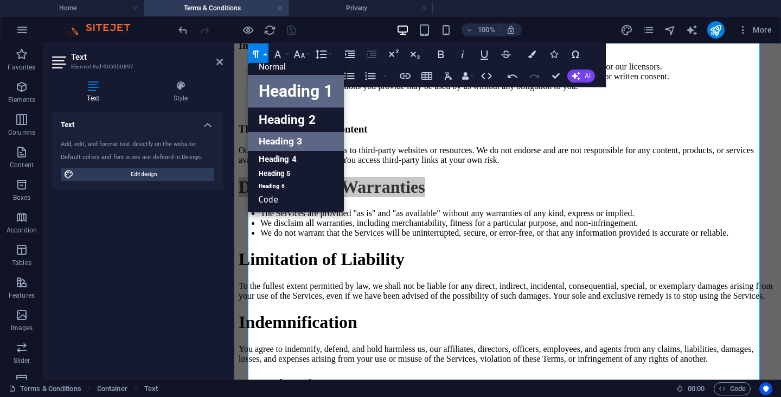
drag, startPoint x: 271, startPoint y: 135, endPoint x: 36, endPoint y: 94, distance: 238.3
click at [271, 135] on link "Heading 3" at bounding box center [296, 141] width 96 height 19
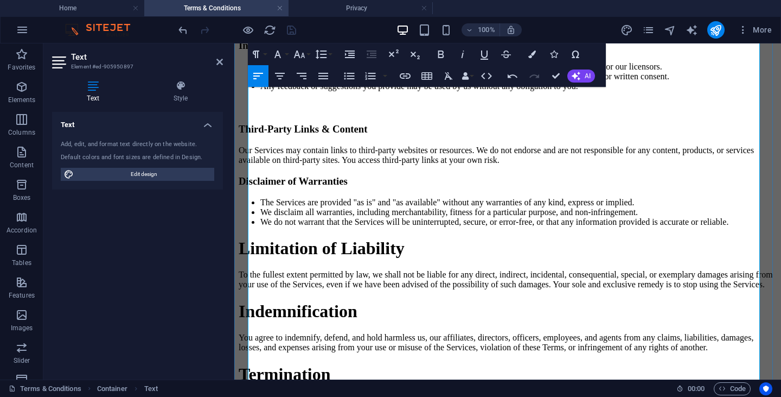
click at [275, 207] on li "The Services are provided "as is" and "as available" without any warranties of …" at bounding box center [518, 202] width 516 height 10
click at [253, 187] on h3 "Disclaimer of Warranties" at bounding box center [508, 181] width 538 height 12
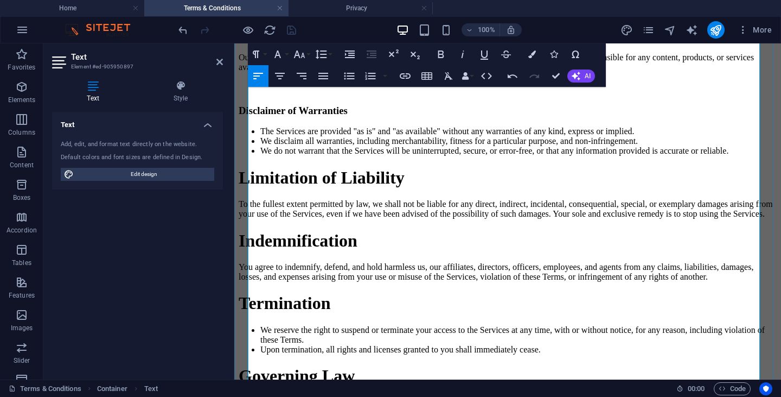
scroll to position [1102, 0]
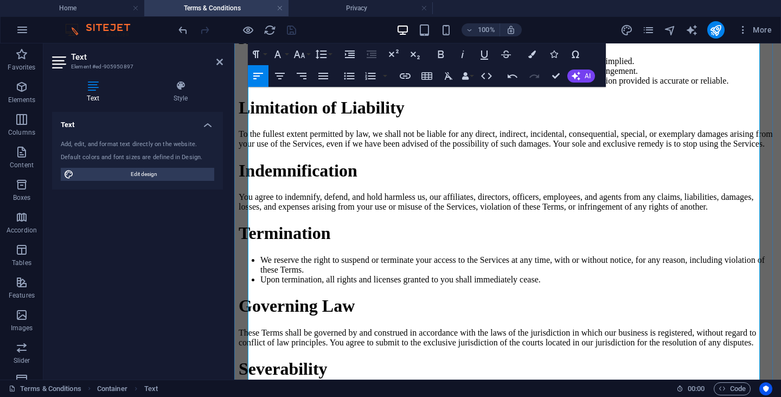
click at [584, 118] on h1 "Limitation of Liability" at bounding box center [508, 108] width 538 height 20
drag, startPoint x: 494, startPoint y: 154, endPoint x: 253, endPoint y: 155, distance: 240.9
click at [253, 118] on h1 "Limitation of Liability" at bounding box center [508, 108] width 538 height 20
click at [262, 54] on button "Paragraph Format" at bounding box center [258, 54] width 21 height 22
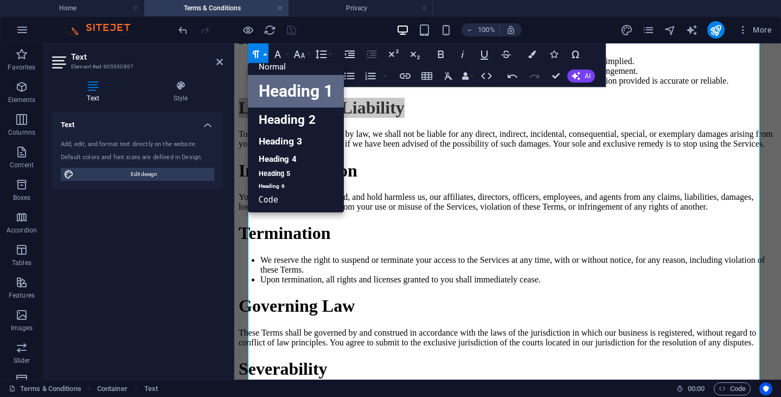
scroll to position [9, 0]
click at [271, 149] on link "Heading 3" at bounding box center [296, 141] width 96 height 19
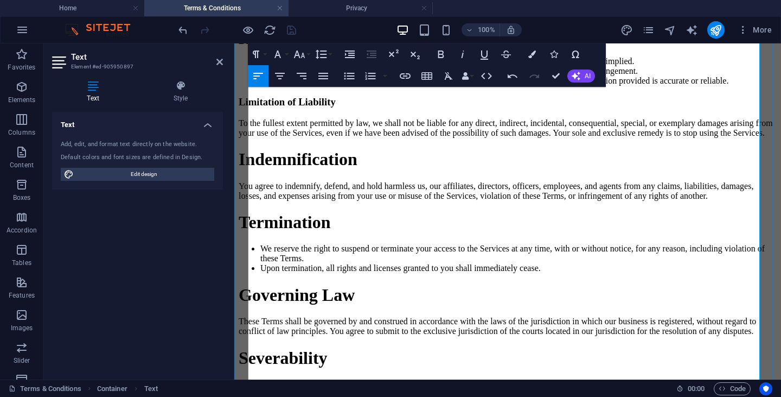
click at [260, 108] on h3 "Limitation of Liability" at bounding box center [508, 102] width 538 height 12
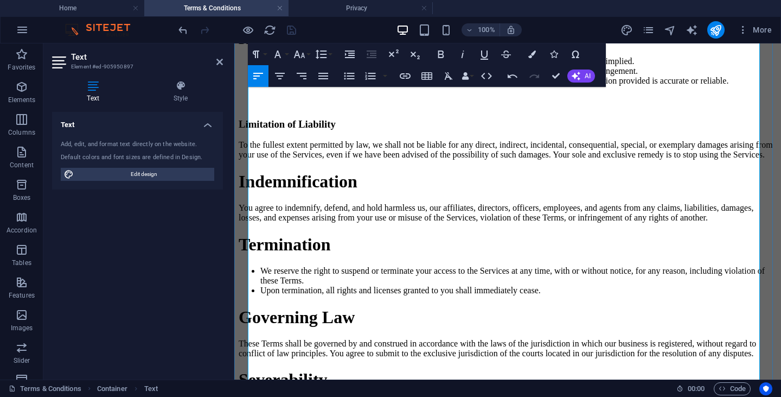
click at [443, 192] on h1 "Indemnification" at bounding box center [508, 181] width 538 height 20
drag, startPoint x: 432, startPoint y: 240, endPoint x: 251, endPoint y: 232, distance: 181.9
click at [251, 192] on h1 "Indemnification" at bounding box center [508, 181] width 538 height 20
click at [254, 52] on icon "button" at bounding box center [255, 54] width 7 height 8
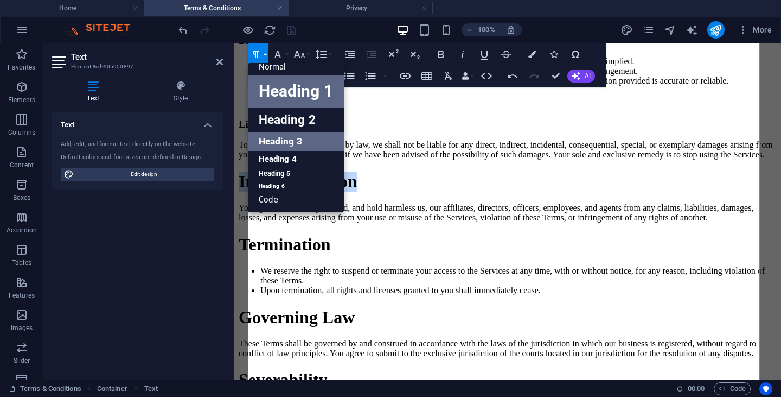
click at [272, 144] on link "Heading 3" at bounding box center [296, 141] width 96 height 19
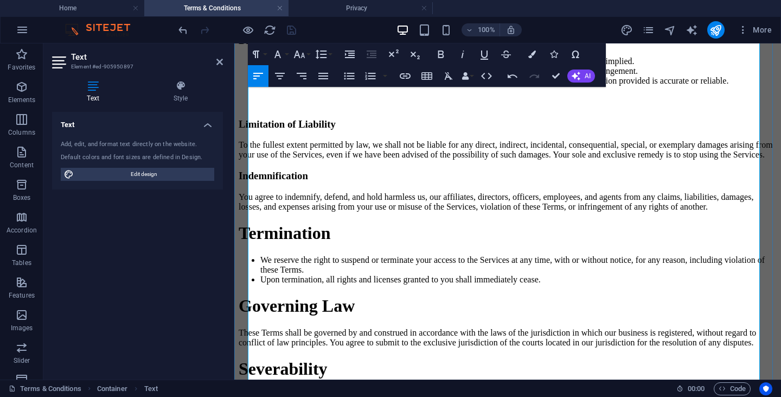
click at [271, 182] on h3 "Indemnification" at bounding box center [508, 176] width 538 height 12
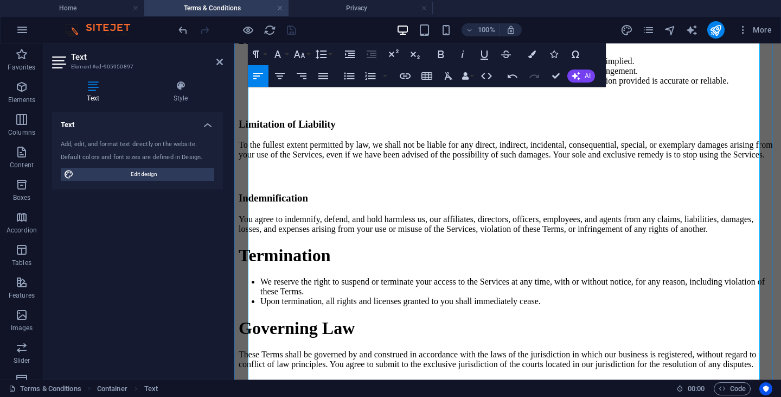
scroll to position [1265, 0]
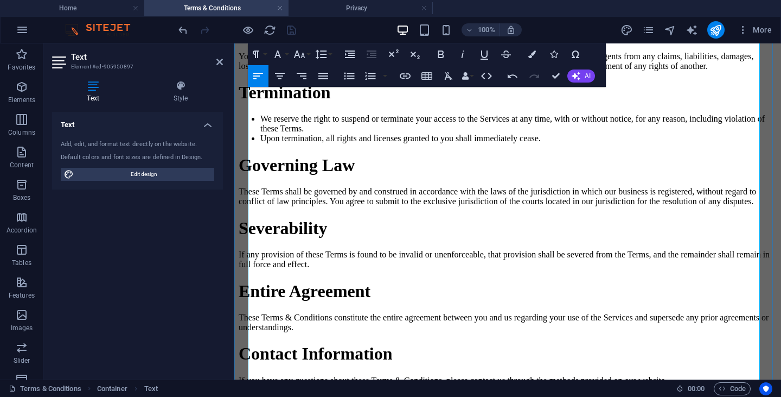
click at [487, 71] on p "You agree to indemnify, defend, and hold harmless us, our affiliates, directors…" at bounding box center [508, 62] width 538 height 20
drag, startPoint x: 384, startPoint y: 162, endPoint x: 251, endPoint y: 158, distance: 133.5
click at [251, 103] on h1 "Termination" at bounding box center [508, 92] width 538 height 20
click at [261, 58] on icon "button" at bounding box center [256, 54] width 13 height 13
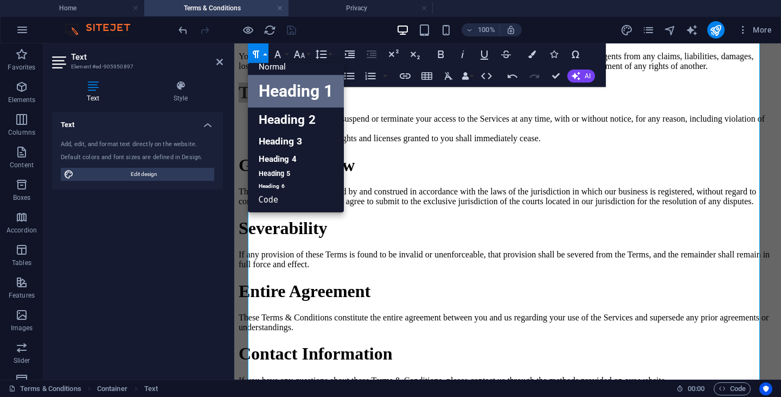
scroll to position [9, 0]
drag, startPoint x: 286, startPoint y: 134, endPoint x: 52, endPoint y: 99, distance: 236.9
click at [286, 134] on link "Heading 3" at bounding box center [296, 141] width 96 height 19
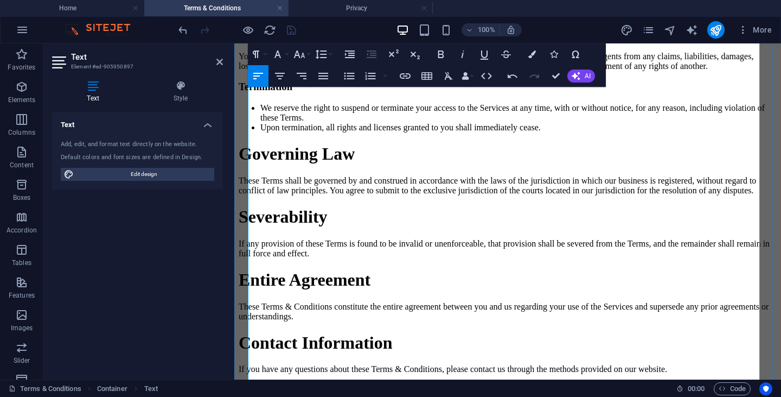
click at [260, 93] on h3 "Termination" at bounding box center [508, 87] width 538 height 12
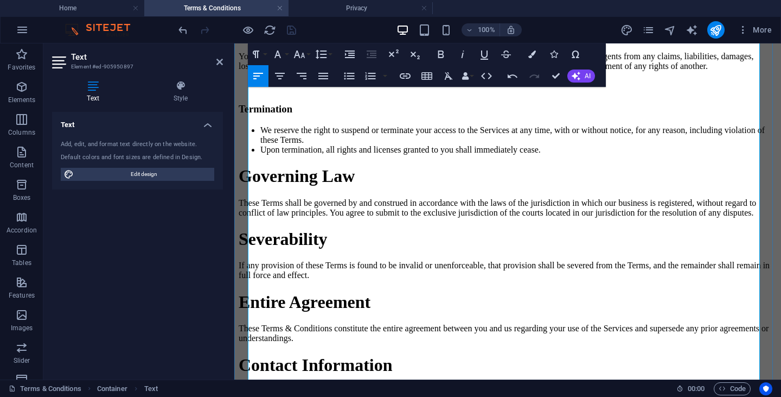
click at [610, 186] on h1 "Governing Law" at bounding box center [508, 176] width 538 height 20
drag, startPoint x: 406, startPoint y: 247, endPoint x: 256, endPoint y: 245, distance: 150.8
click at [256, 186] on h1 "Governing Law" at bounding box center [508, 176] width 538 height 20
click at [257, 59] on icon "button" at bounding box center [256, 54] width 13 height 13
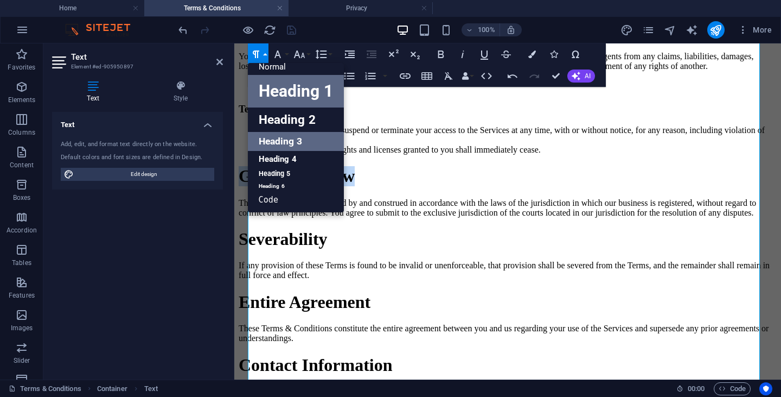
click at [277, 137] on link "Heading 3" at bounding box center [296, 141] width 96 height 19
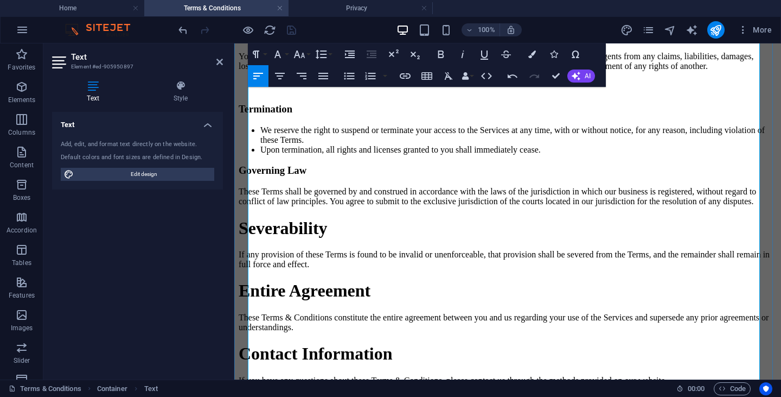
click at [254, 176] on h3 "Governing Law" at bounding box center [508, 170] width 538 height 12
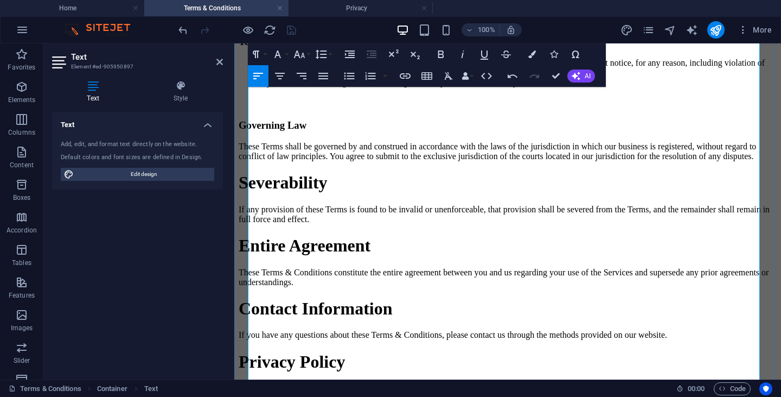
scroll to position [1373, 0]
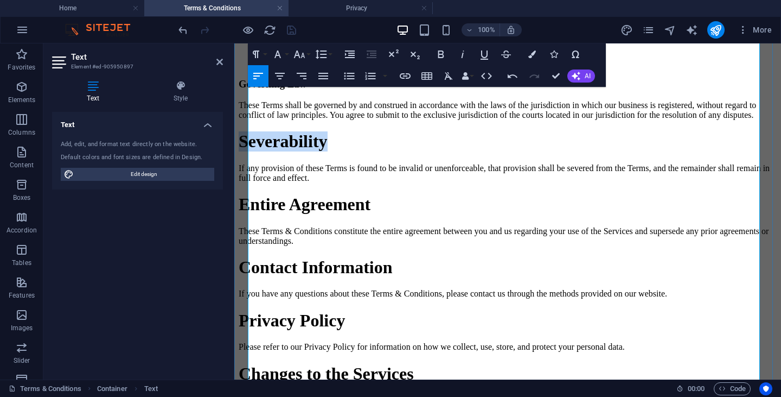
drag, startPoint x: 386, startPoint y: 221, endPoint x: 246, endPoint y: 223, distance: 139.4
click at [261, 53] on icon "button" at bounding box center [256, 54] width 13 height 13
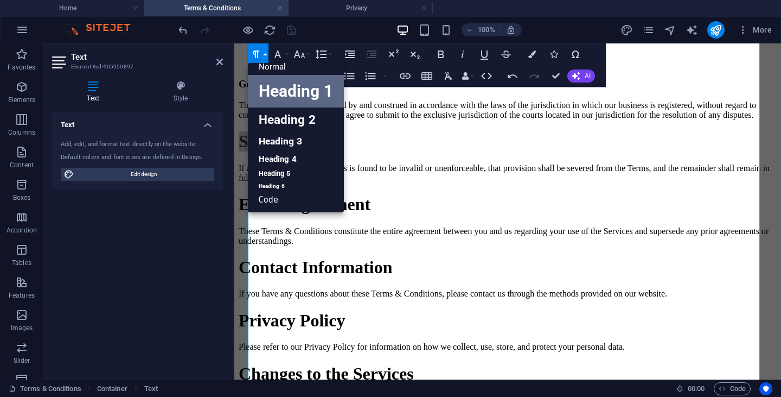
scroll to position [9, 0]
click at [274, 137] on link "Heading 3" at bounding box center [296, 141] width 96 height 19
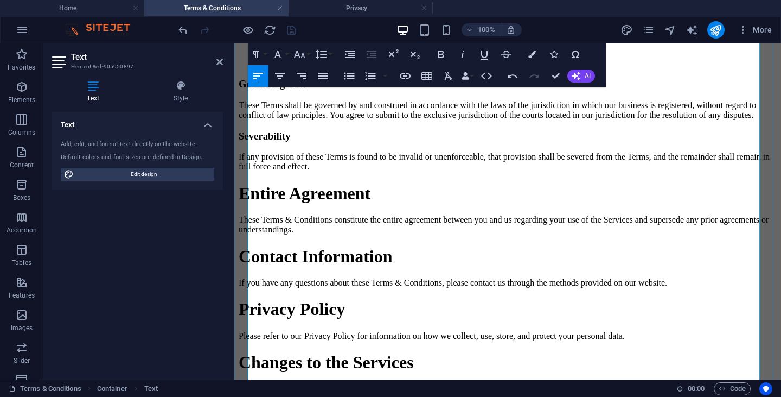
click at [276, 171] on p "If any provision of these Terms is found to be invalid or unenforceable, that p…" at bounding box center [508, 162] width 538 height 20
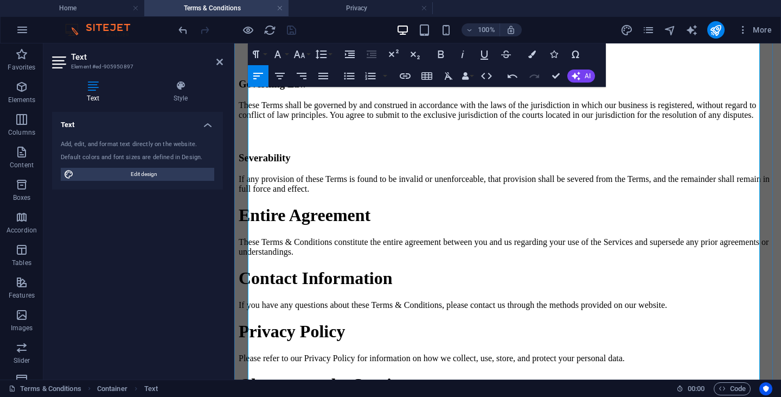
scroll to position [1482, 0]
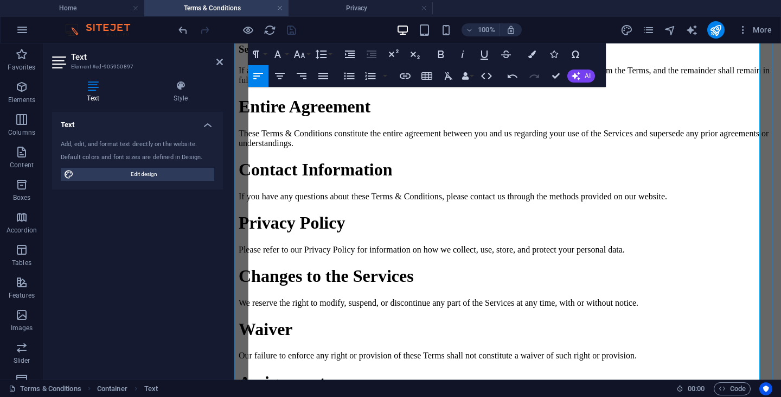
click at [520, 148] on p "These Terms & Conditions constitute the entire agreement between you and us reg…" at bounding box center [508, 139] width 538 height 20
drag, startPoint x: 454, startPoint y: 178, endPoint x: 253, endPoint y: 190, distance: 201.0
click at [253, 117] on h1 "Entire Agreement" at bounding box center [508, 107] width 538 height 20
click at [257, 52] on icon "button" at bounding box center [256, 54] width 13 height 13
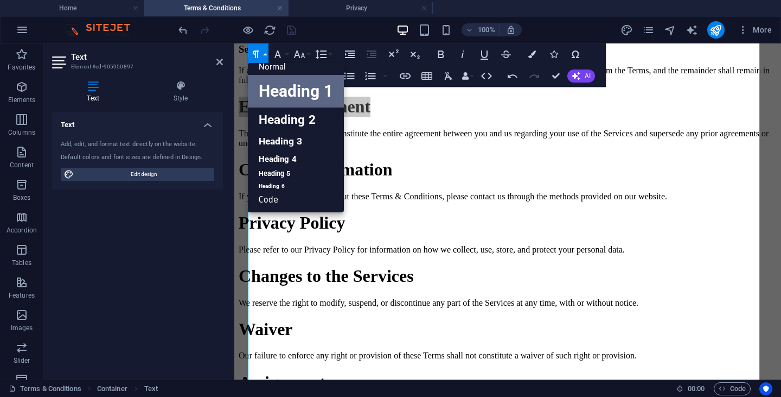
scroll to position [9, 0]
click at [280, 149] on link "Heading 3" at bounding box center [296, 141] width 96 height 19
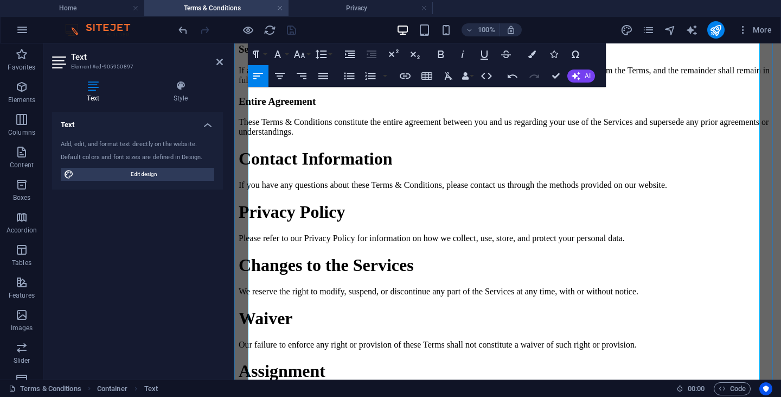
click at [272, 137] on p "These Terms & Conditions constitute the entire agreement between you and us reg…" at bounding box center [508, 127] width 538 height 20
click at [252, 107] on h3 "Entire Agreement" at bounding box center [508, 101] width 538 height 12
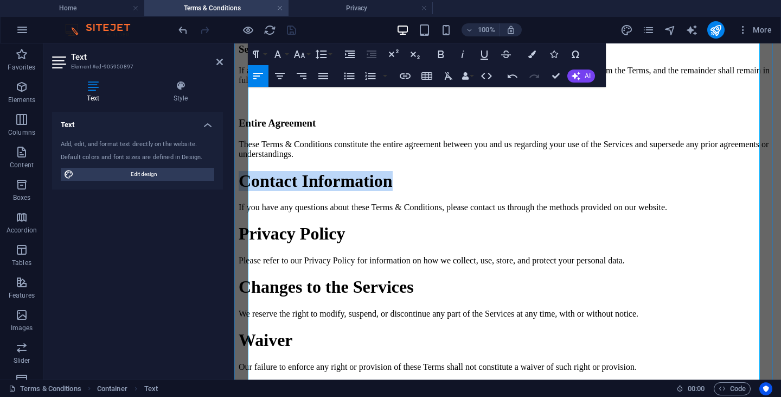
drag, startPoint x: 482, startPoint y: 261, endPoint x: 251, endPoint y: 254, distance: 231.2
click at [251, 191] on h1 "Contact Information" at bounding box center [508, 181] width 538 height 20
click at [256, 50] on icon "button" at bounding box center [256, 54] width 13 height 13
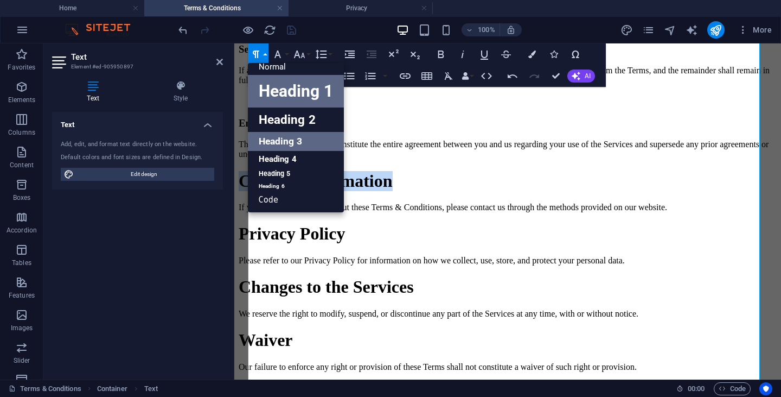
click at [289, 140] on link "Heading 3" at bounding box center [296, 141] width 96 height 19
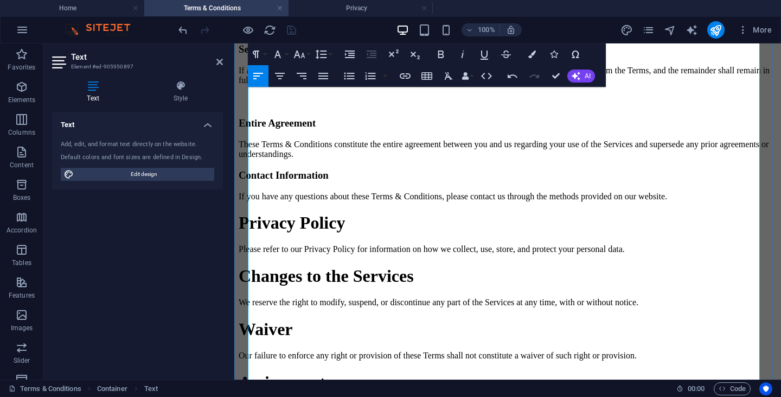
click at [264, 181] on h3 "Contact Information" at bounding box center [508, 175] width 538 height 12
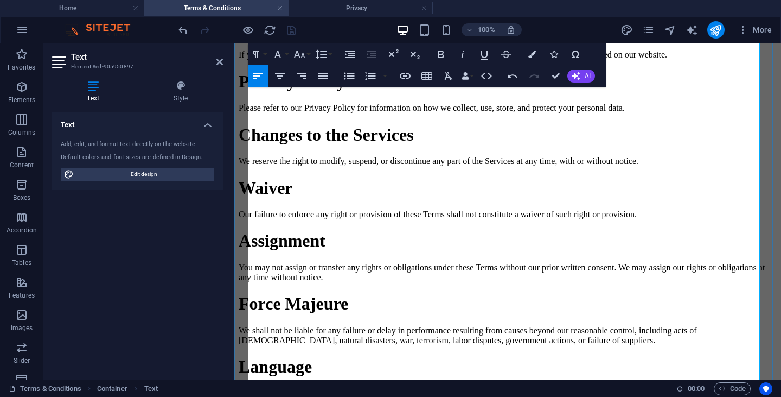
scroll to position [1644, 0]
click at [608, 60] on p "If you have any questions about these Terms & Conditions, please contact us thr…" at bounding box center [508, 55] width 538 height 10
drag, startPoint x: 408, startPoint y: 155, endPoint x: 220, endPoint y: 151, distance: 188.3
click at [256, 53] on icon "button" at bounding box center [256, 54] width 13 height 13
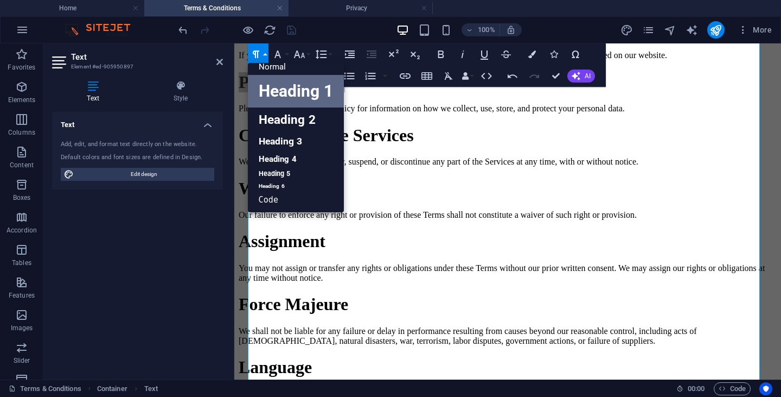
scroll to position [9, 0]
click at [276, 137] on link "Heading 3" at bounding box center [296, 141] width 96 height 19
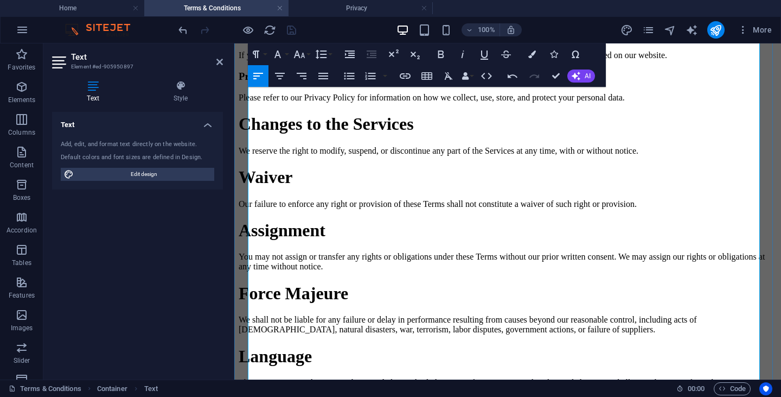
click at [264, 82] on h3 "Privacy Policy" at bounding box center [508, 77] width 538 height 12
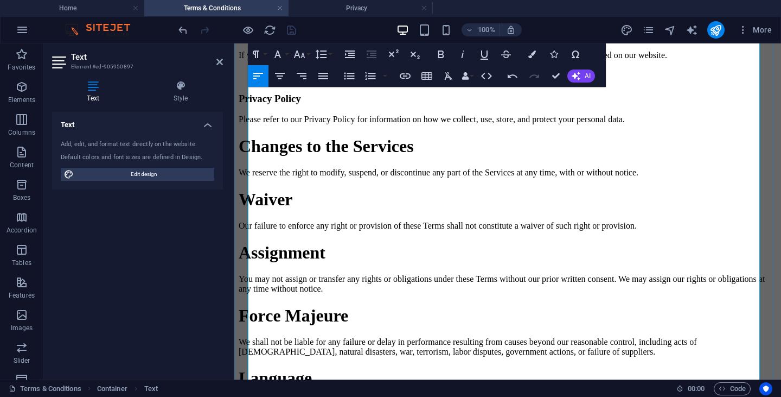
click at [602, 105] on h3 "Privacy Policy" at bounding box center [508, 99] width 538 height 12
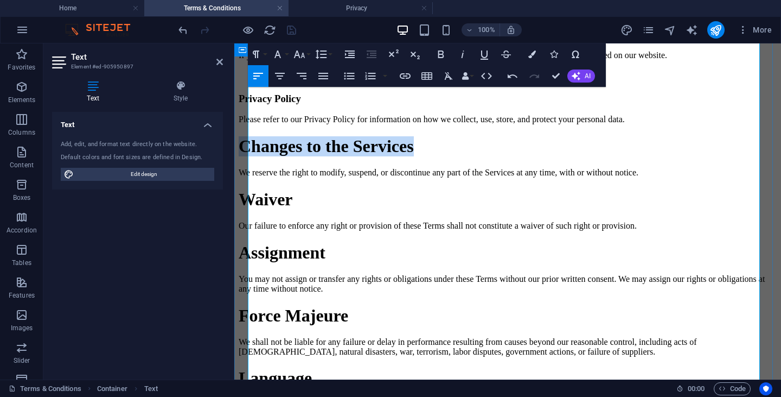
drag, startPoint x: 531, startPoint y: 210, endPoint x: 242, endPoint y: 216, distance: 289.2
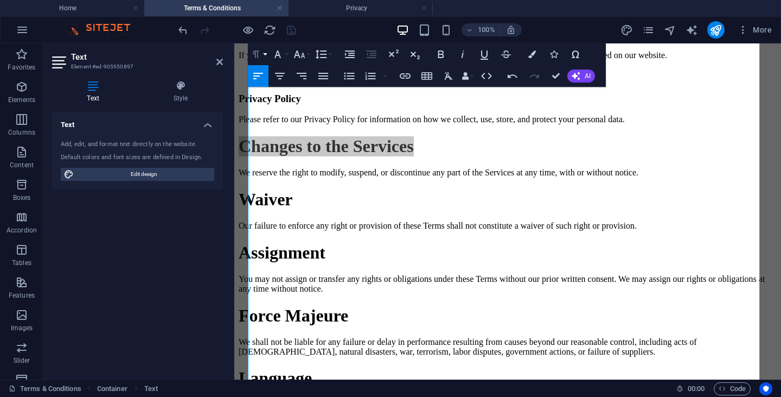
click at [258, 55] on icon "button" at bounding box center [256, 54] width 13 height 13
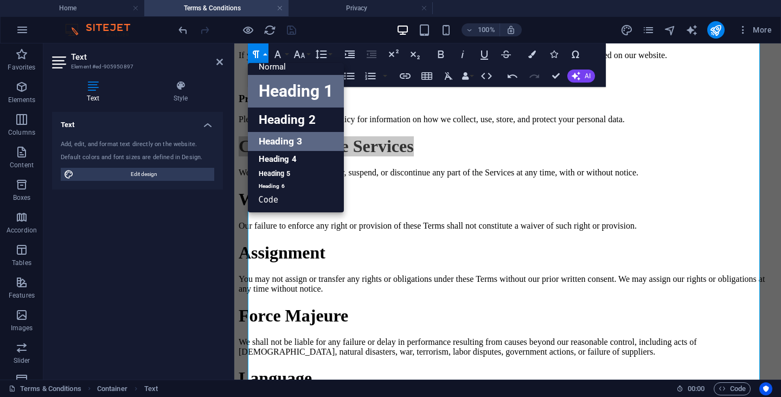
drag, startPoint x: 268, startPoint y: 137, endPoint x: 43, endPoint y: 120, distance: 225.8
click at [268, 137] on link "Heading 3" at bounding box center [296, 141] width 96 height 19
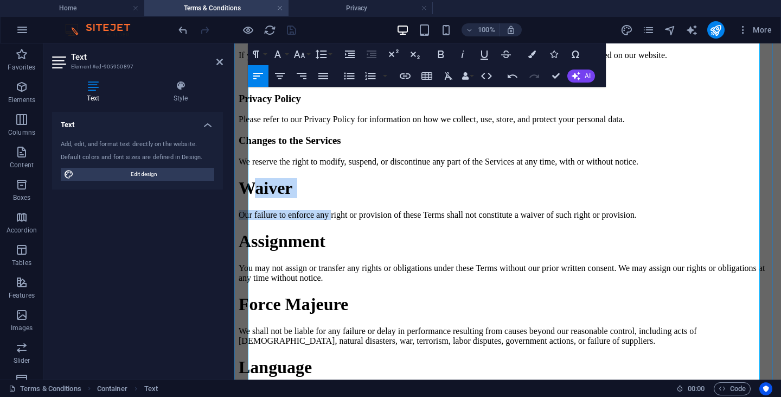
drag, startPoint x: 352, startPoint y: 265, endPoint x: 269, endPoint y: 259, distance: 83.2
click at [360, 198] on h1 "Waiver" at bounding box center [508, 188] width 538 height 20
drag, startPoint x: 346, startPoint y: 239, endPoint x: 254, endPoint y: 247, distance: 92.1
click at [254, 198] on h1 "Waiver" at bounding box center [508, 188] width 538 height 20
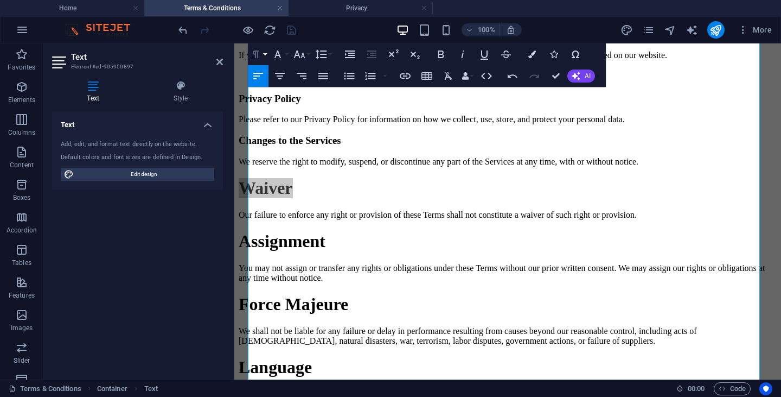
click at [254, 43] on button "Paragraph Format" at bounding box center [258, 54] width 21 height 22
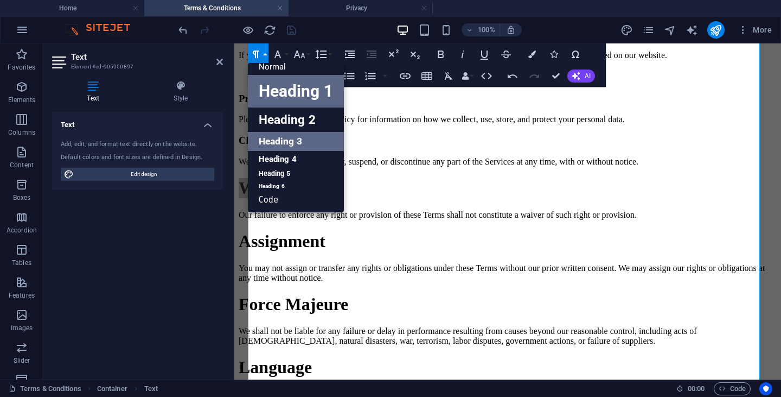
drag, startPoint x: 266, startPoint y: 147, endPoint x: 51, endPoint y: 137, distance: 215.6
click at [266, 147] on link "Heading 3" at bounding box center [296, 141] width 96 height 19
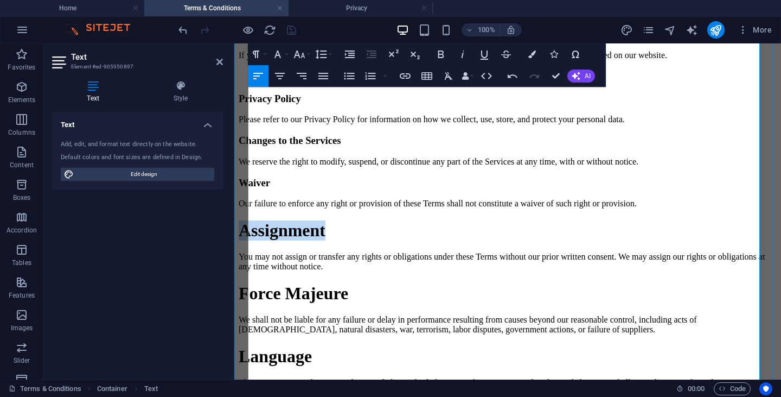
drag, startPoint x: 388, startPoint y: 282, endPoint x: 254, endPoint y: 291, distance: 134.3
click at [254, 240] on h1 "Assignment" at bounding box center [508, 230] width 538 height 20
click at [259, 52] on icon "button" at bounding box center [256, 54] width 13 height 13
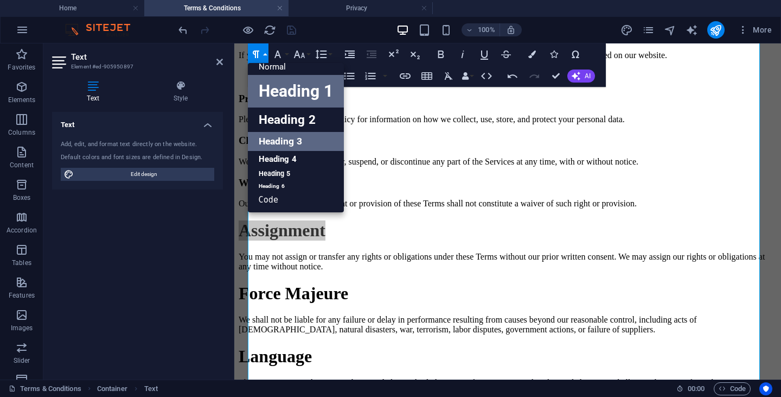
drag, startPoint x: 271, startPoint y: 143, endPoint x: 56, endPoint y: 120, distance: 215.5
click at [271, 143] on link "Heading 3" at bounding box center [296, 141] width 96 height 19
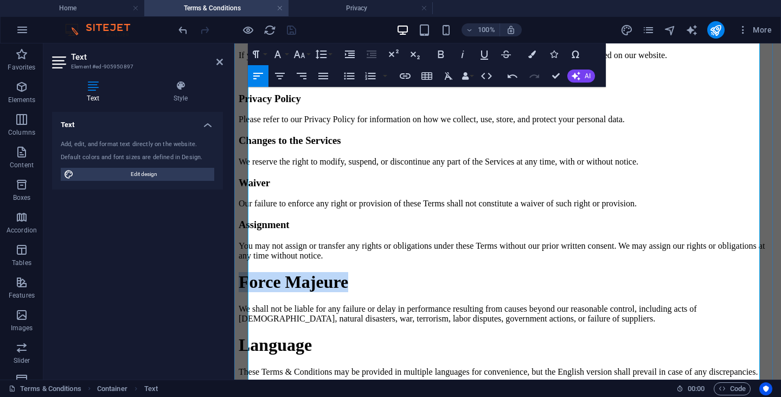
drag, startPoint x: 419, startPoint y: 342, endPoint x: 252, endPoint y: 338, distance: 166.6
click at [252, 292] on h1 "Force Majeure" at bounding box center [508, 282] width 538 height 20
click at [253, 50] on icon "button" at bounding box center [256, 54] width 13 height 13
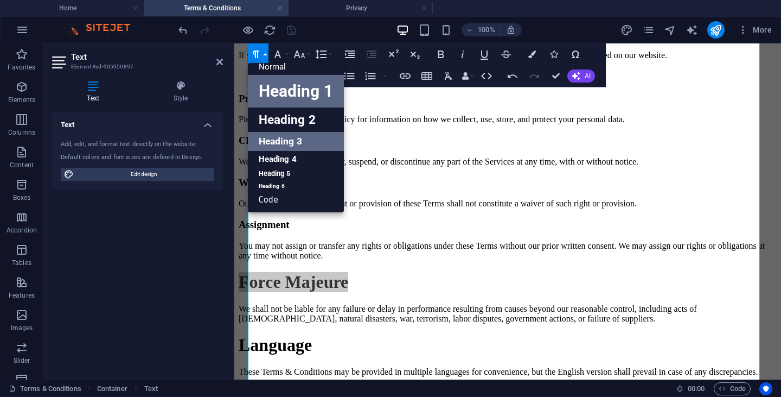
drag, startPoint x: 267, startPoint y: 135, endPoint x: 114, endPoint y: 117, distance: 153.5
click at [267, 135] on link "Heading 3" at bounding box center [296, 141] width 96 height 19
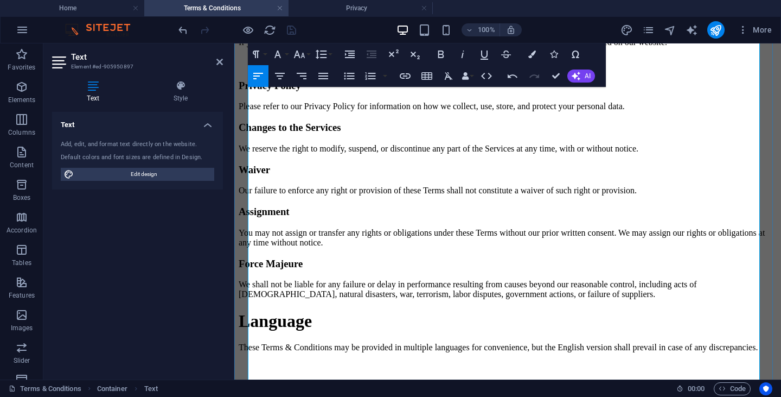
scroll to position [1744, 0]
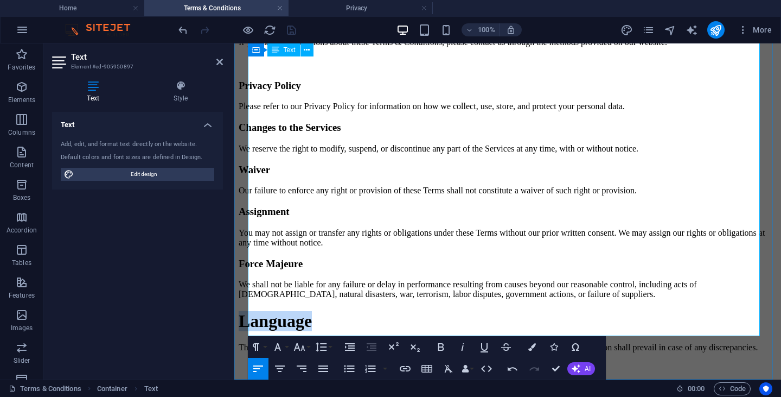
drag, startPoint x: 385, startPoint y: 289, endPoint x: 252, endPoint y: 289, distance: 132.9
click at [252, 311] on h1 "Language" at bounding box center [508, 321] width 538 height 20
click at [257, 346] on icon "button" at bounding box center [255, 347] width 7 height 8
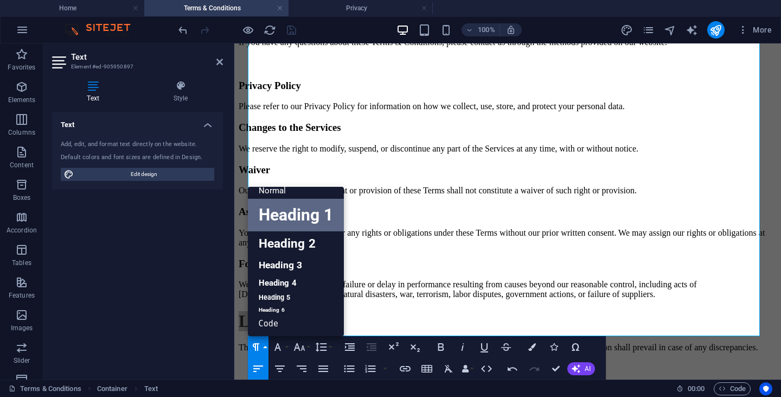
scroll to position [9, 0]
click at [273, 260] on link "Heading 3" at bounding box center [296, 265] width 96 height 19
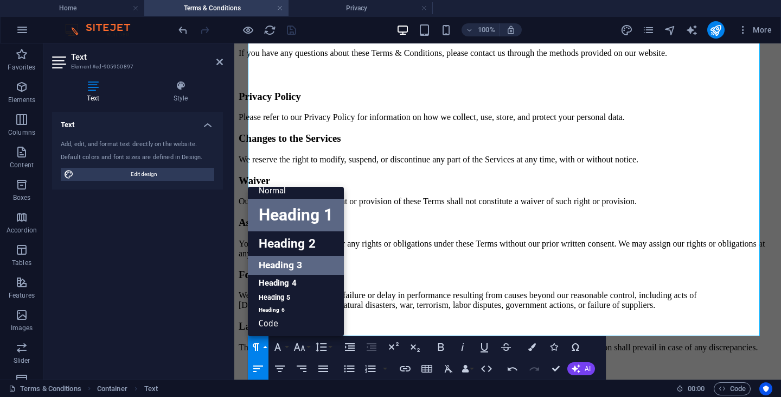
scroll to position [1734, 0]
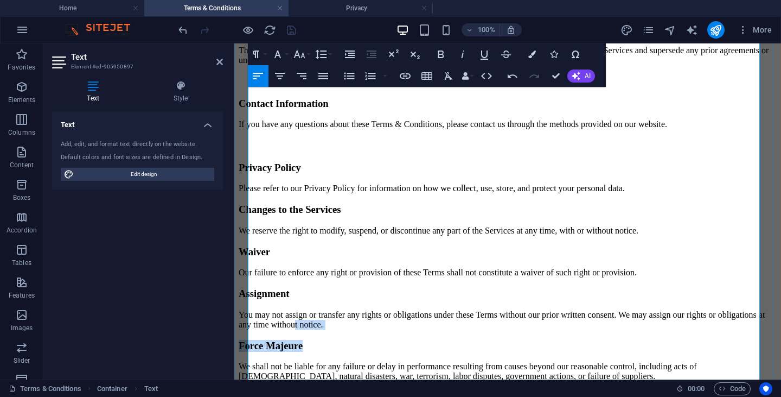
scroll to position [1626, 0]
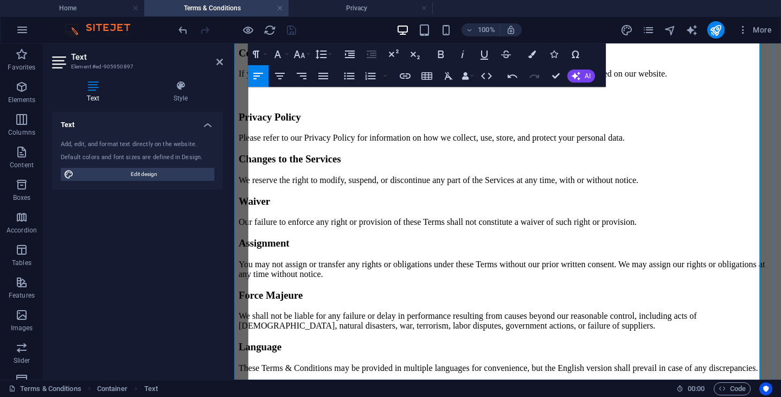
click at [258, 123] on h3 "Privacy Policy" at bounding box center [508, 117] width 538 height 12
click at [251, 165] on h3 "Changes to the Services" at bounding box center [508, 159] width 538 height 12
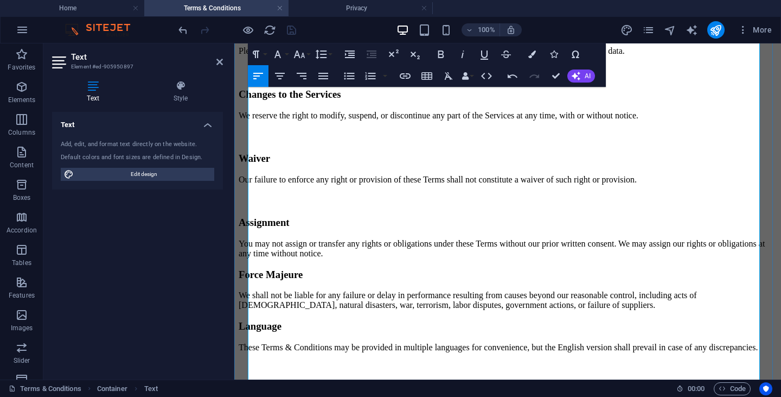
scroll to position [1803, 0]
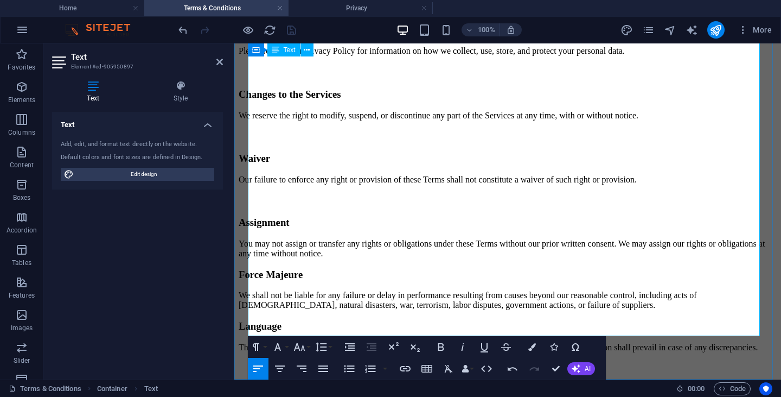
click at [258, 269] on h3 "Force Majeure" at bounding box center [508, 275] width 538 height 12
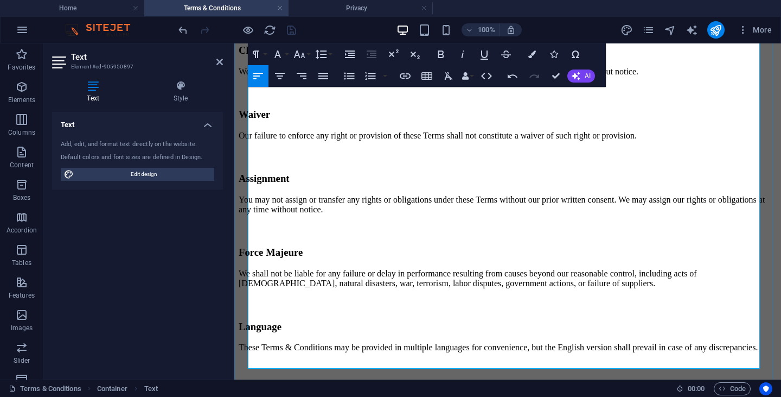
scroll to position [1848, 0]
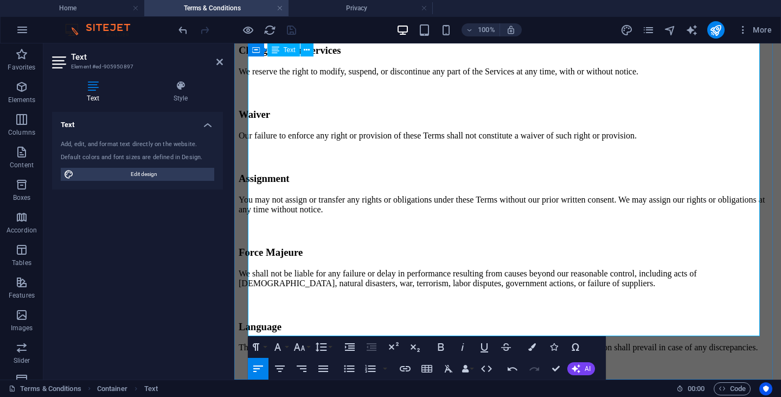
click at [345, 361] on p at bounding box center [508, 366] width 538 height 10
drag, startPoint x: 558, startPoint y: 371, endPoint x: 526, endPoint y: 234, distance: 140.5
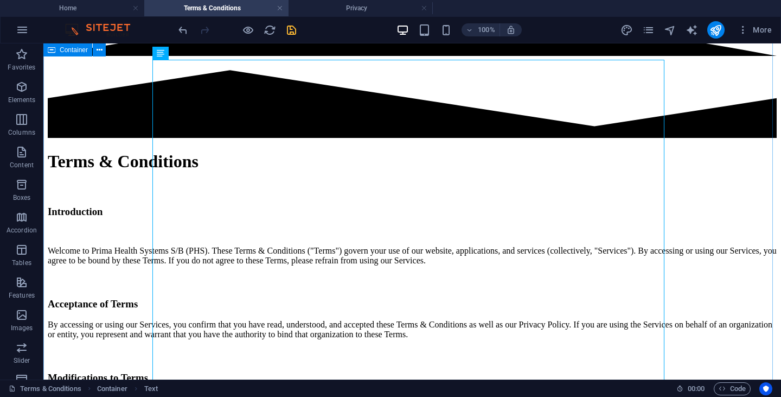
scroll to position [0, 0]
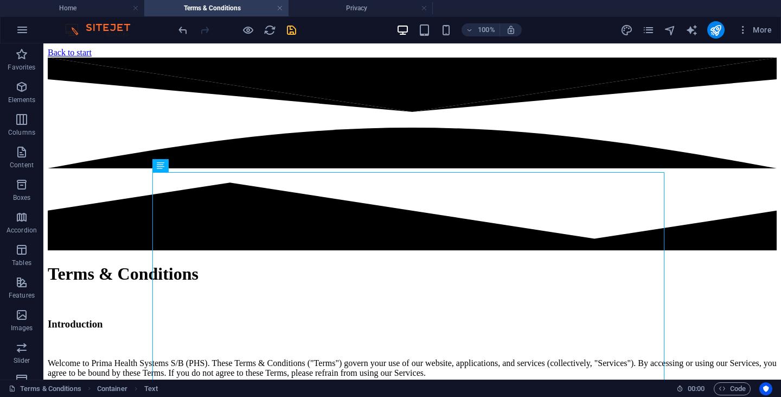
click at [292, 31] on icon "save" at bounding box center [291, 30] width 12 height 12
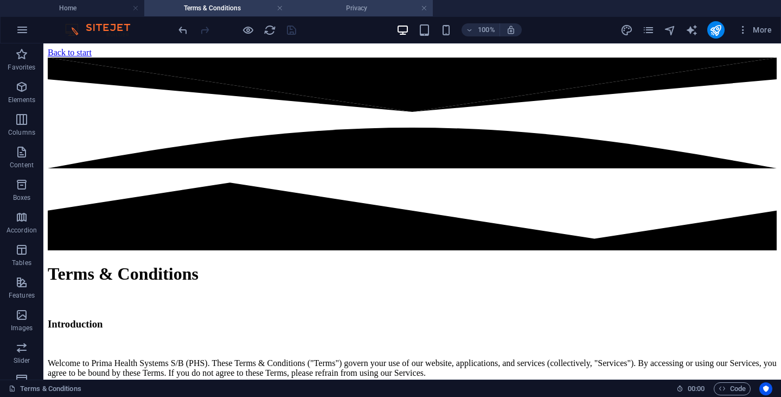
click at [330, 7] on h4 "Privacy" at bounding box center [361, 8] width 144 height 12
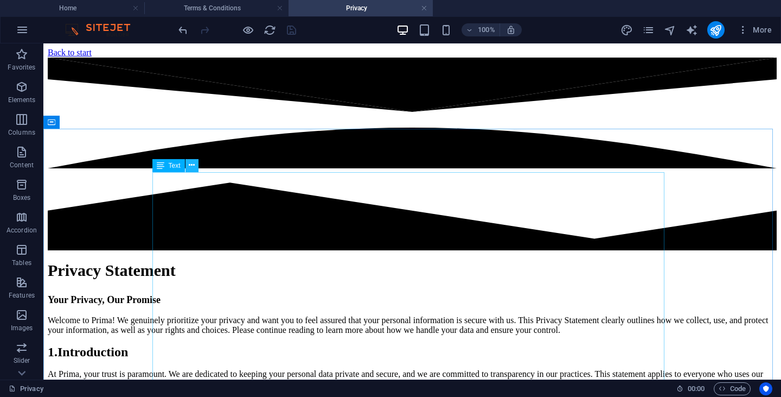
click at [190, 167] on icon at bounding box center [192, 164] width 6 height 11
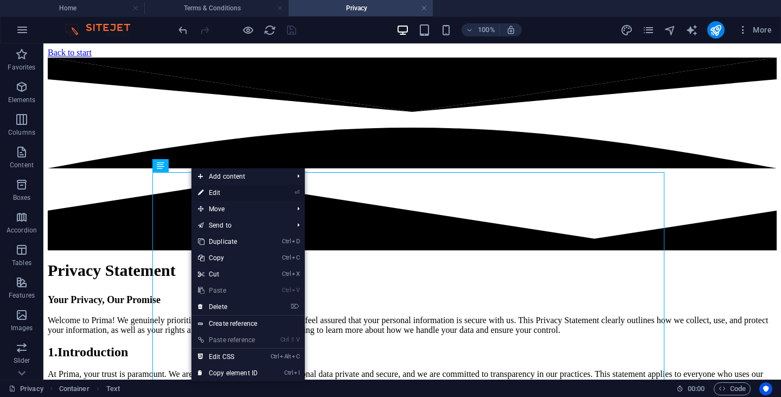
click at [212, 187] on link "⏎ Edit" at bounding box center [228, 192] width 73 height 16
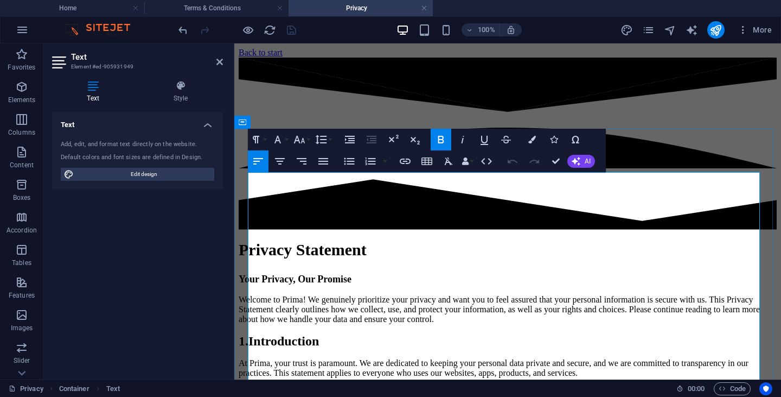
drag, startPoint x: 384, startPoint y: 186, endPoint x: 250, endPoint y: 184, distance: 134.6
click at [258, 137] on icon "button" at bounding box center [256, 139] width 13 height 13
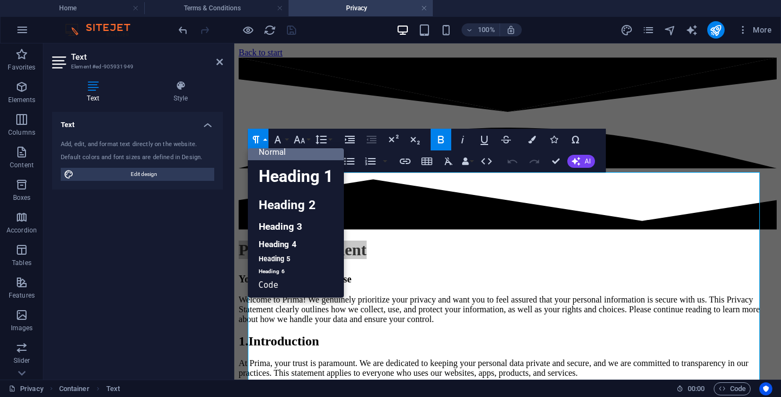
scroll to position [9, 0]
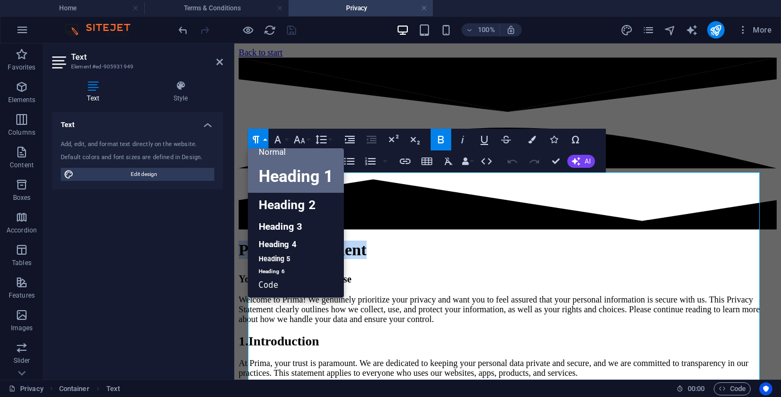
click at [278, 174] on link "Heading 1" at bounding box center [296, 176] width 96 height 33
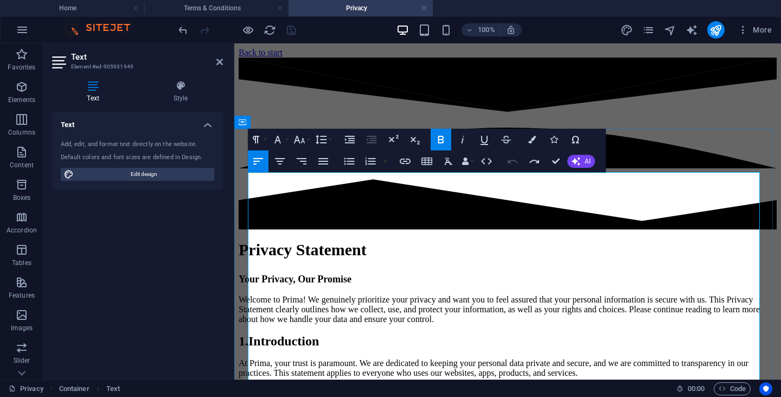
drag, startPoint x: 388, startPoint y: 188, endPoint x: 494, endPoint y: 200, distance: 106.5
click at [263, 137] on button "Paragraph Format" at bounding box center [258, 140] width 21 height 22
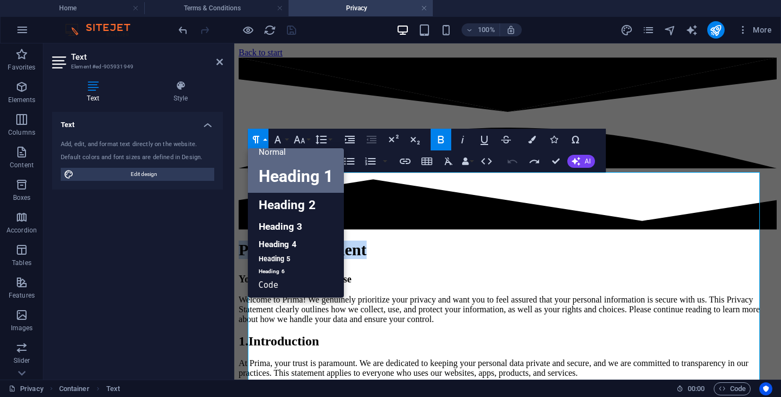
click at [286, 173] on link "Heading 1" at bounding box center [296, 176] width 96 height 33
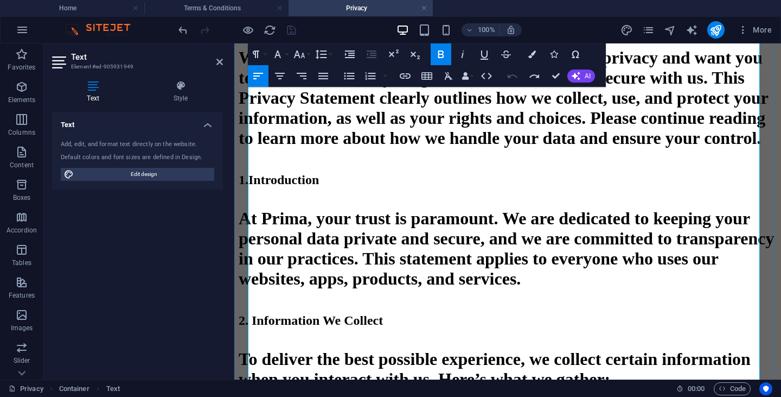
scroll to position [271, 0]
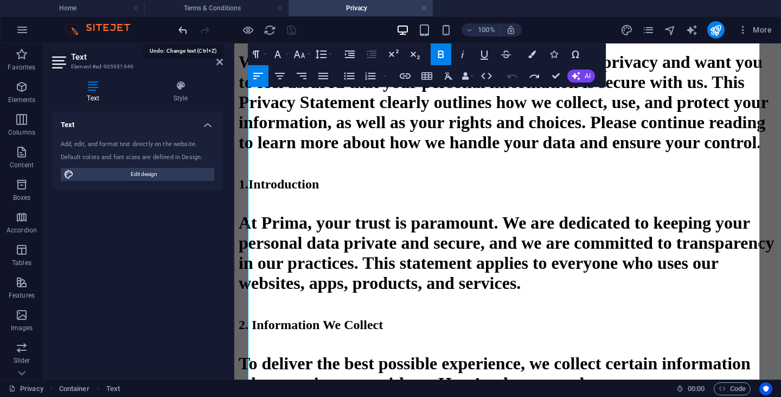
click at [181, 28] on icon "undo" at bounding box center [183, 30] width 12 height 12
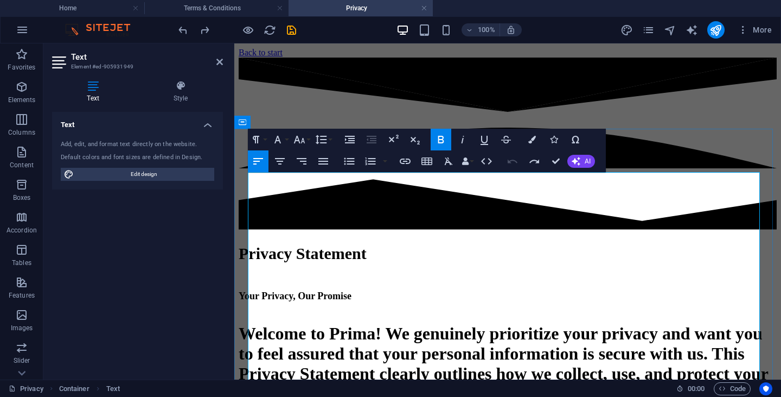
click at [179, 30] on icon "undo" at bounding box center [183, 30] width 12 height 12
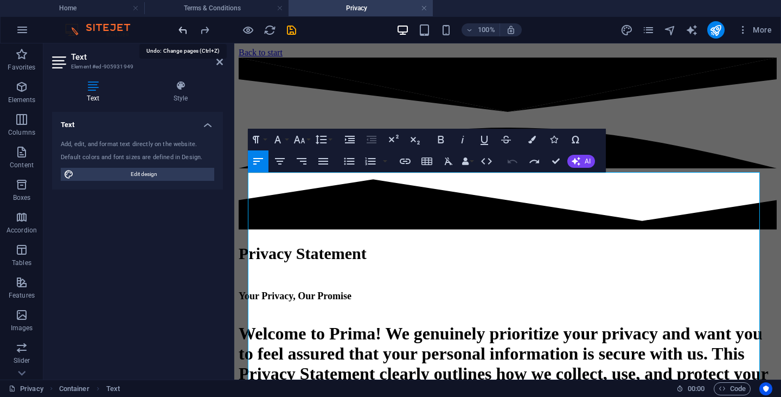
click at [179, 30] on icon "undo" at bounding box center [183, 30] width 12 height 12
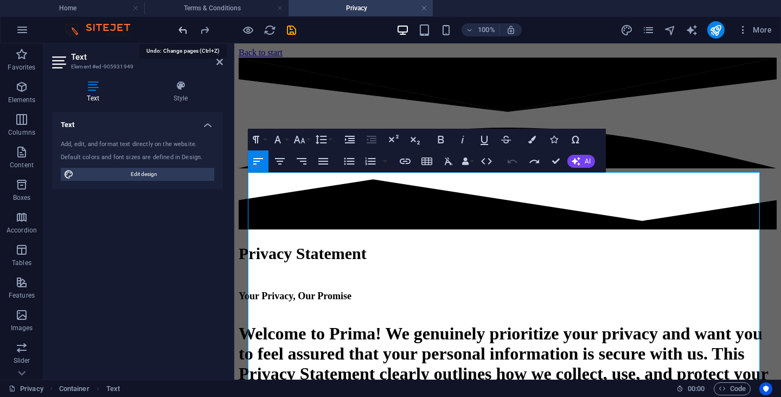
click at [179, 30] on icon "undo" at bounding box center [183, 30] width 12 height 12
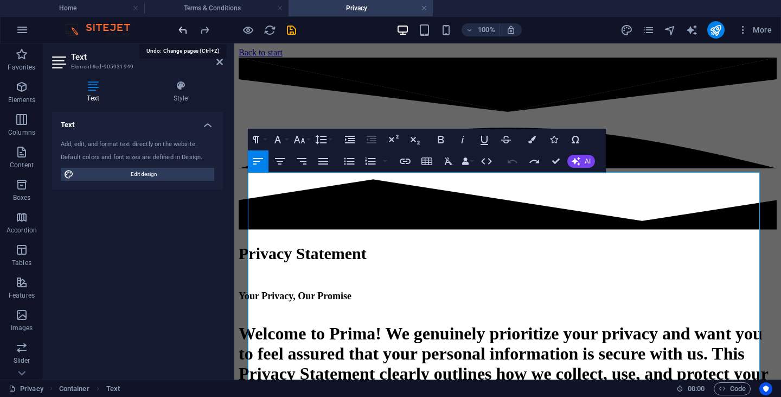
click at [179, 30] on icon "undo" at bounding box center [183, 30] width 12 height 12
click at [201, 29] on icon "redo" at bounding box center [205, 30] width 12 height 12
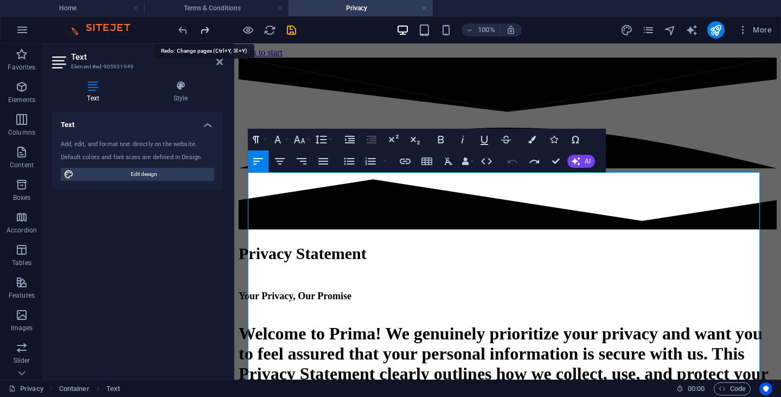
click at [202, 29] on icon "redo" at bounding box center [205, 30] width 12 height 12
click at [203, 29] on icon "redo" at bounding box center [205, 30] width 12 height 12
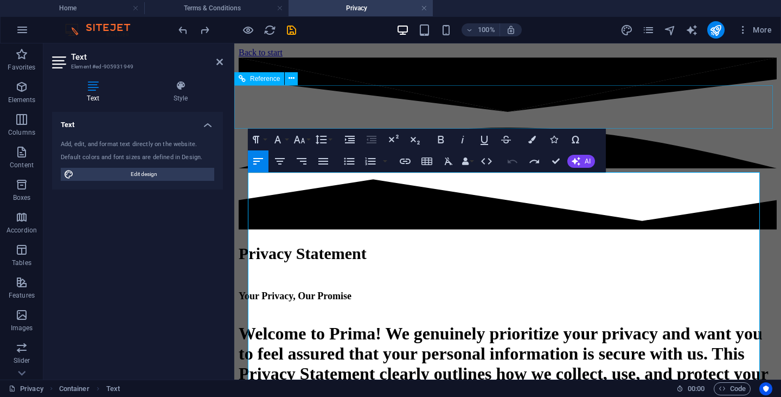
click at [494, 111] on div at bounding box center [508, 145] width 538 height 174
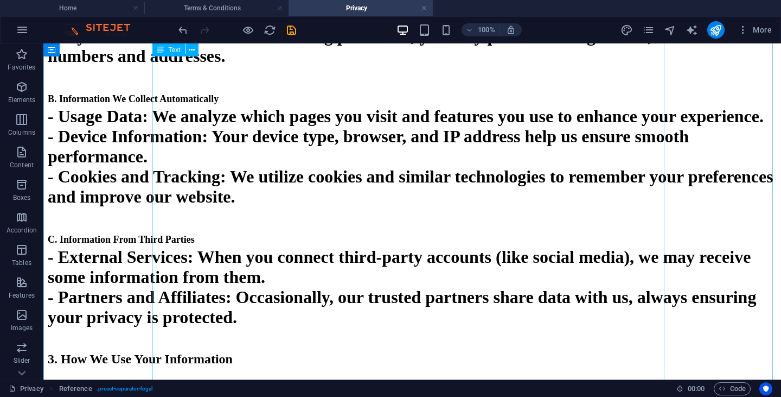
scroll to position [1031, 0]
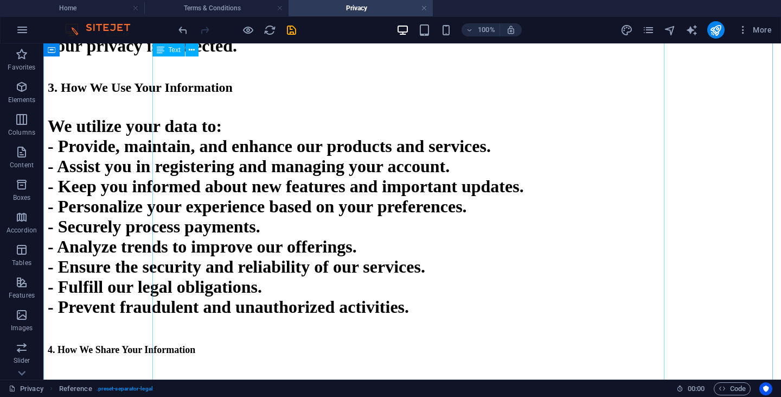
click at [348, 235] on div "Privacy Statement Your Privacy, Our Promise Welcome to [PERSON_NAME]! We genuin…" at bounding box center [412, 346] width 729 height 2227
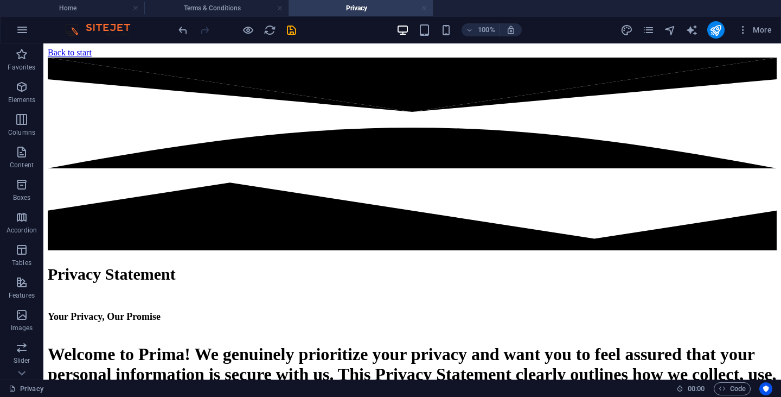
click at [424, 9] on link at bounding box center [424, 8] width 7 height 10
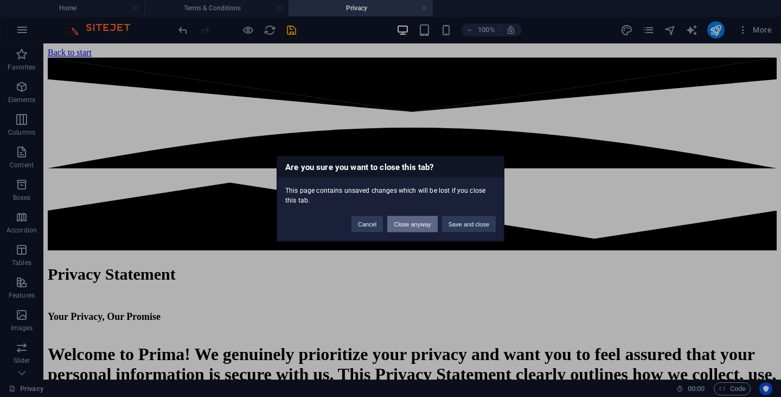
click at [414, 227] on button "Close anyway" at bounding box center [412, 223] width 50 height 16
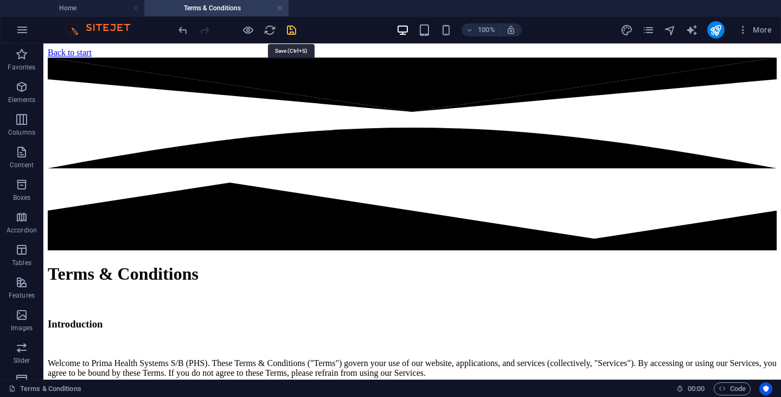
drag, startPoint x: 293, startPoint y: 28, endPoint x: 353, endPoint y: 30, distance: 59.7
click at [293, 28] on icon "save" at bounding box center [291, 30] width 12 height 12
click at [280, 8] on link at bounding box center [280, 8] width 7 height 10
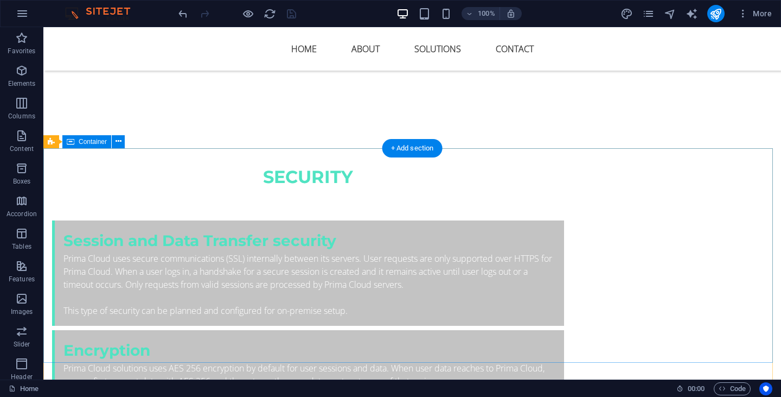
scroll to position [3687, 0]
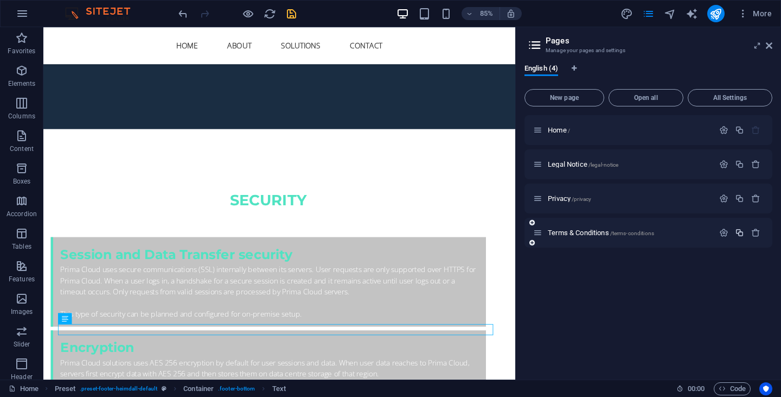
click at [741, 235] on icon "button" at bounding box center [739, 232] width 9 height 9
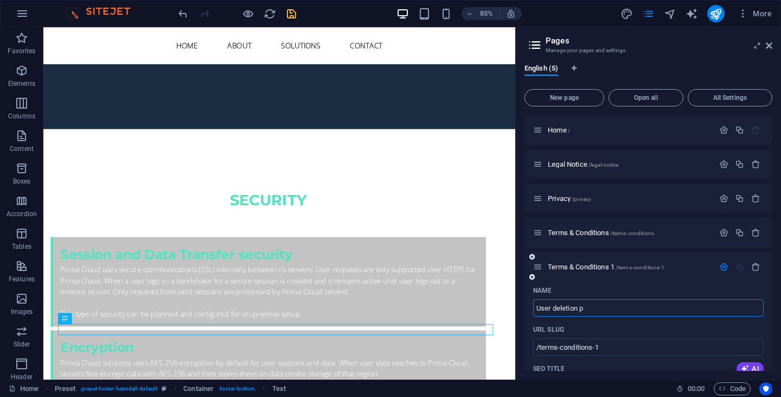
type input "User deletion po"
type input "/user-deletion-pl"
type input "User deletion pl"
type input "User deletion policy"
type input "/user-deletion-policy"
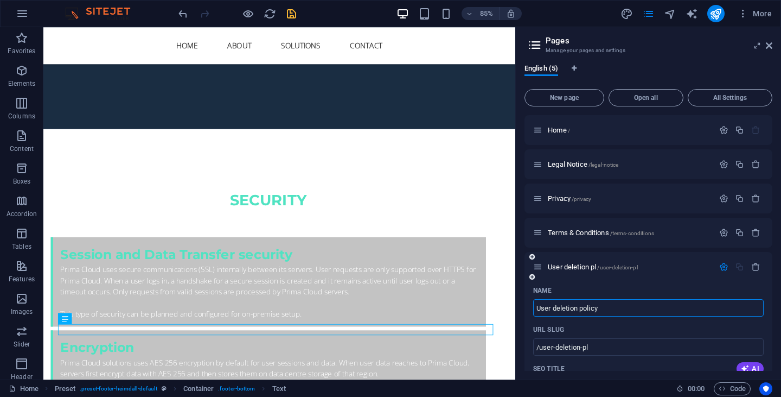
type input "User deletion policy"
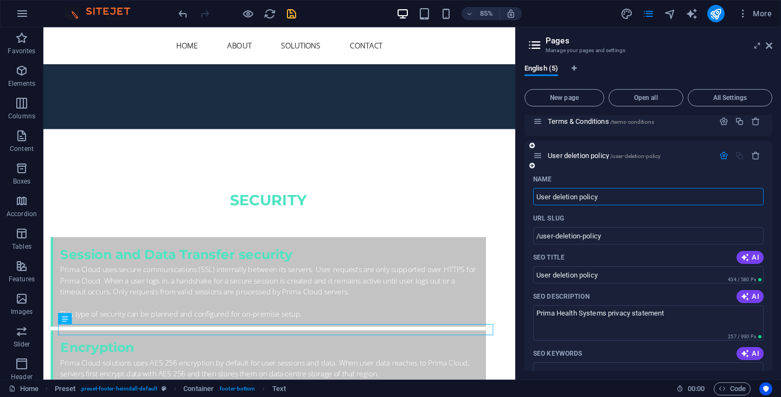
scroll to position [54, 0]
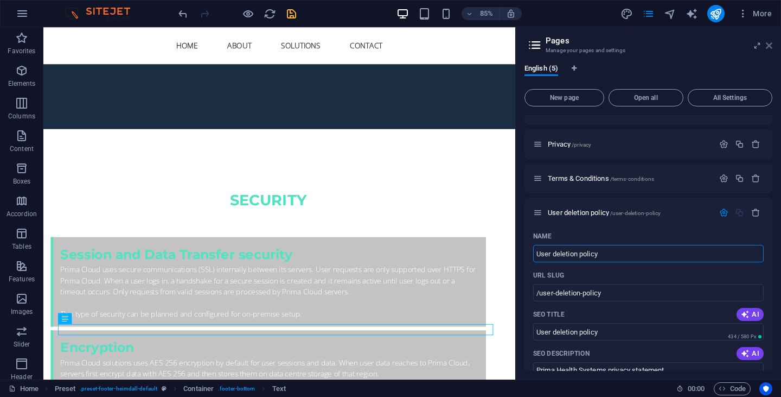
type input "User deletion policy"
click at [767, 42] on icon at bounding box center [769, 45] width 7 height 9
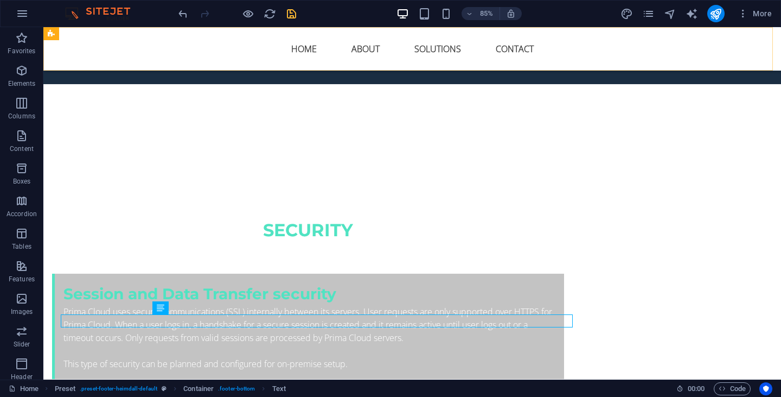
scroll to position [3687, 0]
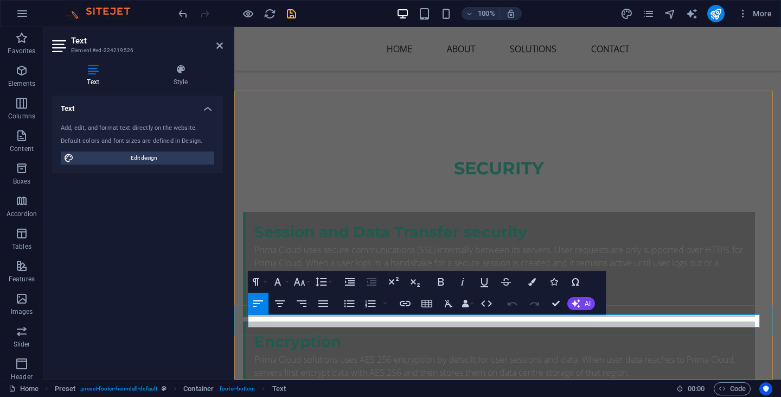
drag, startPoint x: 696, startPoint y: 321, endPoint x: 618, endPoint y: 323, distance: 78.1
click at [408, 303] on icon "button" at bounding box center [405, 303] width 13 height 13
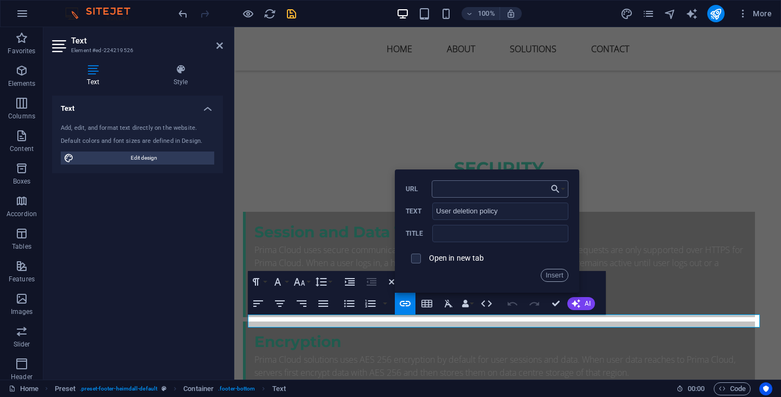
click at [508, 194] on input "URL" at bounding box center [500, 188] width 137 height 17
click at [508, 191] on input "URL" at bounding box center [500, 188] width 137 height 17
type input "u"
click at [565, 190] on button "Choose Link" at bounding box center [558, 188] width 21 height 17
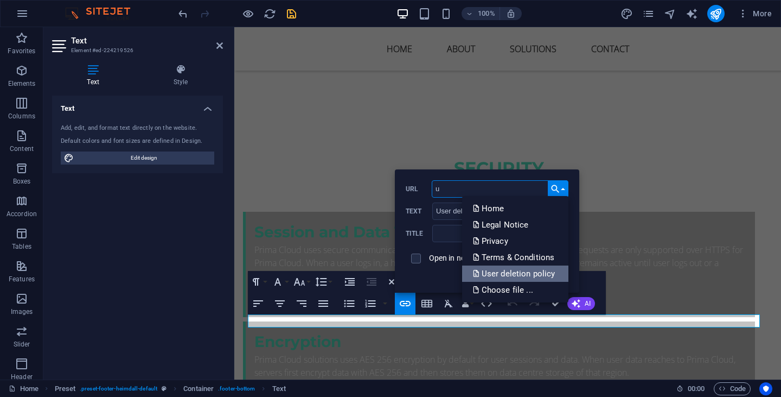
click at [532, 270] on p "User deletion policy" at bounding box center [515, 273] width 85 height 16
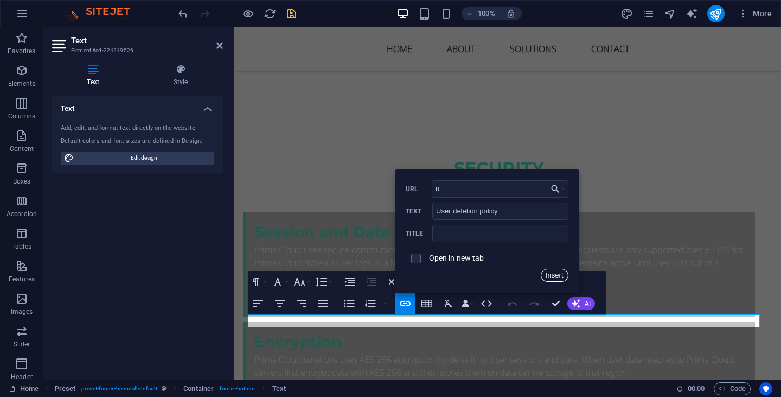
click at [554, 272] on button "Insert" at bounding box center [555, 275] width 28 height 13
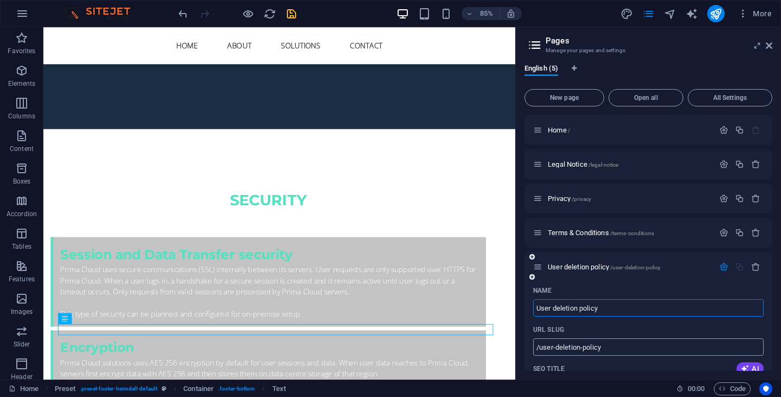
scroll to position [54, 0]
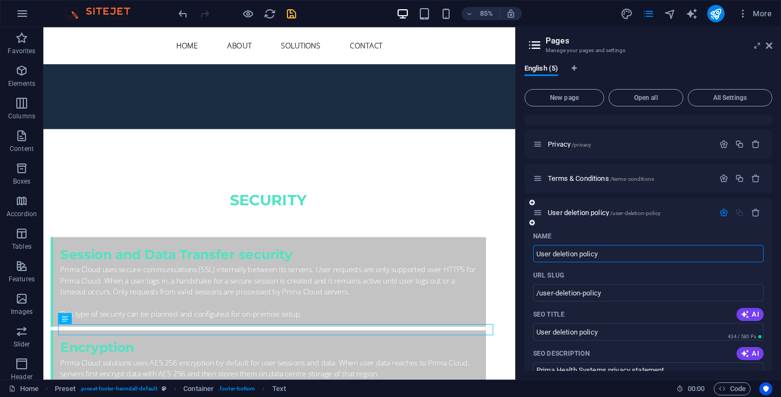
click at [719, 213] on icon "button" at bounding box center [723, 212] width 9 height 9
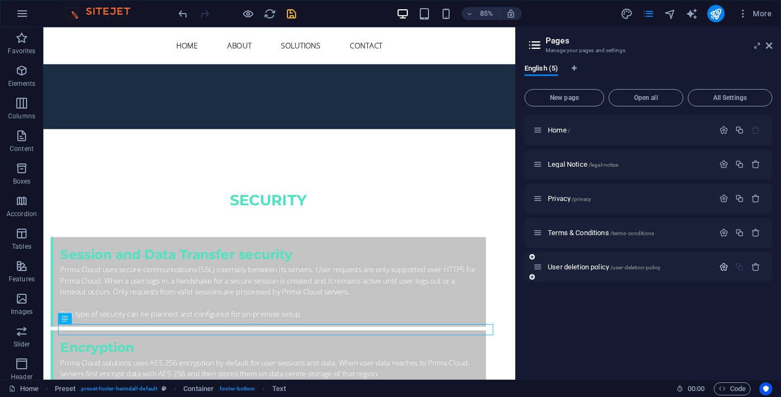
scroll to position [0, 0]
click at [613, 269] on span "/user-deletion-policy" at bounding box center [635, 267] width 50 height 6
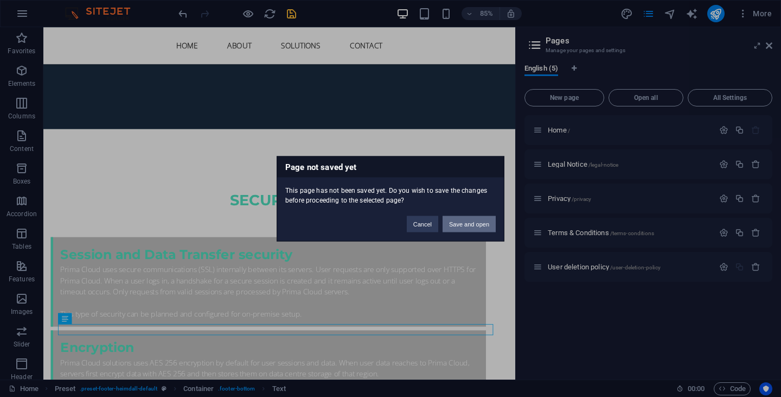
click at [469, 225] on button "Save and open" at bounding box center [469, 223] width 53 height 16
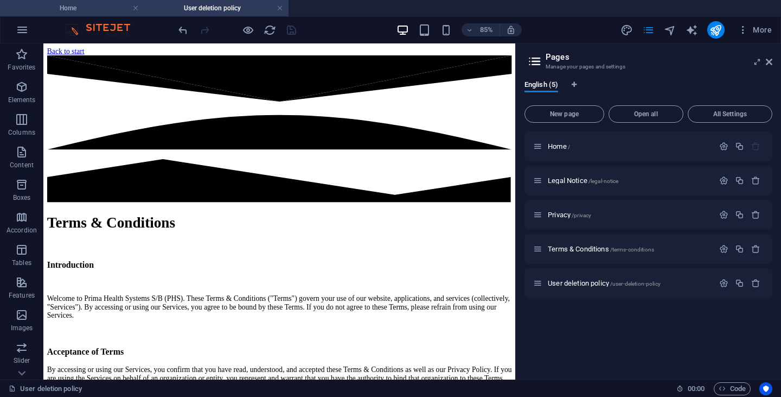
click at [78, 8] on h4 "Home" at bounding box center [72, 8] width 144 height 12
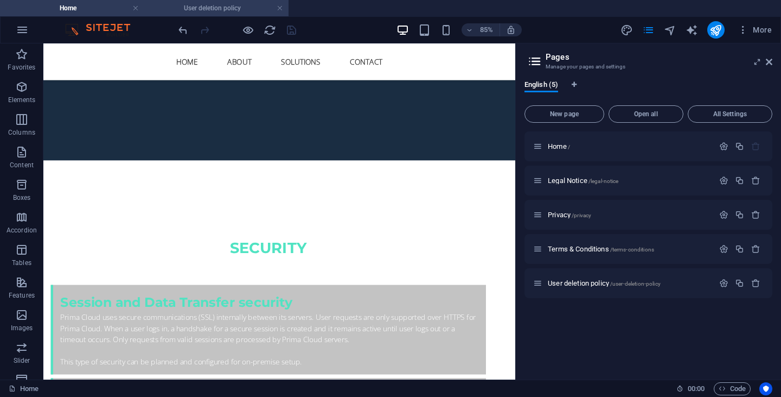
scroll to position [3601, 0]
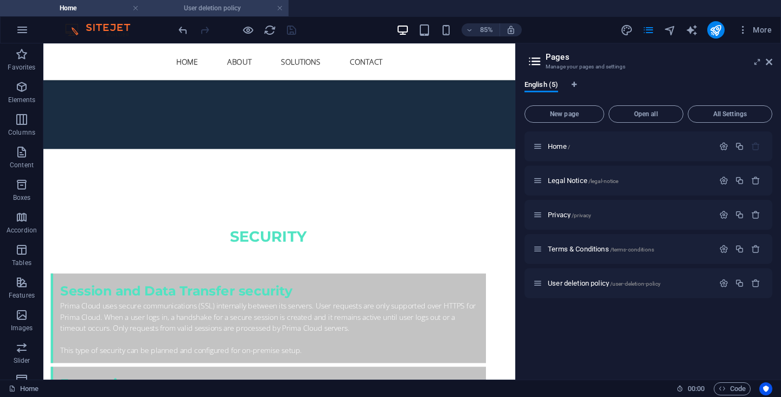
click at [222, 12] on h4 "User deletion policy" at bounding box center [216, 8] width 144 height 12
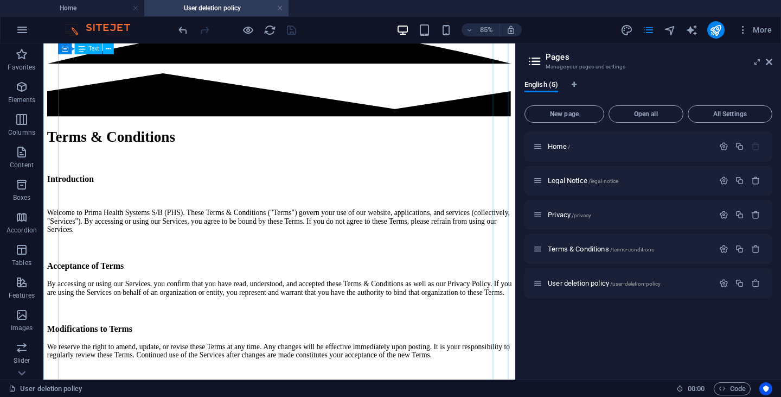
scroll to position [0, 0]
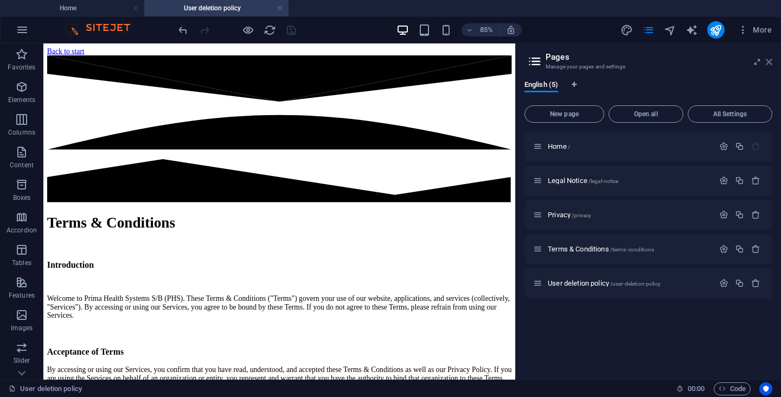
click at [766, 63] on icon at bounding box center [769, 62] width 7 height 9
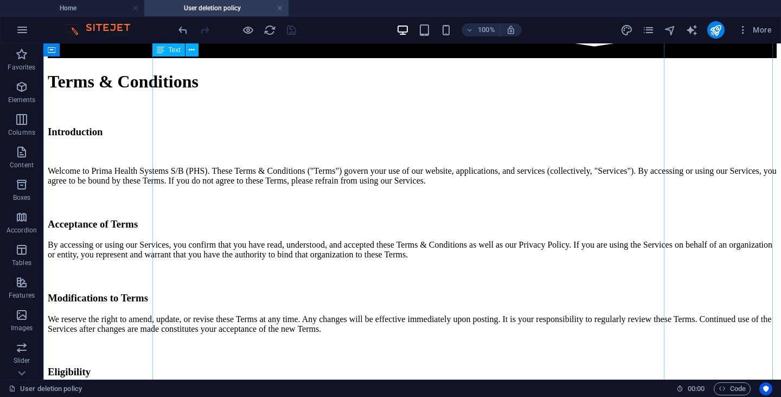
scroll to position [54, 0]
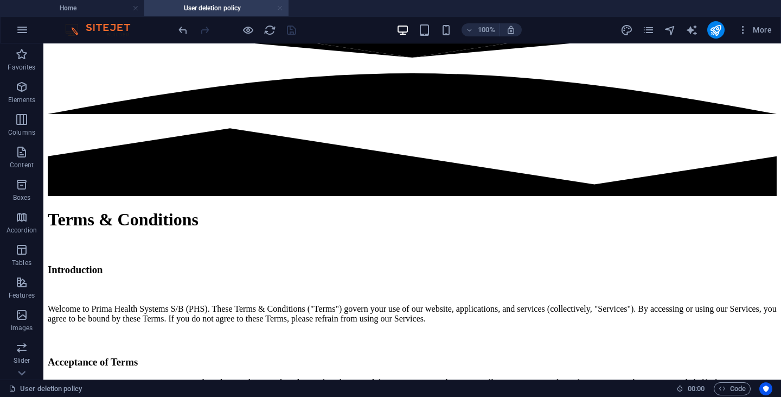
click at [277, 5] on link at bounding box center [280, 8] width 7 height 10
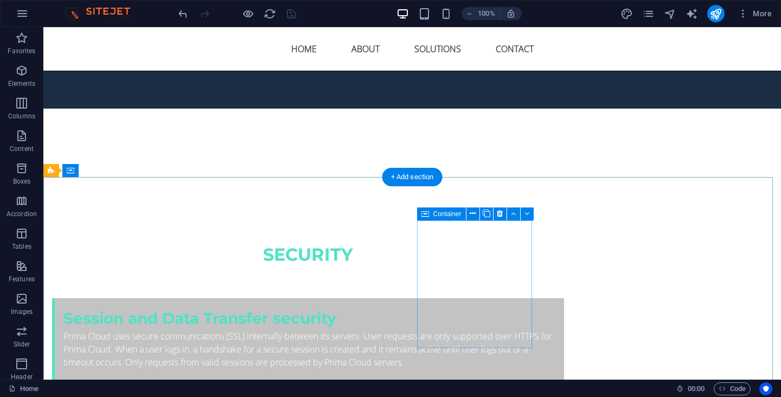
scroll to position [3687, 0]
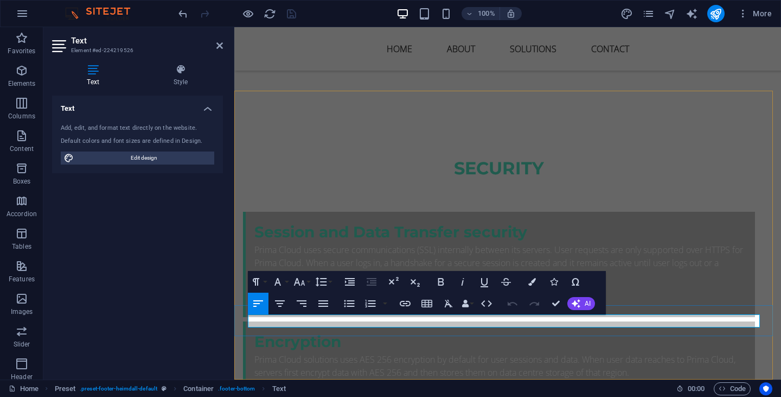
drag, startPoint x: 707, startPoint y: 318, endPoint x: 615, endPoint y: 318, distance: 92.2
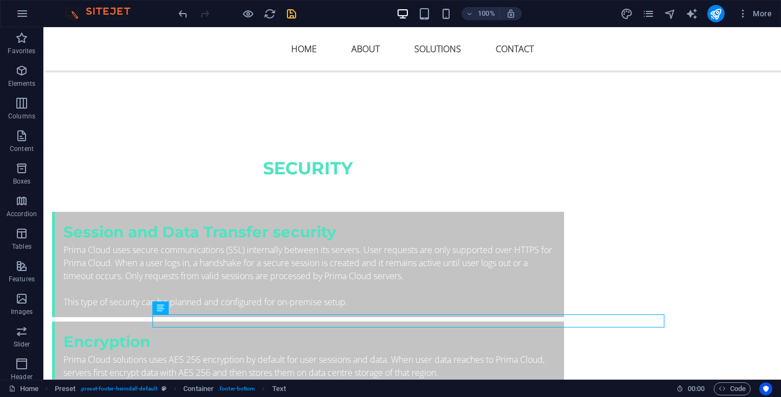
click at [293, 10] on icon "save" at bounding box center [291, 14] width 12 height 12
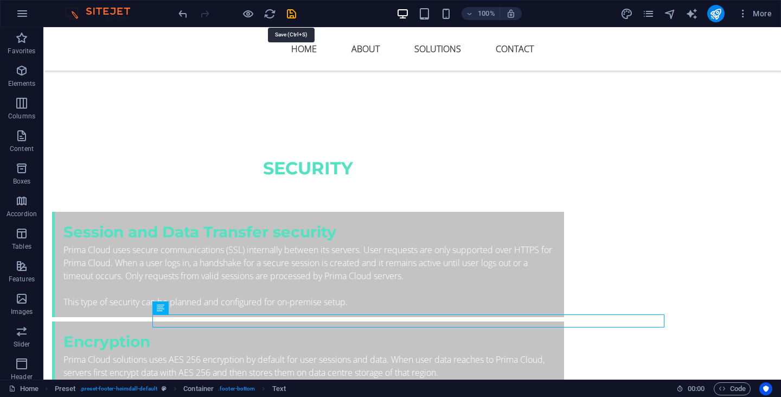
click at [291, 14] on icon "save" at bounding box center [291, 14] width 12 height 12
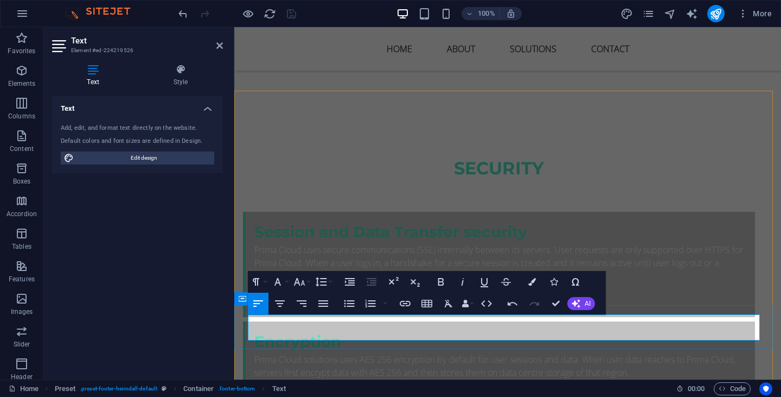
drag, startPoint x: 451, startPoint y: 335, endPoint x: 235, endPoint y: 316, distance: 216.7
click at [283, 304] on icon "button" at bounding box center [279, 303] width 13 height 13
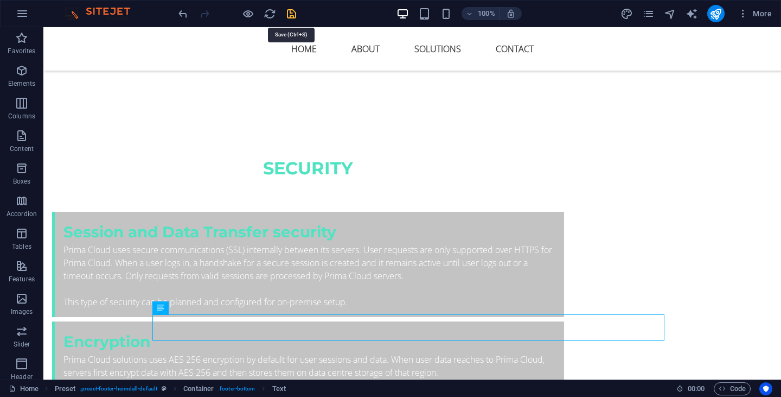
click at [296, 15] on icon "save" at bounding box center [291, 14] width 12 height 12
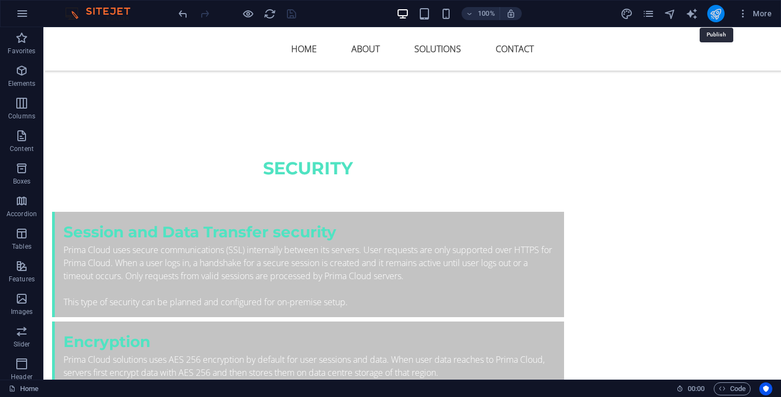
click at [297, 16] on div at bounding box center [237, 13] width 122 height 17
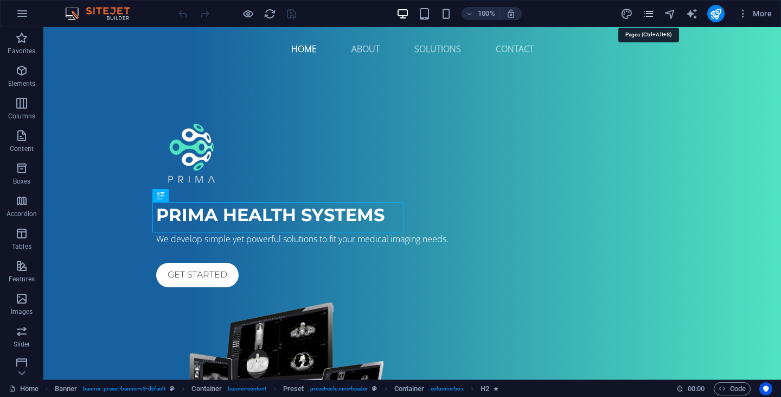
click at [647, 15] on icon "pages" at bounding box center [648, 14] width 12 height 12
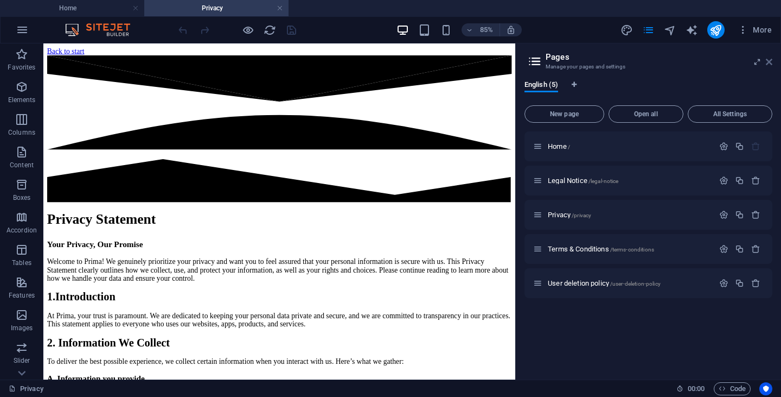
click at [771, 58] on icon at bounding box center [769, 62] width 7 height 9
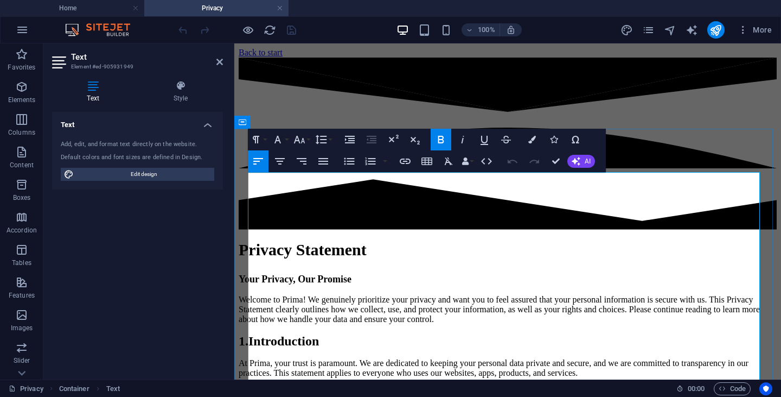
drag, startPoint x: 298, startPoint y: 184, endPoint x: 251, endPoint y: 187, distance: 46.7
click at [251, 240] on span "Privacy Statement" at bounding box center [303, 249] width 128 height 18
click at [264, 137] on button "Paragraph Format" at bounding box center [258, 140] width 21 height 22
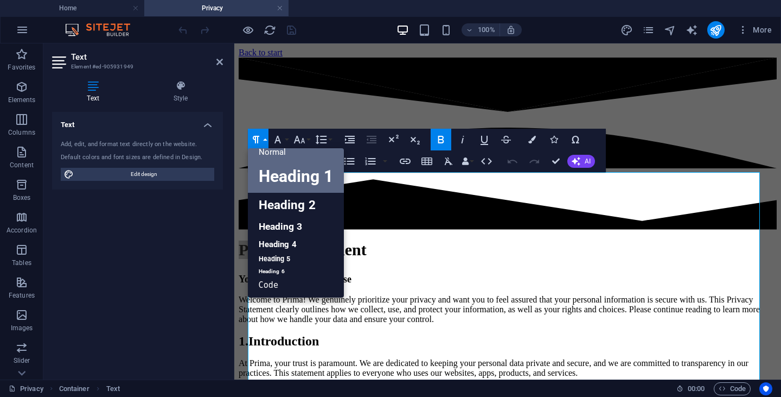
scroll to position [9, 0]
click at [282, 170] on link "Heading 1" at bounding box center [296, 176] width 96 height 33
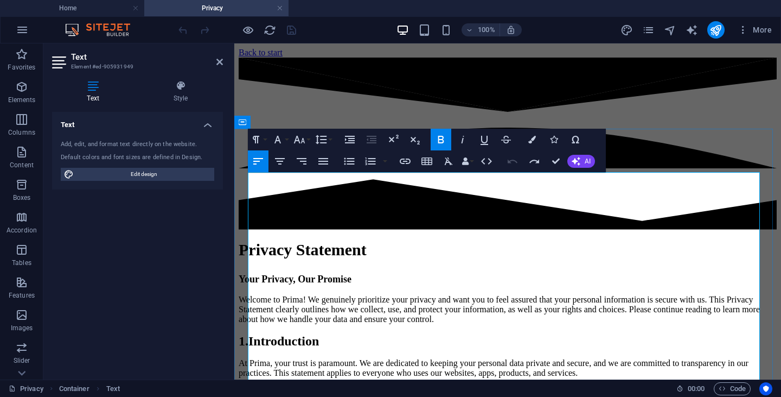
click at [352, 273] on span "Your Privacy, Our Promise" at bounding box center [295, 278] width 113 height 11
drag, startPoint x: 368, startPoint y: 221, endPoint x: 246, endPoint y: 224, distance: 122.1
click at [265, 136] on button "Paragraph Format" at bounding box center [258, 140] width 21 height 22
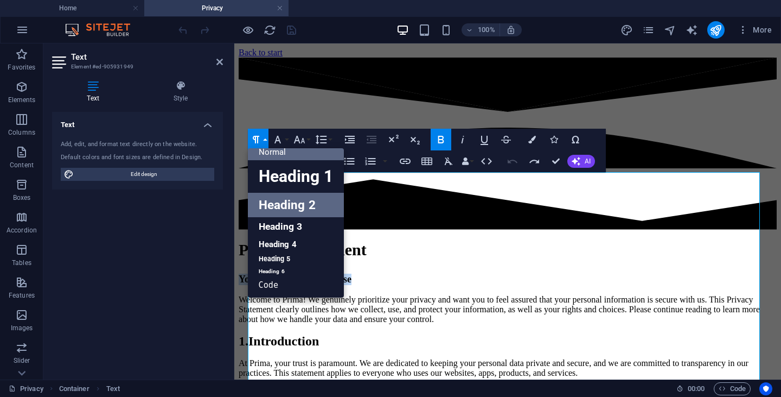
click at [288, 210] on link "Heading 2" at bounding box center [296, 205] width 96 height 24
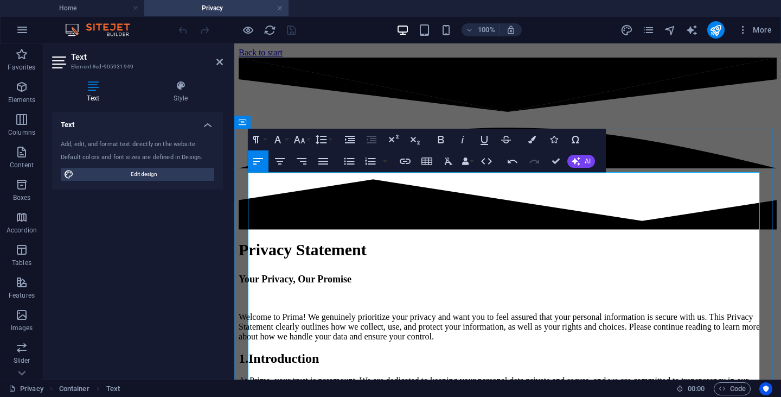
click at [457, 293] on p at bounding box center [508, 298] width 538 height 10
click at [349, 240] on span "Privacy Statement" at bounding box center [303, 249] width 128 height 18
drag, startPoint x: 380, startPoint y: 192, endPoint x: 252, endPoint y: 186, distance: 128.7
click at [252, 240] on p "Privacy Statement Your Privacy, Our Promise" at bounding box center [508, 262] width 538 height 44
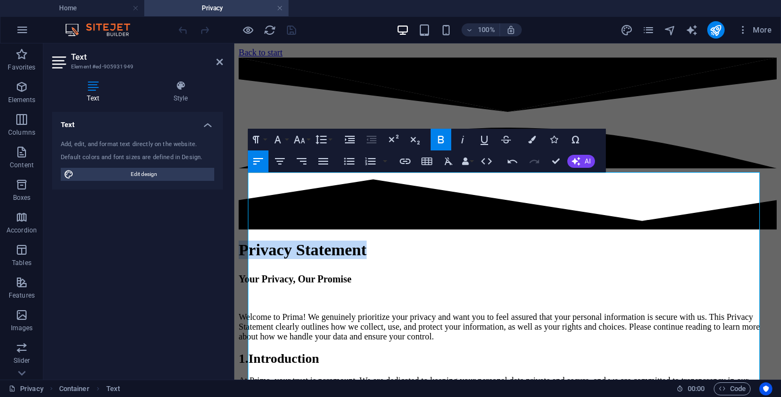
click at [444, 141] on icon "button" at bounding box center [441, 139] width 13 height 13
click at [266, 139] on button "Paragraph Format" at bounding box center [258, 140] width 21 height 22
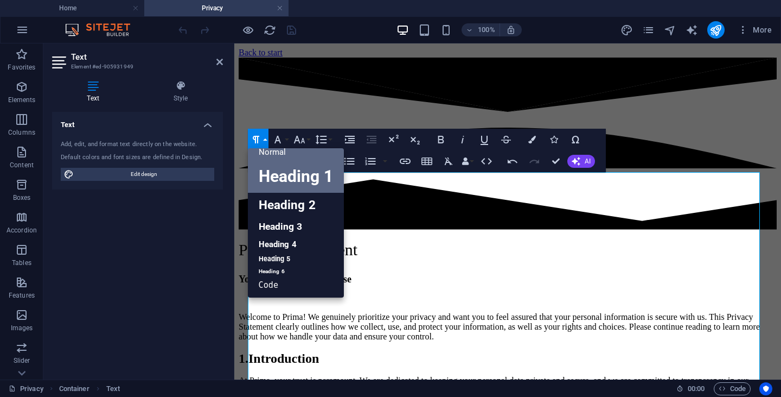
click at [275, 169] on link "Heading 1" at bounding box center [296, 176] width 96 height 33
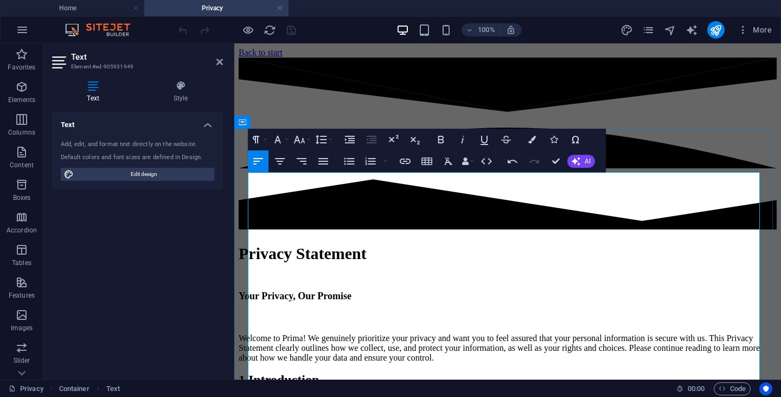
click at [390, 254] on h1 "Privacy Statement Your Privacy, Our Promise" at bounding box center [508, 273] width 538 height 60
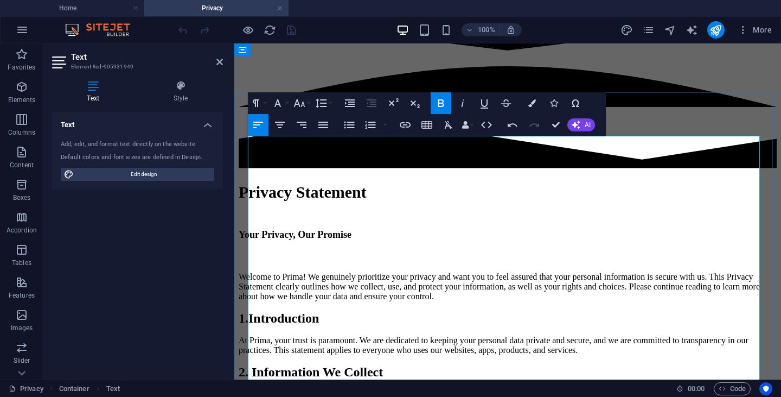
scroll to position [0, 0]
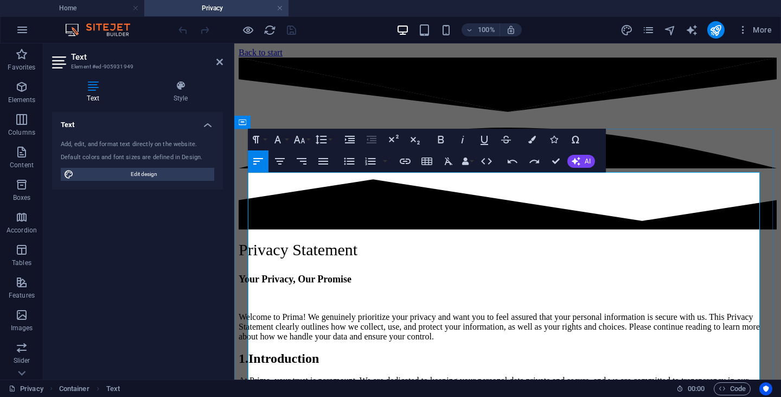
click at [353, 293] on p at bounding box center [508, 298] width 538 height 10
click at [352, 273] on span "Your Privacy, Our Promise" at bounding box center [295, 278] width 113 height 11
drag, startPoint x: 374, startPoint y: 223, endPoint x: 248, endPoint y: 223, distance: 125.3
click at [248, 240] on p "Privacy Statement Your Privacy, Our Promise" at bounding box center [508, 262] width 538 height 44
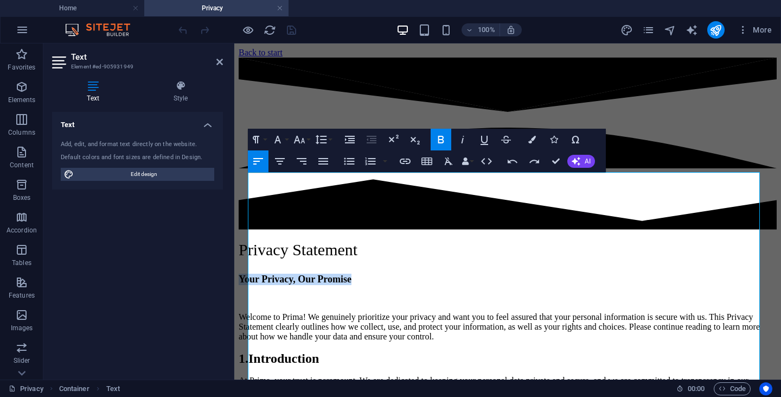
click at [439, 135] on icon "button" at bounding box center [441, 139] width 13 height 13
click at [375, 240] on p "Privacy Statement Your Privacy, Our Promise" at bounding box center [508, 262] width 538 height 44
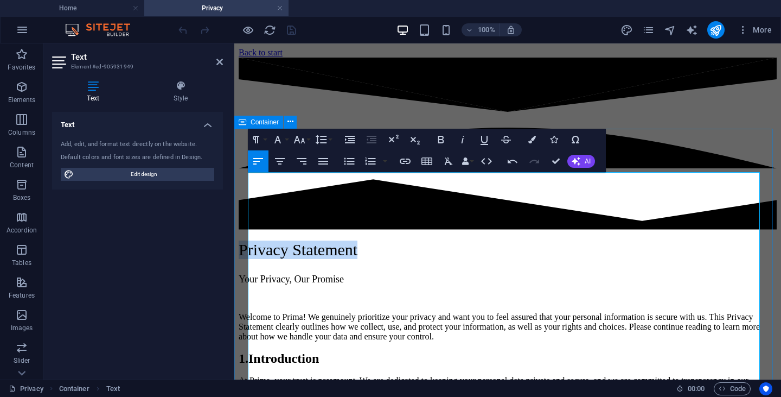
drag, startPoint x: 381, startPoint y: 187, endPoint x: 239, endPoint y: 189, distance: 141.6
click at [259, 137] on icon "button" at bounding box center [256, 139] width 13 height 13
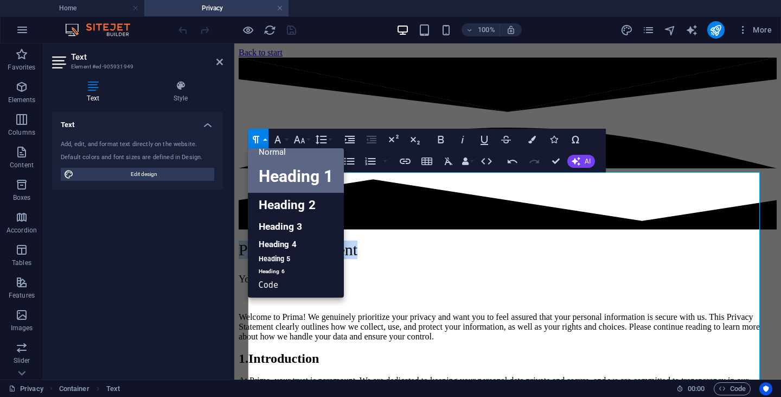
click at [270, 167] on link "Heading 1" at bounding box center [296, 176] width 96 height 33
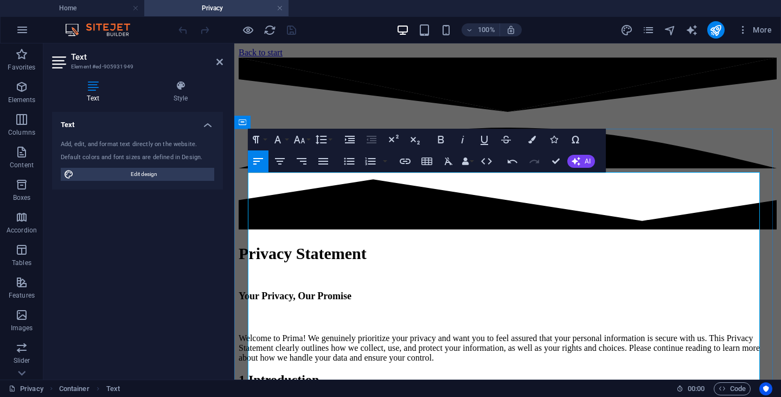
drag, startPoint x: 386, startPoint y: 256, endPoint x: 248, endPoint y: 257, distance: 137.3
click at [248, 257] on h1 "Privacy Statement Your Privacy, Our Promise" at bounding box center [508, 273] width 538 height 60
click at [263, 143] on button "Paragraph Format" at bounding box center [258, 140] width 21 height 22
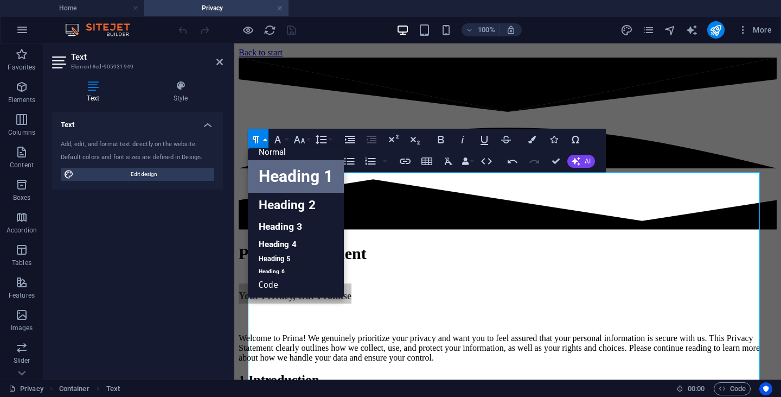
scroll to position [9, 0]
click at [277, 221] on link "Heading 3" at bounding box center [296, 226] width 96 height 19
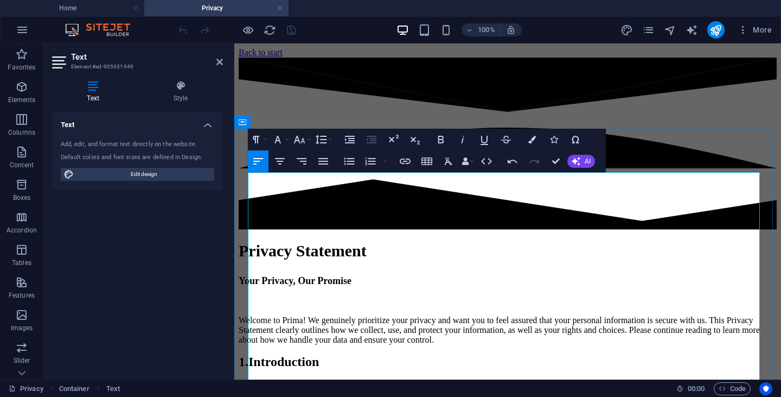
click at [354, 241] on h3 "Privacy Statement Your Privacy, Our Promise" at bounding box center [508, 263] width 538 height 45
click at [266, 241] on h3 "Privacy Statement Your Privacy, Our Promise" at bounding box center [508, 263] width 538 height 45
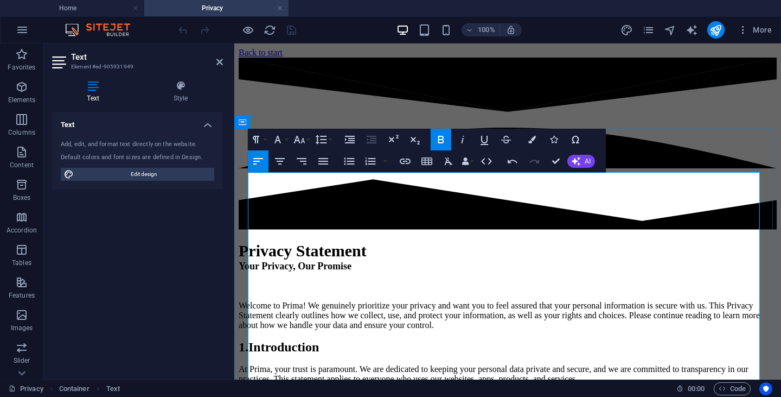
click at [251, 260] on span "Your Privacy, Our Promise" at bounding box center [295, 265] width 113 height 11
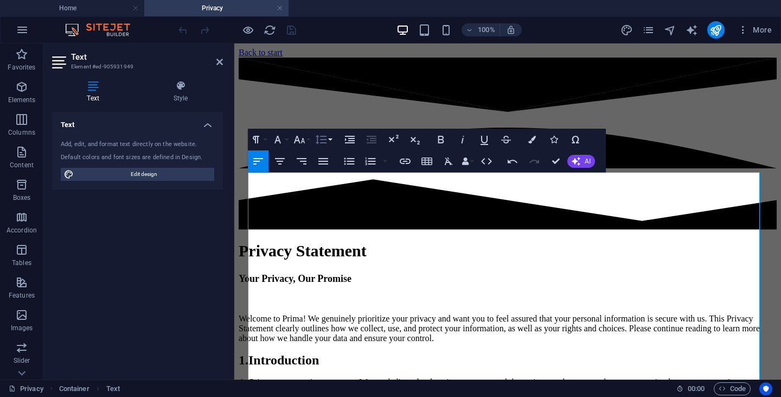
click at [324, 139] on icon "button" at bounding box center [321, 139] width 13 height 13
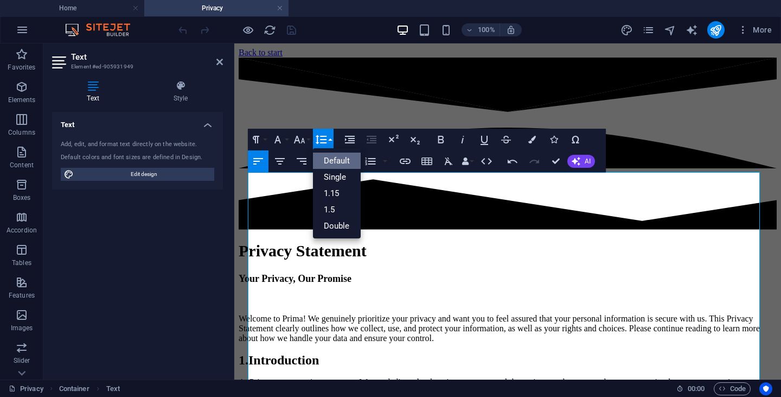
scroll to position [0, 0]
click at [344, 180] on link "Single" at bounding box center [337, 177] width 48 height 16
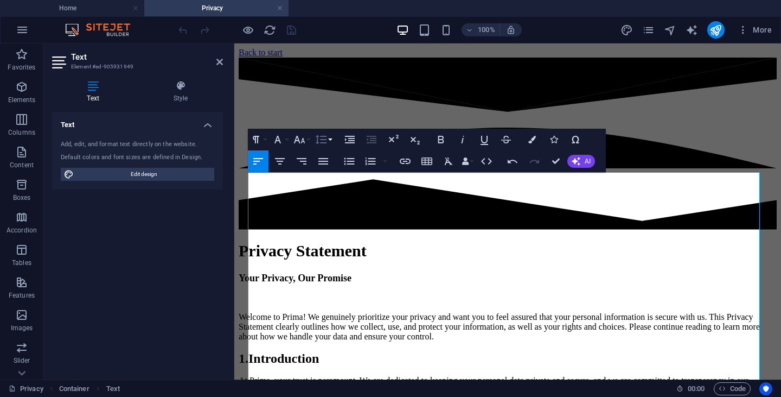
click at [323, 138] on icon "button" at bounding box center [321, 139] width 13 height 13
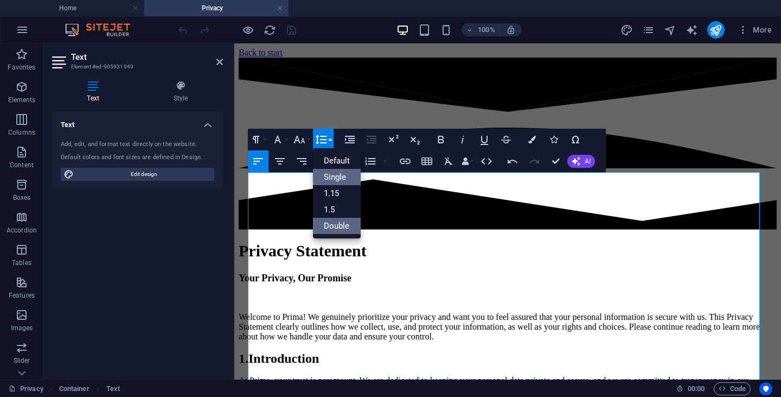
click at [337, 220] on link "Double" at bounding box center [337, 226] width 48 height 16
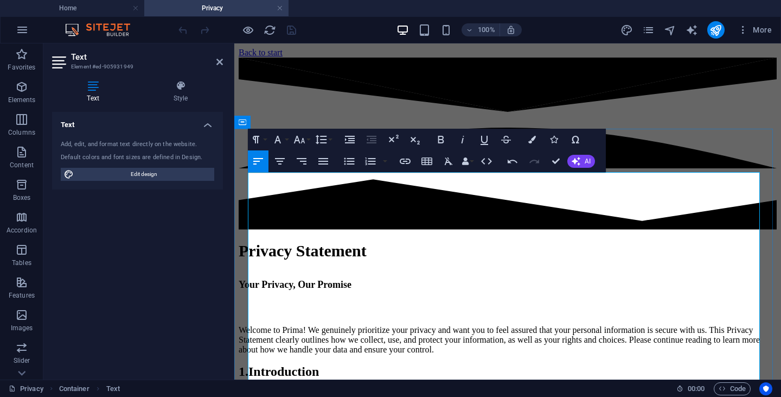
click at [256, 270] on h3 "Your Privacy, Our Promise" at bounding box center [508, 283] width 538 height 26
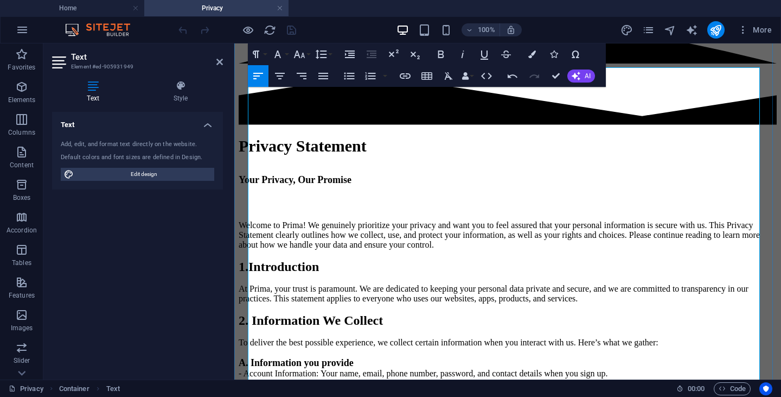
scroll to position [108, 0]
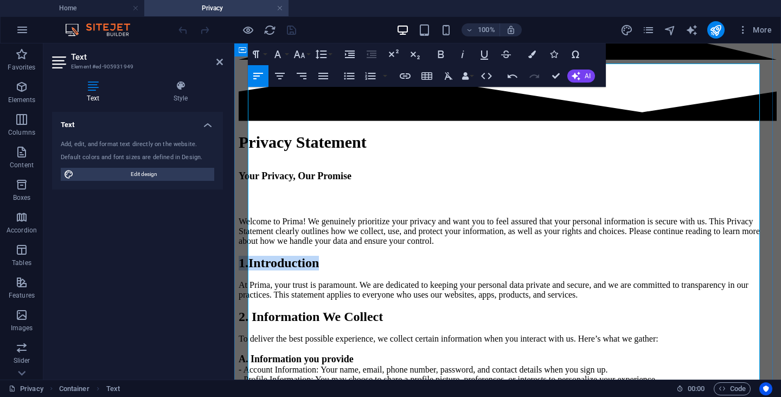
drag, startPoint x: 335, startPoint y: 193, endPoint x: 245, endPoint y: 193, distance: 90.6
click at [439, 56] on icon "button" at bounding box center [441, 54] width 6 height 8
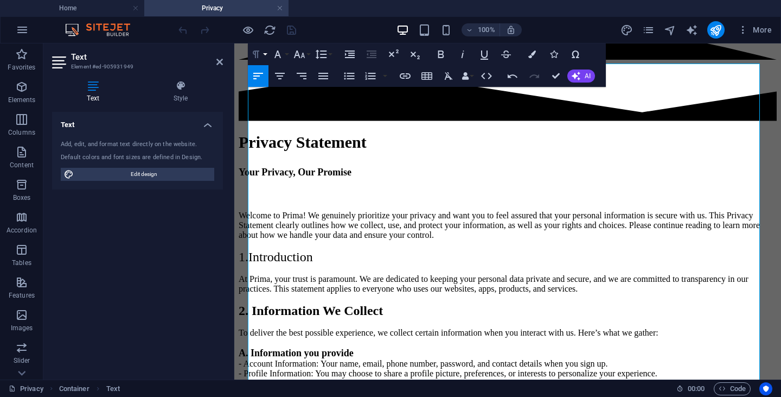
click at [264, 53] on button "Paragraph Format" at bounding box center [258, 54] width 21 height 22
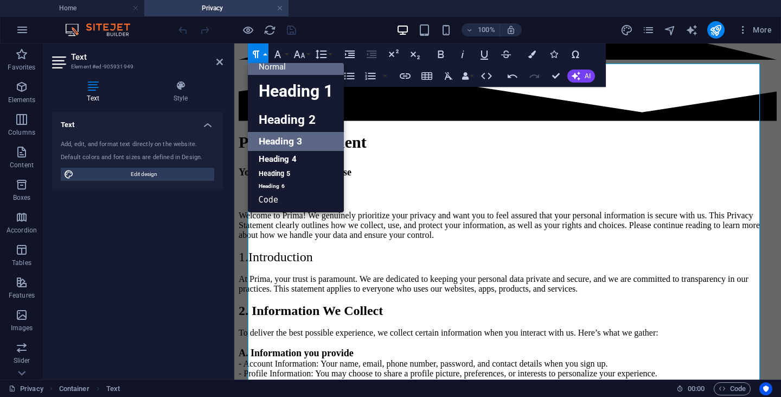
click at [292, 133] on link "Heading 3" at bounding box center [296, 141] width 96 height 19
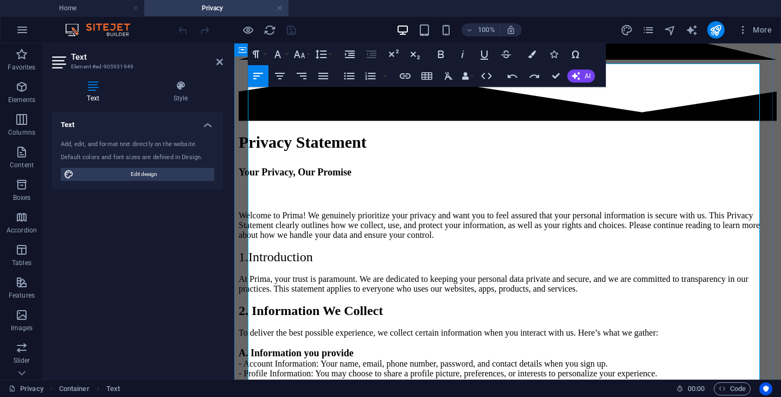
click at [383, 303] on span "2. Information We Collect" at bounding box center [311, 310] width 144 height 14
drag, startPoint x: 423, startPoint y: 271, endPoint x: 247, endPoint y: 269, distance: 175.8
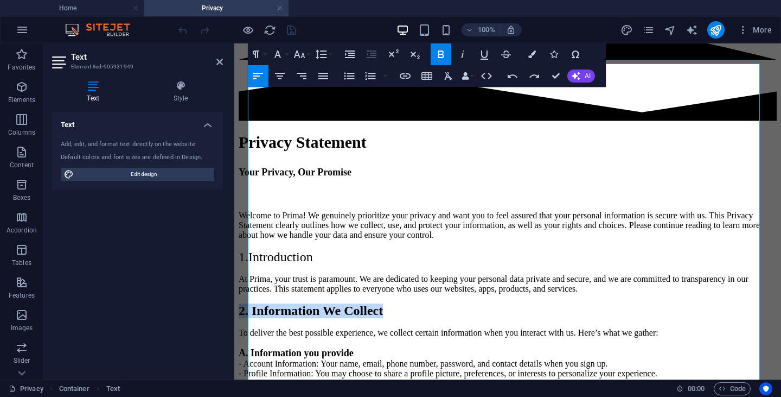
click at [444, 56] on icon "button" at bounding box center [441, 54] width 13 height 13
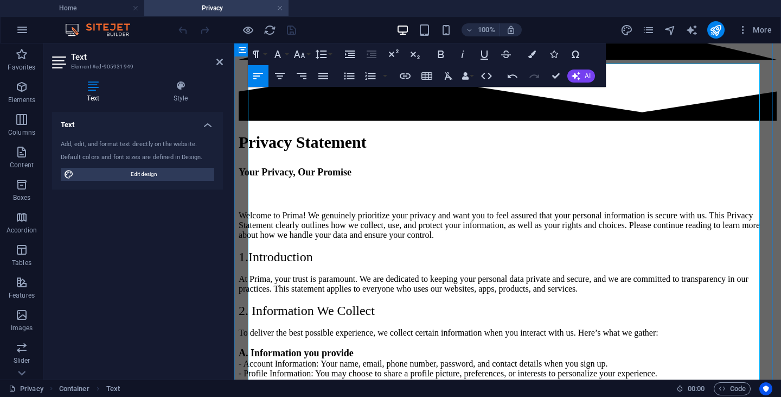
drag, startPoint x: 332, startPoint y: 192, endPoint x: 248, endPoint y: 190, distance: 83.6
click at [261, 55] on icon "button" at bounding box center [256, 54] width 13 height 13
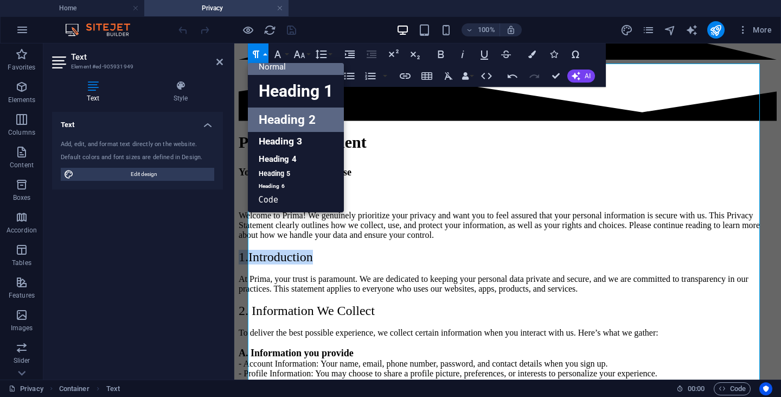
click at [293, 128] on link "Heading 2" at bounding box center [296, 119] width 96 height 24
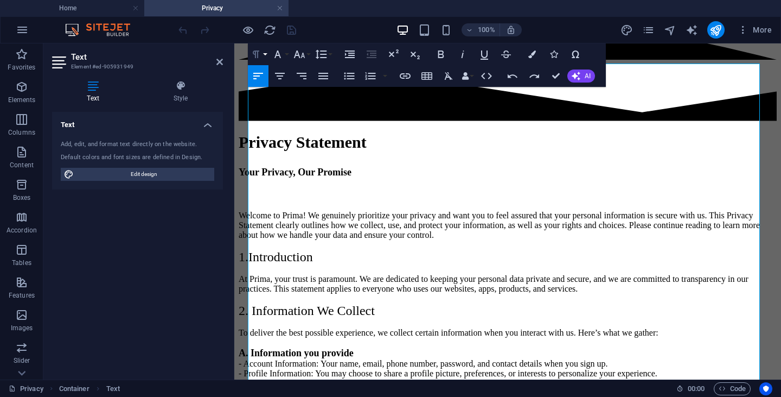
click at [261, 53] on icon "button" at bounding box center [256, 54] width 13 height 13
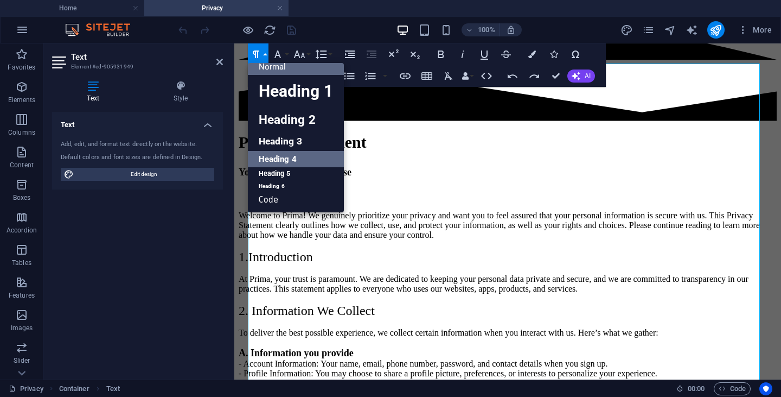
click at [283, 154] on link "Heading 4" at bounding box center [296, 159] width 96 height 16
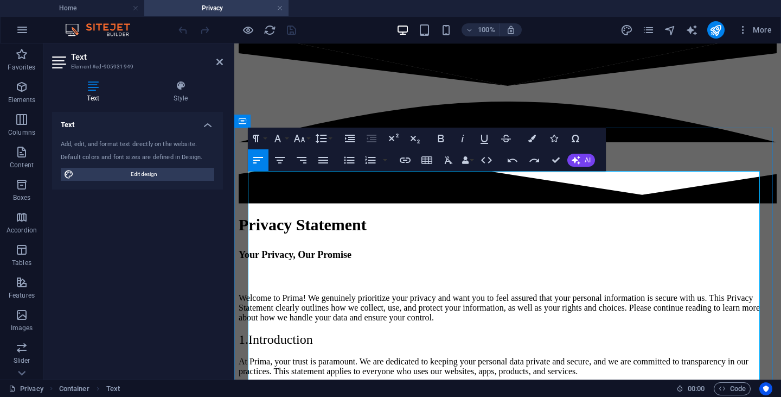
scroll to position [0, 0]
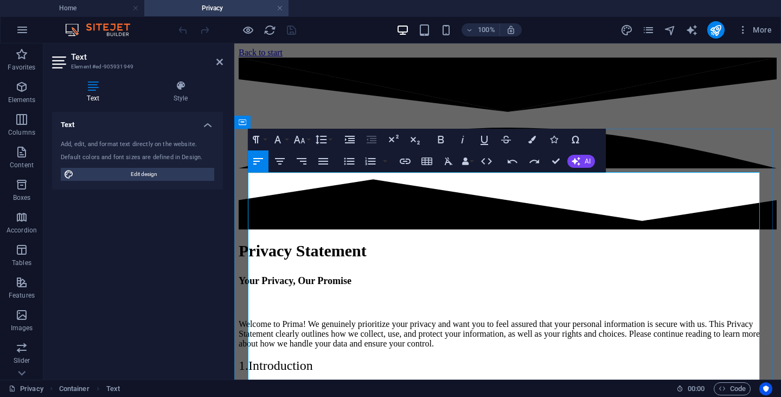
click at [313, 358] on span "1.Introduction" at bounding box center [276, 365] width 74 height 14
click at [296, 358] on span "1.Introduction" at bounding box center [276, 365] width 74 height 14
click at [141, 382] on icon "button" at bounding box center [141, 389] width 0 height 14
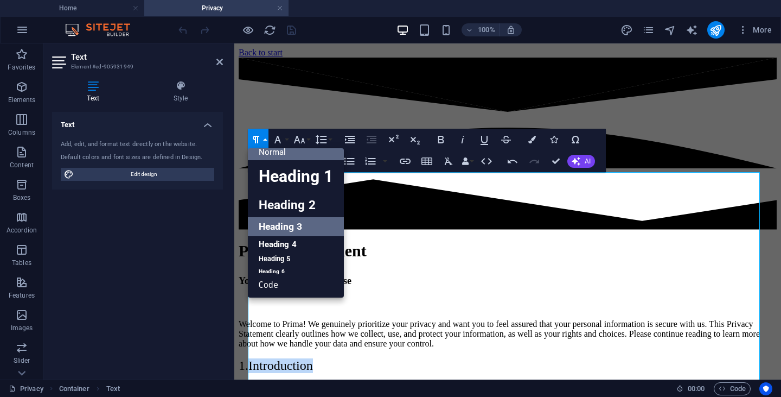
click at [277, 221] on link "Heading 3" at bounding box center [296, 226] width 96 height 19
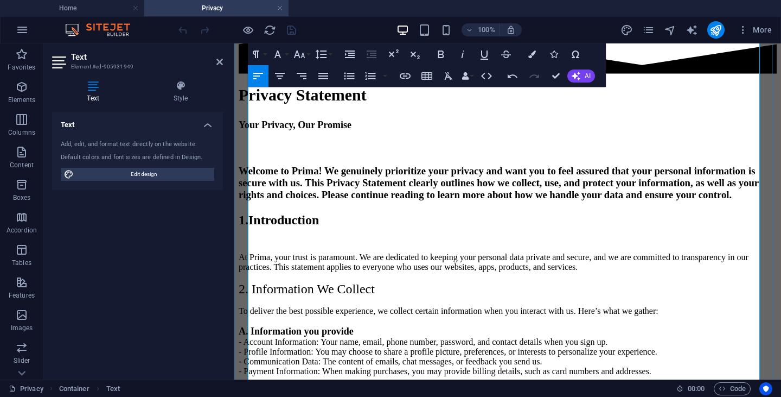
scroll to position [54, 0]
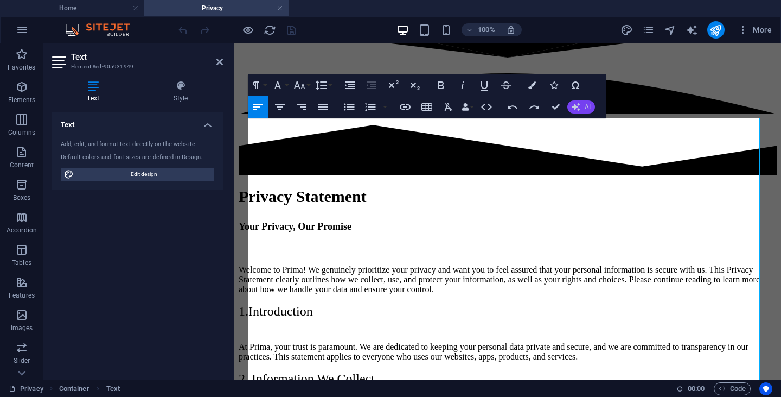
click at [583, 105] on button "AI" at bounding box center [581, 106] width 28 height 13
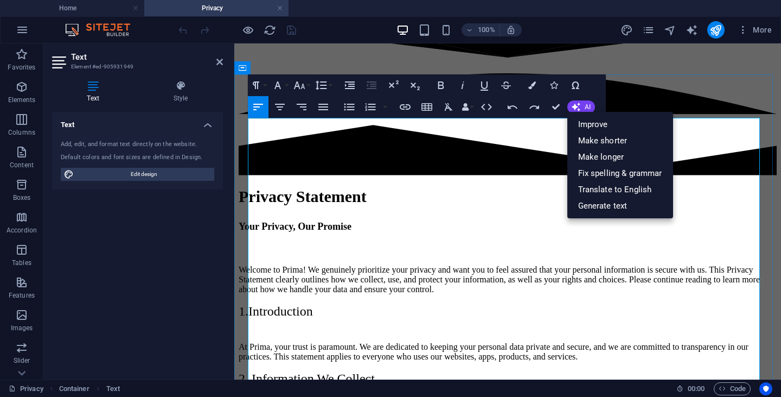
click at [468, 216] on h3 "Your Privacy, Our Promise" at bounding box center [508, 226] width 538 height 20
click at [575, 105] on icon "button" at bounding box center [576, 107] width 9 height 9
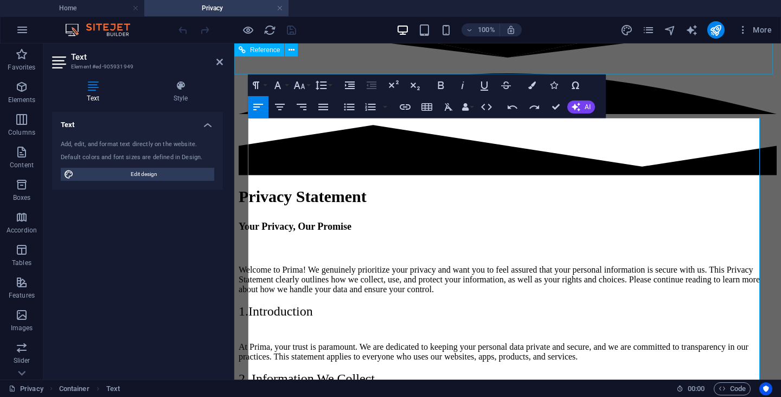
click at [335, 53] on div at bounding box center [508, 90] width 538 height 174
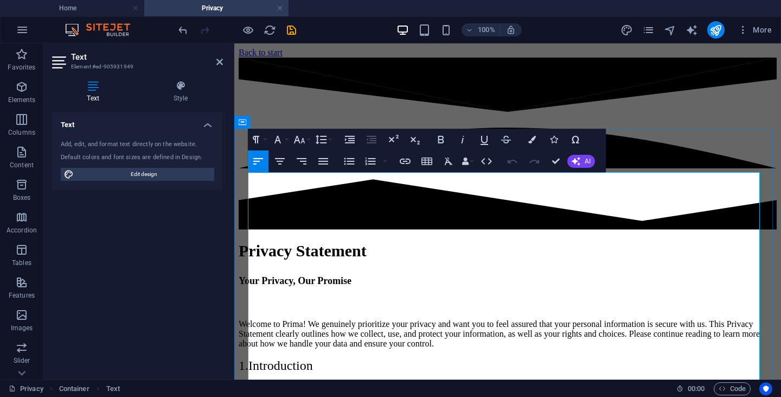
click at [285, 358] on span "1.Introduction" at bounding box center [276, 365] width 74 height 14
click at [309, 358] on span "1.Introduction" at bounding box center [276, 365] width 74 height 14
click at [260, 142] on icon "button" at bounding box center [256, 139] width 13 height 13
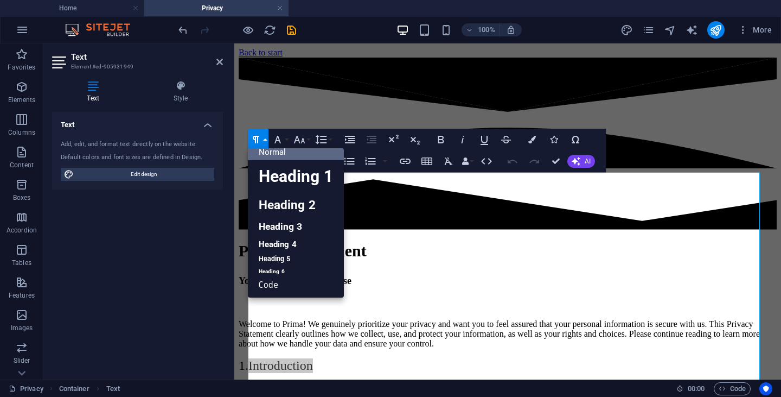
scroll to position [9, 0]
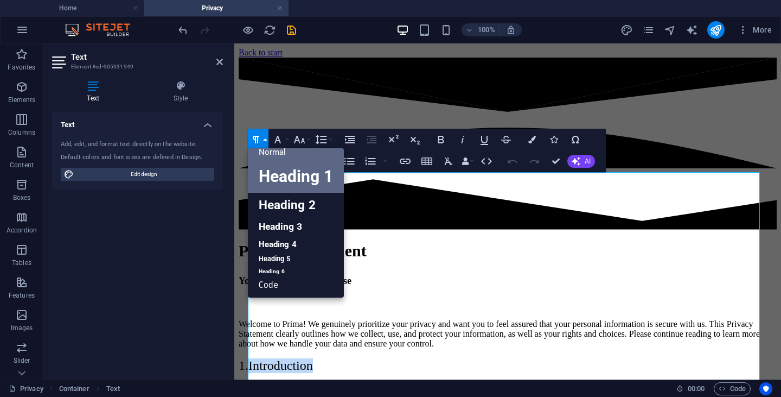
click at [301, 174] on link "Heading 1" at bounding box center [296, 176] width 96 height 33
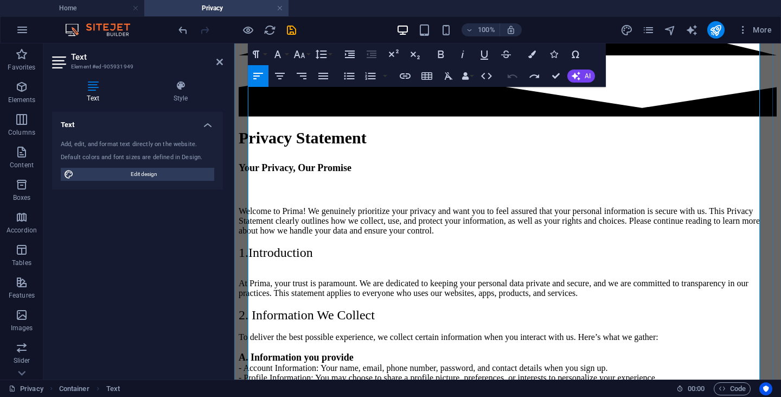
scroll to position [108, 0]
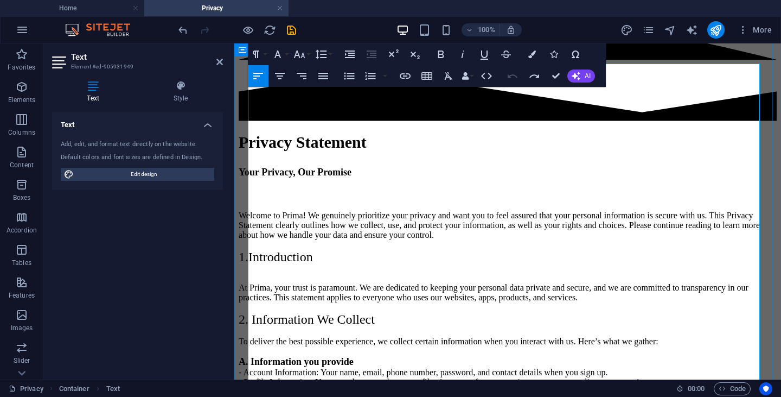
click at [362, 210] on p "Welcome to Prima! We genuinely prioritize your privacy and want you to feel ass…" at bounding box center [508, 237] width 538 height 54
click at [649, 210] on p "Welcome to Prima! We genuinely prioritize your privacy and want you to feel ass…" at bounding box center [508, 237] width 538 height 54
drag, startPoint x: 250, startPoint y: 193, endPoint x: 329, endPoint y: 194, distance: 78.7
click at [313, 250] on span "1.Introduction" at bounding box center [276, 257] width 74 height 14
click at [259, 55] on icon "button" at bounding box center [256, 54] width 13 height 13
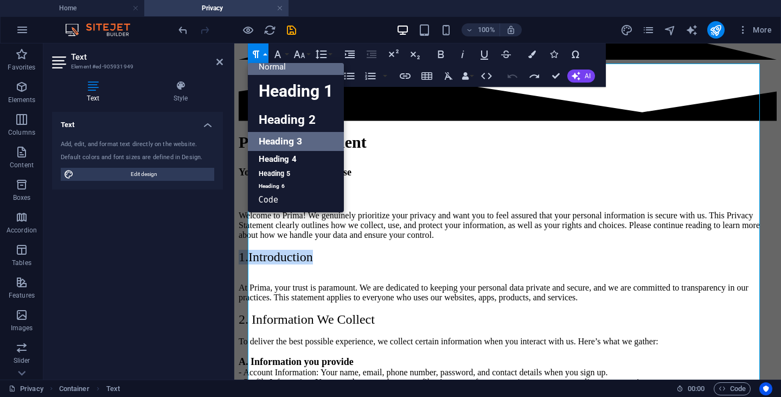
click at [287, 141] on link "Heading 3" at bounding box center [296, 141] width 96 height 19
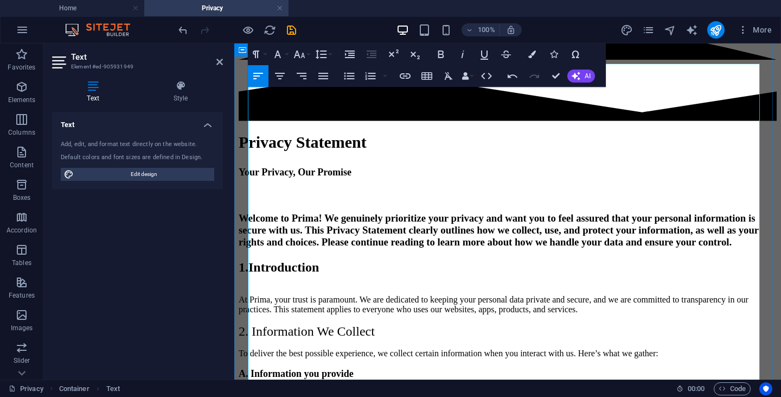
click at [412, 212] on h3 "Welcome to Prima! We genuinely prioritize your privacy and want you to feel ass…" at bounding box center [508, 243] width 538 height 62
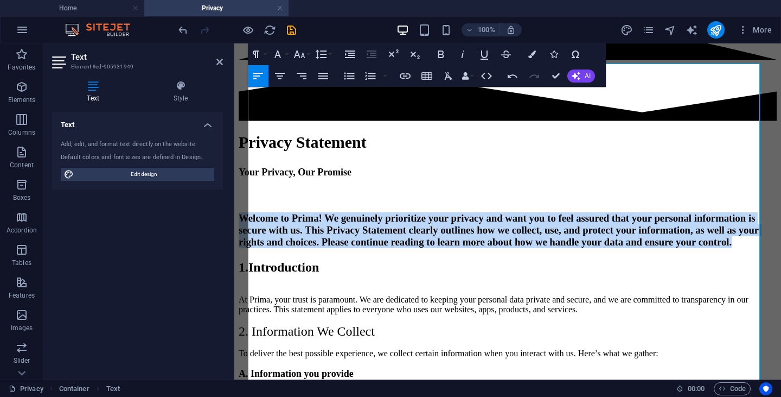
drag, startPoint x: 624, startPoint y: 259, endPoint x: 456, endPoint y: 174, distance: 187.8
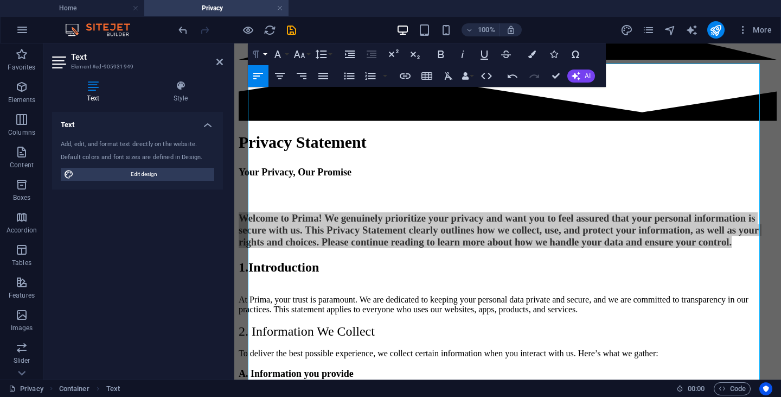
click at [260, 54] on icon "button" at bounding box center [256, 54] width 13 height 13
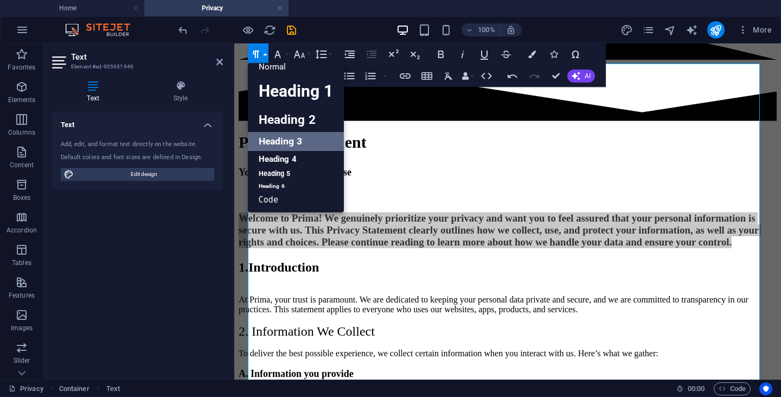
scroll to position [9, 0]
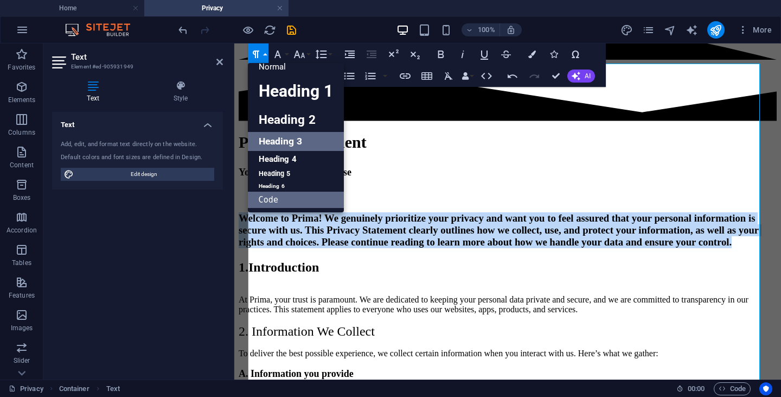
click at [288, 198] on link "Code" at bounding box center [296, 200] width 96 height 16
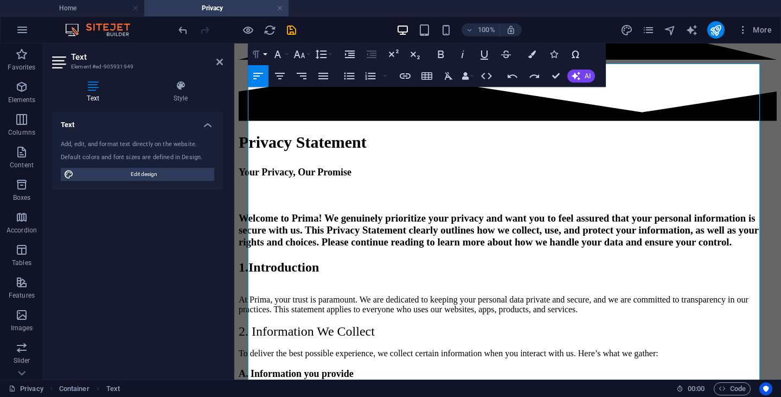
click at [263, 51] on button "Paragraph Format" at bounding box center [258, 54] width 21 height 22
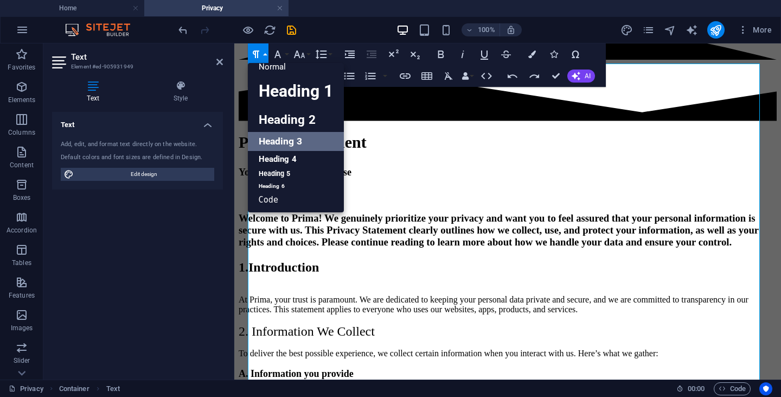
click at [293, 143] on link "Heading 3" at bounding box center [296, 141] width 96 height 19
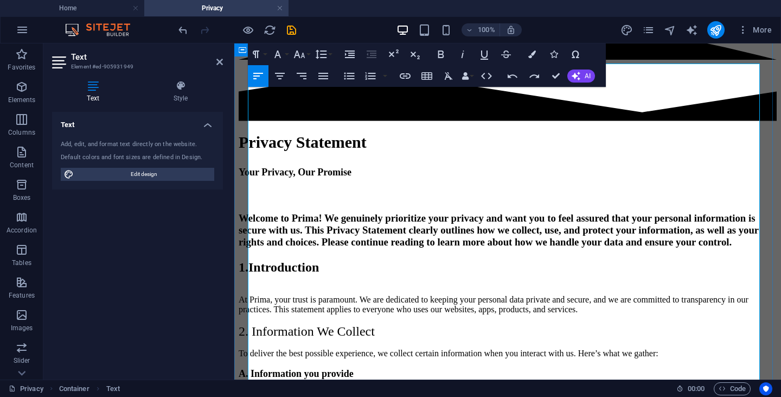
click at [583, 275] on h3 "Welcome to Prima! We genuinely prioritize your privacy and want you to feel ass…" at bounding box center [508, 243] width 538 height 62
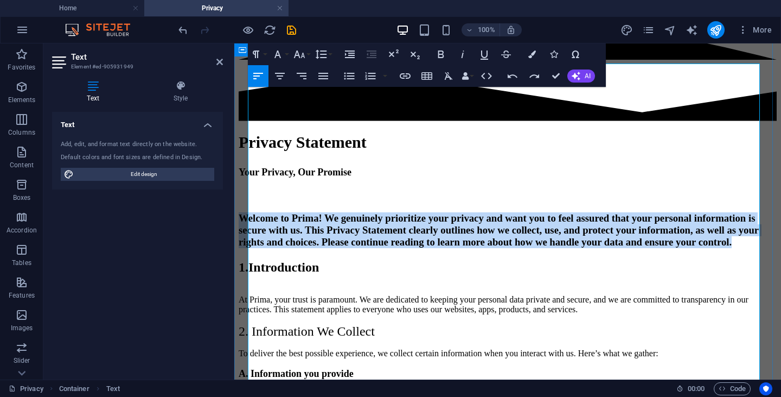
drag, startPoint x: 617, startPoint y: 261, endPoint x: 240, endPoint y: 137, distance: 396.6
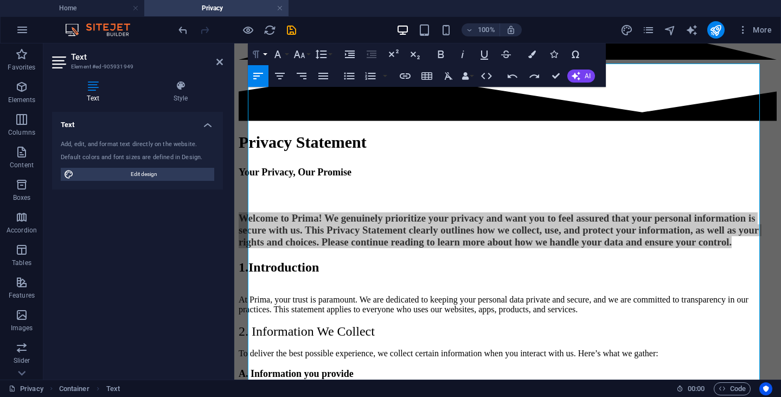
click at [260, 50] on icon "button" at bounding box center [256, 54] width 13 height 13
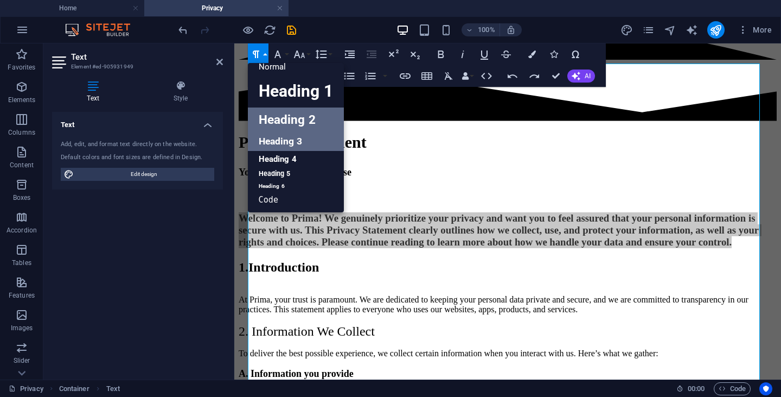
scroll to position [0, 0]
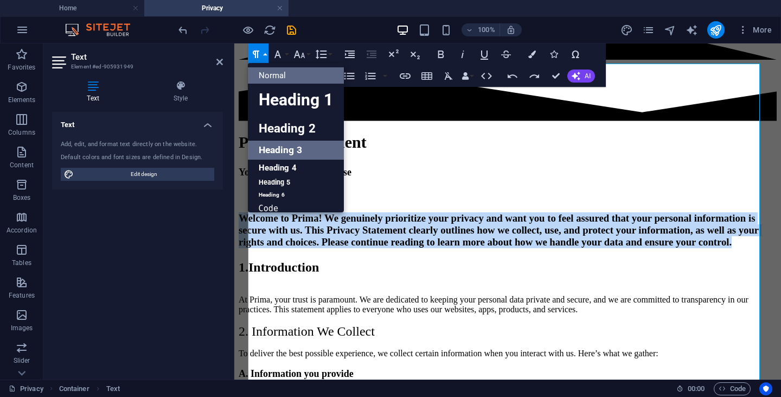
click at [291, 79] on link "Normal" at bounding box center [296, 75] width 96 height 16
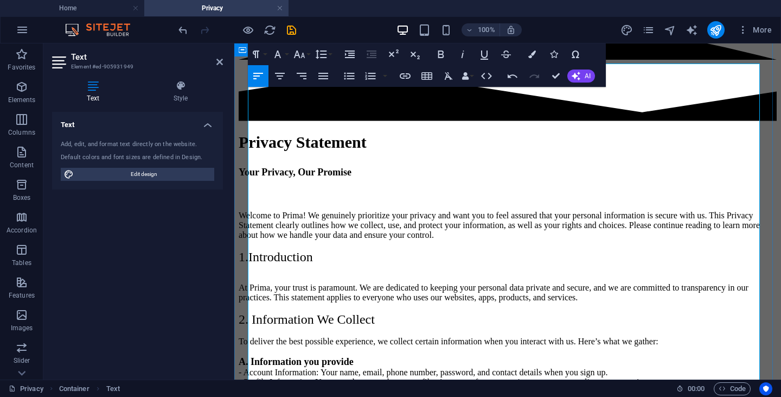
drag, startPoint x: 334, startPoint y: 193, endPoint x: 247, endPoint y: 189, distance: 86.9
click at [260, 53] on icon "button" at bounding box center [256, 54] width 13 height 13
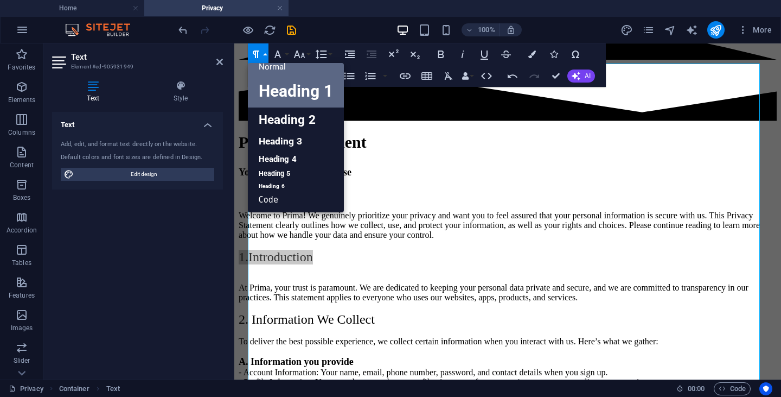
scroll to position [9, 0]
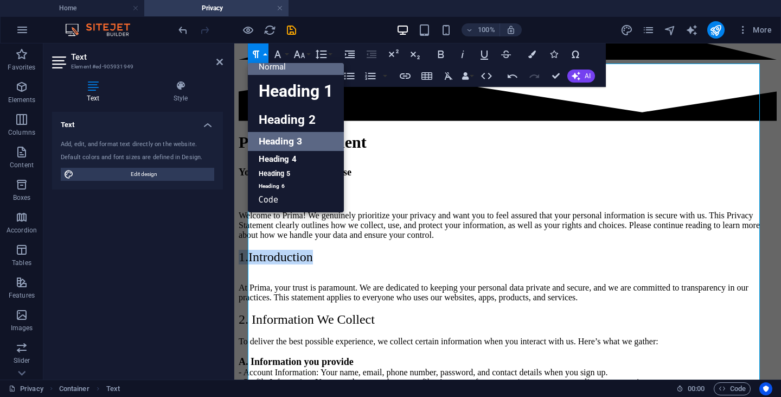
click at [279, 141] on link "Heading 3" at bounding box center [296, 141] width 96 height 19
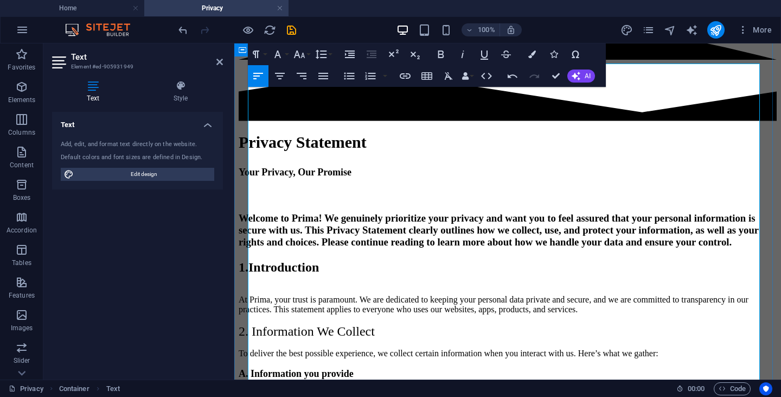
click at [326, 275] on h3 "Welcome to Prima! We genuinely prioritize your privacy and want you to feel ass…" at bounding box center [508, 243] width 538 height 62
click at [631, 263] on h3 "Welcome to Prima! We genuinely prioritize your privacy and want you to feel ass…" at bounding box center [508, 243] width 538 height 62
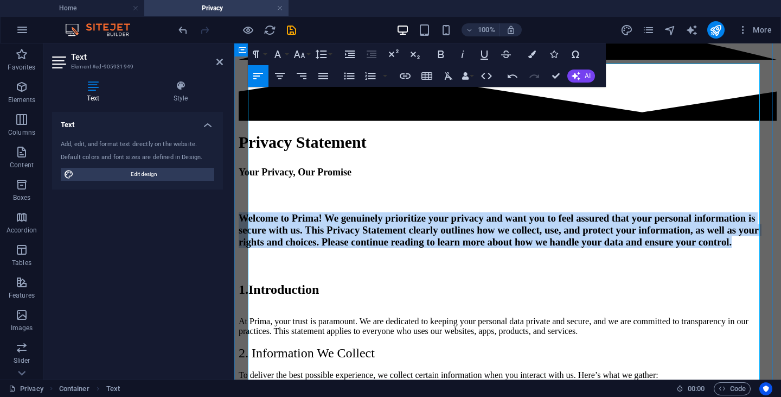
drag, startPoint x: 614, startPoint y: 254, endPoint x: 240, endPoint y: 136, distance: 392.0
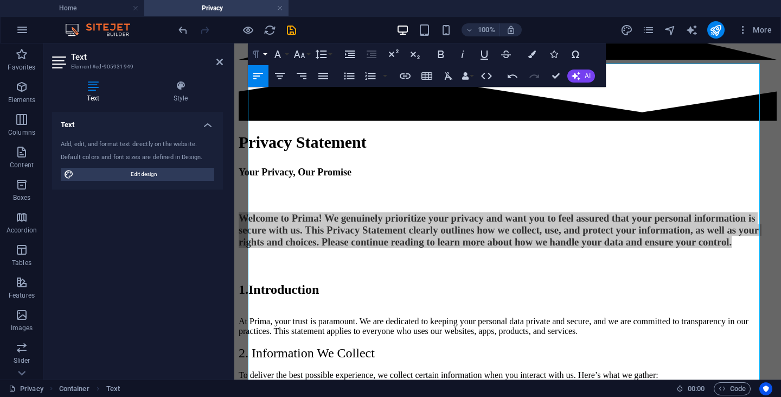
click at [258, 56] on icon "button" at bounding box center [256, 54] width 13 height 13
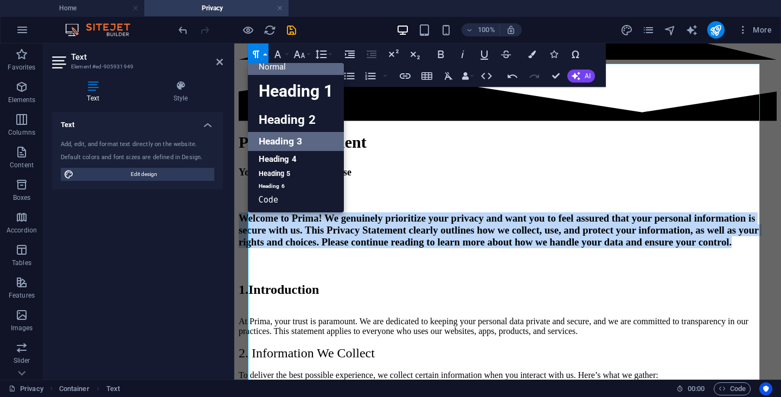
click at [284, 72] on link "Normal" at bounding box center [296, 67] width 96 height 16
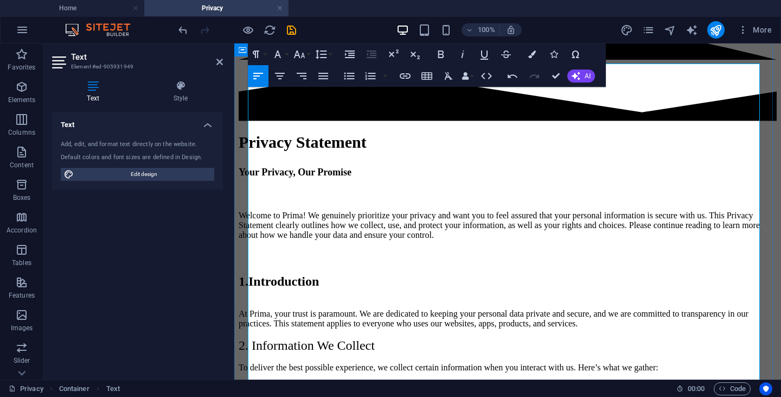
click at [347, 250] on h3 "1.Introduction" at bounding box center [508, 269] width 538 height 39
click at [256, 250] on h3 "1.Introduction" at bounding box center [508, 269] width 538 height 39
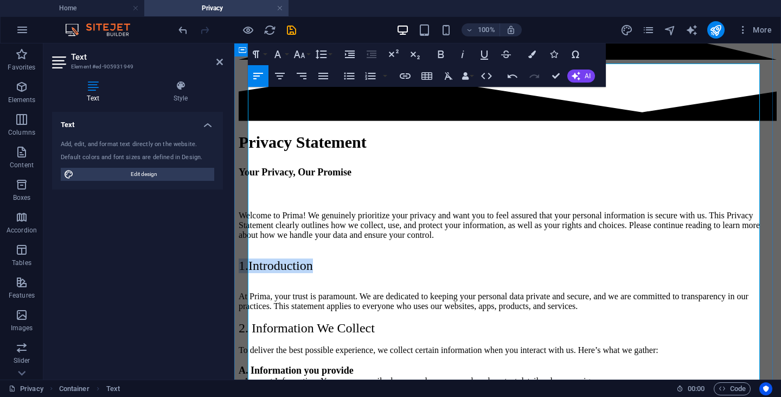
drag, startPoint x: 335, startPoint y: 193, endPoint x: 245, endPoint y: 188, distance: 90.8
click at [258, 52] on icon "button" at bounding box center [256, 54] width 13 height 13
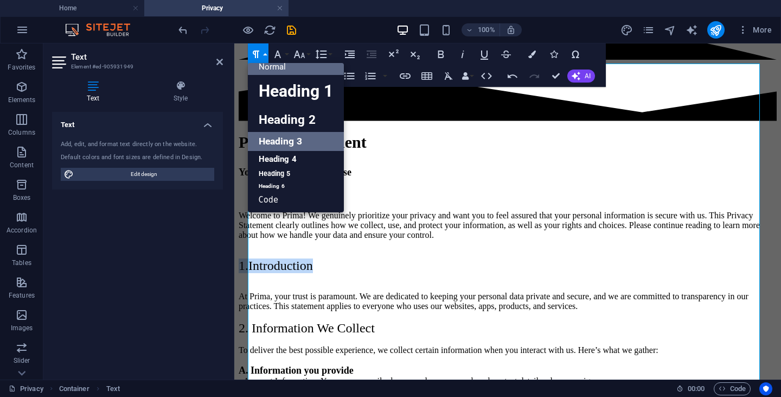
click at [273, 136] on link "Heading 3" at bounding box center [296, 141] width 96 height 19
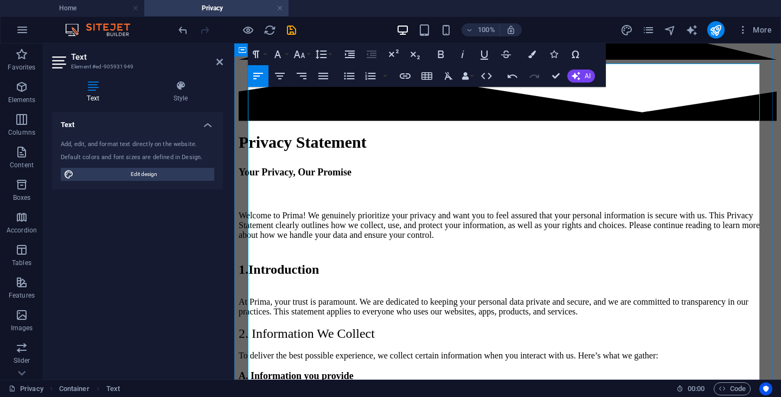
drag, startPoint x: 402, startPoint y: 279, endPoint x: 235, endPoint y: 279, distance: 166.5
click at [256, 59] on icon "button" at bounding box center [256, 54] width 13 height 13
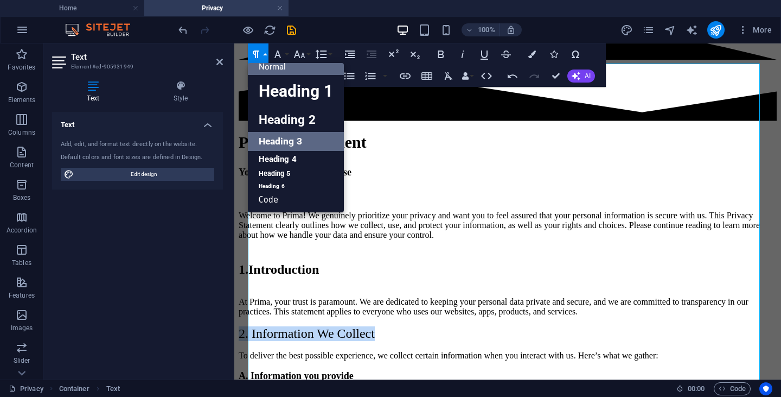
click at [287, 137] on link "Heading 3" at bounding box center [296, 141] width 96 height 19
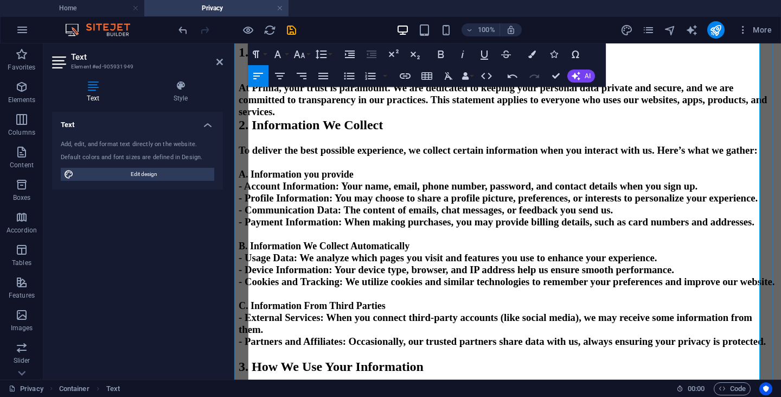
scroll to position [271, 0]
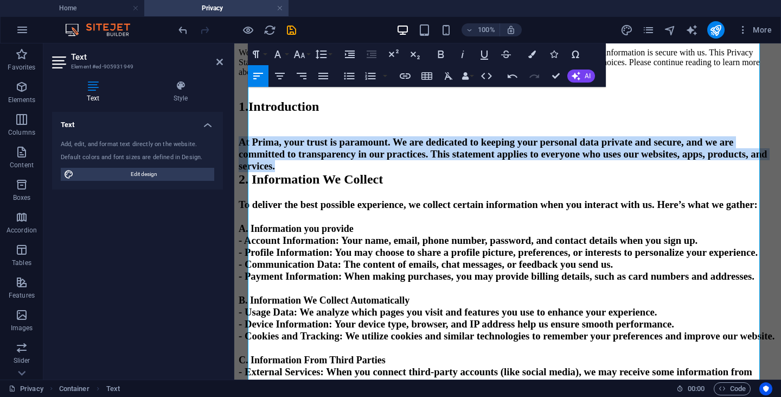
drag, startPoint x: 746, startPoint y: 152, endPoint x: 219, endPoint y: 85, distance: 531.6
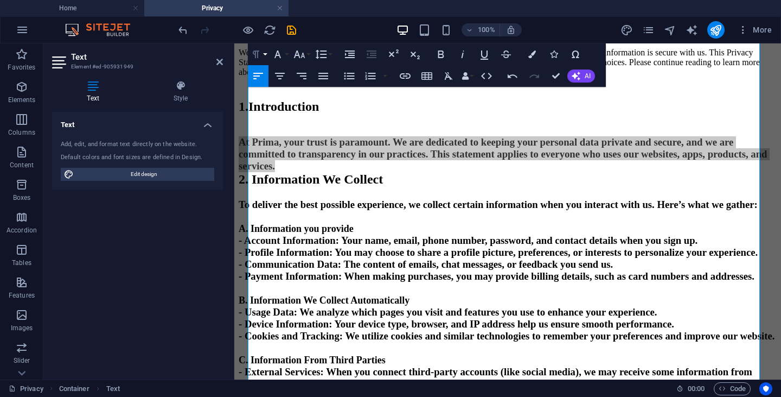
click at [258, 53] on icon "button" at bounding box center [256, 54] width 13 height 13
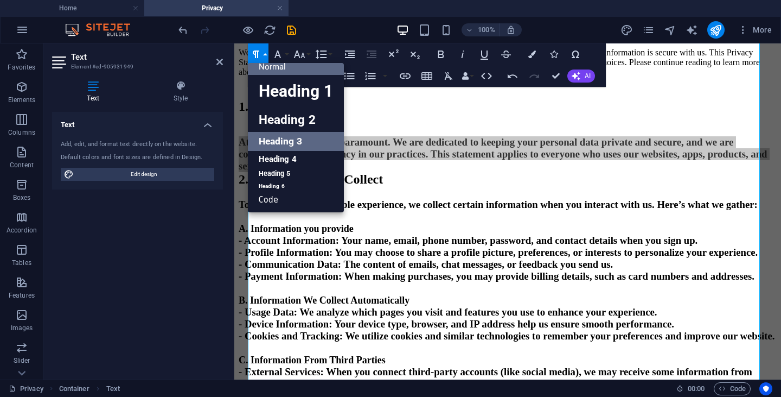
scroll to position [9, 0]
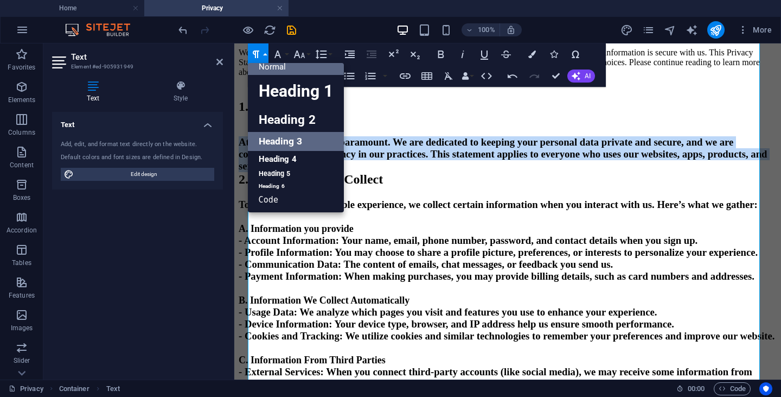
click at [272, 69] on link "Normal" at bounding box center [296, 67] width 96 height 16
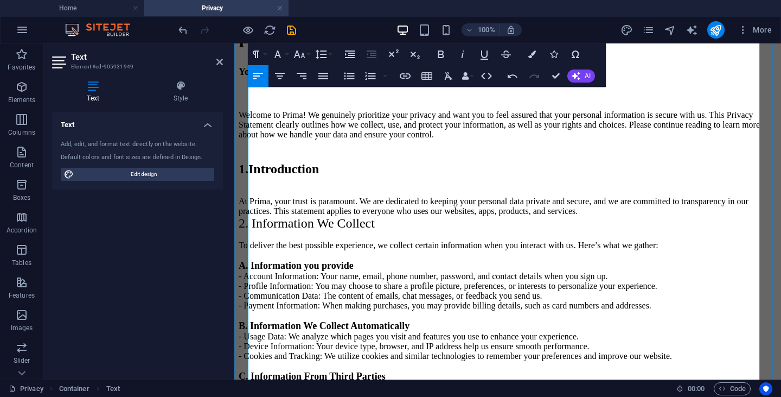
scroll to position [108, 0]
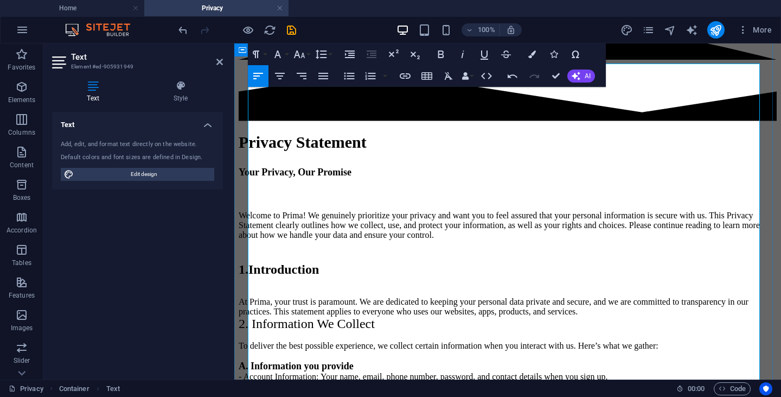
click at [251, 316] on span "2. Information We Collect" at bounding box center [307, 323] width 136 height 14
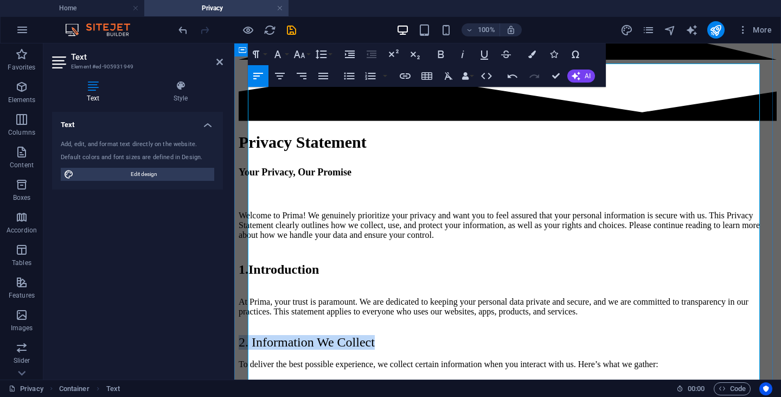
drag, startPoint x: 413, startPoint y: 280, endPoint x: 239, endPoint y: 270, distance: 174.4
click at [254, 56] on icon "button" at bounding box center [255, 54] width 7 height 8
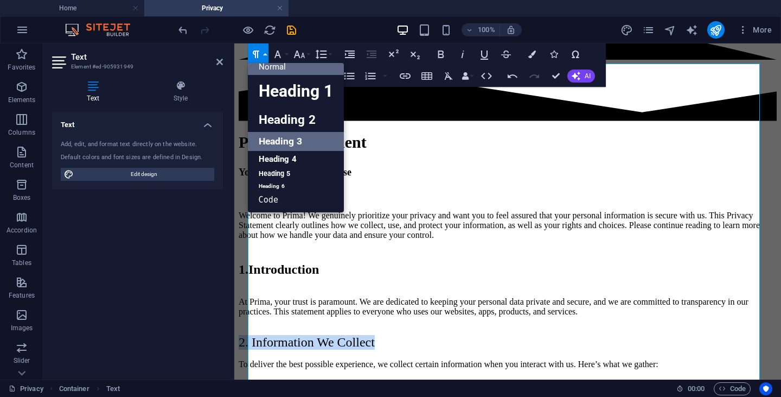
click at [273, 136] on link "Heading 3" at bounding box center [296, 141] width 96 height 19
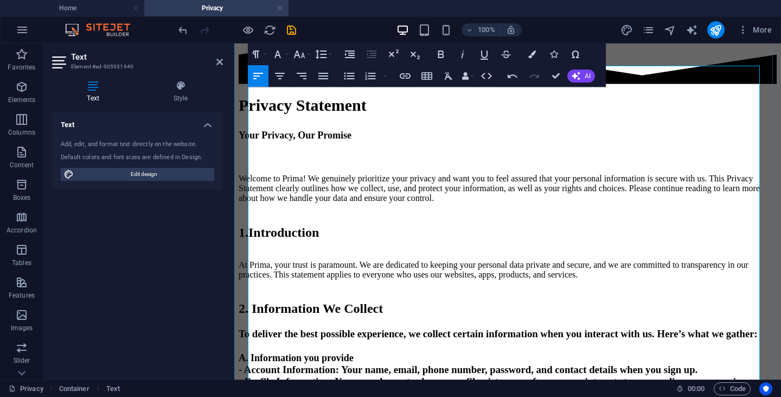
scroll to position [163, 0]
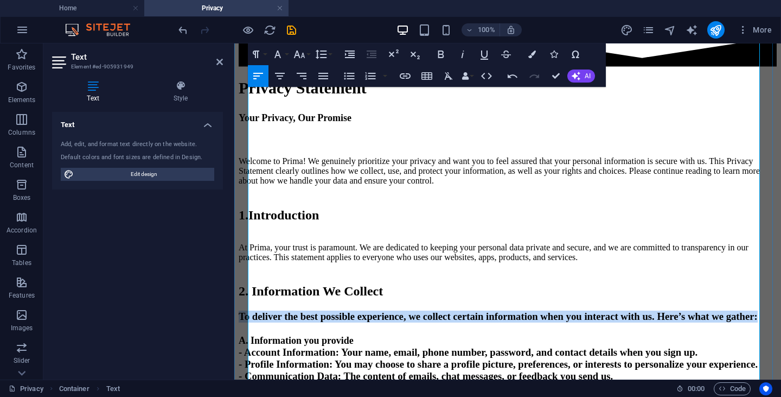
drag, startPoint x: 749, startPoint y: 303, endPoint x: 247, endPoint y: 279, distance: 502.4
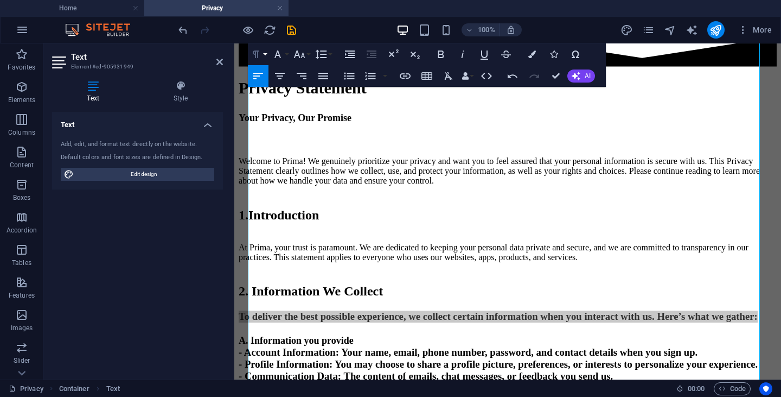
click at [265, 52] on button "Paragraph Format" at bounding box center [258, 54] width 21 height 22
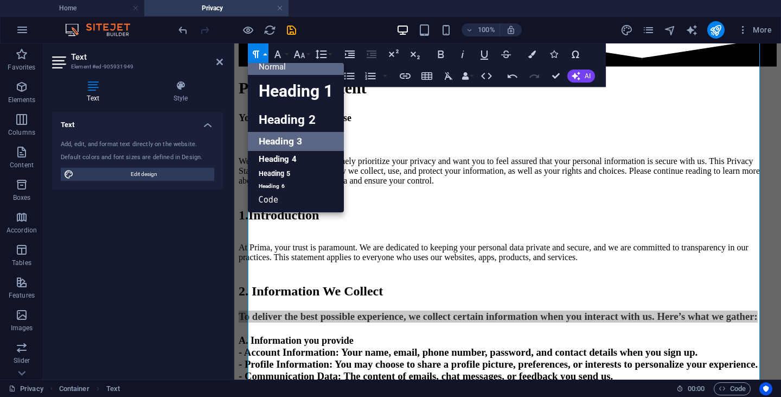
scroll to position [9, 0]
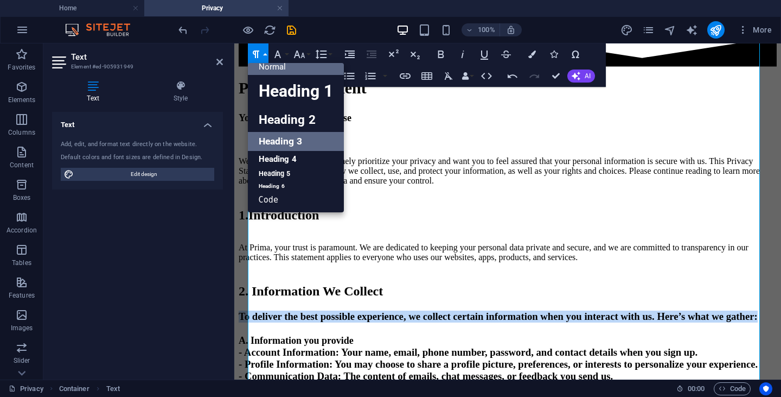
click at [267, 73] on link "Normal" at bounding box center [296, 67] width 96 height 16
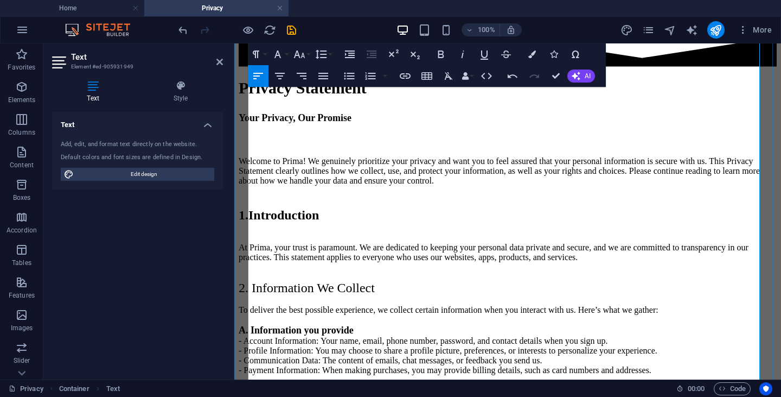
click at [367, 280] on span "2. Information We Collect" at bounding box center [307, 287] width 136 height 14
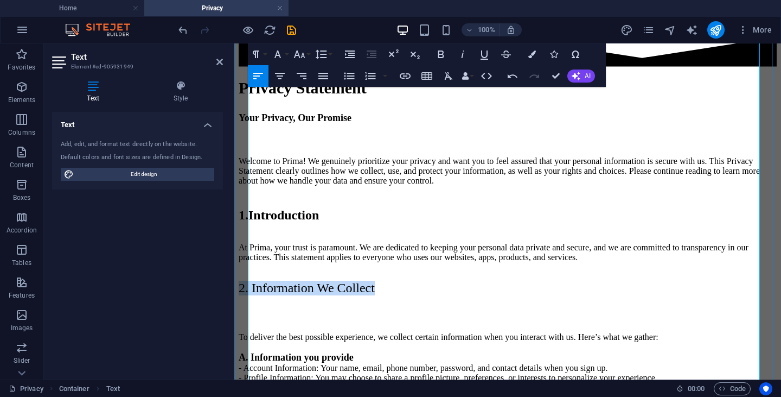
drag, startPoint x: 416, startPoint y: 224, endPoint x: 243, endPoint y: 226, distance: 173.1
click at [267, 54] on button "Paragraph Format" at bounding box center [258, 54] width 21 height 22
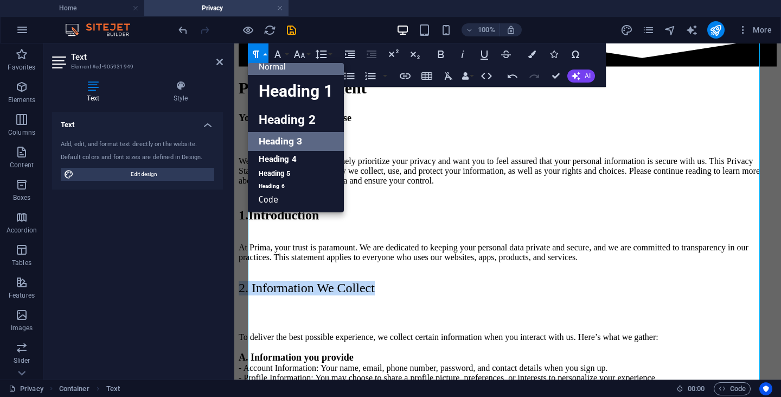
click at [273, 136] on link "Heading 3" at bounding box center [296, 141] width 96 height 19
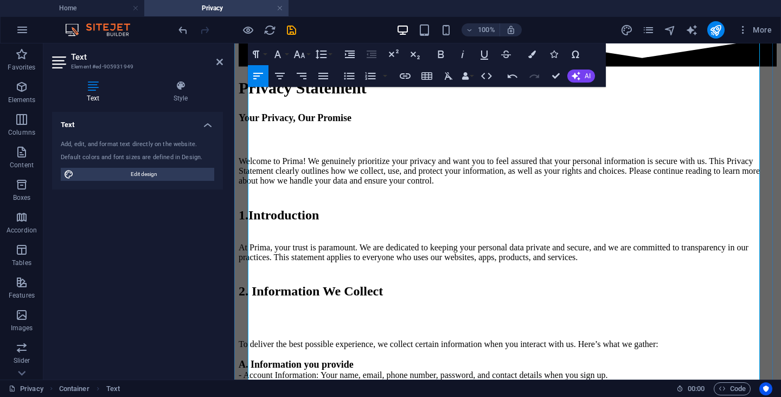
click at [258, 321] on p at bounding box center [508, 326] width 538 height 10
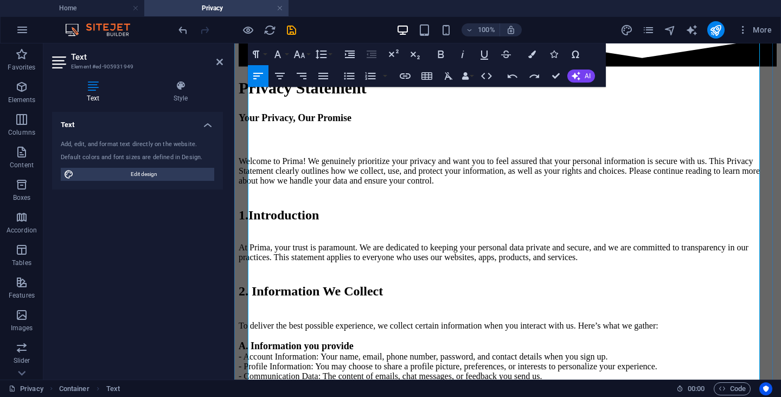
scroll to position [271, 0]
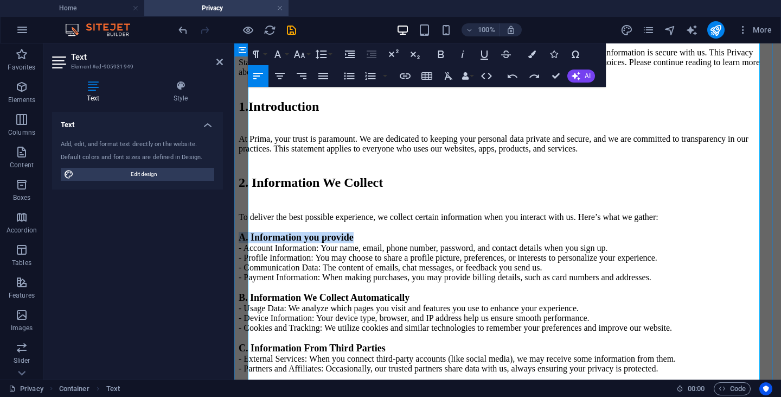
drag, startPoint x: 373, startPoint y: 194, endPoint x: 237, endPoint y: 191, distance: 136.2
click at [263, 58] on button "Paragraph Format" at bounding box center [258, 54] width 21 height 22
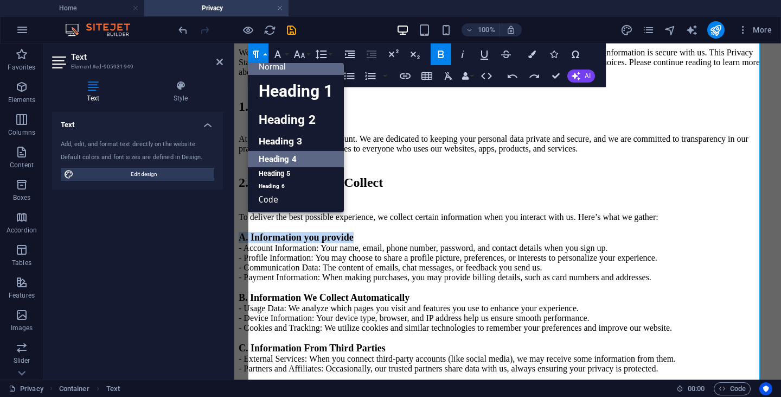
click at [286, 159] on link "Heading 4" at bounding box center [296, 159] width 96 height 16
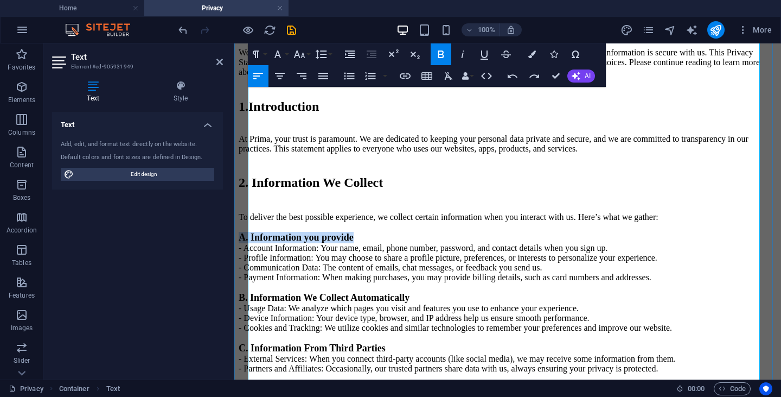
click at [266, 29] on icon "reload" at bounding box center [270, 30] width 12 height 12
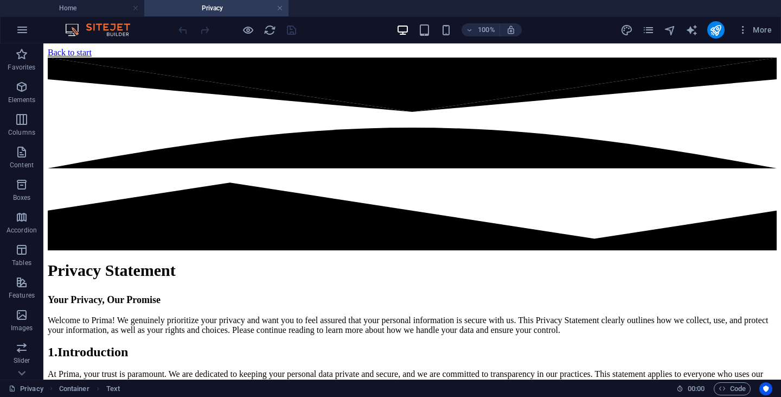
scroll to position [0, 0]
click at [280, 5] on link at bounding box center [280, 8] width 7 height 10
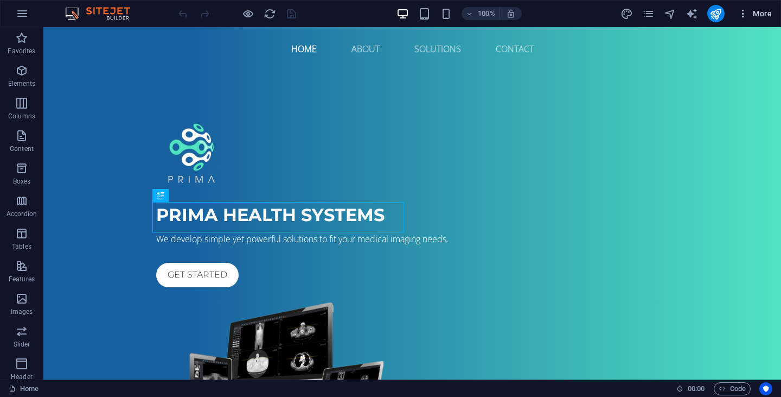
click at [0, 0] on span "More" at bounding box center [0, 0] width 0 height 0
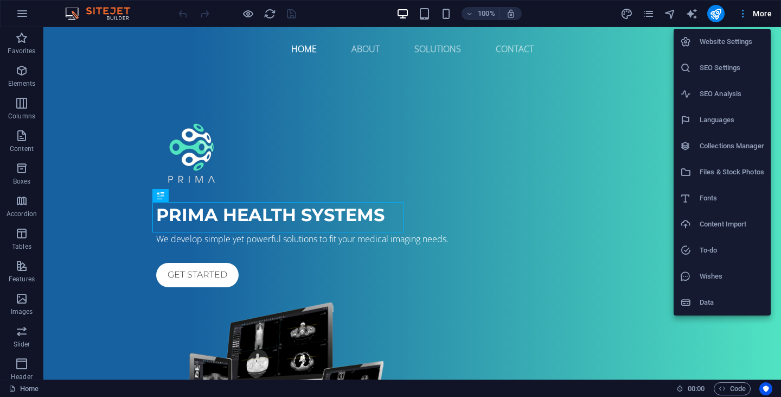
click at [770, 17] on div at bounding box center [390, 198] width 781 height 397
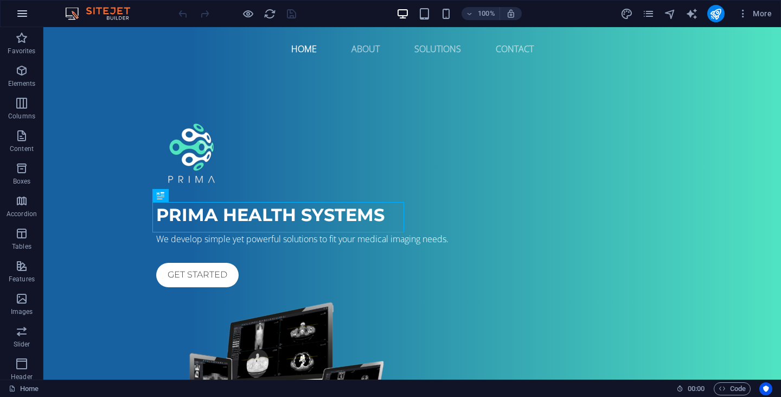
click at [28, 9] on icon "button" at bounding box center [22, 13] width 13 height 13
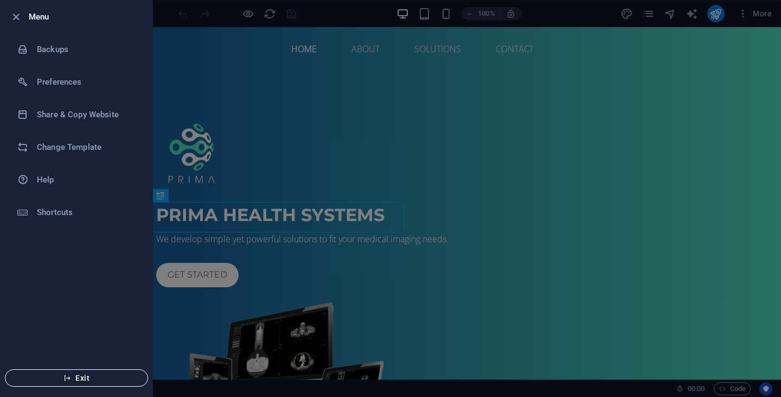
click at [77, 376] on span "Exit" at bounding box center [76, 377] width 125 height 9
